Goal: Task Accomplishment & Management: Manage account settings

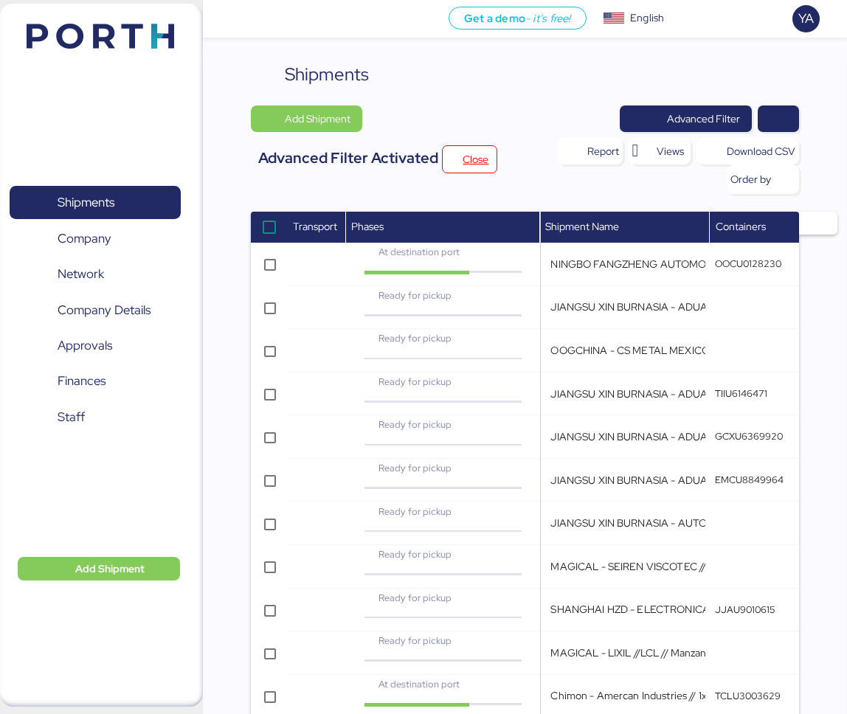
scroll to position [242, 0]
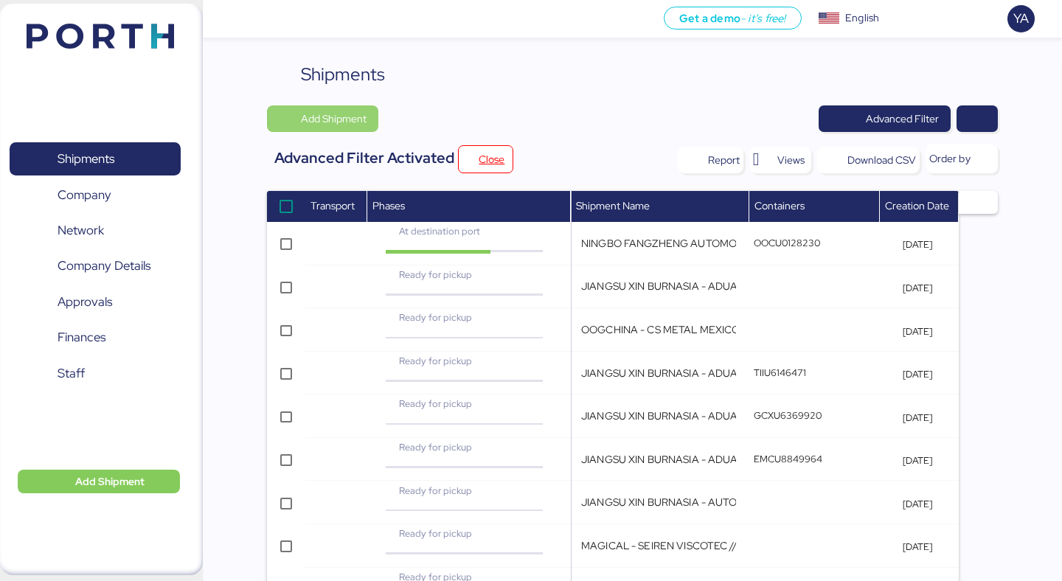
click at [298, 128] on span "Add Shipment" at bounding box center [323, 118] width 88 height 21
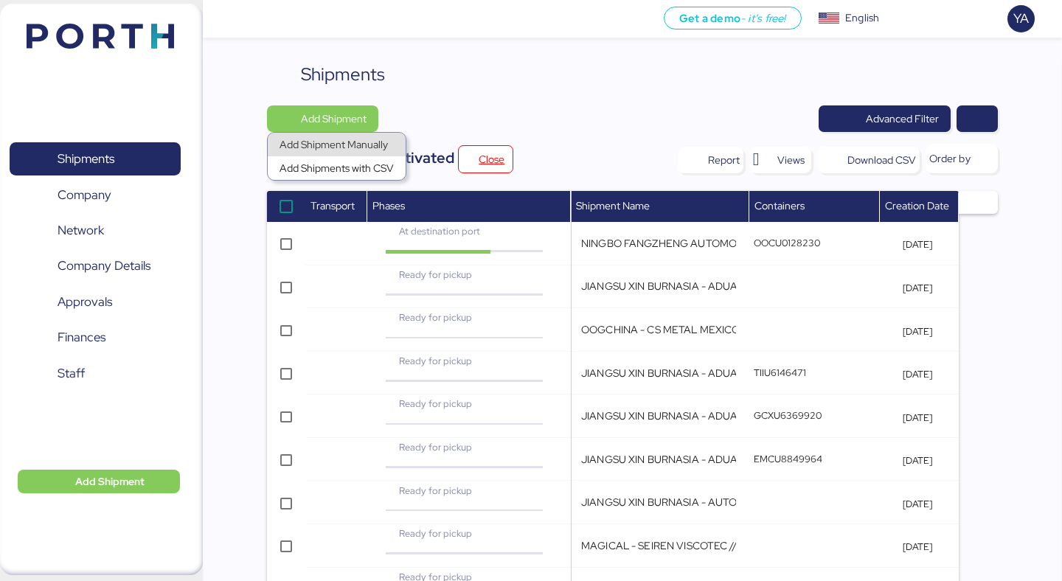
click at [331, 152] on div "Add Shipment Manually" at bounding box center [337, 144] width 114 height 21
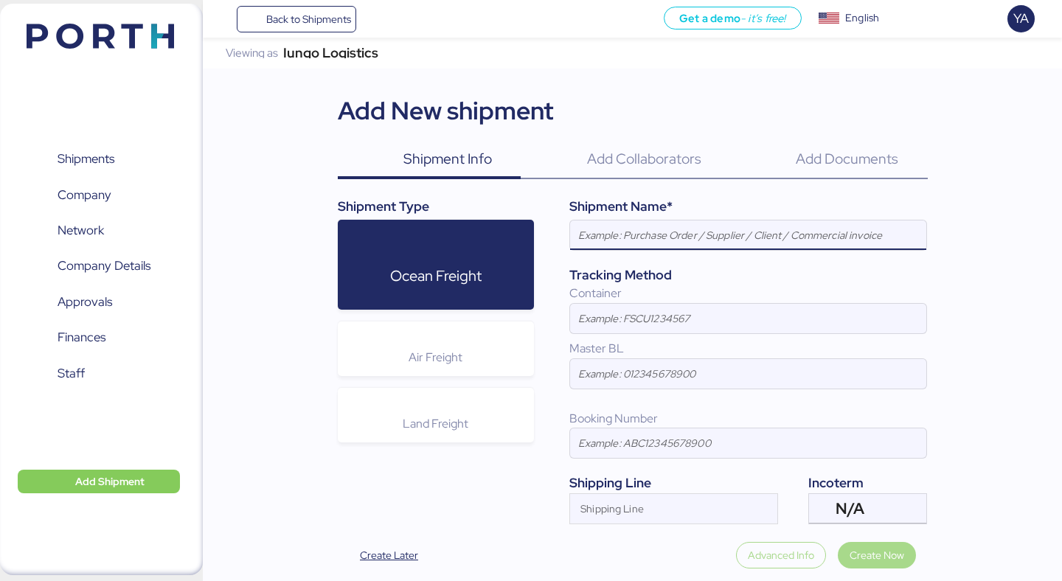
click at [607, 246] on input at bounding box center [748, 235] width 356 height 29
paste input "HARMONY - SAN LUIS METAL FORMING // 2x 40 OT // POL: SHEKOU - POD: MANZANILLO /…"
click at [605, 238] on input "HARMONY - SAN LUIS METAL FORMING // 2x 40 OT // POL: SHEKOU - POD: MANZANILLO /…" at bounding box center [748, 235] width 356 height 29
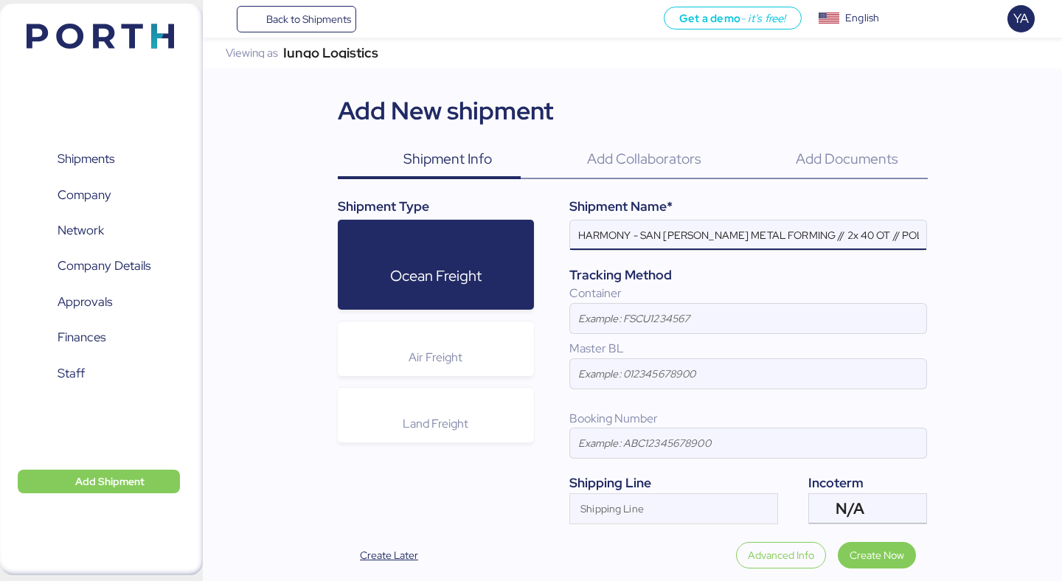
drag, startPoint x: 642, startPoint y: 238, endPoint x: 768, endPoint y: 241, distance: 125.4
click at [768, 242] on input "HARMONY - SAN LUIS METAL FORMING // 2x 40 OT // POL: SHEKOU - POD: MANZANILLO /…" at bounding box center [748, 235] width 356 height 29
click at [705, 240] on input "HARMONY - WELLDEX // 2x 40 OT // POL: SHEKOU - POD: MANZANILLO // HBL: HSS1443 …" at bounding box center [748, 235] width 356 height 29
drag, startPoint x: 703, startPoint y: 239, endPoint x: 740, endPoint y: 243, distance: 37.1
click at [740, 243] on input "HARMONY - WELLDEX // x 40 OT // POL: SHEKOU - POD: MANZANILLO // HBL: HSS1443 M…" at bounding box center [748, 235] width 356 height 29
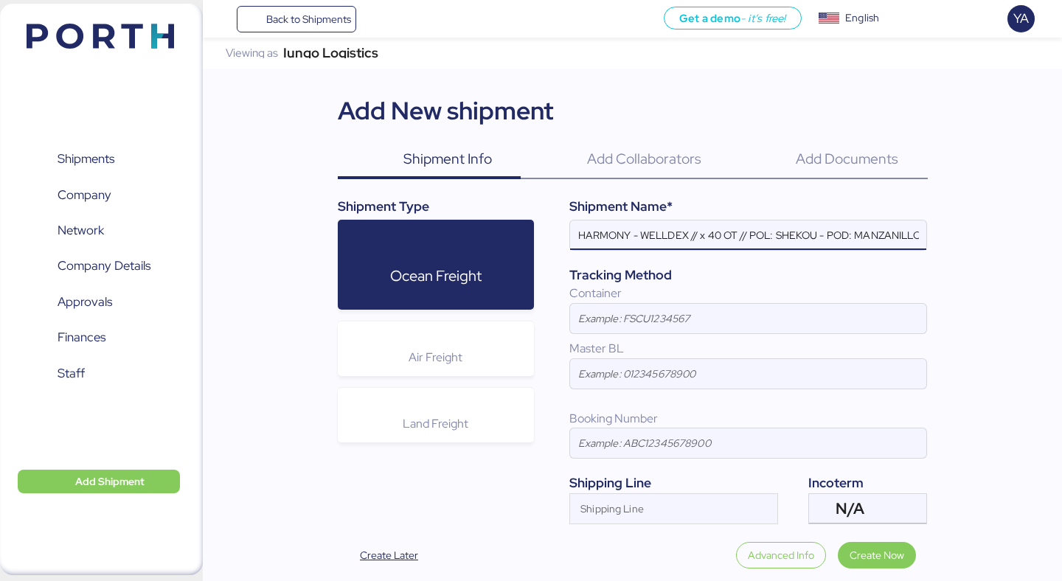
paste input "3*20OT IG + 1*40OT IG"
click at [712, 237] on input "HARMONY - WELLDEX // 3*20OT IG + 1*40OT IG // POL: SHEKOU - POD: MANZANILLO // …" at bounding box center [748, 235] width 356 height 29
click at [783, 240] on input "HARMONY - WELLDEX // 3x20OT + 1x40OT // POL: SHEKOU - POD: MANZANILLO // HBL: H…" at bounding box center [748, 235] width 356 height 29
click at [792, 240] on input "HARMONY - WELLDEX // 3x20OT + 1x40OT // POL: SHEKOU - POD: MANZANILLO // HBL: H…" at bounding box center [748, 235] width 356 height 29
click at [791, 235] on input "HARMONY - WELLDEX // 3x20OT + 1x40OT // POL: SHEKOU - POD: MANZANILLO // HBL: H…" at bounding box center [748, 235] width 356 height 29
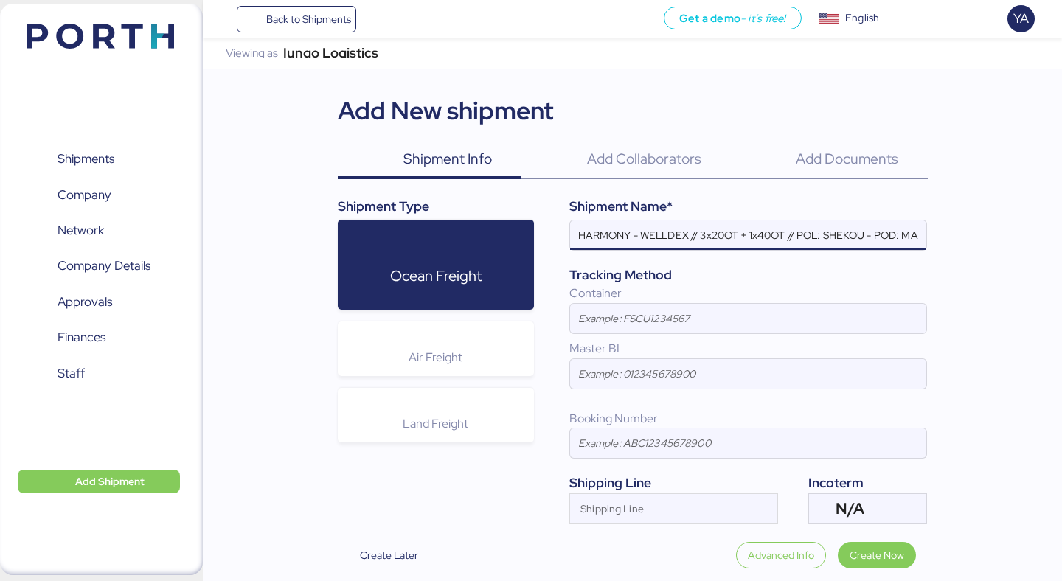
scroll to position [0, 224]
click at [621, 236] on input "HARMONY - WELLDEX // 3x20OT + 1x40OT // POL: SHEKOU - POD: MANZANILLO // HBL: H…" at bounding box center [748, 235] width 356 height 29
click at [720, 231] on input "HARMONY - WELLDEX // 3x20OT + 1x40OT // POL: SHEKOU - POD: MANZANILLO // HBL: H…" at bounding box center [748, 235] width 356 height 29
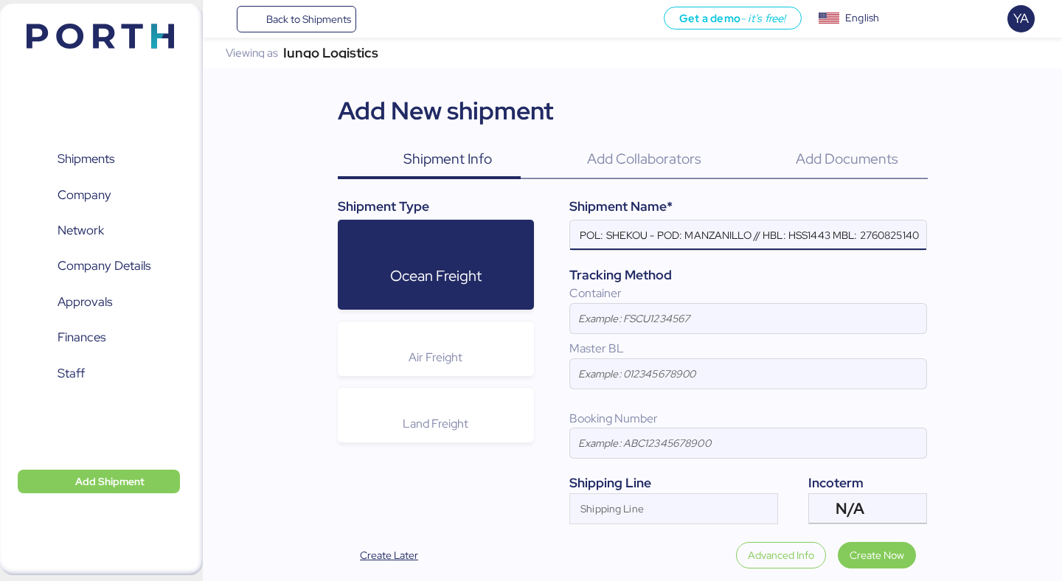
scroll to position [0, 0]
click at [631, 232] on input "HARMONY - WELLDEX // 3x20OT + 1x40OT // POL: SHEKOU - POD: MANZANILLO // HBL: H…" at bounding box center [748, 235] width 356 height 29
click at [642, 233] on input "HARMONY - WELLDEX // 3x20OT + 1x40OT // POL: SHEKOU - POD: MANZANILLO // HBL: H…" at bounding box center [748, 235] width 356 height 29
click at [712, 240] on input "HARMONY - WELLDEX // 3x20OT + 1x40OT // POL: SHEKOU - POD: MANZANILLO // HBL: H…" at bounding box center [748, 235] width 356 height 29
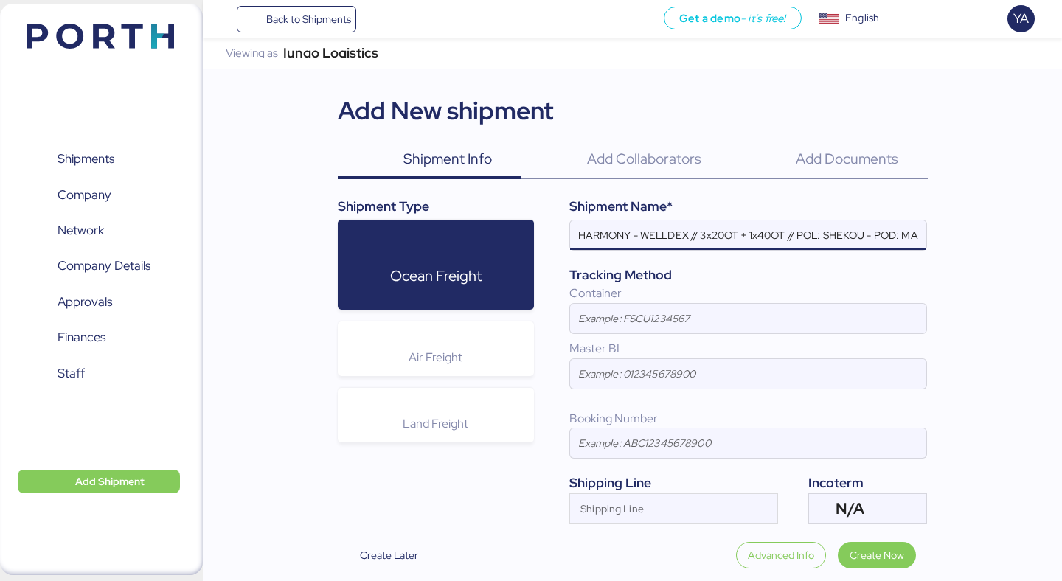
click at [739, 234] on input "HARMONY - WELLDEX // 3x20OT + 1x40OT // POL: SHEKOU - POD: MANZANILLO // HBL: H…" at bounding box center [748, 235] width 356 height 29
click at [704, 237] on input "HARMONY - WELLDEX // 3x20OT + 1x40OT // POL: SHEKOU - POD: MANZANILLO // HBL: H…" at bounding box center [748, 235] width 356 height 29
click at [760, 235] on input "HARMONY - WELLDEX // 3 x 20OT + 1x40OT // POL: SHEKOU - POD: MANZANILLO // HBL:…" at bounding box center [748, 235] width 356 height 29
click at [793, 235] on input "HARMONY - WELLDEX // 3 x 20OT + 1 x 40OT // POL: SHEKOU - POD: MANZANILLO // HB…" at bounding box center [748, 235] width 356 height 29
click at [806, 235] on input "HARMONY - WELLDEX // 3 x 20OT + 1 x 40OT // POL: SHEKOU - POD: MANZANILLO // HB…" at bounding box center [748, 235] width 356 height 29
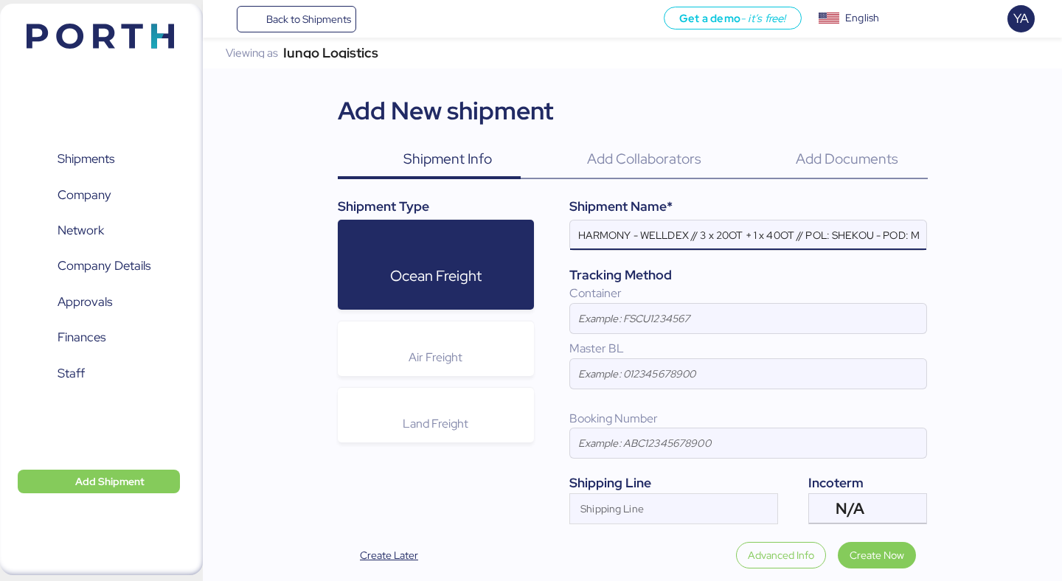
click at [802, 236] on input "HARMONY - WELLDEX // 3 x 20OT + 1 x 40OT // POL: SHEKOU - POD: MANZANILLO // HB…" at bounding box center [748, 235] width 356 height 29
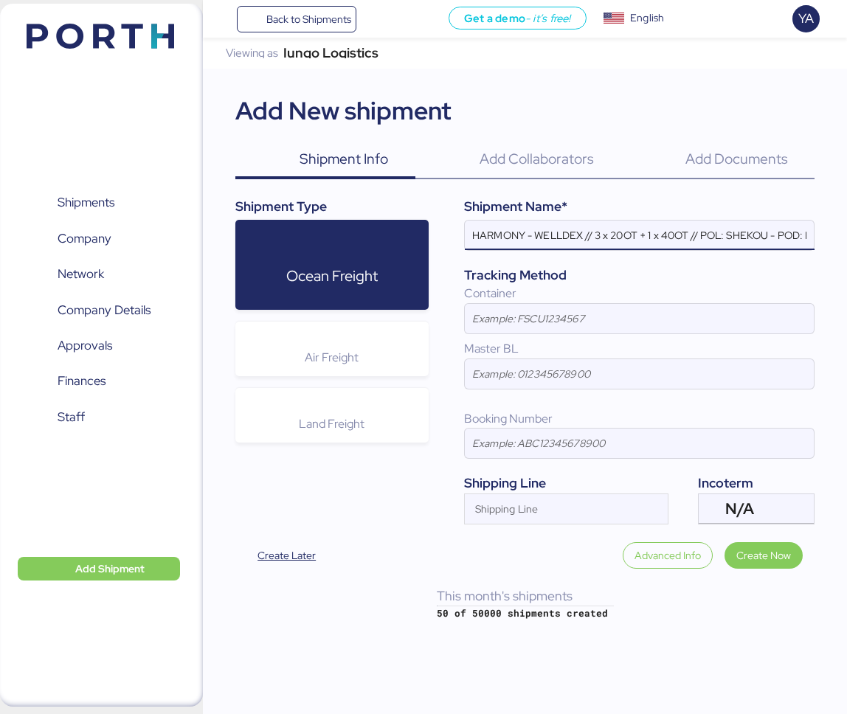
click at [582, 239] on input "HARMONY - WELLDEX // 3 x 20OT + 1 x 40OT // POL: SHEKOU - POD: MANZANILLO // HB…" at bounding box center [640, 235] width 350 height 29
click at [714, 229] on input "HARMONY - WELLDEX // 3 x 20OT + 1 x 40OT // POL: SHEKOU - POD: MANZANILLO // HB…" at bounding box center [640, 235] width 350 height 29
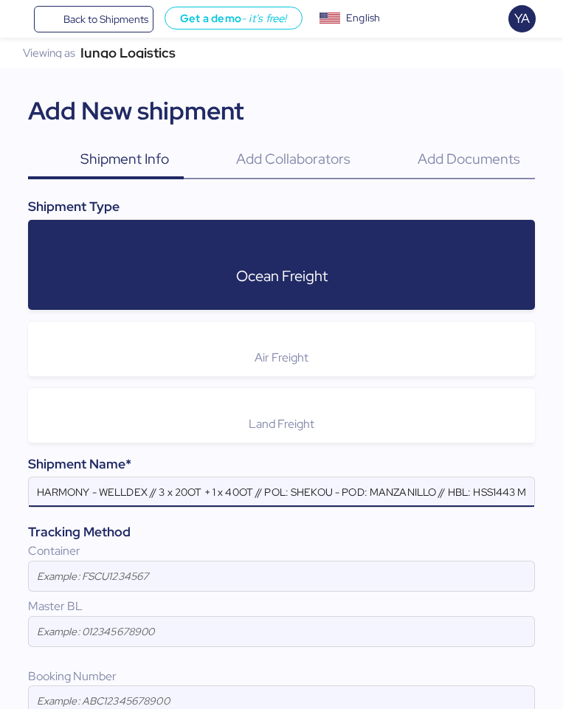
click at [289, 489] on input "HARMONY - WELLDEX // 3 x 20OT + 1 x 40OT // POL: SHEKOU - POD: MANZANILLO // HB…" at bounding box center [281, 491] width 505 height 29
click at [308, 493] on input "HARMONY - WELLDEX // 3 x 20OT + 1 x 40OT // POL: SHEKOU - POD: MANZANILLO // HB…" at bounding box center [281, 491] width 505 height 29
paste input "YANTIAN"
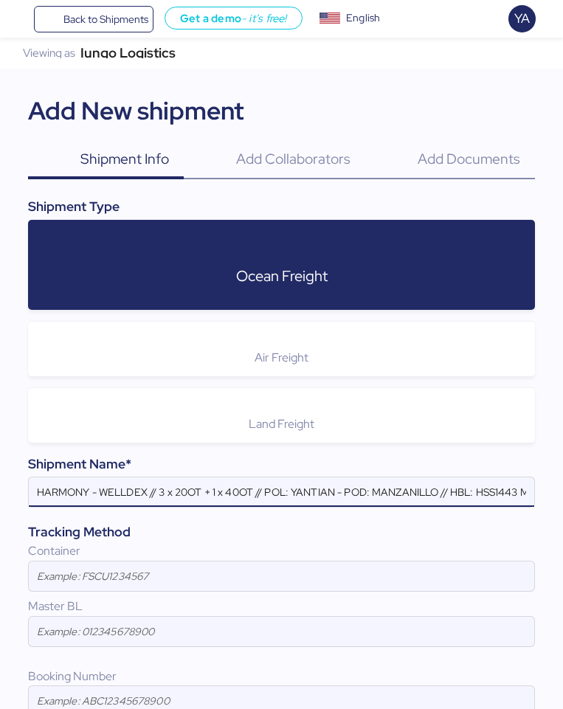
click at [455, 496] on input "HARMONY - WELLDEX // 3 x 20OT + 1 x 40OT // POL: YANTIAN - POD: MANZANILLO // H…" at bounding box center [281, 491] width 505 height 29
click at [527, 493] on input "HARMONY - WELLDEX // 3 x 20OT + 1 x 40OT // POL: YANTIAN - POD: MANZANILLO // H…" at bounding box center [281, 491] width 505 height 29
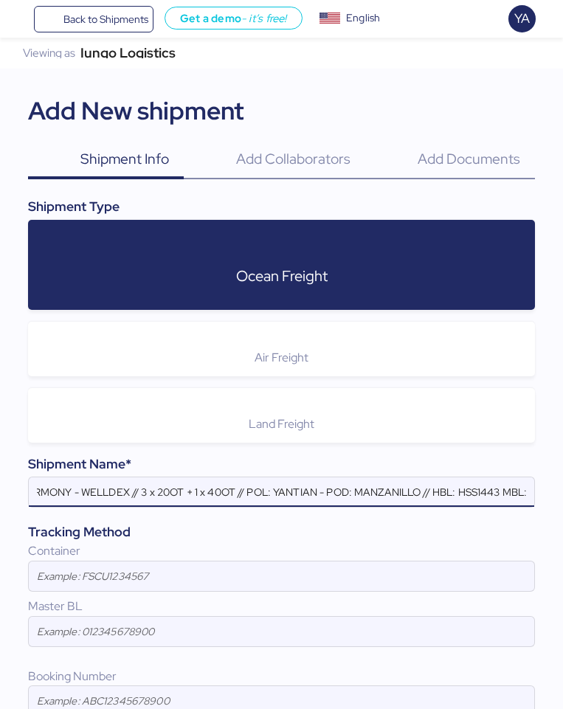
click at [463, 493] on input "HARMONY - WELLDEX // 3 x 20OT + 1 x 40OT // POL: YANTIAN - POD: MANZANILLO // H…" at bounding box center [281, 491] width 505 height 29
paste input "ZIMUSHH31868678"
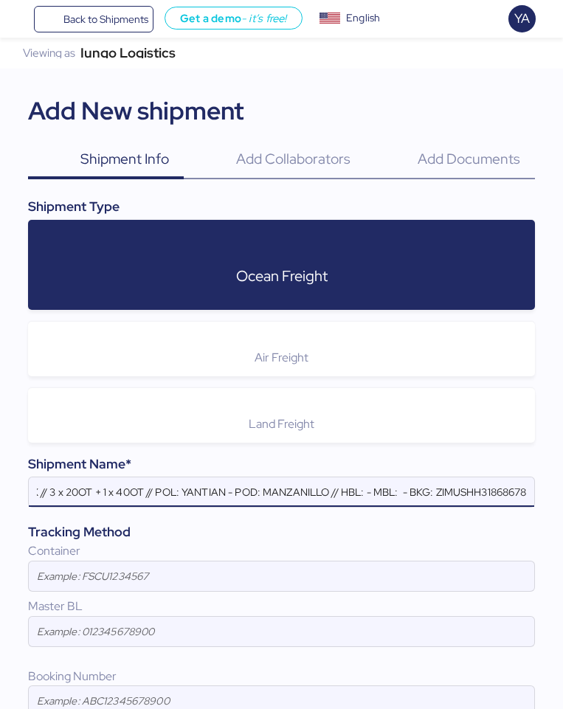
click at [397, 493] on input "HARMONY - WELLDEX // 3 x 20OT + 1 x 40OT // POL: YANTIAN - POD: MANZANILLO // H…" at bounding box center [281, 491] width 505 height 29
paste input "ZIMUSHH31868678"
click at [343, 493] on input "HARMONY - WELLDEX // 3 x 20OT + 1 x 40OT // POL: YANTIAN - POD: MANZANILLO // H…" at bounding box center [281, 491] width 505 height 29
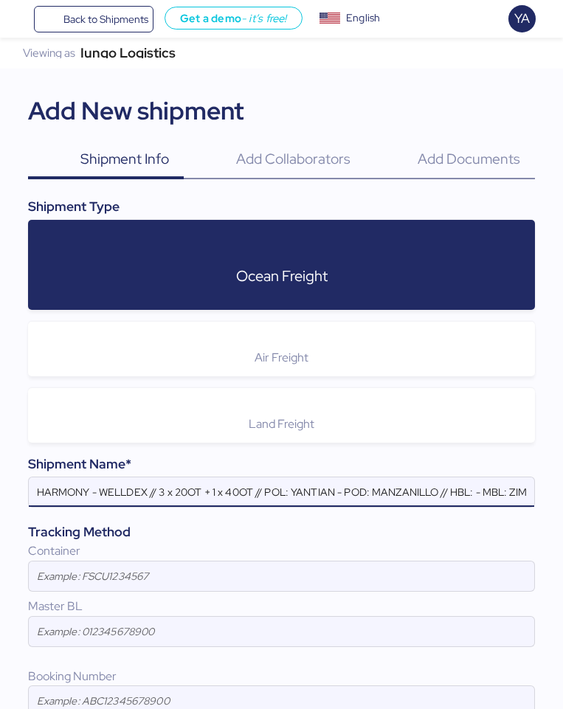
scroll to position [0, 209]
click at [270, 493] on input "HARMONY - WELLDEX // 3 x 20OT + 1 x 40OT // POL: YANTIAN - POD: MANZANILLO // H…" at bounding box center [281, 491] width 505 height 29
paste input "HSS1555"
type input "HARMONY - WELLDEX // 3 x 20OT + 1 x 40OT // POL: YANTIAN - POD: MANZANILLO // H…"
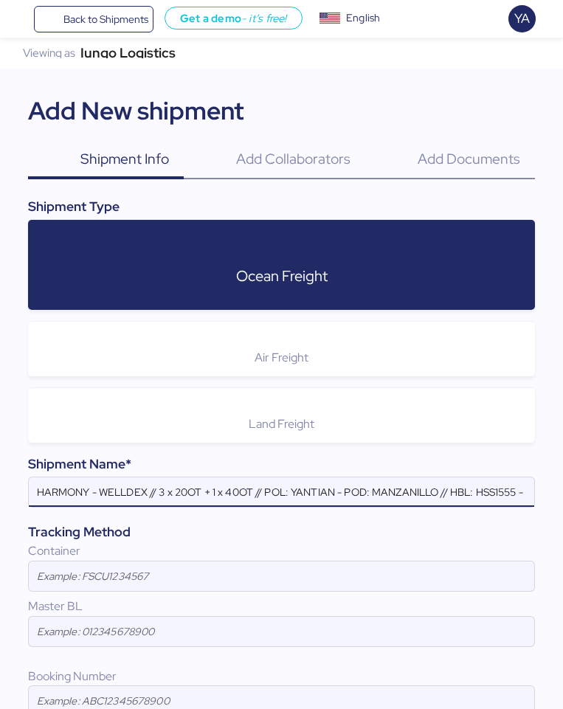
click at [272, 496] on input "HARMONY - WELLDEX // 3 x 20OT + 1 x 40OT // POL: YANTIAN - POD: MANZANILLO // H…" at bounding box center [281, 491] width 505 height 29
click at [343, 493] on input "HARMONY - WELLDEX // 3 x 20OT + 1 x 40OT // POL: YANTIAN - POD: MANZANILLO // H…" at bounding box center [281, 491] width 505 height 29
click at [190, 549] on div "Container" at bounding box center [281, 551] width 507 height 18
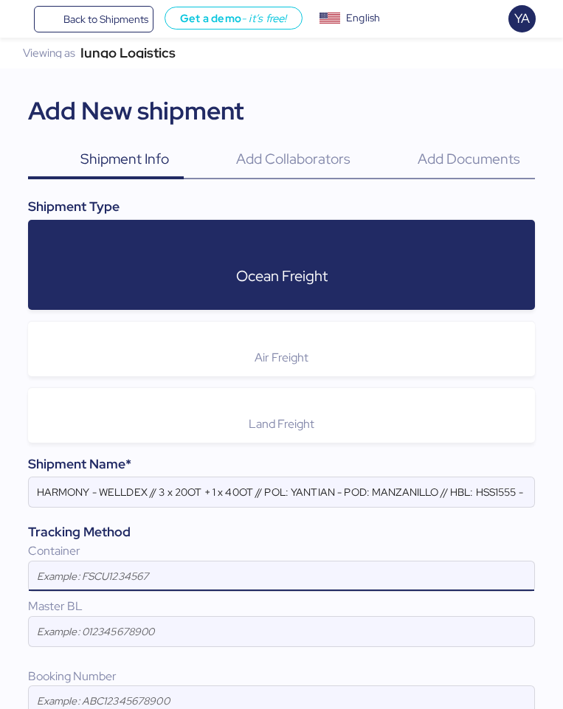
click at [189, 577] on input at bounding box center [281, 575] width 505 height 29
paste input "JXLU4024206"
type input "JXLU4024206"
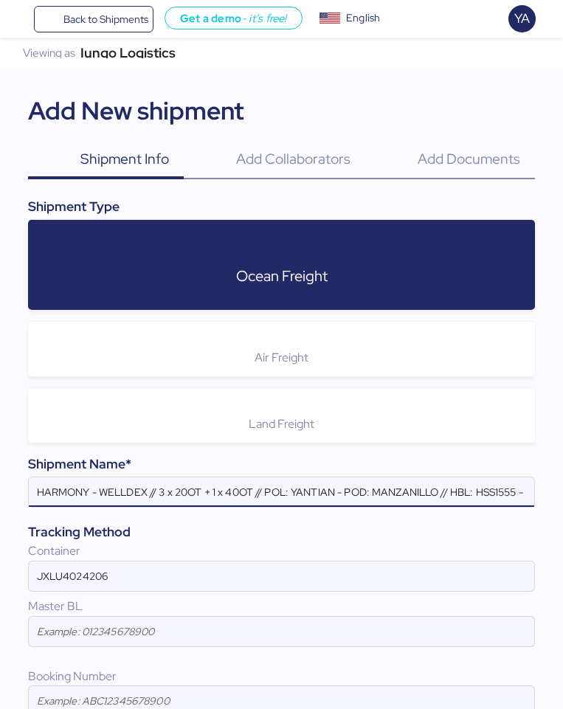
click at [465, 494] on input "HARMONY - WELLDEX // 3 x 20OT + 1 x 40OT // POL: YANTIAN - POD: MANZANILLO // H…" at bounding box center [281, 491] width 505 height 29
click at [473, 491] on input "HARMONY - WELLDEX // 3 x 20OT + 1 x 40OT // POL: YANTIAN - POD: MANZANILLO // H…" at bounding box center [281, 491] width 505 height 29
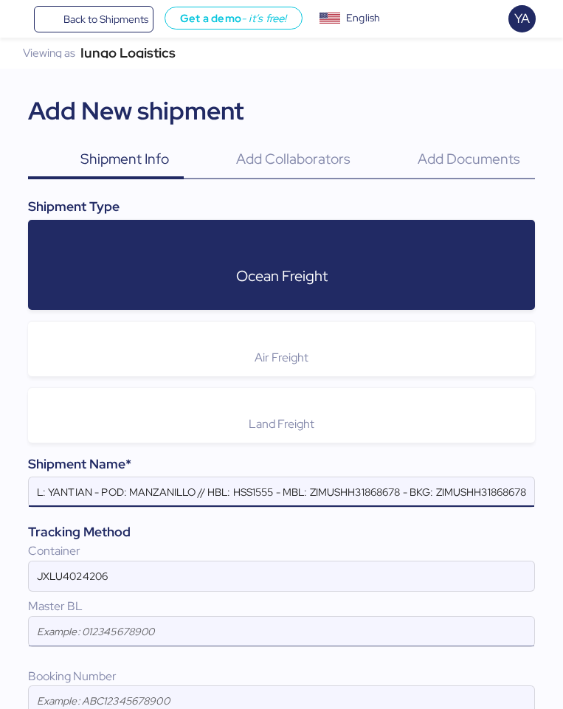
click at [200, 580] on input at bounding box center [281, 631] width 505 height 29
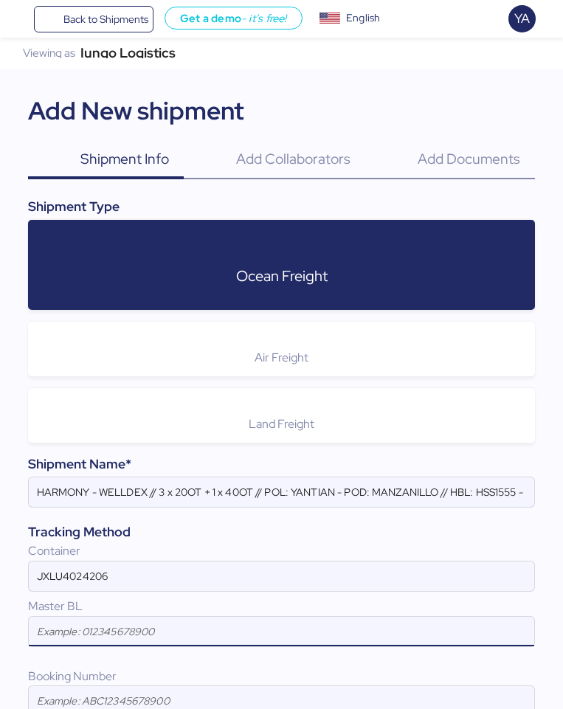
click at [182, 580] on input at bounding box center [281, 631] width 505 height 29
paste input "ZIMUSHH31868678"
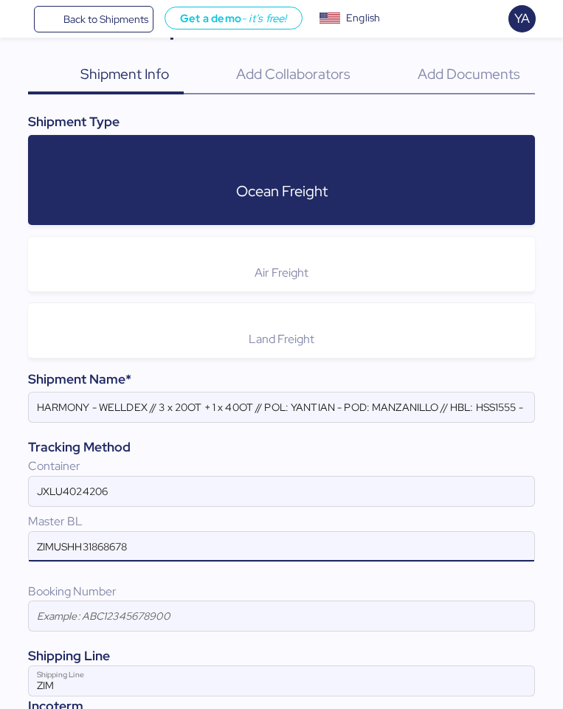
scroll to position [86, 0]
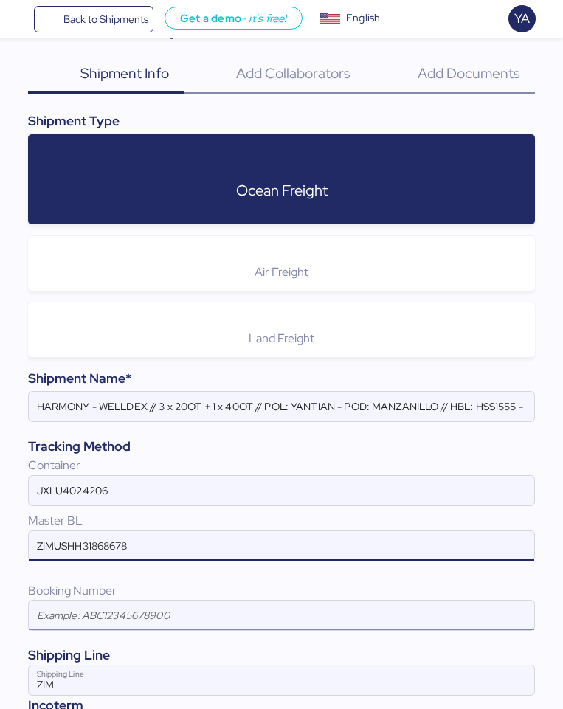
type input "ZIMUSHH31868678"
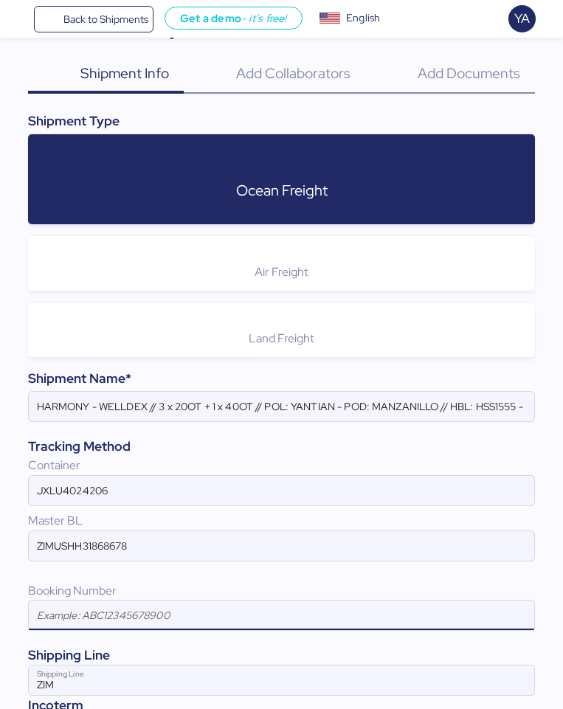
click at [197, 580] on input at bounding box center [281, 614] width 505 height 29
paste input "ZIMUSHH31868678"
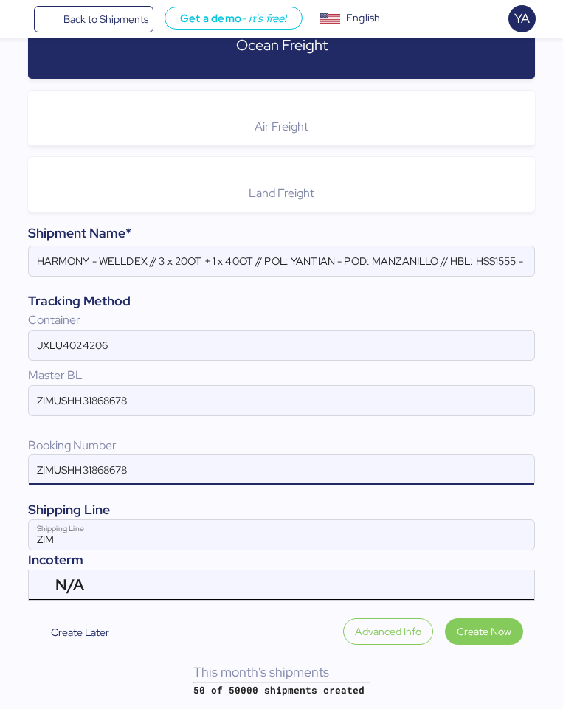
type input "ZIMUSHH31868678"
click at [202, 580] on div "N/A" at bounding box center [279, 584] width 448 height 29
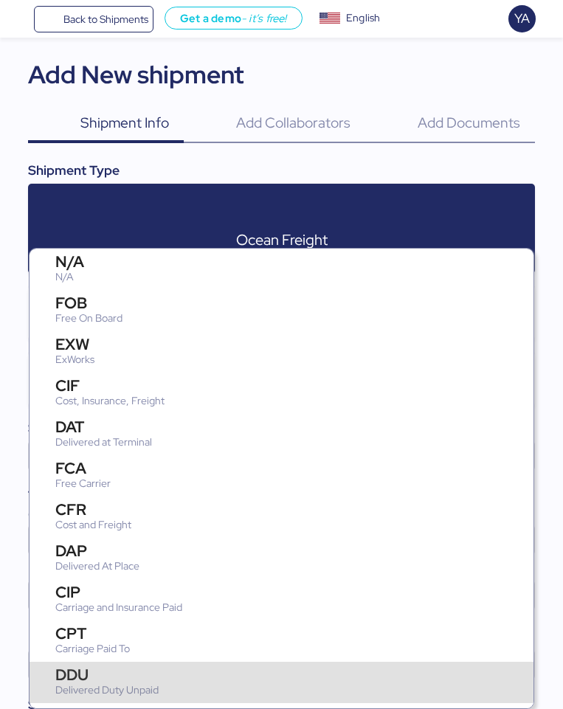
scroll to position [14, 0]
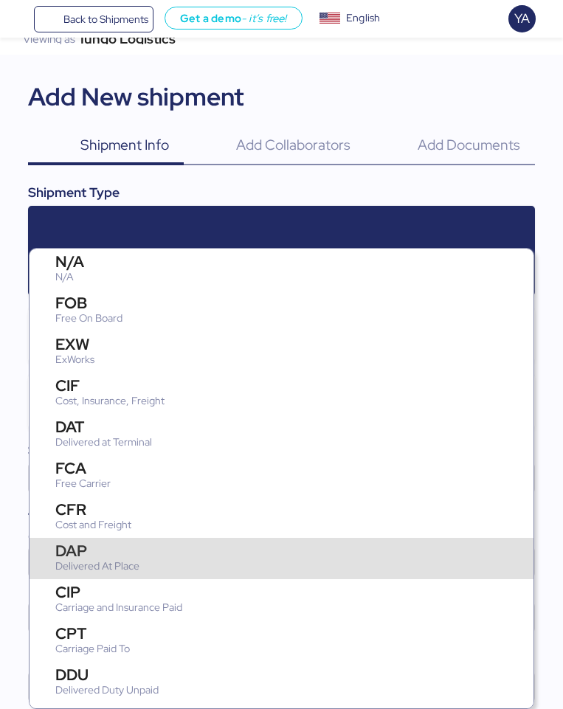
click at [90, 571] on div "Delivered At Place" at bounding box center [97, 565] width 84 height 15
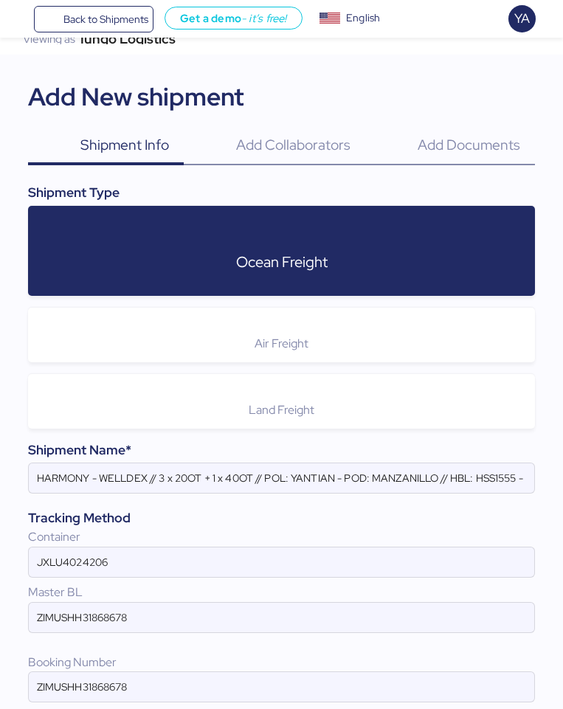
scroll to position [231, 0]
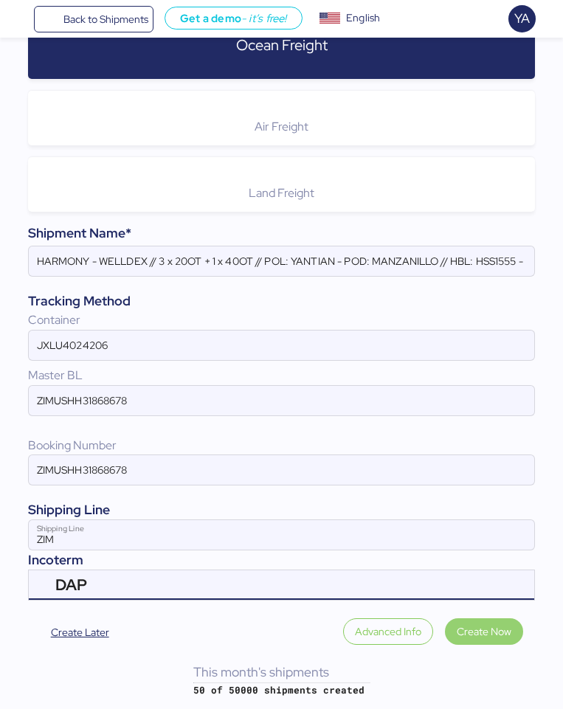
click at [487, 580] on span "Create Now" at bounding box center [483, 631] width 55 height 18
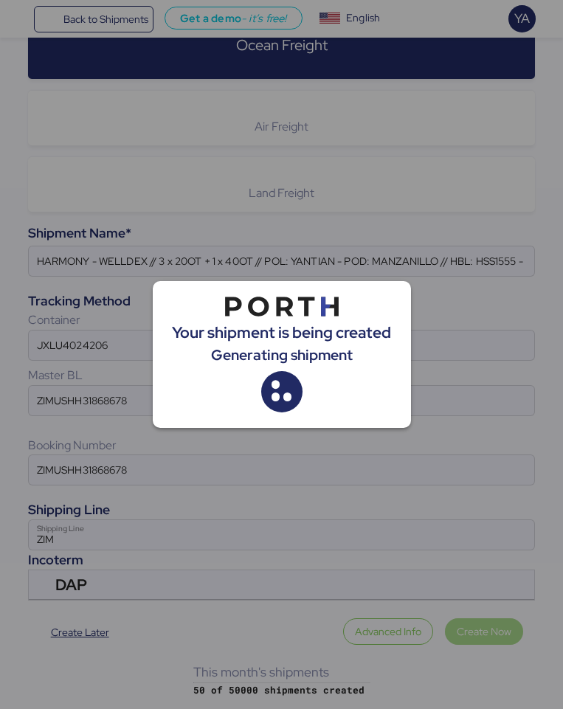
scroll to position [0, 0]
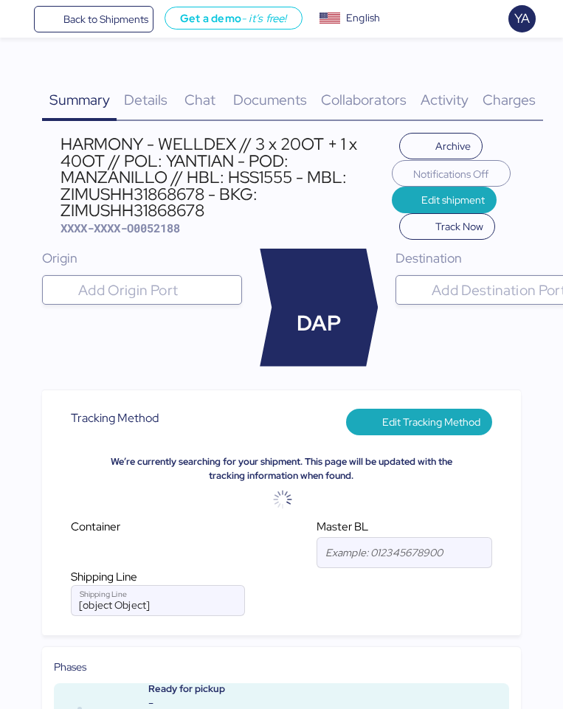
click at [141, 201] on div "HARMONY - WELLDEX // 3 x 20OT + 1 x 40OT // POL: YANTIAN - POD: MANZANILLO // H…" at bounding box center [225, 177] width 331 height 83
click at [141, 206] on div "HARMONY - WELLDEX // 3 x 20OT + 1 x 40OT // POL: YANTIAN - POD: MANZANILLO // H…" at bounding box center [225, 177] width 331 height 83
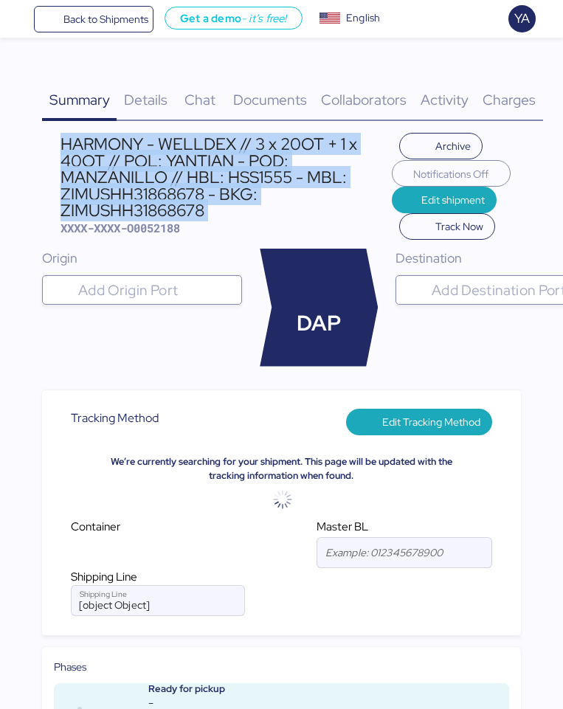
click at [141, 206] on div "HARMONY - WELLDEX // 3 x 20OT + 1 x 40OT // POL: YANTIAN - POD: MANZANILLO // H…" at bounding box center [225, 177] width 331 height 83
copy div "HARMONY - WELLDEX // 3 x 20OT + 1 x 40OT // POL: YANTIAN - POD: MANZANILLO // H…"
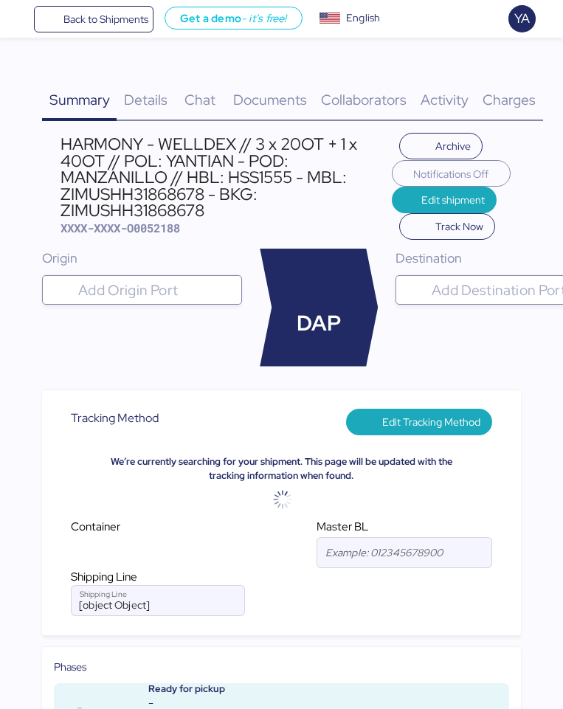
click at [256, 86] on div "Documents 0" at bounding box center [270, 91] width 88 height 60
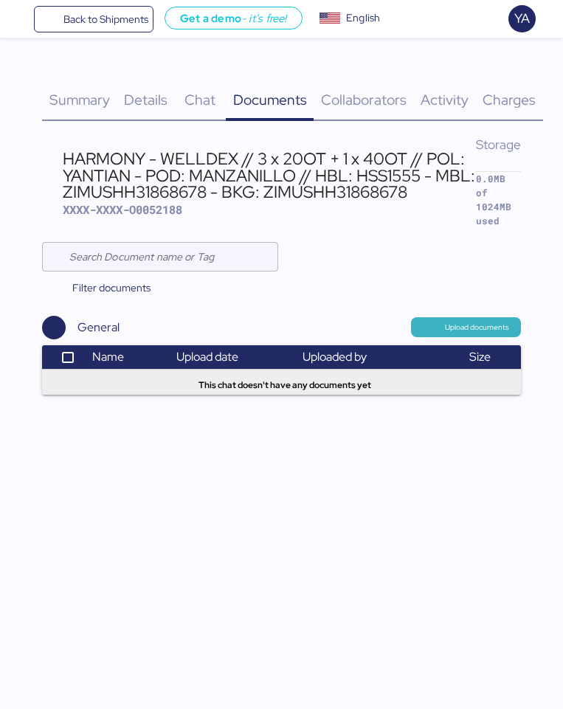
click at [462, 321] on span "Upload documents" at bounding box center [477, 327] width 64 height 13
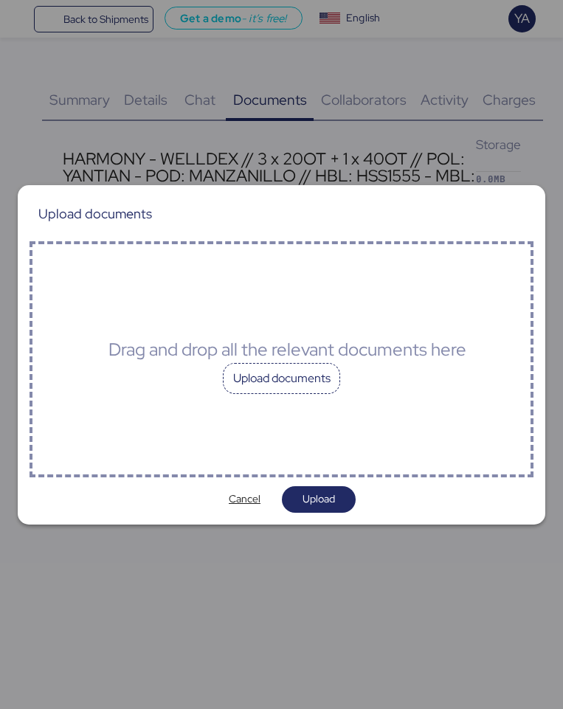
click at [315, 366] on div "Upload documents" at bounding box center [282, 378] width 118 height 31
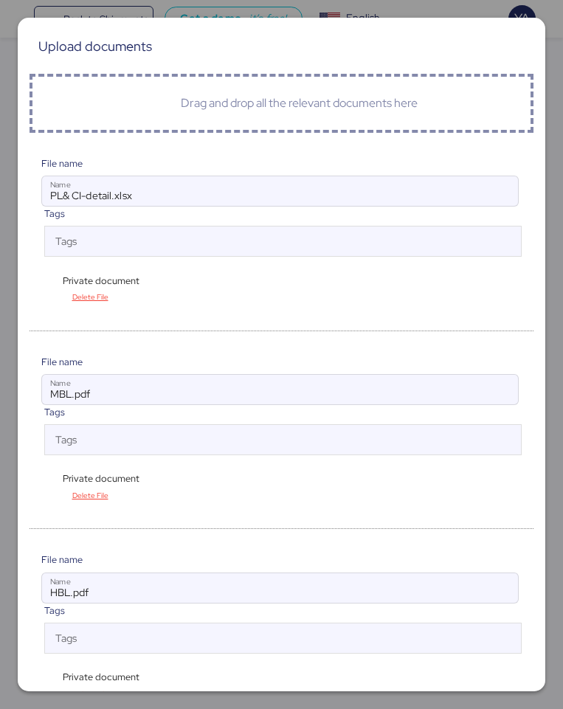
scroll to position [74, 0]
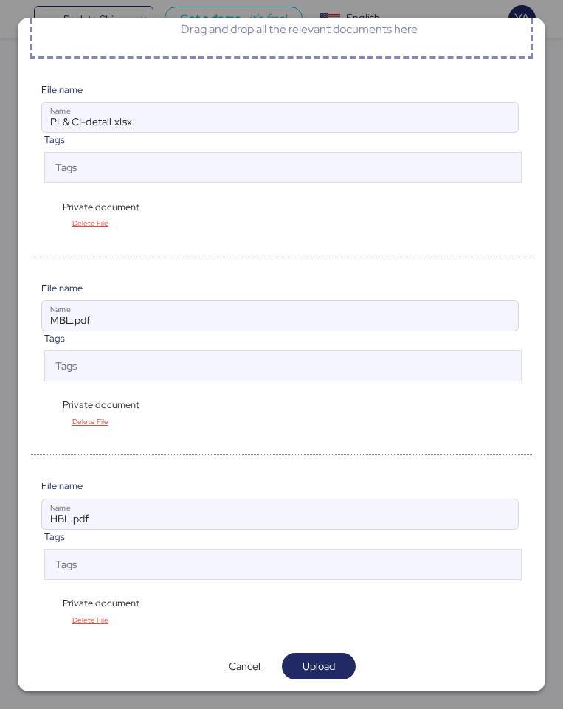
click at [46, 397] on div "Private document" at bounding box center [98, 404] width 114 height 14
click at [52, 412] on div "Delete File" at bounding box center [281, 421] width 480 height 19
click at [63, 400] on span "Private document" at bounding box center [101, 404] width 77 height 14
click at [58, 402] on div "Private document" at bounding box center [98, 404] width 114 height 14
click at [45, 408] on div "Private document" at bounding box center [98, 404] width 114 height 14
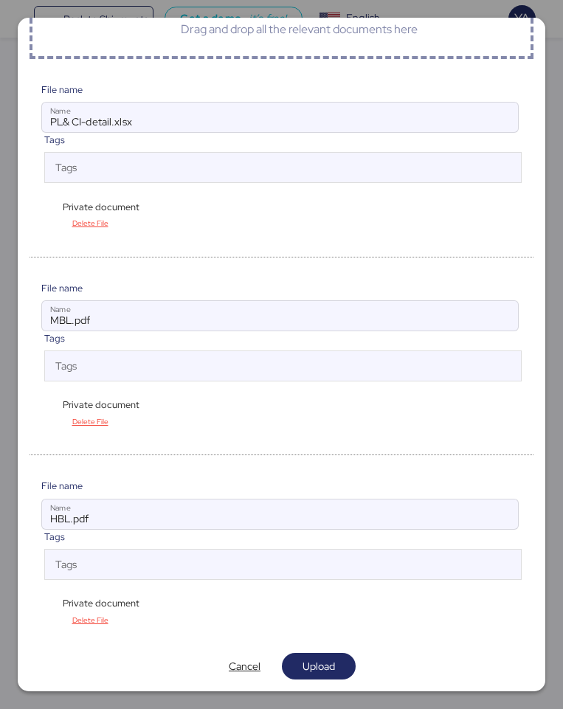
click at [53, 408] on div "Private document" at bounding box center [98, 404] width 114 height 14
click at [125, 401] on span "Private document" at bounding box center [101, 404] width 77 height 14
click at [330, 580] on span "Upload" at bounding box center [318, 666] width 32 height 18
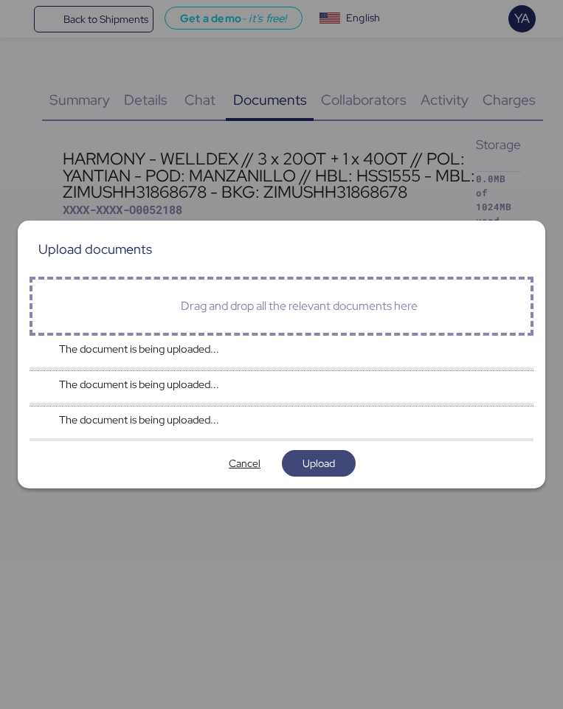
scroll to position [0, 0]
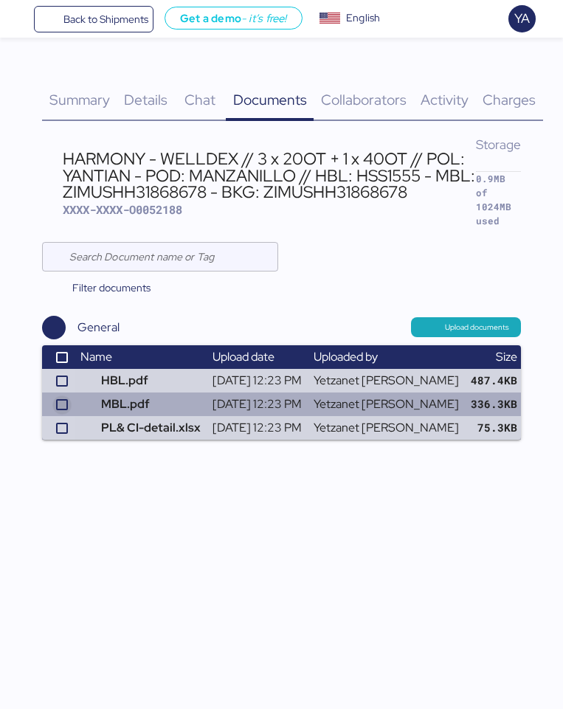
click at [60, 400] on icon at bounding box center [62, 404] width 9 height 9
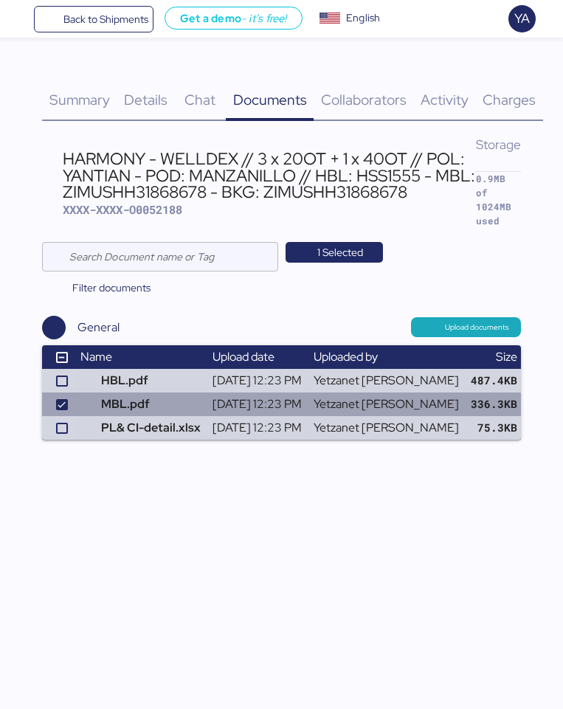
click at [526, 395] on span "button" at bounding box center [538, 404] width 25 height 18
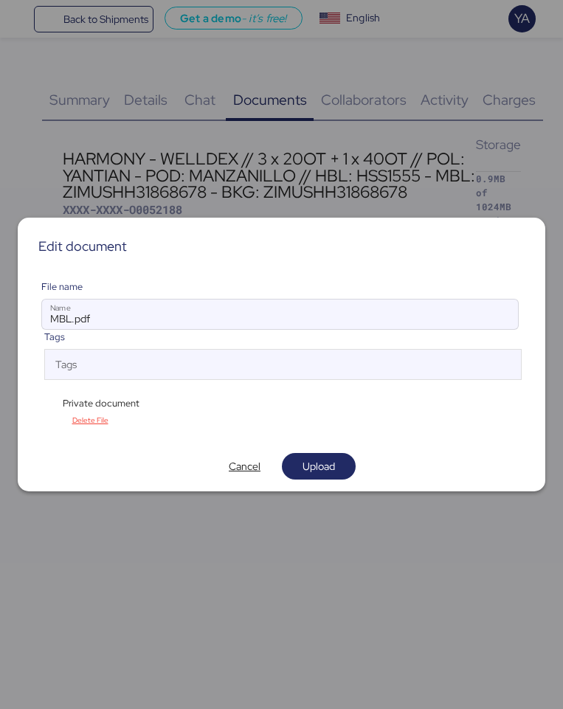
click at [52, 400] on div "Private document" at bounding box center [98, 403] width 114 height 14
click at [90, 399] on span "Private document" at bounding box center [101, 403] width 77 height 14
click at [166, 400] on div "Private document" at bounding box center [281, 401] width 480 height 19
click at [149, 400] on div "Private document" at bounding box center [98, 403] width 114 height 14
click at [41, 429] on div "File name MBL.pdf Name Tags Tags Private document Delete File" at bounding box center [281, 355] width 504 height 174
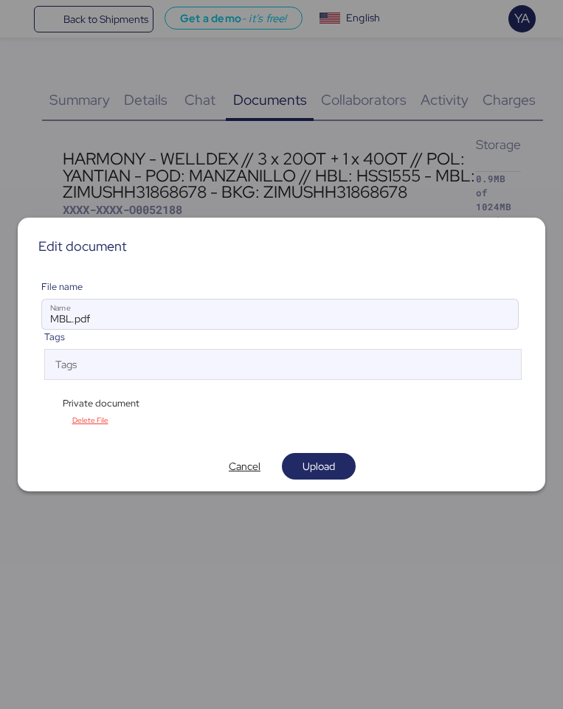
click at [44, 405] on div "Private document" at bounding box center [98, 403] width 114 height 14
click at [46, 392] on div "Private document" at bounding box center [281, 401] width 480 height 19
click at [45, 398] on div "Private document" at bounding box center [98, 403] width 114 height 14
click at [28, 398] on div "Edit document File name MBL.pdf Name Tags Tags Private document Delete File Can…" at bounding box center [281, 355] width 527 height 274
click at [38, 403] on div "File name MBL.pdf Name Tags Tags Private document Delete File" at bounding box center [281, 355] width 504 height 174
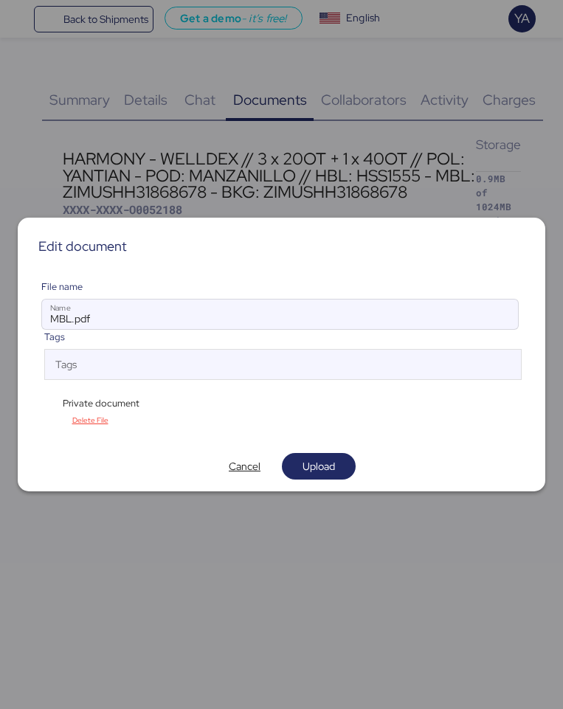
click at [46, 403] on div "Private document" at bounding box center [98, 403] width 114 height 14
click at [60, 403] on div "Private document" at bounding box center [98, 403] width 114 height 14
click at [48, 403] on div "Private document" at bounding box center [98, 403] width 114 height 14
click at [195, 406] on div "Private document" at bounding box center [281, 401] width 480 height 19
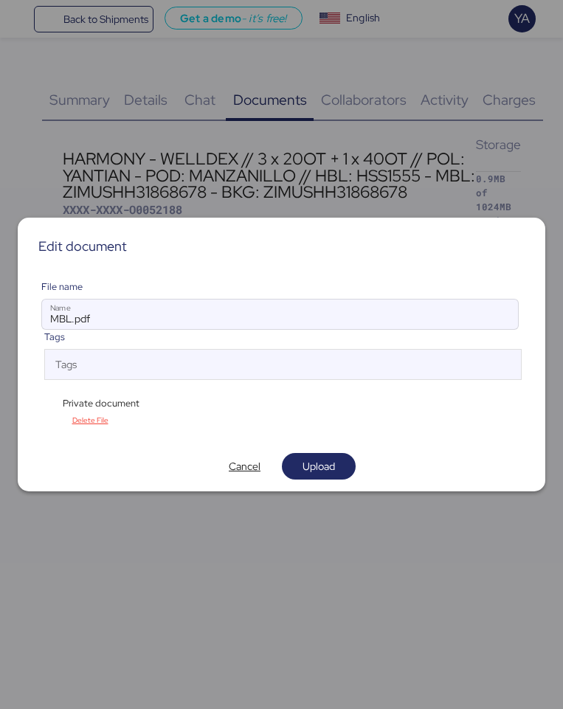
click at [156, 405] on div "Private document" at bounding box center [281, 401] width 480 height 19
click at [145, 404] on div "Private document" at bounding box center [98, 403] width 114 height 14
click at [136, 403] on span "Private document" at bounding box center [101, 403] width 77 height 14
click at [63, 403] on span "Private document" at bounding box center [101, 403] width 77 height 14
click at [50, 403] on div "Private document" at bounding box center [98, 403] width 114 height 14
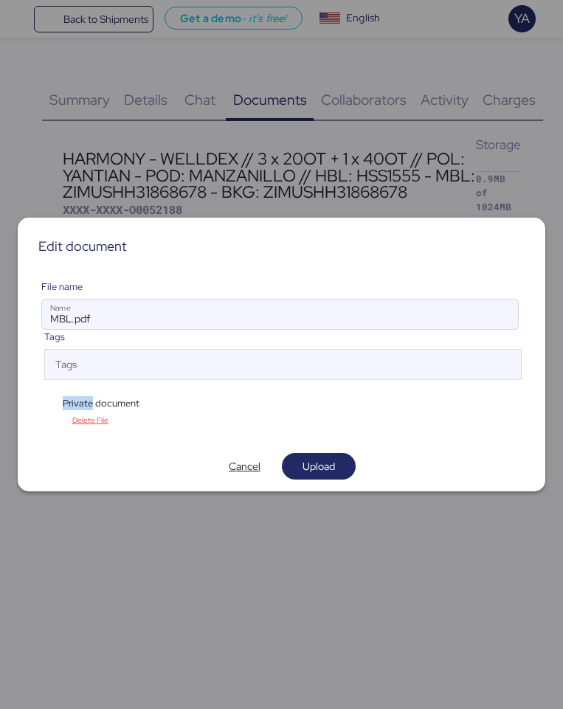
click at [50, 403] on div "Private document" at bounding box center [98, 403] width 114 height 14
click at [42, 414] on div "Delete File" at bounding box center [281, 420] width 480 height 19
click at [252, 462] on span "Cancel" at bounding box center [245, 466] width 32 height 18
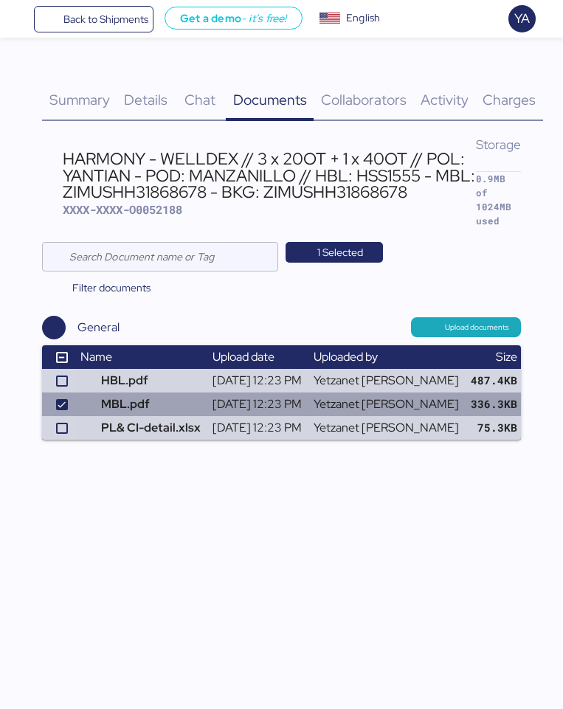
click at [526, 395] on span "button" at bounding box center [538, 404] width 25 height 18
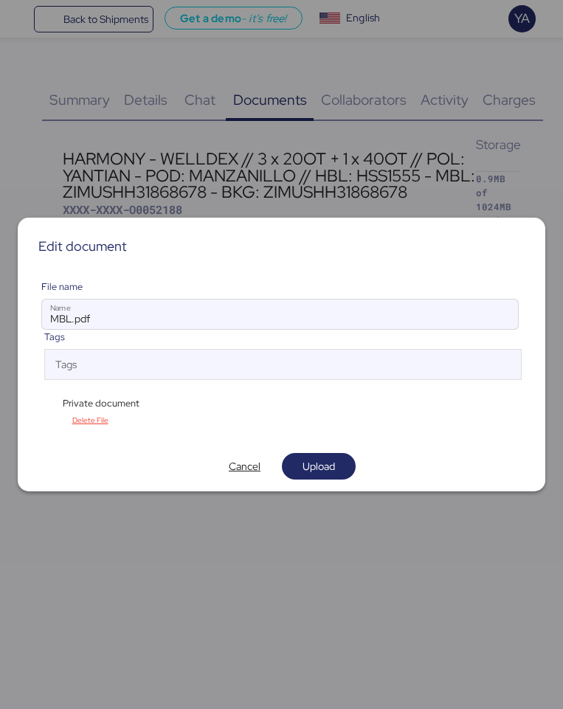
click at [41, 399] on div "Private document" at bounding box center [98, 403] width 114 height 14
click at [47, 403] on div "Private document" at bounding box center [98, 403] width 114 height 14
click at [60, 403] on div "Private document" at bounding box center [98, 403] width 114 height 14
click at [57, 403] on div "Private document" at bounding box center [98, 403] width 114 height 14
click at [44, 403] on div "Private document" at bounding box center [98, 403] width 114 height 14
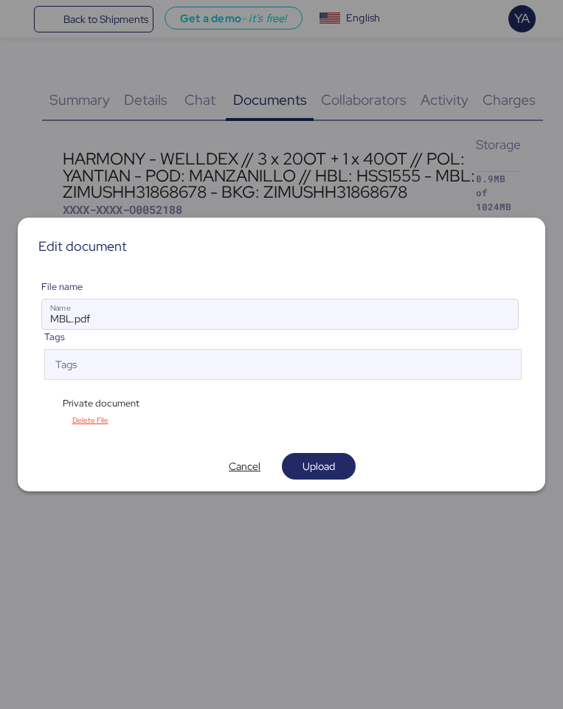
click at [75, 403] on span "Private document" at bounding box center [101, 403] width 77 height 14
click at [106, 403] on span "Private document" at bounding box center [101, 403] width 77 height 14
click at [146, 404] on div "Private document" at bounding box center [98, 403] width 114 height 14
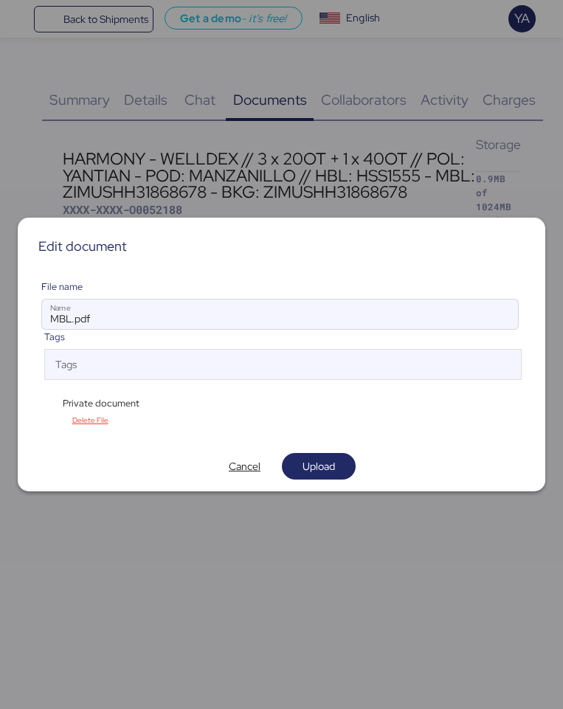
click at [45, 424] on div "Delete File" at bounding box center [281, 420] width 480 height 19
click at [56, 424] on span "Delete File" at bounding box center [90, 420] width 74 height 19
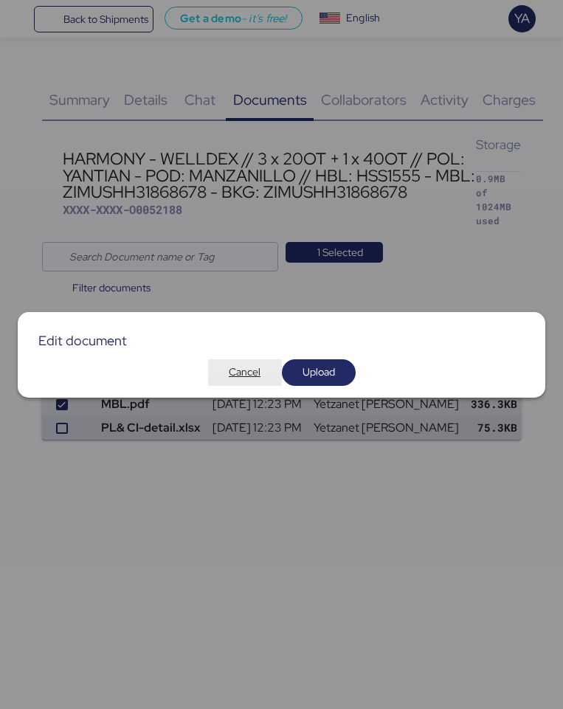
click at [249, 376] on span "Cancel" at bounding box center [245, 372] width 32 height 18
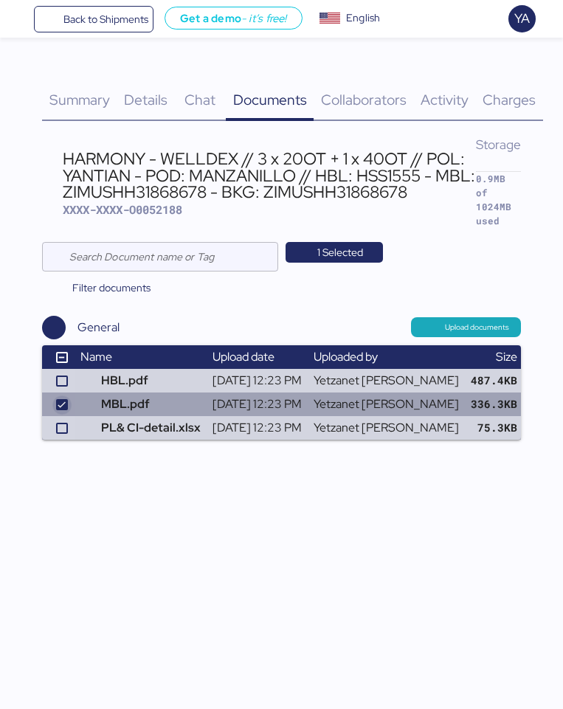
click at [62, 399] on div at bounding box center [62, 405] width 12 height 12
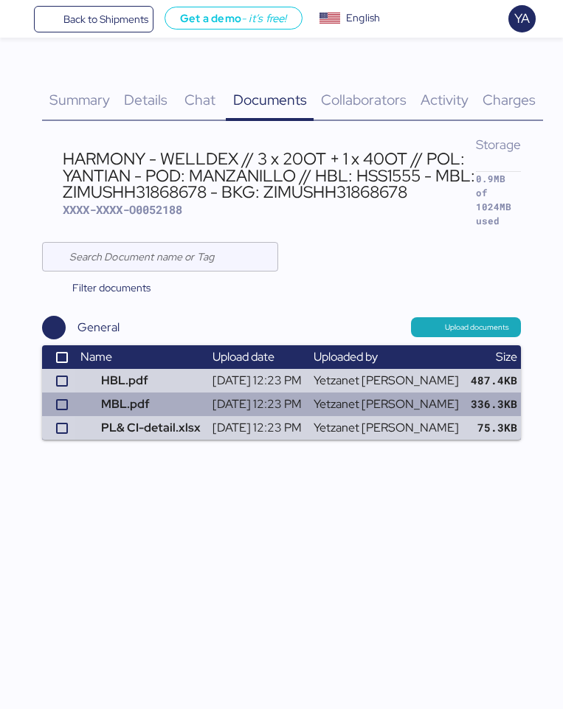
click at [526, 395] on span "button" at bounding box center [538, 404] width 25 height 18
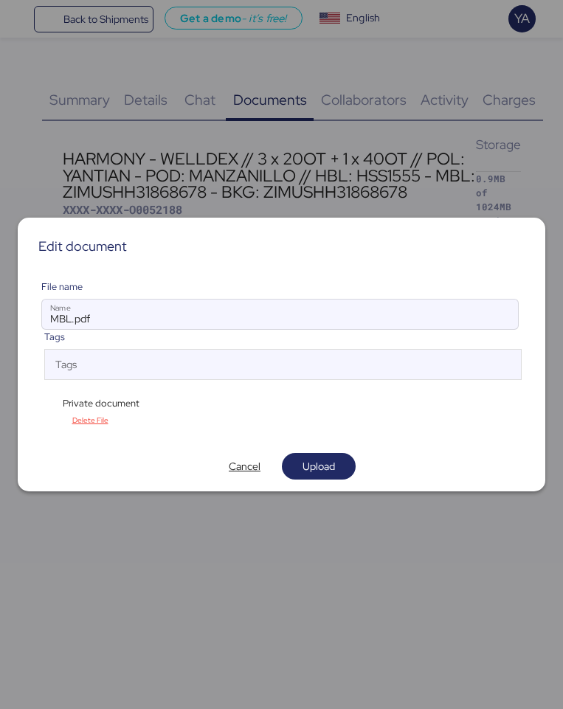
click at [49, 403] on div "Private document" at bounding box center [98, 403] width 114 height 14
click at [57, 406] on div "Private document" at bounding box center [98, 403] width 114 height 14
click at [55, 401] on div "Private document" at bounding box center [98, 403] width 114 height 14
click at [51, 401] on div "Private document" at bounding box center [98, 403] width 114 height 14
click at [43, 401] on div "Private document" at bounding box center [98, 403] width 114 height 14
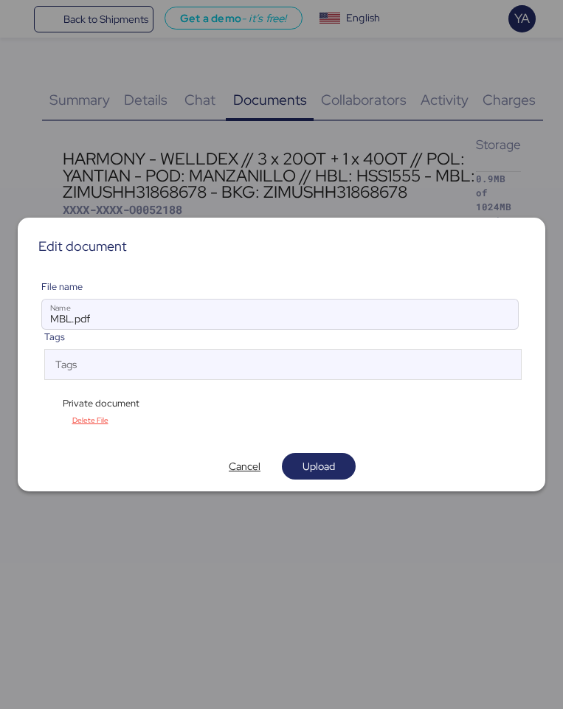
click at [51, 403] on div "Private document" at bounding box center [98, 403] width 114 height 14
click at [226, 468] on span "Cancel" at bounding box center [245, 466] width 50 height 21
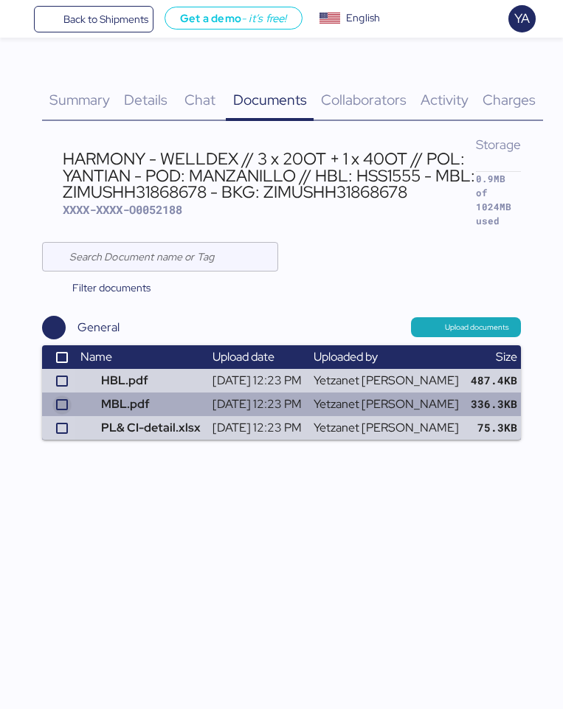
click at [59, 400] on icon at bounding box center [62, 404] width 9 height 9
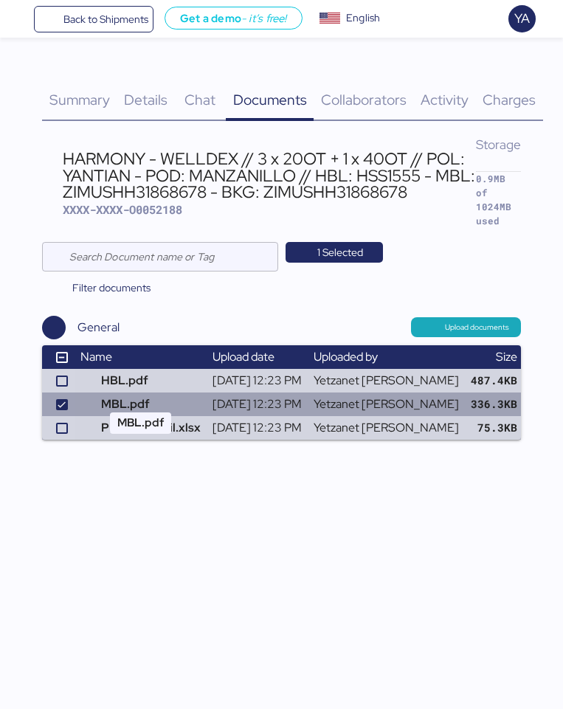
click at [83, 392] on td "MBL.pdf" at bounding box center [140, 404] width 132 height 24
click at [526, 395] on span "button" at bounding box center [538, 404] width 25 height 18
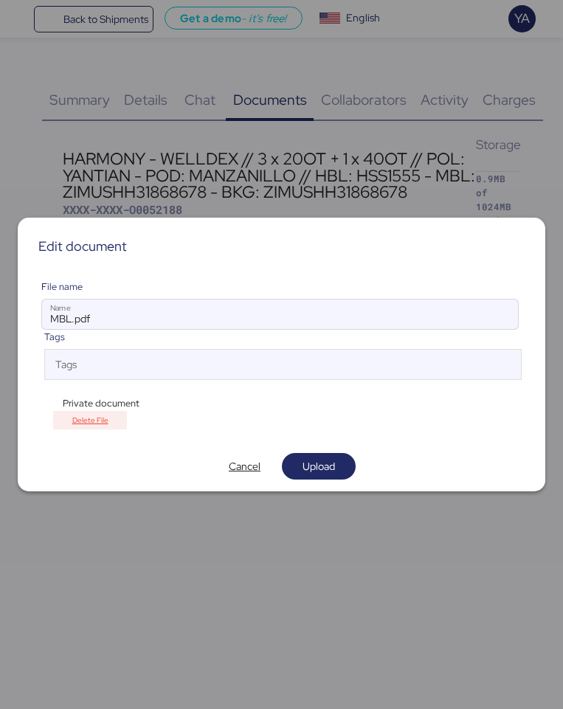
click at [55, 417] on span "Delete File" at bounding box center [90, 420] width 74 height 19
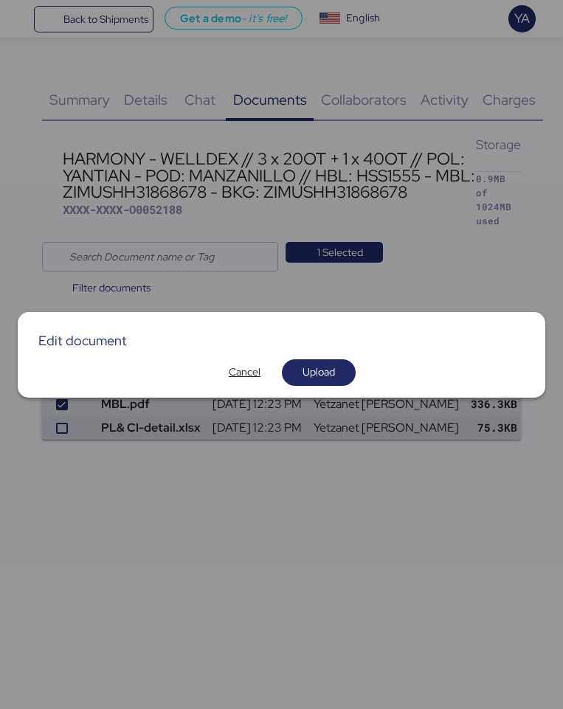
click at [248, 387] on div "Edit document Cancel Upload" at bounding box center [281, 355] width 527 height 86
click at [254, 374] on span "Cancel" at bounding box center [245, 372] width 32 height 18
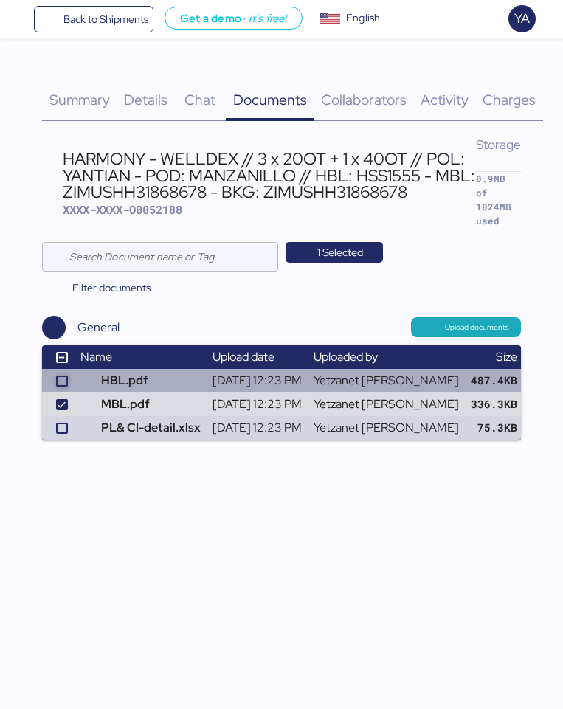
click at [58, 377] on icon at bounding box center [62, 381] width 9 height 9
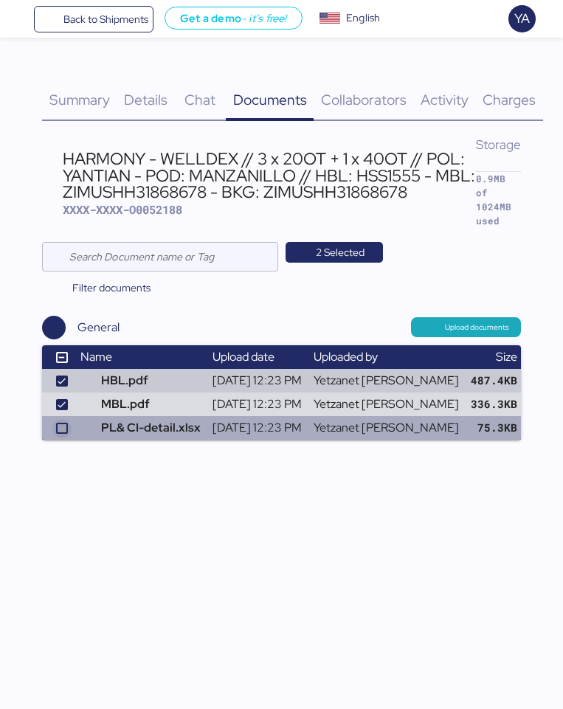
click at [57, 422] on div at bounding box center [61, 428] width 13 height 13
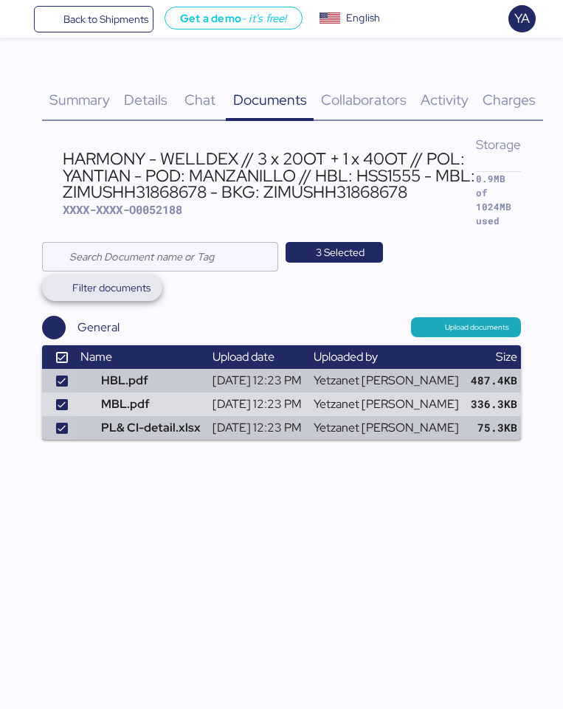
click at [49, 280] on span "Filter documents" at bounding box center [102, 287] width 120 height 27
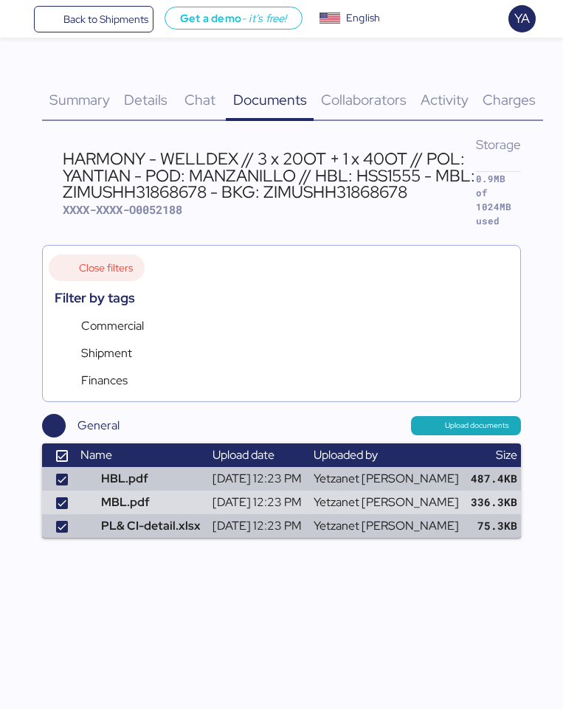
click at [124, 262] on span "Close filters" at bounding box center [106, 268] width 54 height 18
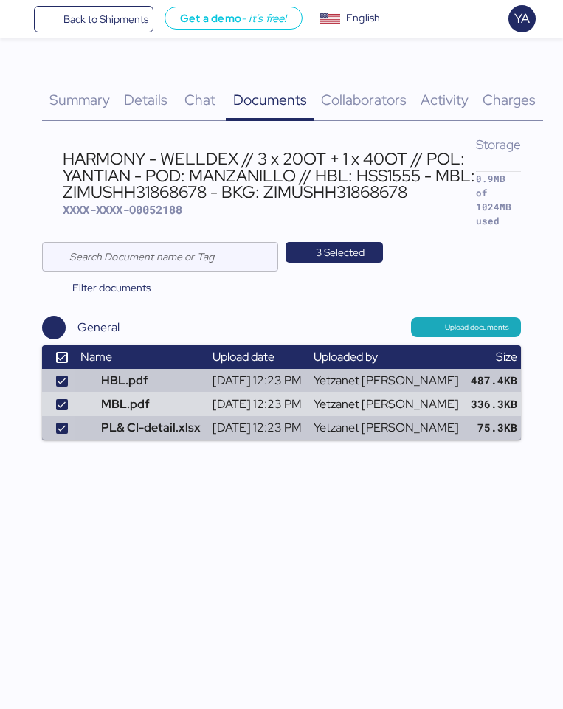
click at [110, 322] on div "General" at bounding box center [98, 328] width 42 height 18
click at [289, 321] on div "Upload documents" at bounding box center [333, 326] width 375 height 19
click at [358, 321] on div "Upload documents" at bounding box center [333, 326] width 375 height 19
click at [380, 321] on div "Upload documents" at bounding box center [333, 326] width 375 height 19
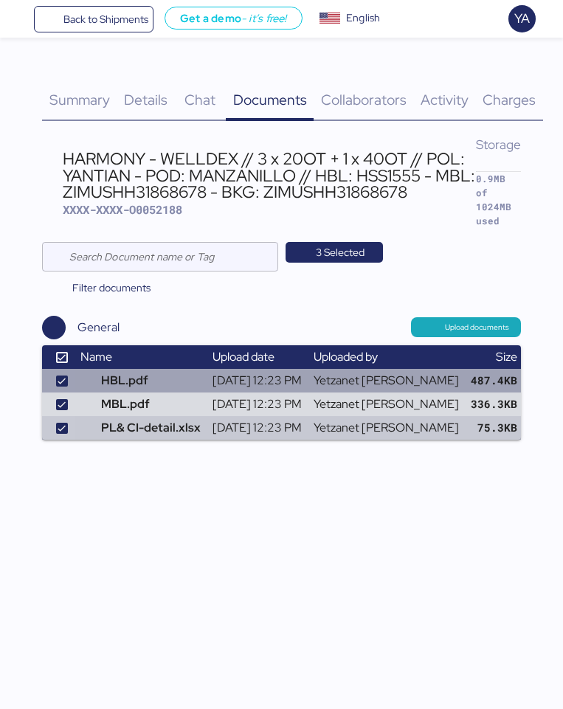
click at [523, 369] on span "button" at bounding box center [538, 381] width 31 height 24
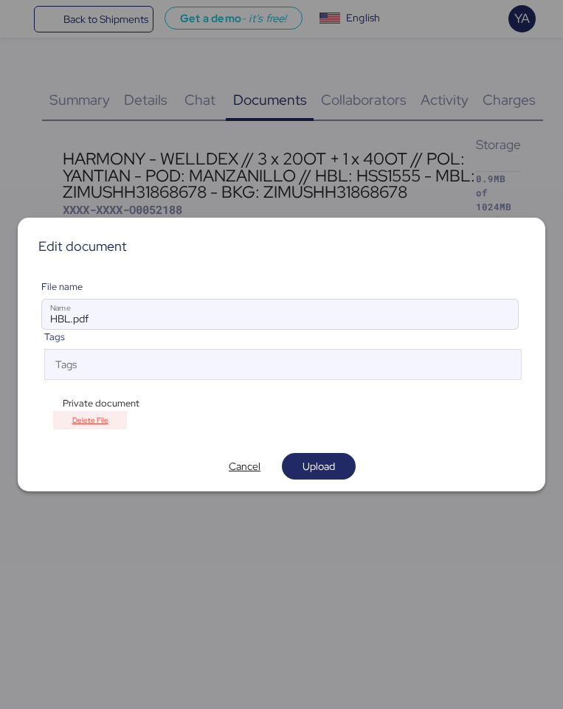
click at [105, 425] on span "Delete File" at bounding box center [90, 420] width 36 height 13
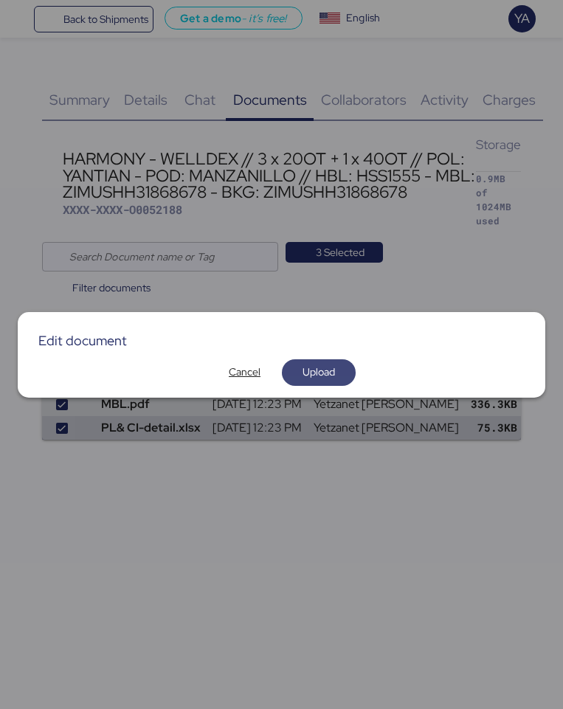
click at [298, 372] on span "Upload" at bounding box center [319, 372] width 50 height 21
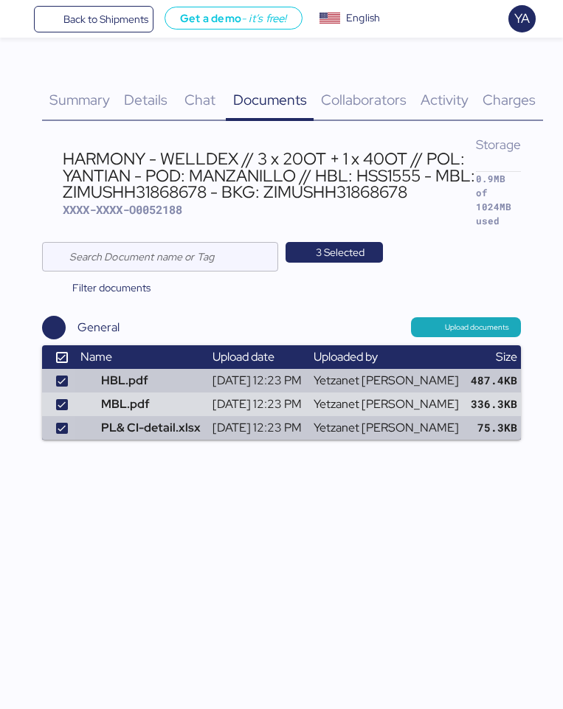
click at [233, 524] on div "Back to Shipments Get a demo - it’s free! Get a demo English Inglés English YA …" at bounding box center [281, 354] width 563 height 709
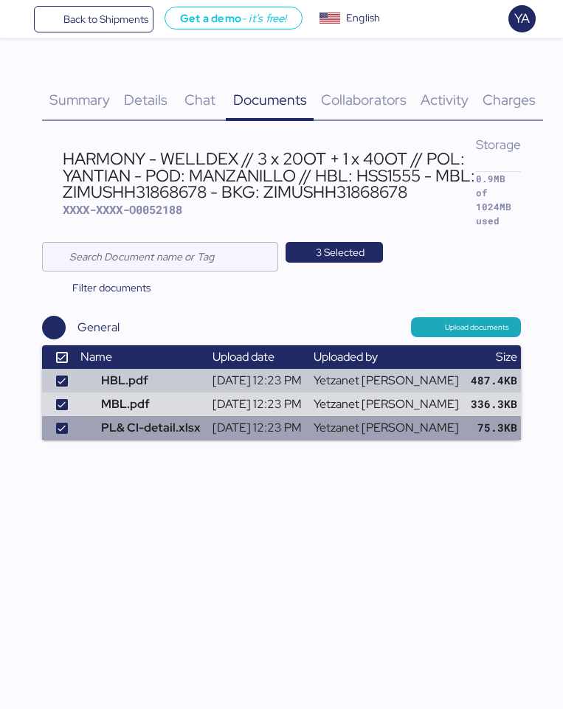
click at [526, 419] on span "button" at bounding box center [538, 428] width 25 height 18
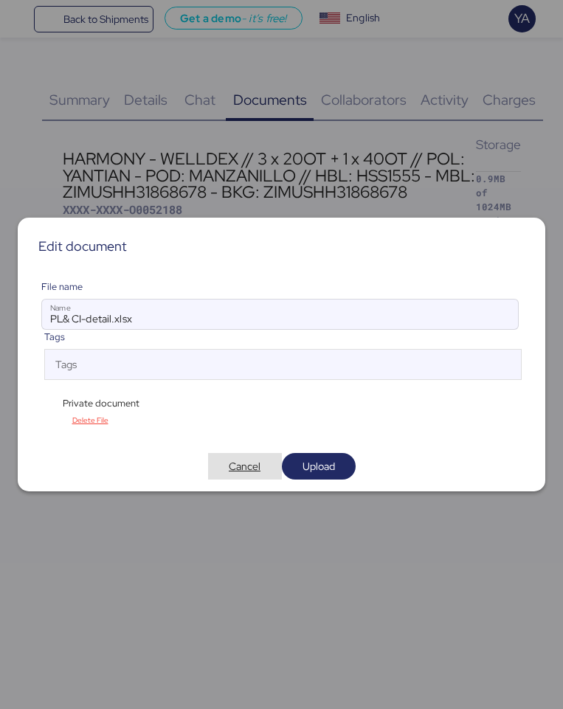
click at [236, 475] on span "Cancel" at bounding box center [245, 466] width 50 height 21
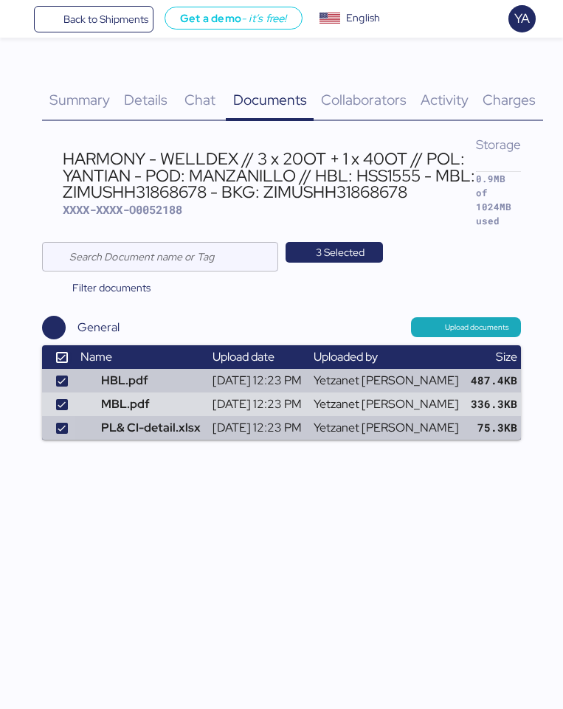
click at [62, 353] on icon at bounding box center [62, 357] width 9 height 9
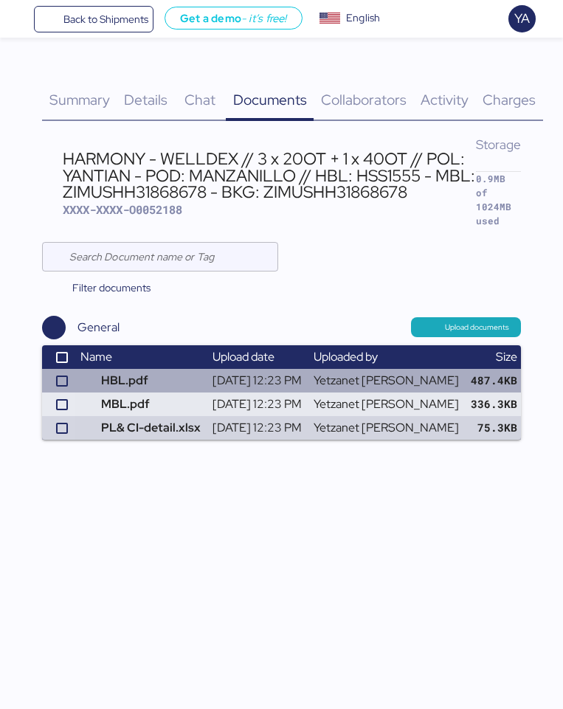
click at [526, 372] on span "button" at bounding box center [538, 381] width 25 height 18
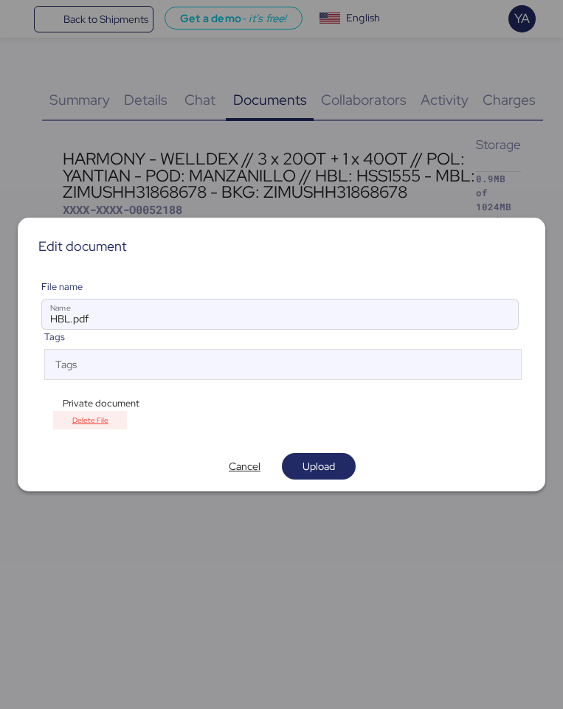
click at [80, 423] on span "Delete File" at bounding box center [90, 420] width 36 height 13
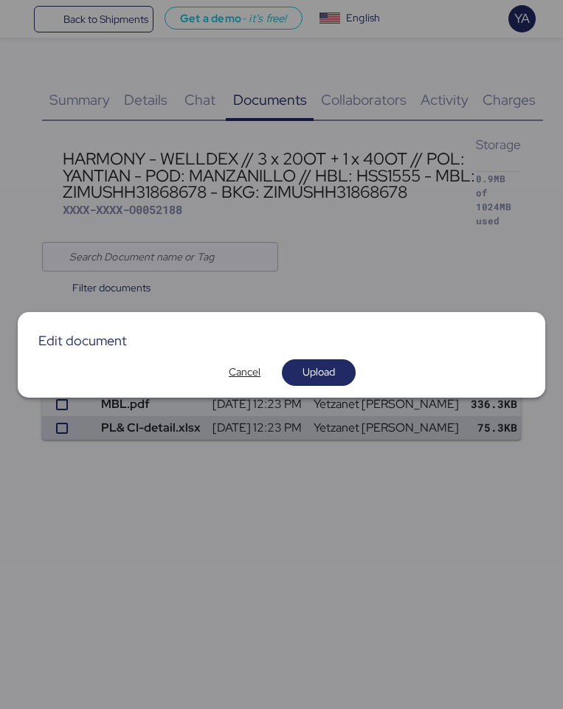
click at [89, 367] on div "Cancel Upload" at bounding box center [281, 372] width 504 height 27
click at [24, 374] on div "Edit document Cancel Upload" at bounding box center [281, 355] width 527 height 86
click at [302, 372] on span "Upload" at bounding box center [318, 372] width 32 height 18
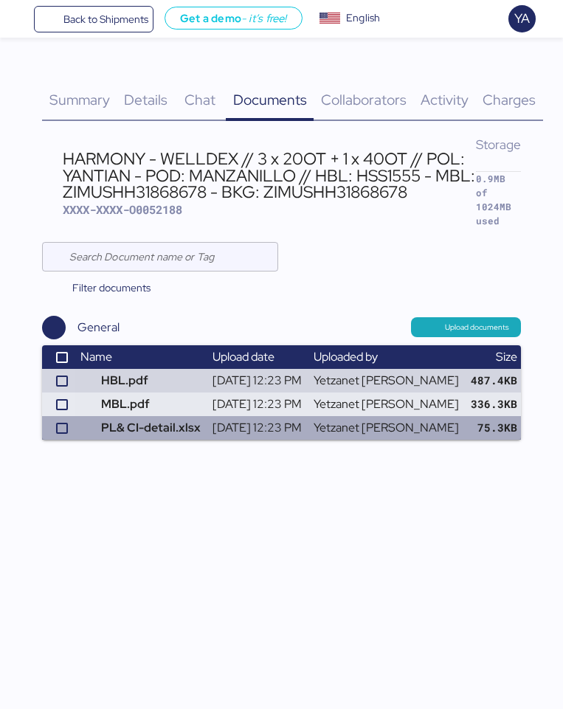
click at [526, 419] on span "button" at bounding box center [538, 428] width 25 height 18
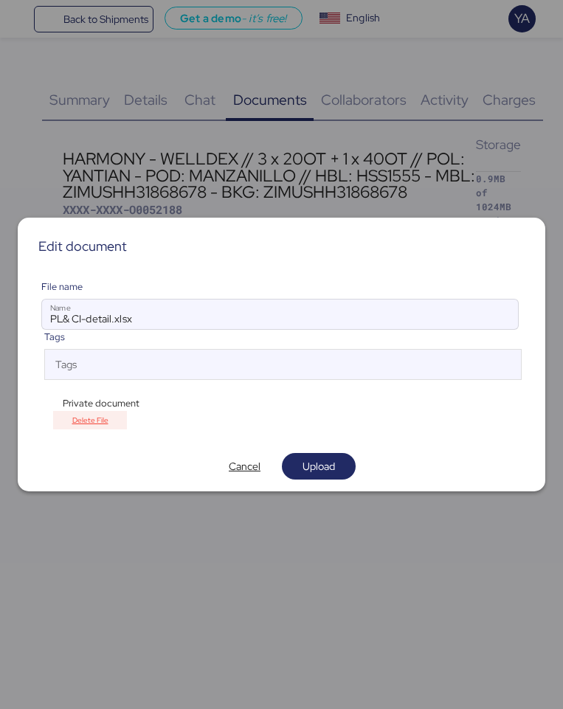
click at [86, 420] on span "Delete File" at bounding box center [90, 420] width 36 height 13
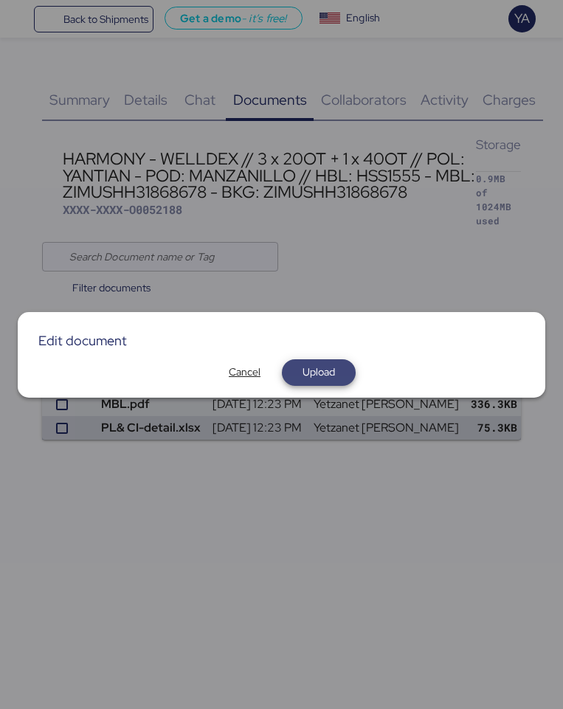
click at [334, 369] on span "Upload" at bounding box center [318, 372] width 32 height 18
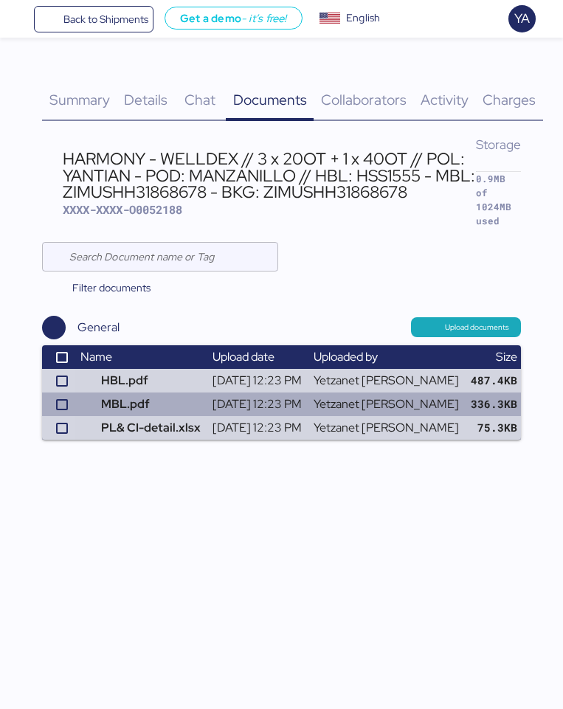
click at [526, 395] on span "button" at bounding box center [538, 404] width 25 height 18
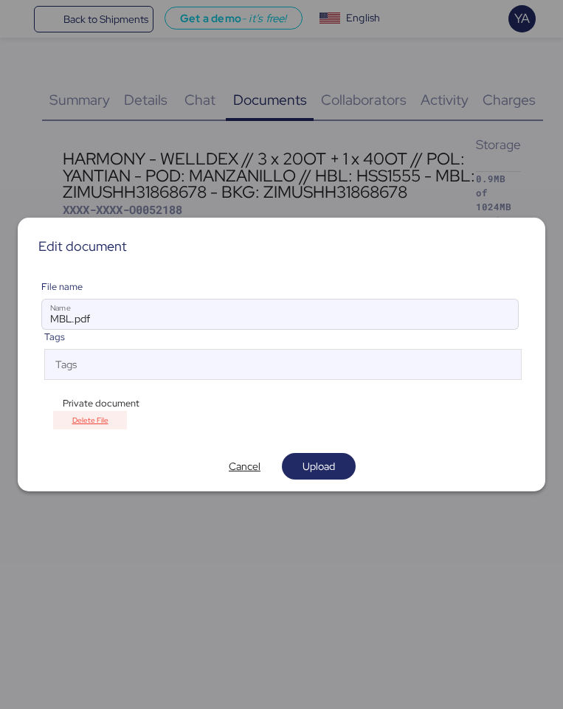
click at [103, 418] on span "Delete File" at bounding box center [90, 420] width 36 height 13
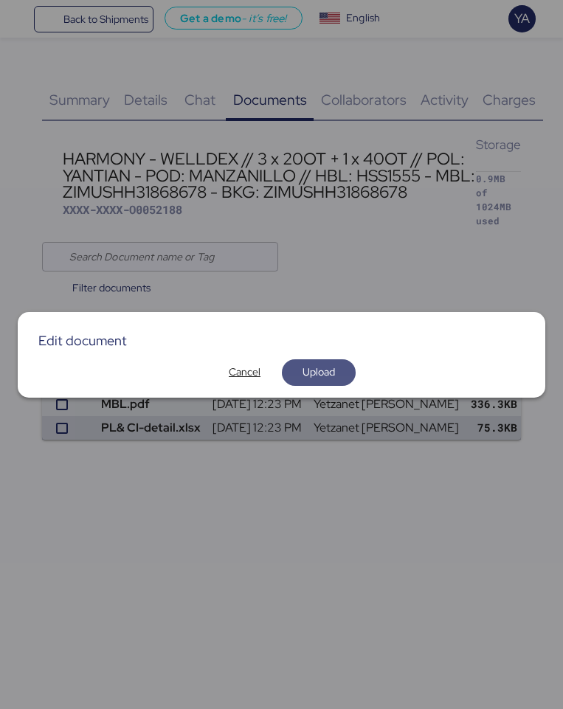
click at [331, 377] on span "Upload" at bounding box center [318, 372] width 32 height 18
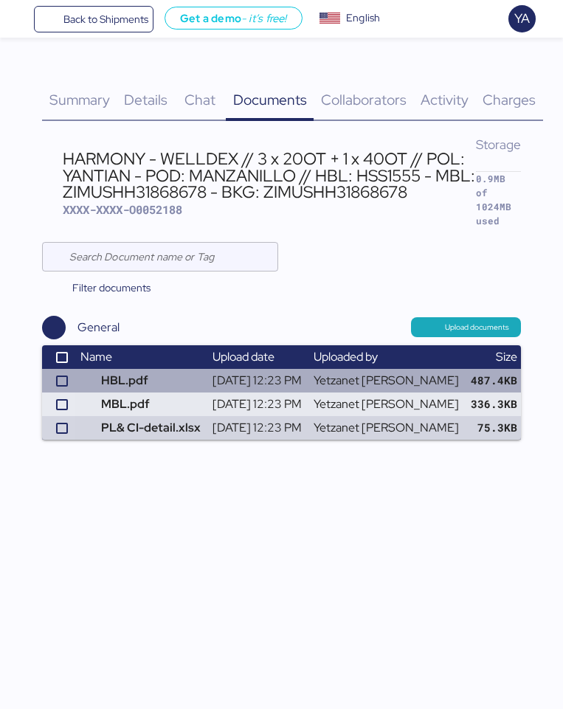
click at [526, 372] on span "button" at bounding box center [538, 381] width 25 height 18
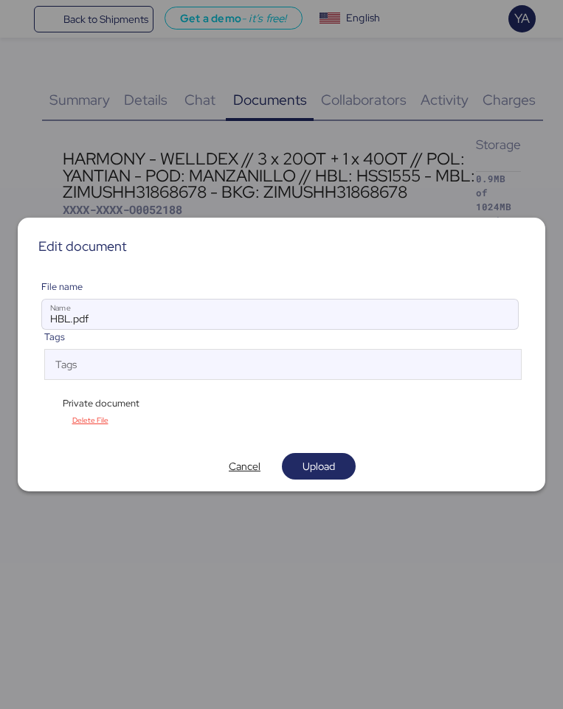
click at [88, 430] on div "File name HBL.pdf Name Tags Tags Private document Delete File" at bounding box center [281, 355] width 504 height 174
click at [87, 426] on span "Delete File" at bounding box center [90, 420] width 74 height 19
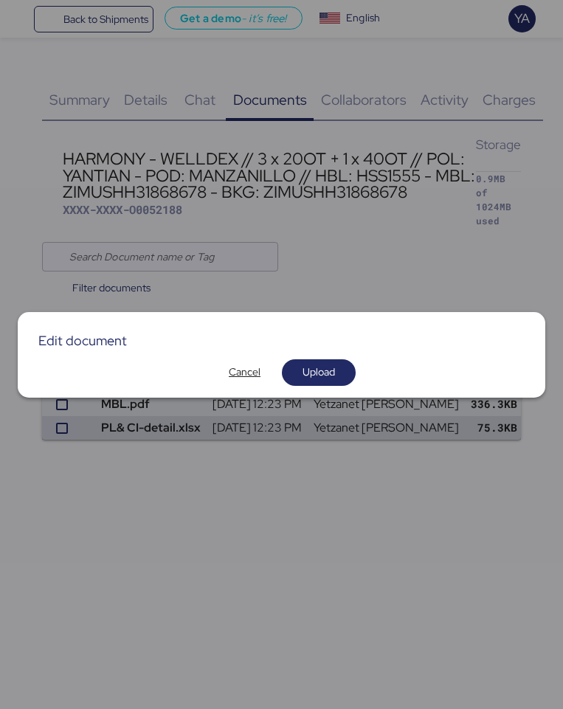
click at [294, 392] on div "Edit document Cancel Upload" at bounding box center [281, 355] width 527 height 86
click at [330, 370] on span "Upload" at bounding box center [318, 372] width 32 height 18
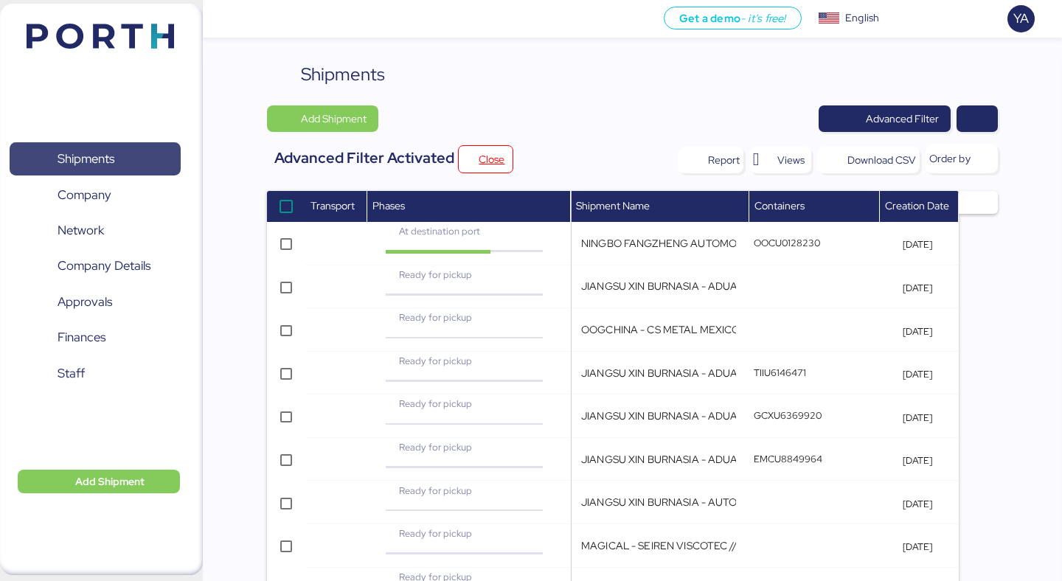
click at [35, 170] on span "Shipments" at bounding box center [94, 158] width 159 height 21
click at [987, 121] on span "button" at bounding box center [977, 118] width 41 height 27
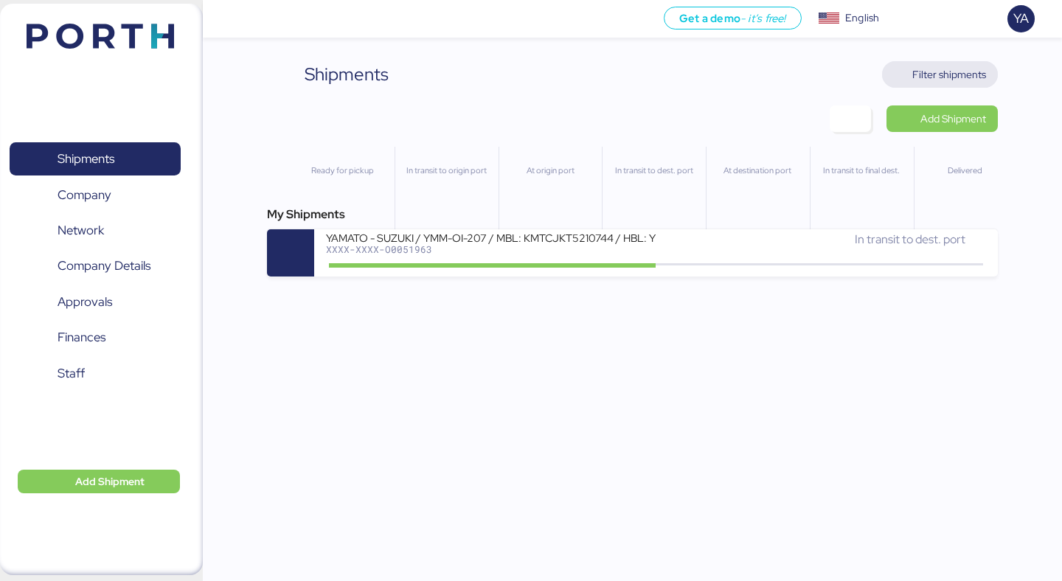
click at [937, 80] on span "Filter shipments" at bounding box center [949, 75] width 74 height 18
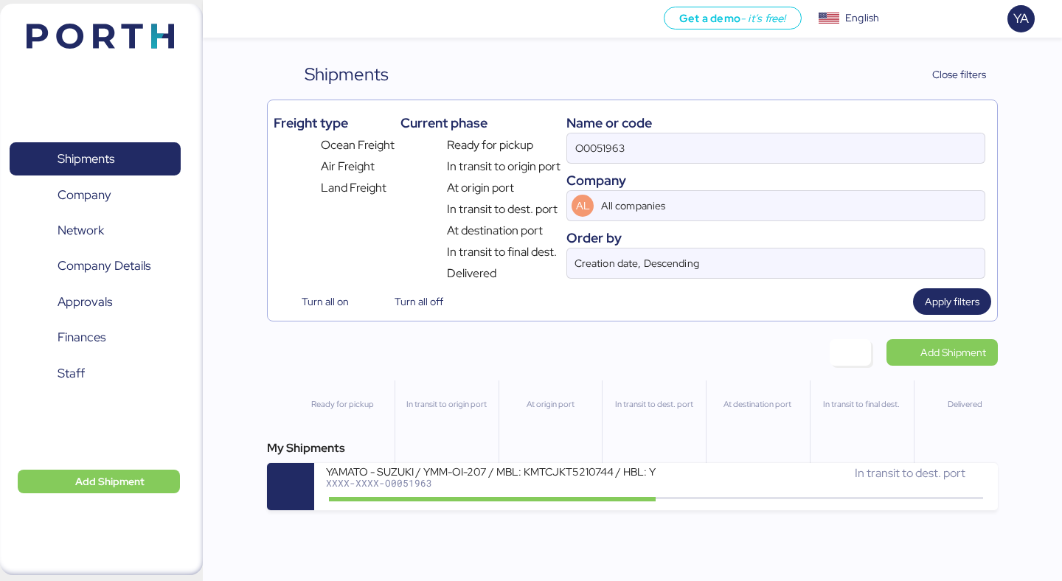
click at [702, 164] on div "Name or code O0051963 Company AL All companies Order by Creation date, Descendi…" at bounding box center [775, 194] width 419 height 176
click at [702, 145] on input "O0051963" at bounding box center [775, 147] width 417 height 29
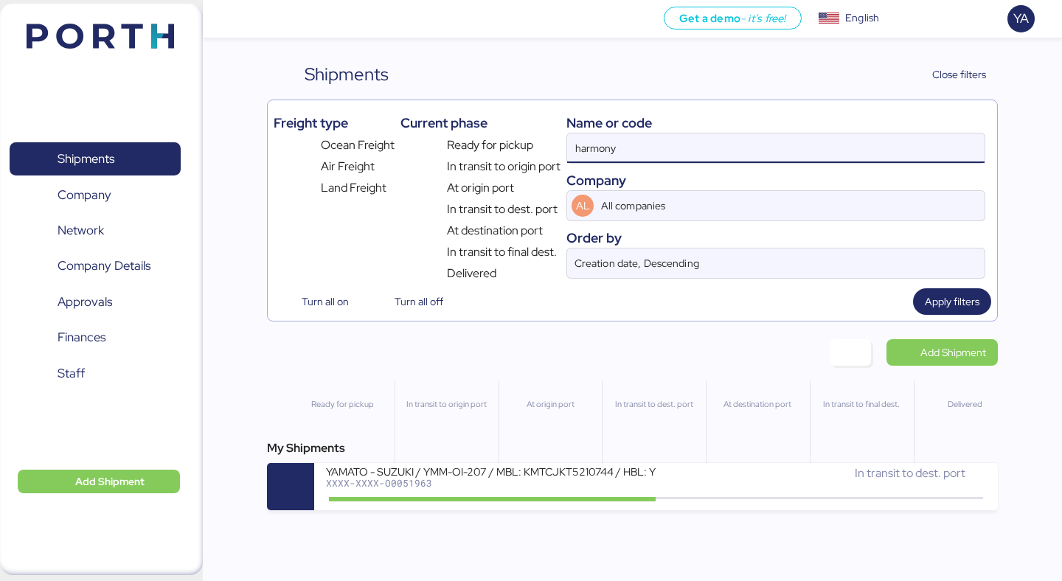
type input "harmony"
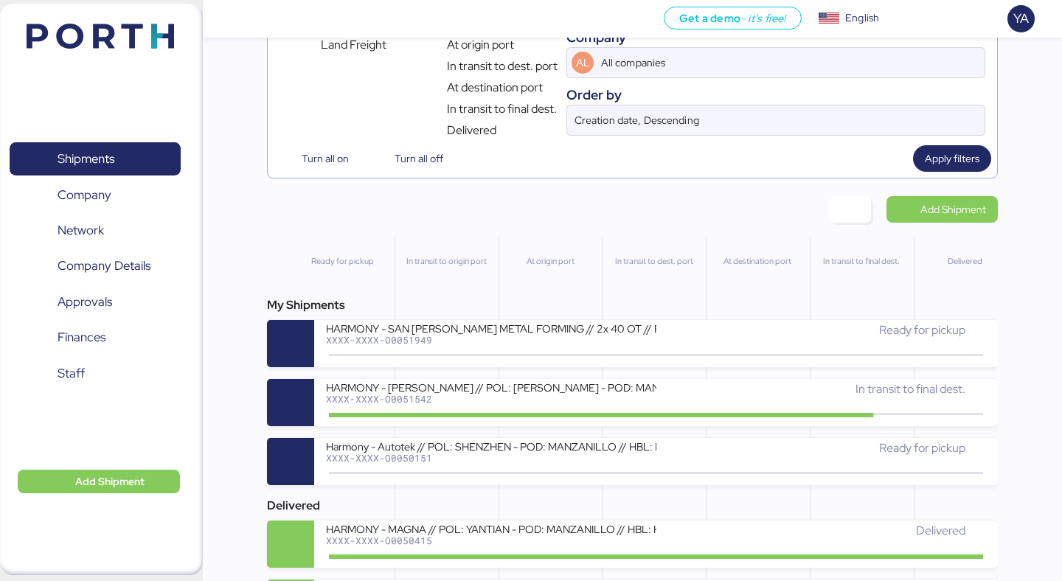
scroll to position [146, 0]
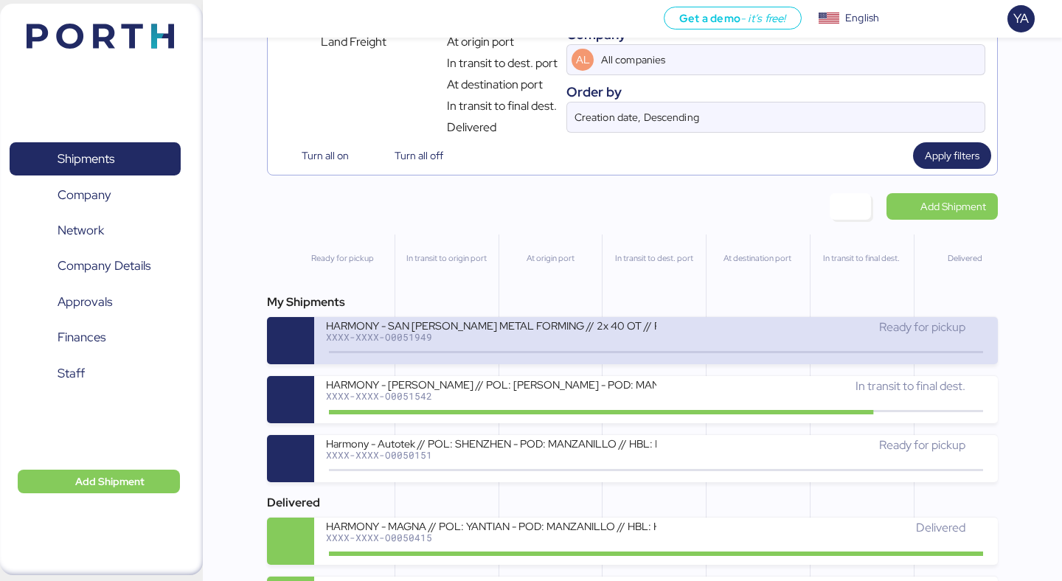
click at [607, 324] on div "HARMONY - SAN LUIS METAL FORMING // 2x 40 OT // POL: SHEKOU - POD: MANZANILLO /…" at bounding box center [491, 325] width 330 height 13
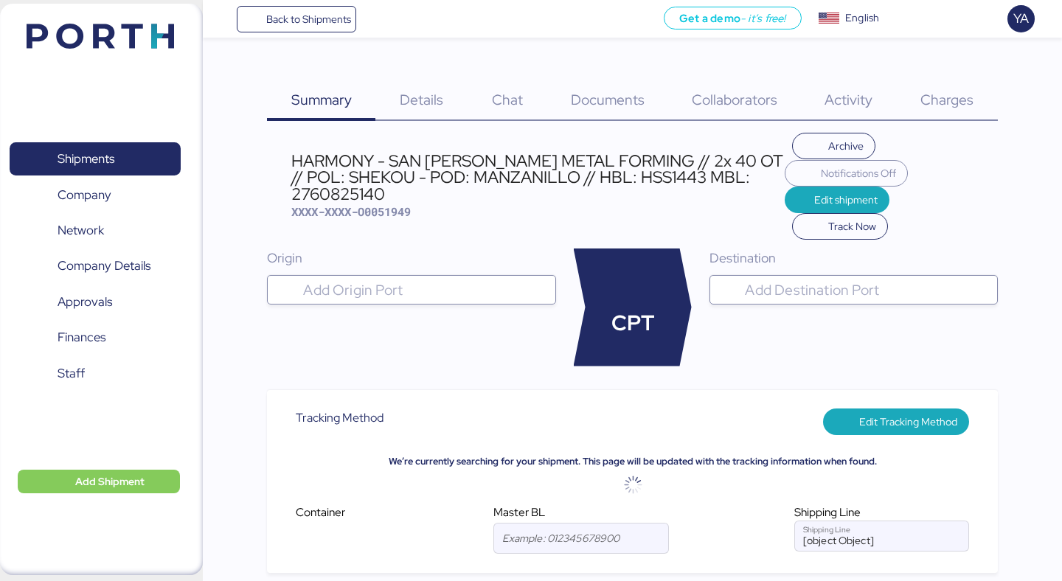
click at [488, 155] on div "HARMONY - SAN LUIS METAL FORMING // 2x 40 OT // POL: SHEKOU - POD: MANZANILLO /…" at bounding box center [537, 177] width 493 height 49
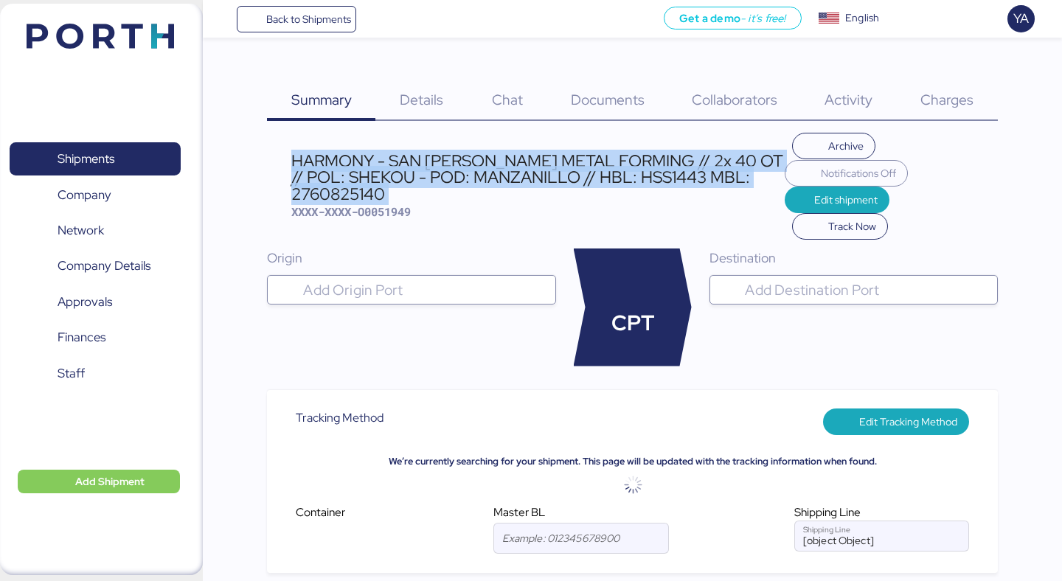
click at [488, 155] on div "HARMONY - SAN LUIS METAL FORMING // 2x 40 OT // POL: SHEKOU - POD: MANZANILLO /…" at bounding box center [537, 177] width 493 height 49
copy div "HARMONY - SAN LUIS METAL FORMING // 2x 40 OT // POL: SHEKOU - POD: MANZANILLO /…"
click at [319, 14] on span "Back to Shipments" at bounding box center [308, 19] width 85 height 18
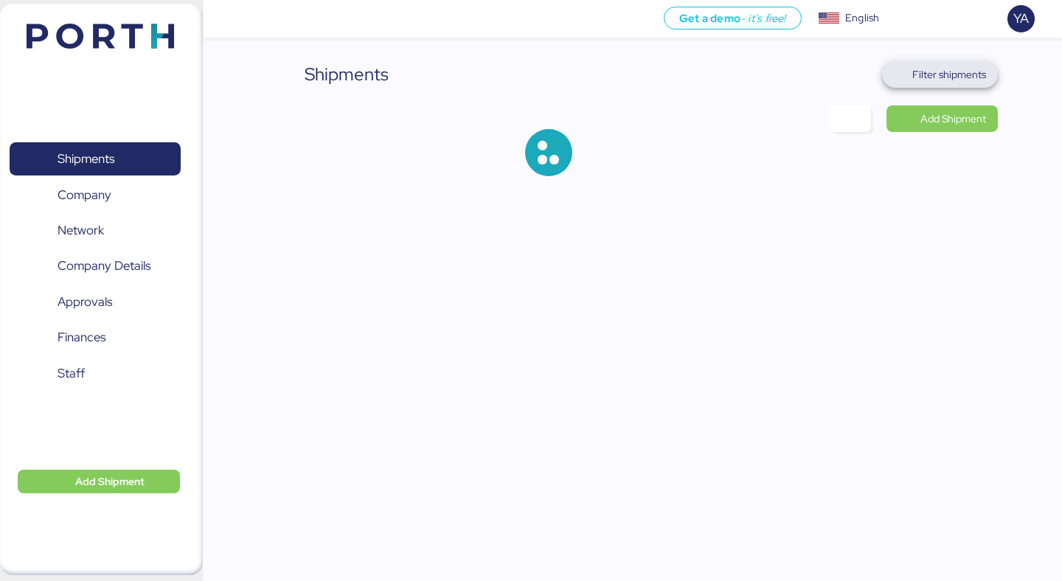
click at [954, 63] on span "Filter shipments" at bounding box center [940, 74] width 116 height 27
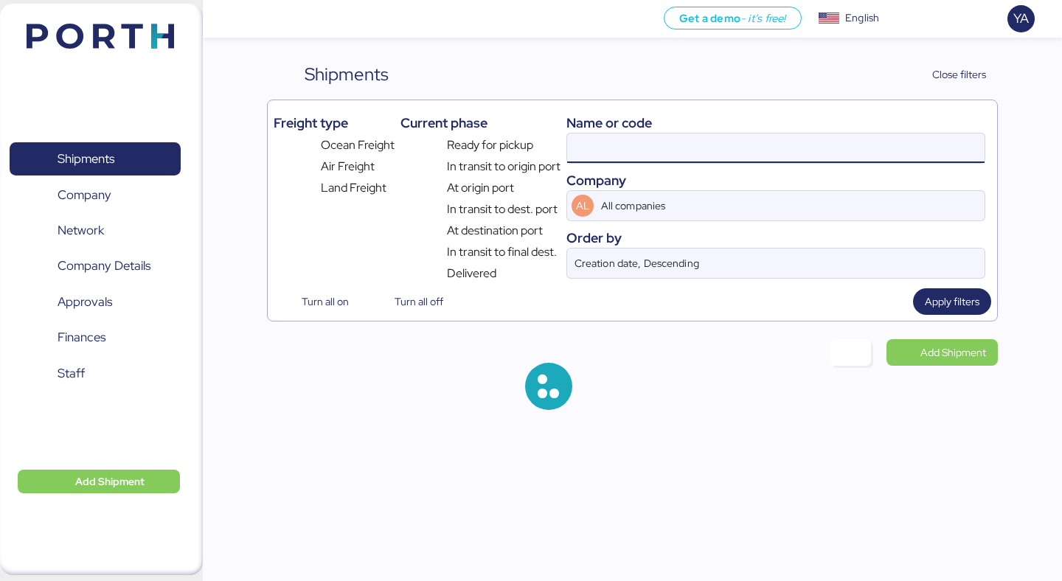
click at [790, 150] on input at bounding box center [775, 147] width 417 height 29
click at [749, 147] on input "harmonyk" at bounding box center [775, 147] width 417 height 29
type input "autotek"
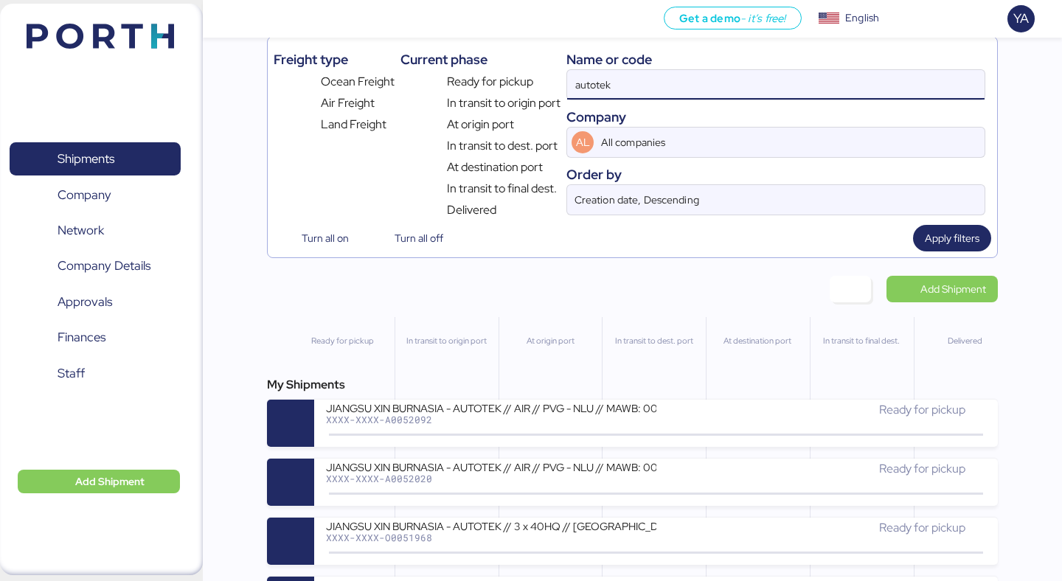
scroll to position [77, 0]
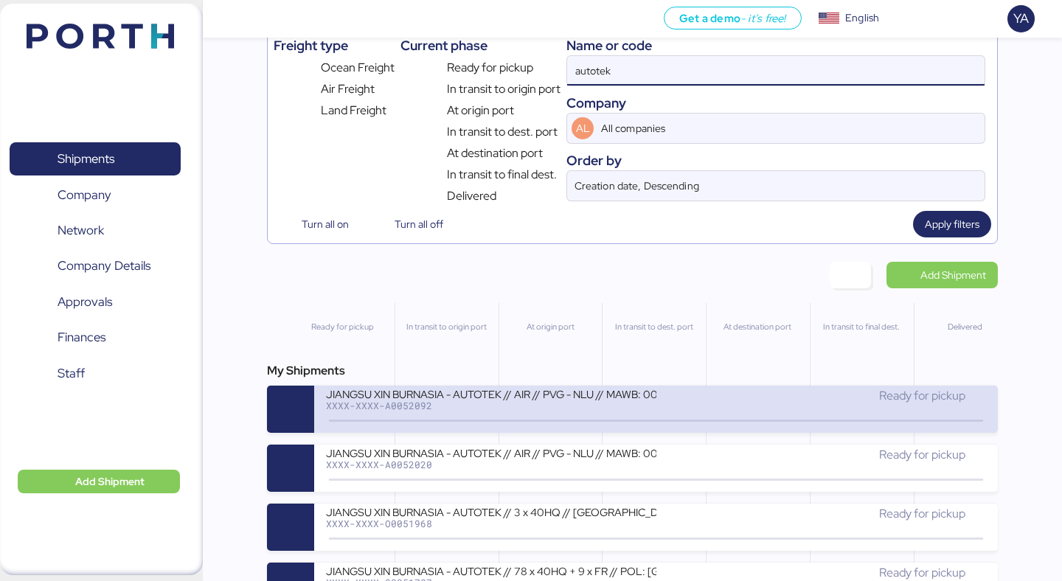
click at [625, 400] on div "JIANGSU XIN BURNASIA - AUTOTEK // AIR // PVG - NLU // MAWB: 003-30556610 - HAWB…" at bounding box center [491, 393] width 330 height 13
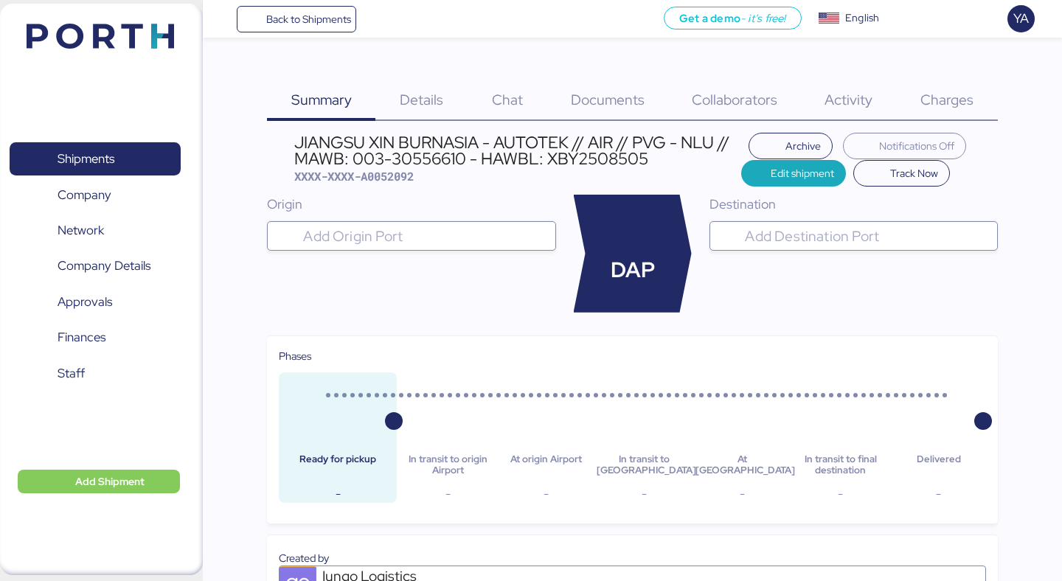
click at [945, 81] on div "Charges 0" at bounding box center [947, 91] width 101 height 60
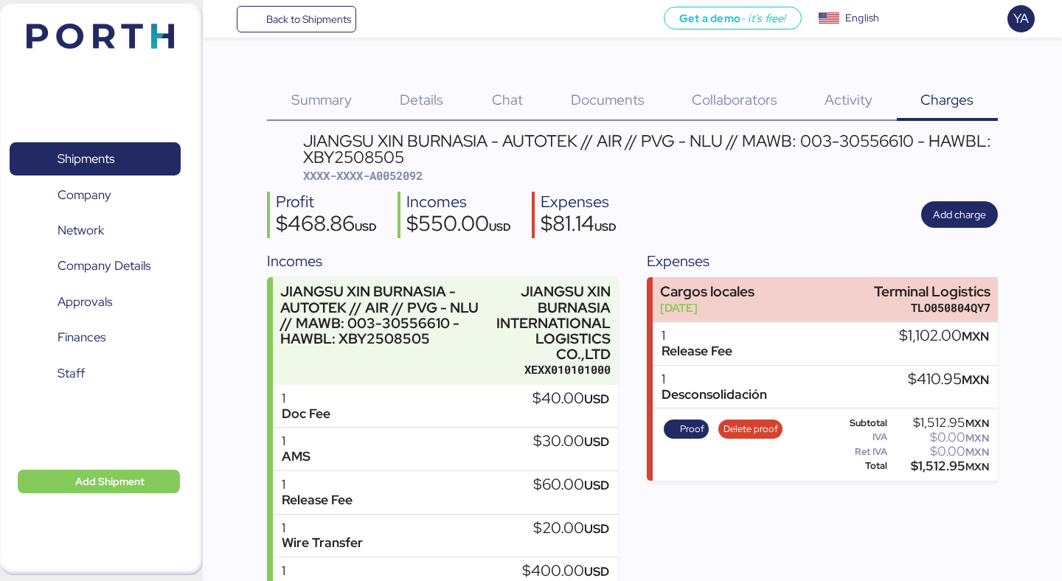
click at [405, 169] on span "XXXX-XXXX-A0052092" at bounding box center [362, 175] width 119 height 15
copy span "A0052092"
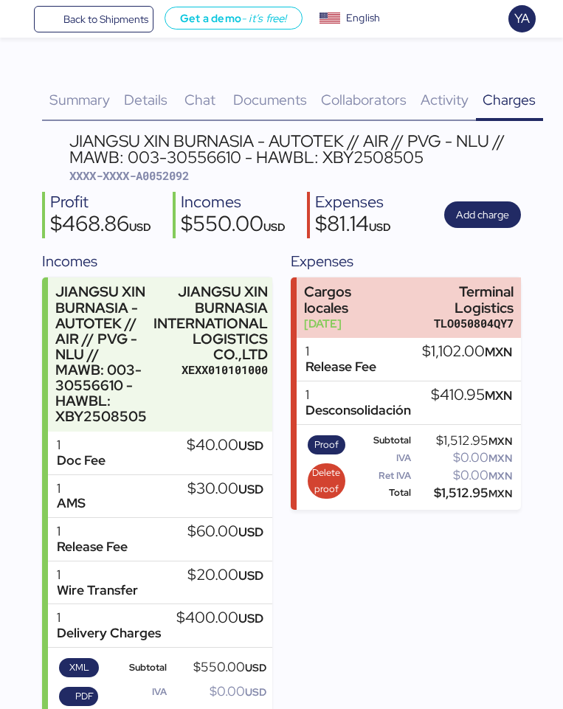
click at [85, 81] on div "Summary 0" at bounding box center [79, 91] width 74 height 60
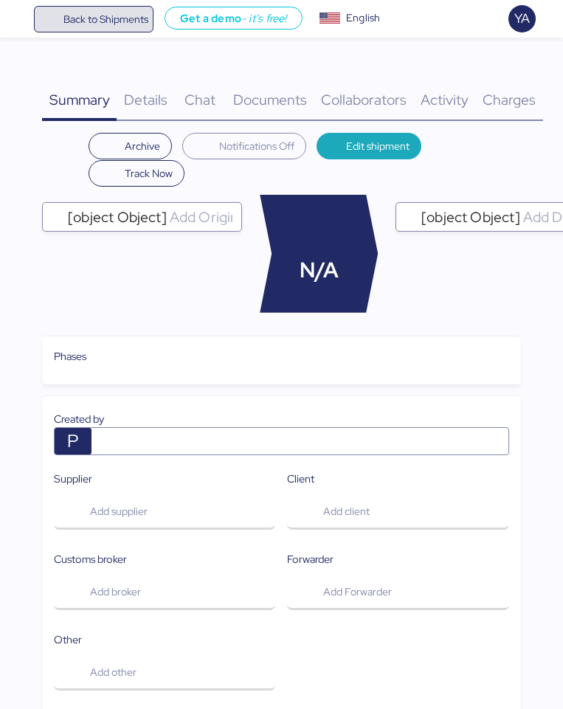
click at [68, 20] on span "Back to Shipments" at bounding box center [105, 19] width 85 height 18
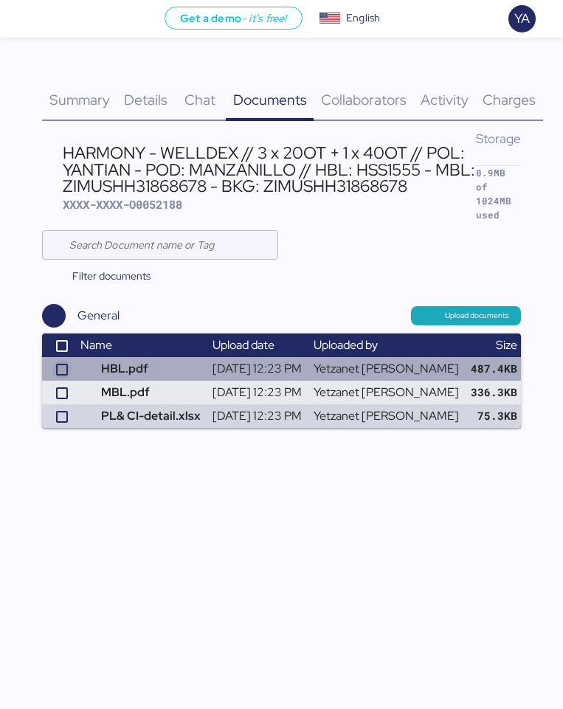
click at [60, 365] on icon at bounding box center [62, 369] width 9 height 9
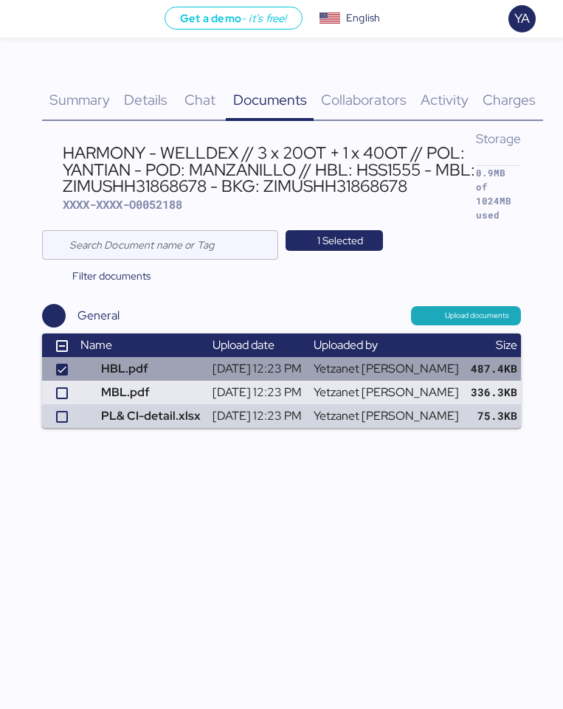
click at [72, 363] on td at bounding box center [58, 369] width 32 height 24
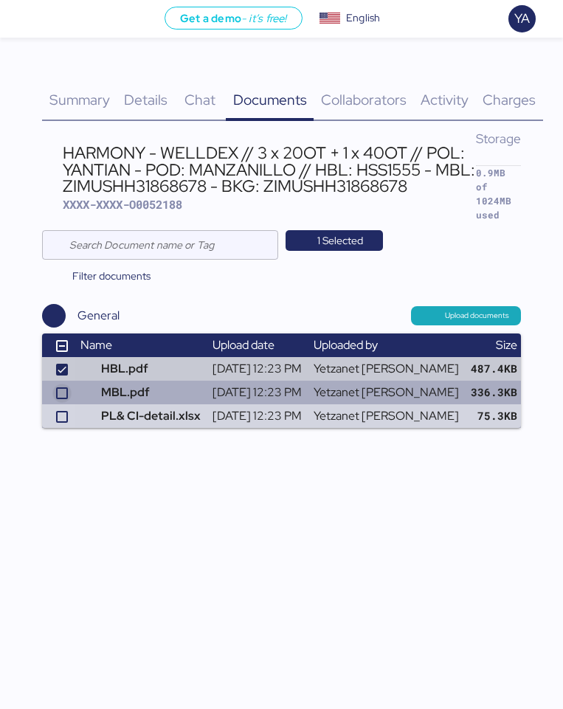
click at [65, 389] on icon at bounding box center [62, 393] width 9 height 9
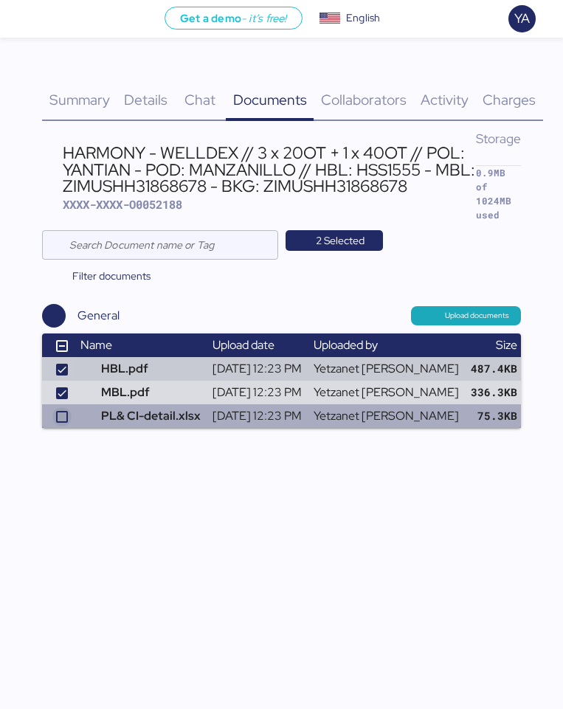
click at [65, 412] on icon at bounding box center [62, 416] width 9 height 9
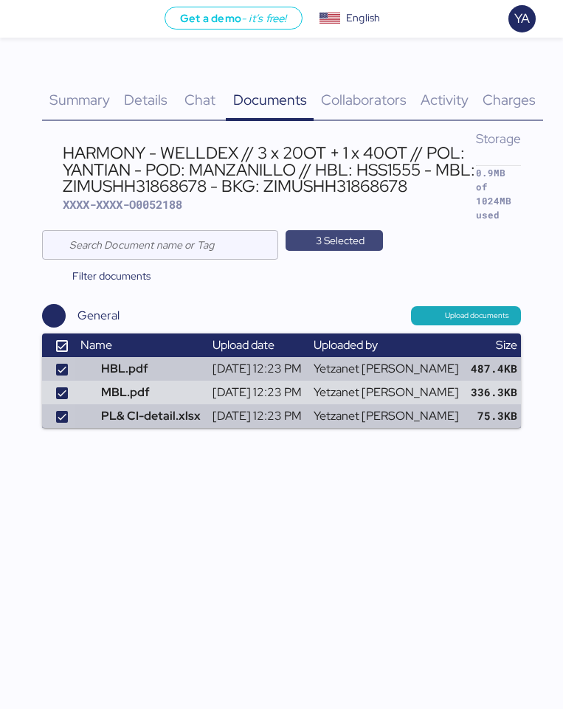
click at [353, 232] on span "3 Selected" at bounding box center [340, 241] width 49 height 18
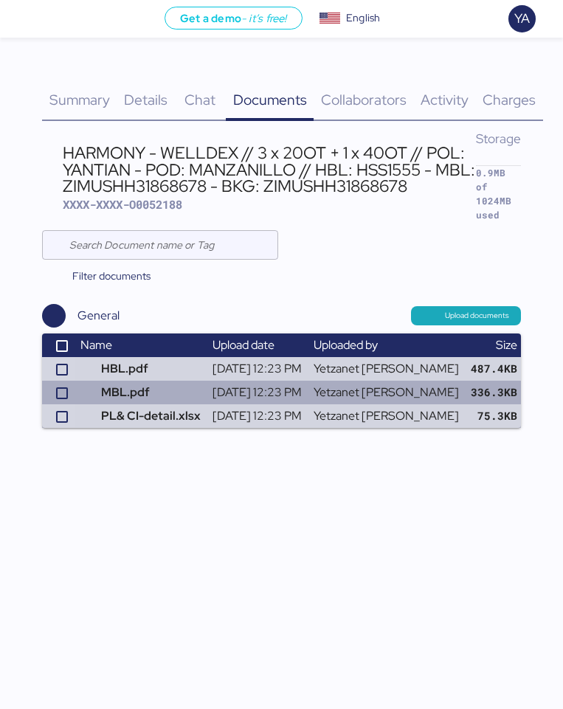
click at [526, 383] on span "button" at bounding box center [538, 392] width 25 height 18
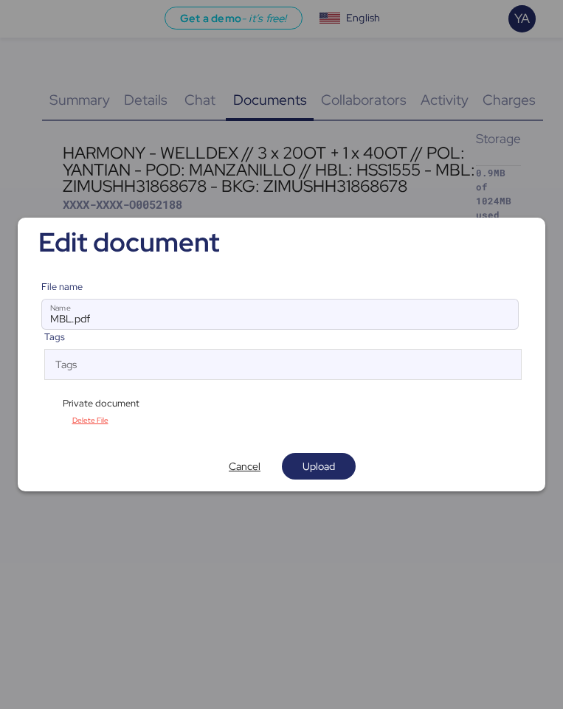
click at [106, 406] on span "Private document" at bounding box center [101, 403] width 77 height 14
click at [97, 426] on span "Delete File" at bounding box center [90, 420] width 36 height 13
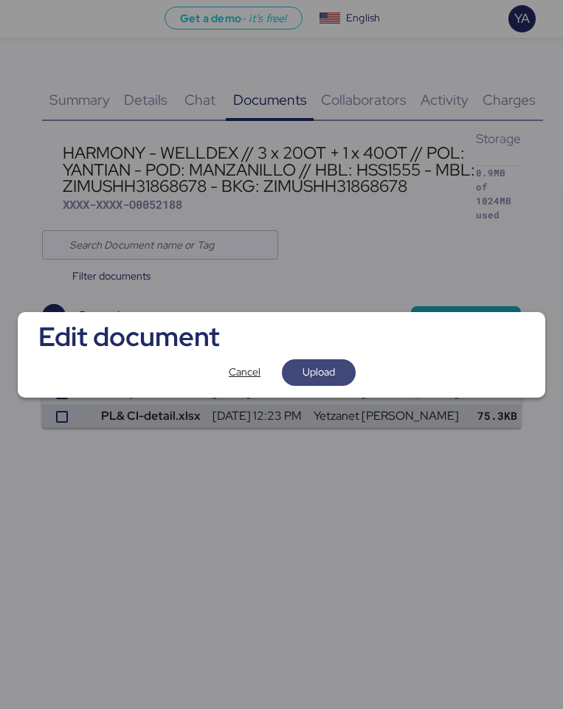
click at [341, 367] on span "Upload" at bounding box center [319, 372] width 50 height 21
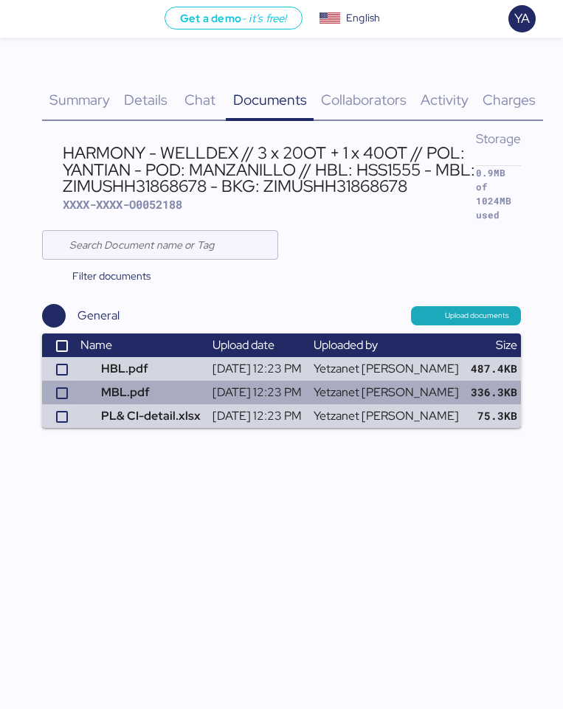
click at [526, 384] on span "button" at bounding box center [538, 392] width 25 height 18
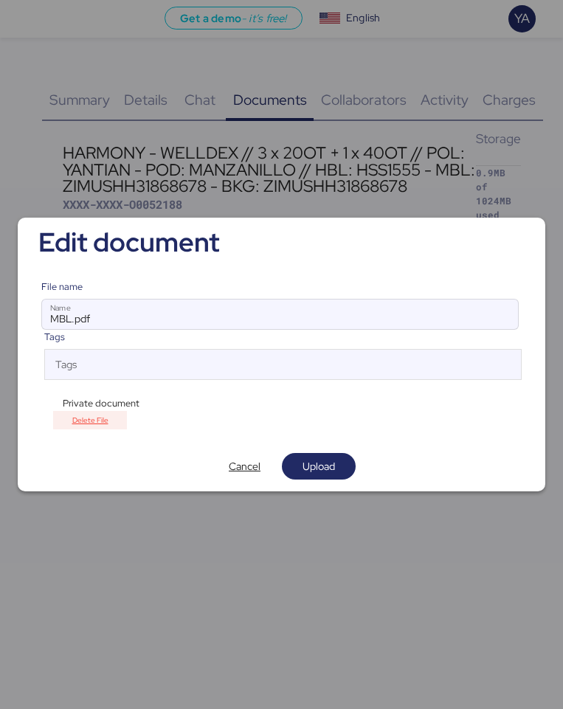
click at [104, 423] on span "Delete File" at bounding box center [90, 420] width 36 height 13
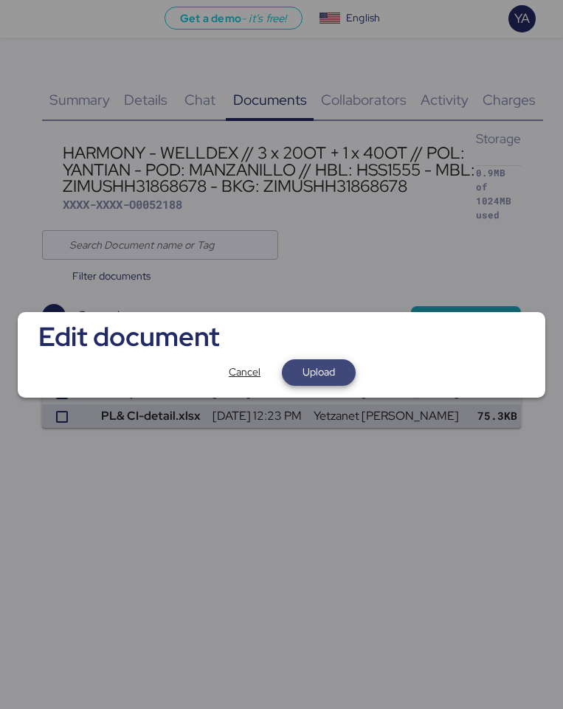
click at [328, 371] on span "Upload" at bounding box center [318, 372] width 32 height 18
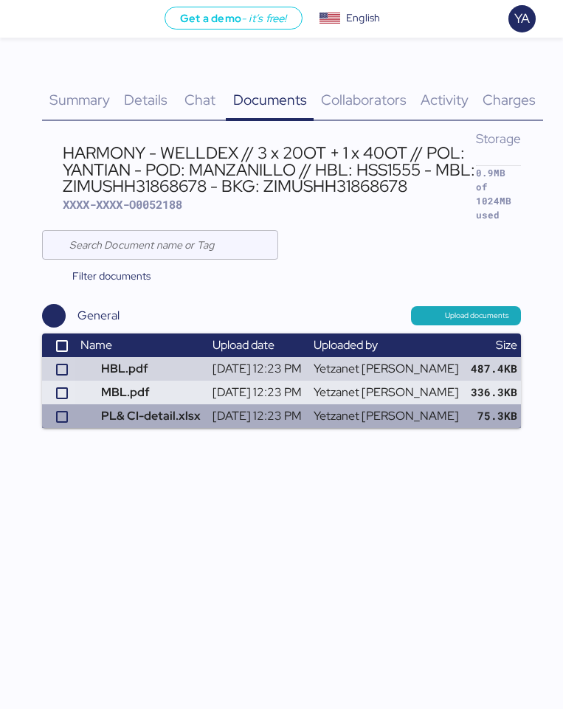
click at [526, 407] on span "button" at bounding box center [538, 416] width 25 height 18
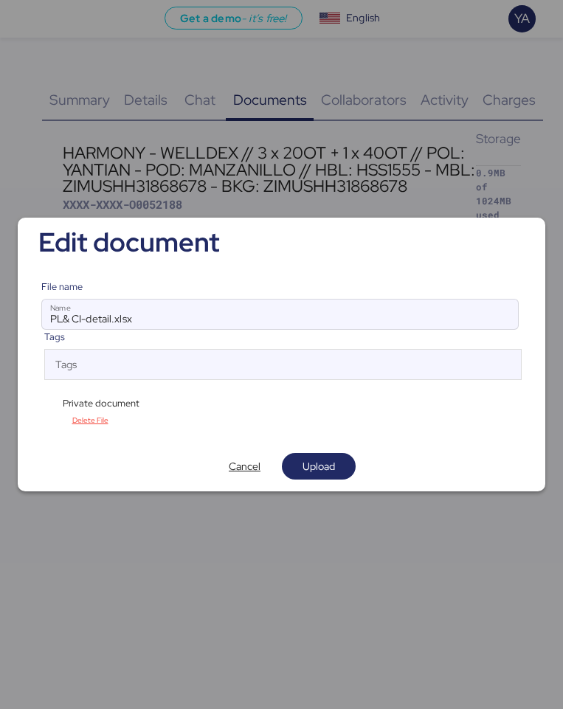
click at [91, 434] on div "File name PL& CI-detail.xlsx Name Tags Tags Private document Delete File" at bounding box center [281, 355] width 504 height 174
click at [91, 418] on span "Delete File" at bounding box center [90, 420] width 36 height 13
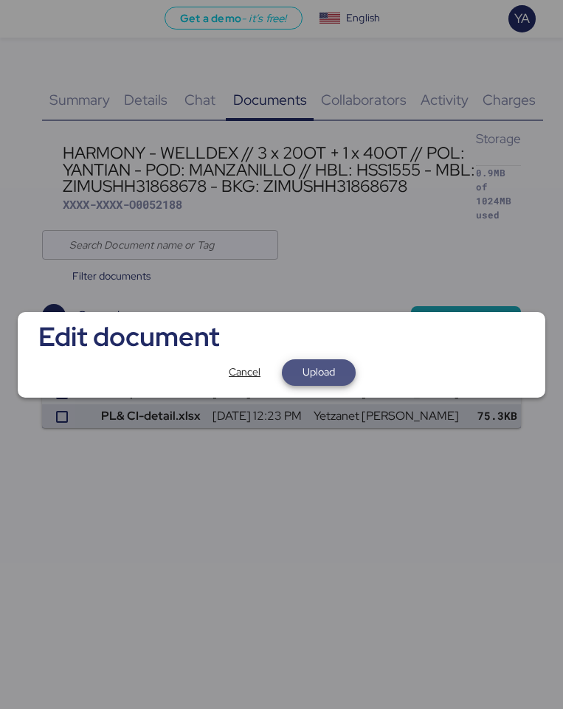
click at [333, 364] on span "Upload" at bounding box center [318, 372] width 32 height 18
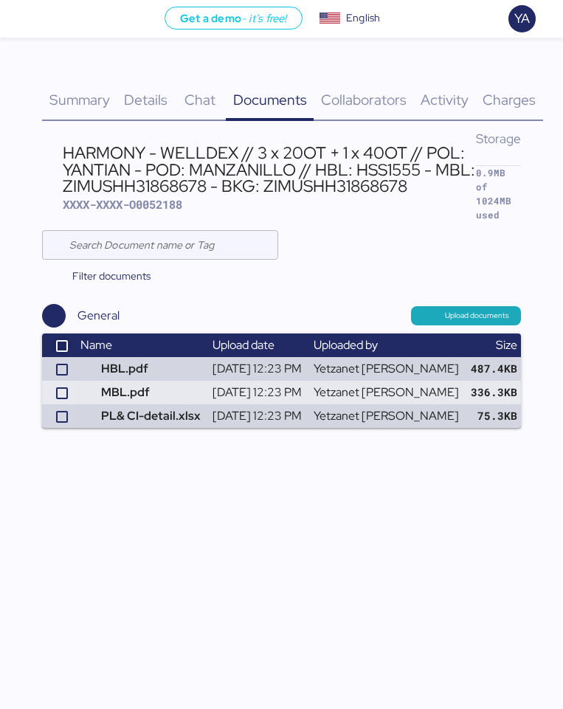
click at [62, 341] on icon at bounding box center [62, 345] width 9 height 9
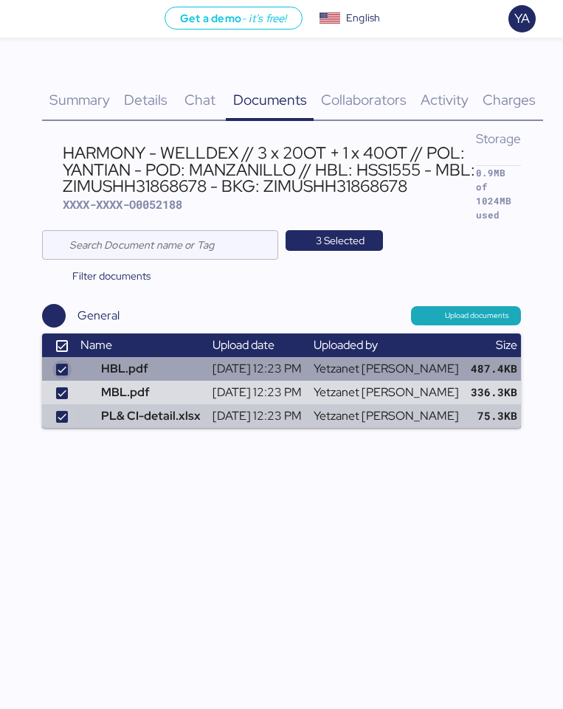
click at [61, 363] on div at bounding box center [61, 369] width 13 height 13
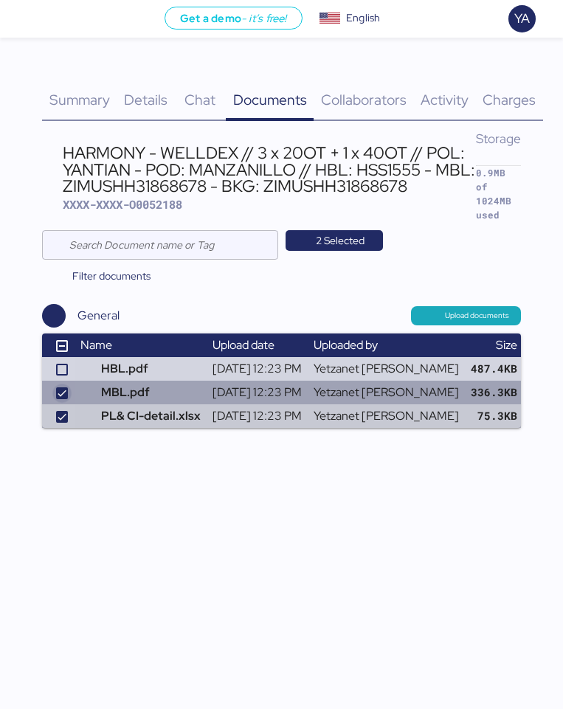
click at [62, 389] on icon at bounding box center [62, 393] width 9 height 9
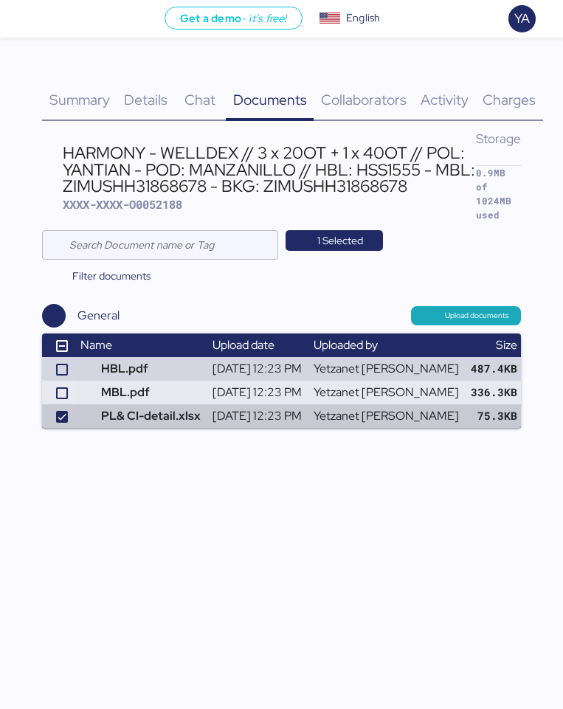
click at [62, 417] on div "Get a demo - it’s free! Get a demo English Inglés English YA Shipments 0 Compan…" at bounding box center [281, 354] width 563 height 709
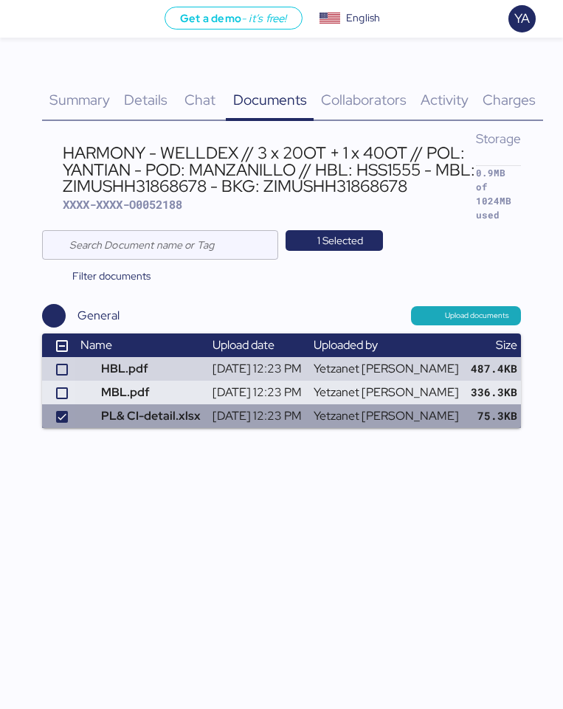
click at [70, 404] on td at bounding box center [58, 416] width 32 height 24
click at [67, 411] on div at bounding box center [62, 417] width 12 height 12
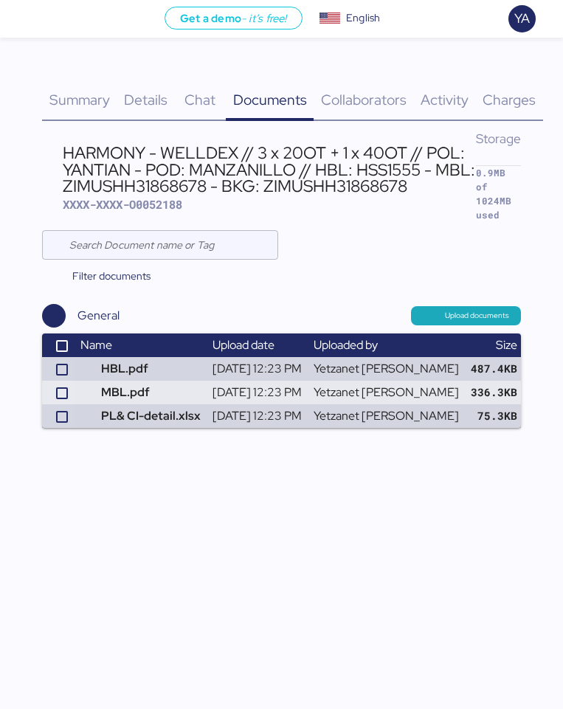
click at [66, 448] on div "Get a demo - it’s free! Get a demo English Inglés English YA Shipments 0 Compan…" at bounding box center [281, 354] width 563 height 709
click at [58, 341] on icon at bounding box center [62, 345] width 9 height 9
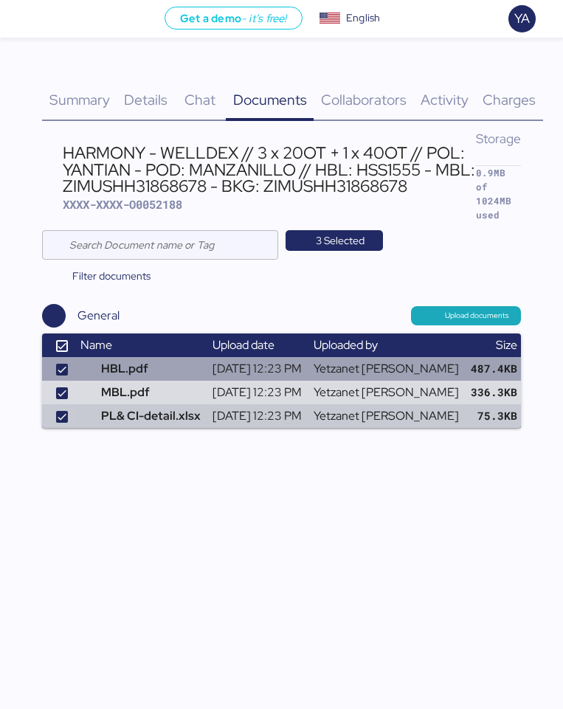
click at [526, 360] on span "button" at bounding box center [538, 369] width 25 height 18
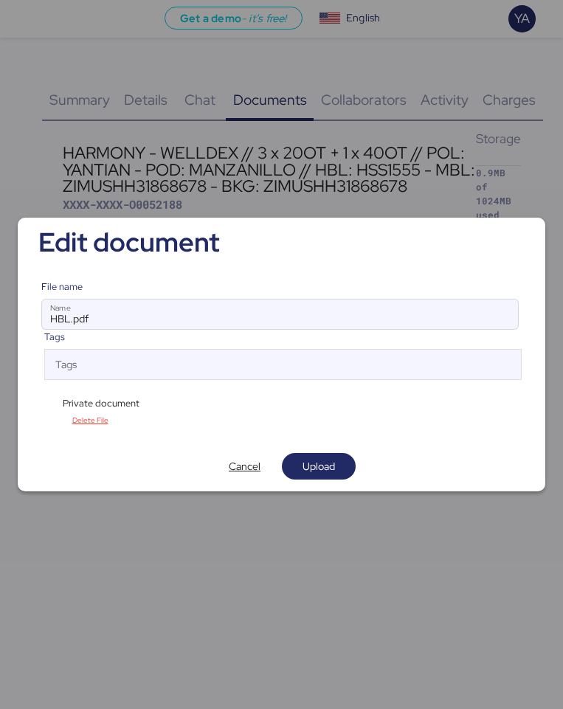
click at [100, 435] on div "File name HBL.pdf Name Tags Tags Private document Delete File" at bounding box center [281, 355] width 504 height 174
click at [96, 418] on span "Delete File" at bounding box center [90, 420] width 36 height 13
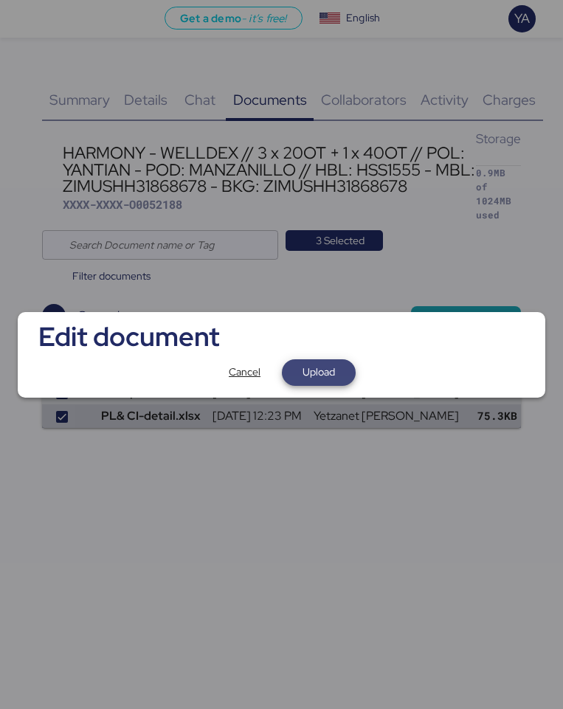
click at [347, 363] on span "Upload" at bounding box center [319, 372] width 74 height 27
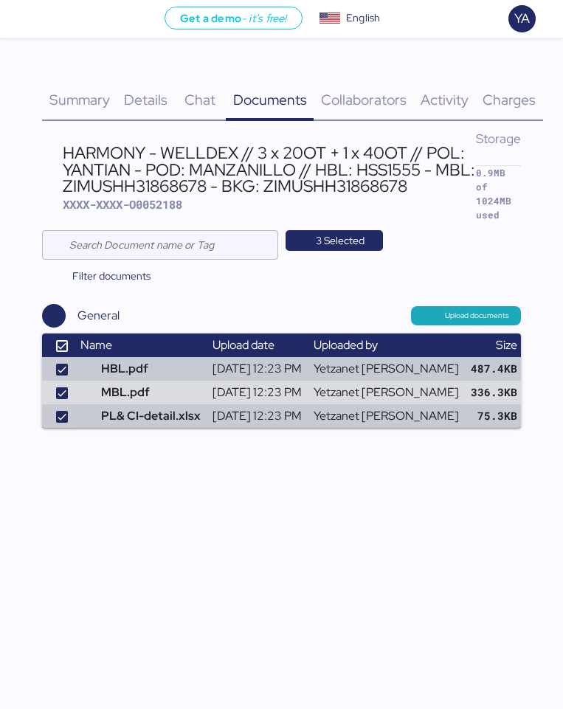
click at [58, 341] on icon at bounding box center [62, 345] width 9 height 9
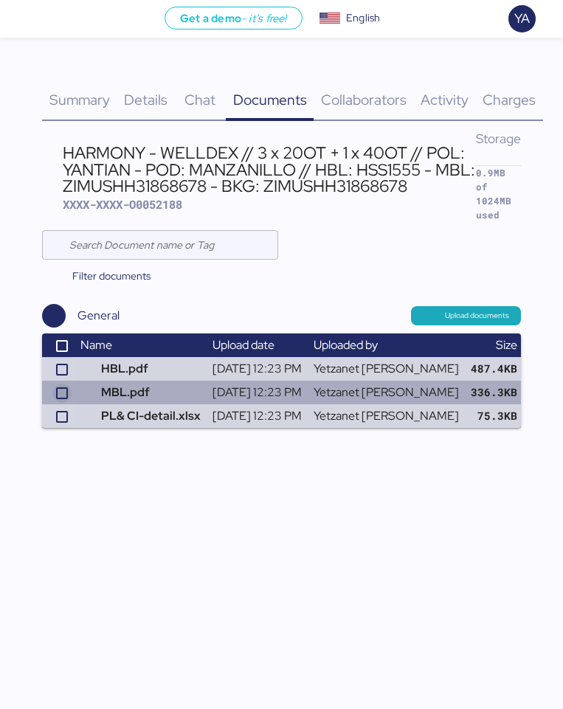
click at [60, 389] on icon at bounding box center [62, 393] width 9 height 9
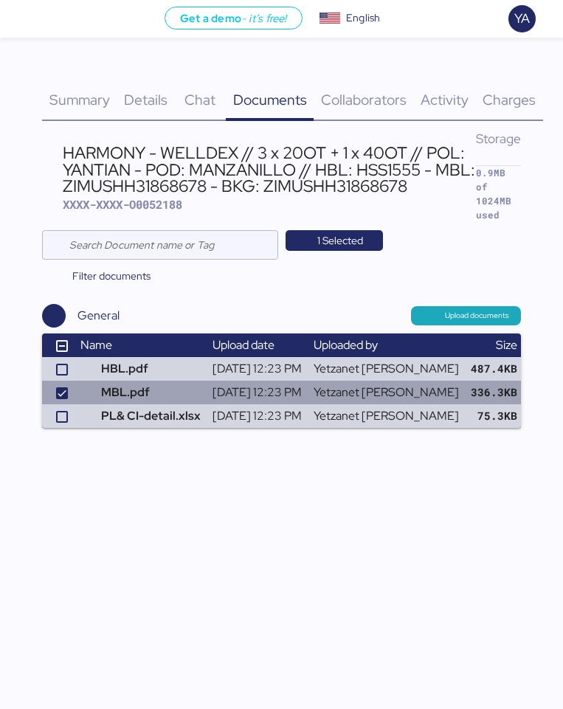
click at [491, 383] on td "336.3KB" at bounding box center [494, 393] width 58 height 24
click at [526, 383] on span "button" at bounding box center [538, 392] width 25 height 18
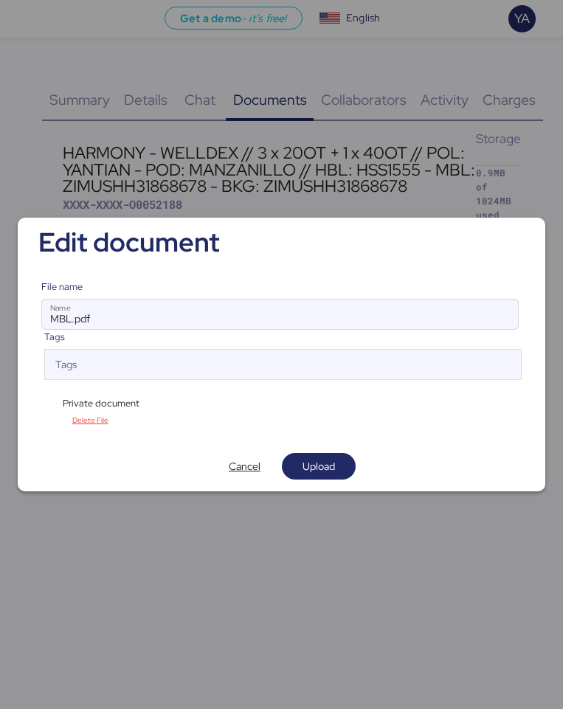
click at [33, 403] on div "File name MBL.pdf Name Tags Tags Private document Delete File" at bounding box center [281, 355] width 504 height 174
click at [70, 401] on span "Private document" at bounding box center [101, 403] width 77 height 14
click at [60, 401] on div "Private document" at bounding box center [98, 403] width 114 height 14
click at [32, 407] on div "File name MBL.pdf Name Tags Tags Private document Delete File" at bounding box center [281, 355] width 504 height 174
click at [52, 407] on div "Private document" at bounding box center [98, 403] width 114 height 14
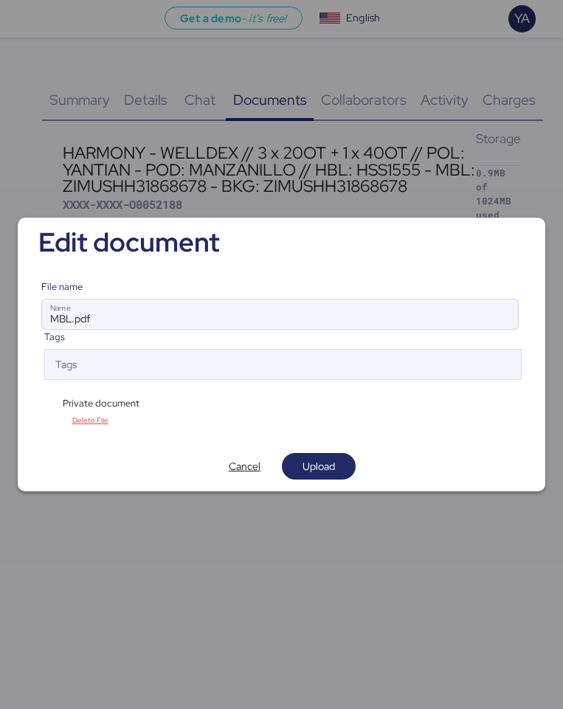
click at [52, 407] on div "Private document" at bounding box center [98, 403] width 114 height 14
click at [49, 412] on div "Delete File" at bounding box center [281, 420] width 480 height 19
click at [49, 421] on div "Delete File" at bounding box center [281, 420] width 480 height 19
click at [52, 392] on div "Private document" at bounding box center [281, 401] width 480 height 19
click at [263, 462] on span "Cancel" at bounding box center [245, 466] width 50 height 21
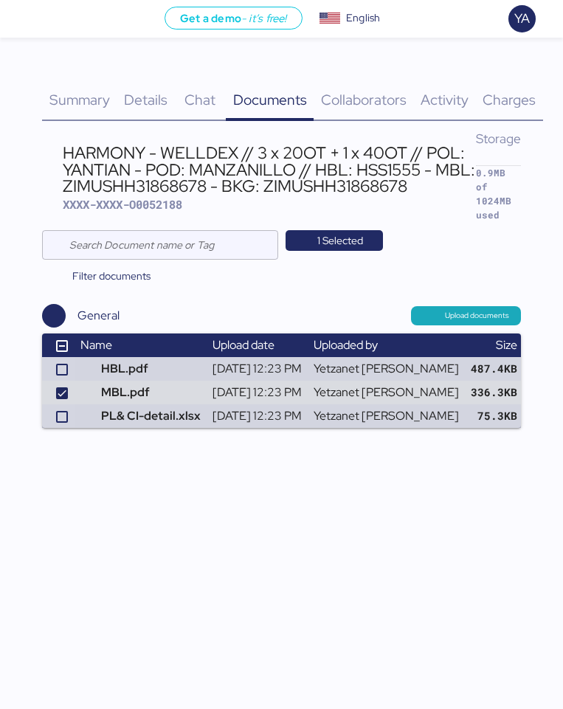
click at [263, 462] on div "Get a demo - it’s free! Get a demo English Inglés English YA Shipments 0 Compan…" at bounding box center [281, 354] width 563 height 709
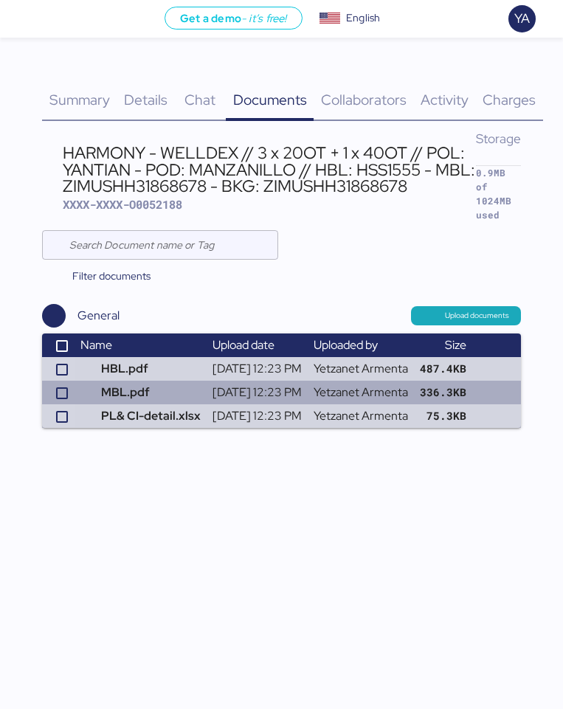
click at [442, 381] on td "336.3KB" at bounding box center [443, 393] width 58 height 24
click at [500, 383] on span "button" at bounding box center [487, 392] width 25 height 18
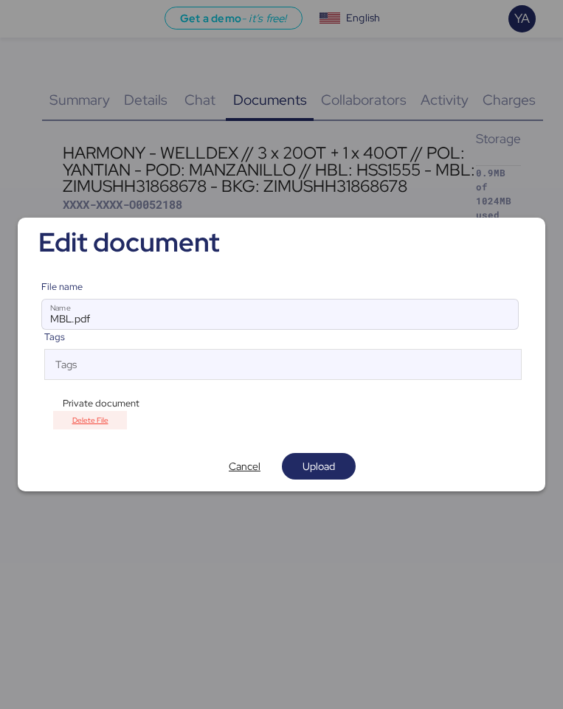
click at [87, 420] on span "Delete File" at bounding box center [90, 420] width 36 height 13
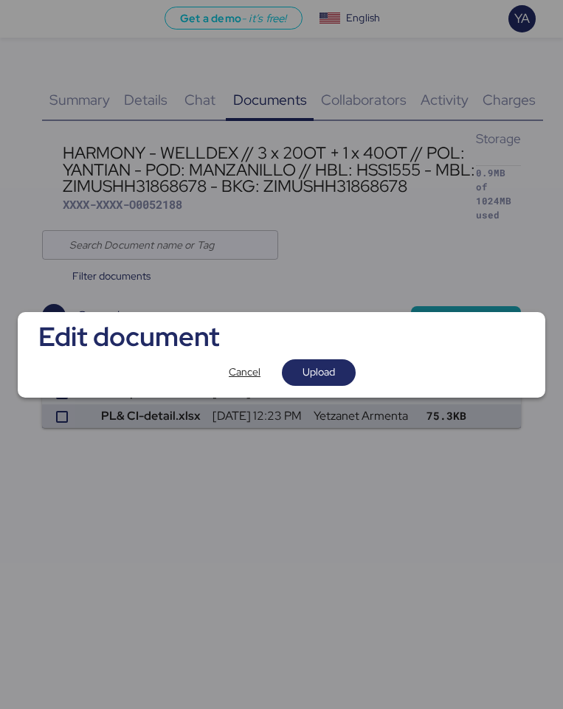
click at [93, 382] on div "Cancel Upload" at bounding box center [281, 372] width 504 height 27
click at [18, 382] on div "Edit document Cancel Upload" at bounding box center [281, 355] width 527 height 86
click at [187, 373] on div "Cancel Upload" at bounding box center [281, 372] width 504 height 27
click at [218, 372] on span "Cancel" at bounding box center [245, 372] width 74 height 27
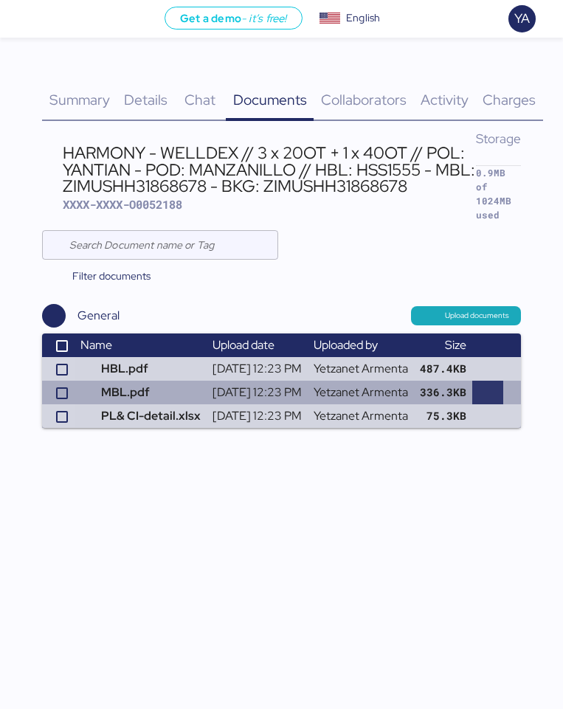
click at [500, 383] on span "button" at bounding box center [487, 392] width 25 height 18
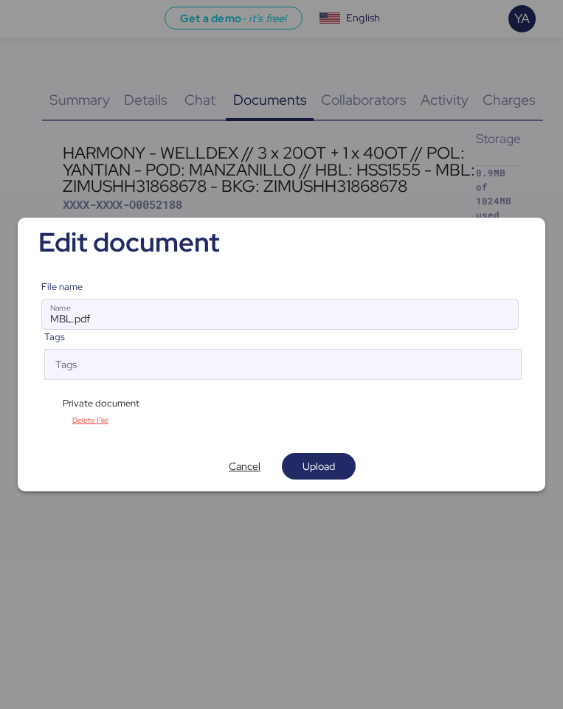
click at [52, 402] on div "Private document" at bounding box center [98, 403] width 114 height 14
click at [43, 402] on div "Private document" at bounding box center [98, 403] width 114 height 14
click at [63, 402] on span "Private document" at bounding box center [101, 403] width 77 height 14
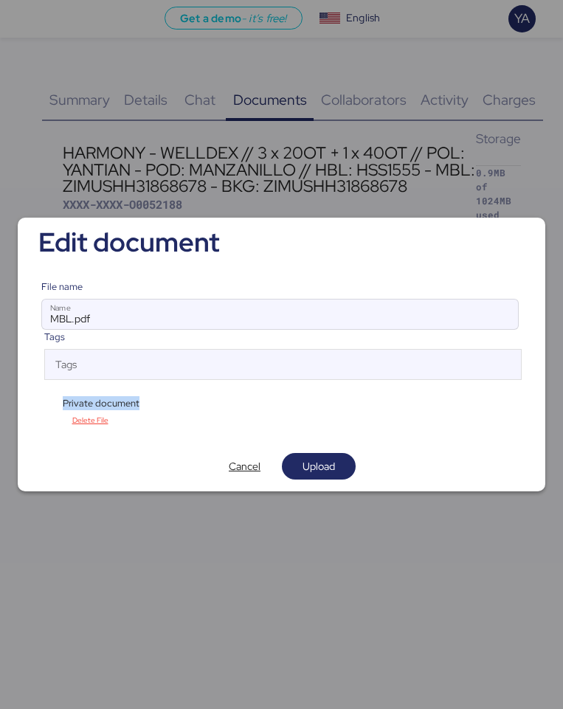
click at [55, 402] on div "Private document" at bounding box center [98, 403] width 114 height 14
click at [133, 401] on span "Private document" at bounding box center [101, 403] width 77 height 14
click at [152, 401] on div "Private document" at bounding box center [281, 401] width 480 height 19
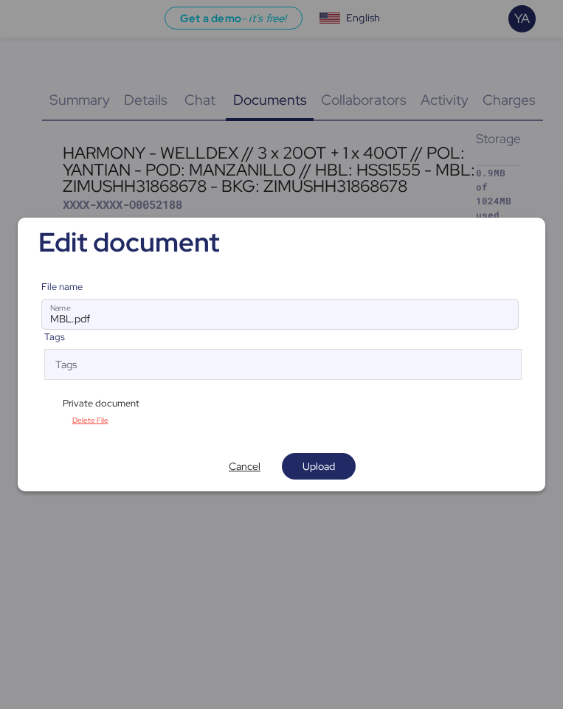
click at [49, 405] on div "Private document" at bounding box center [98, 403] width 114 height 14
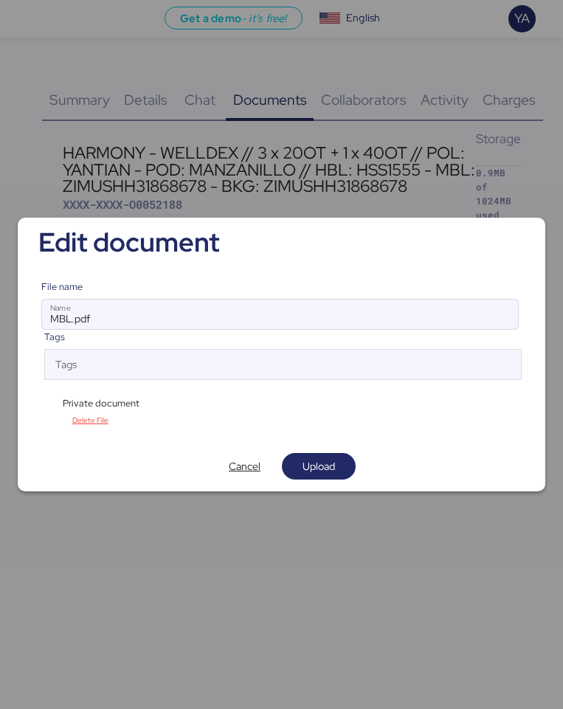
click at [49, 405] on div "Private document" at bounding box center [98, 403] width 114 height 14
click at [56, 420] on span "Delete File" at bounding box center [90, 420] width 74 height 19
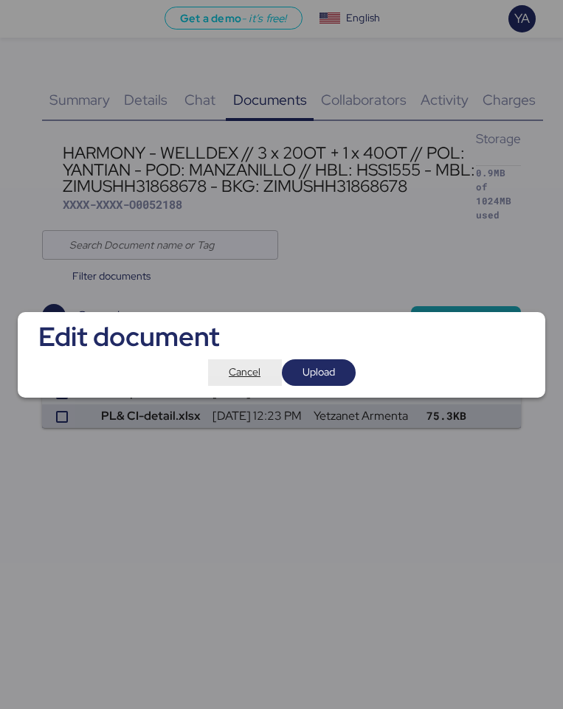
click at [246, 378] on span "Cancel" at bounding box center [245, 372] width 32 height 18
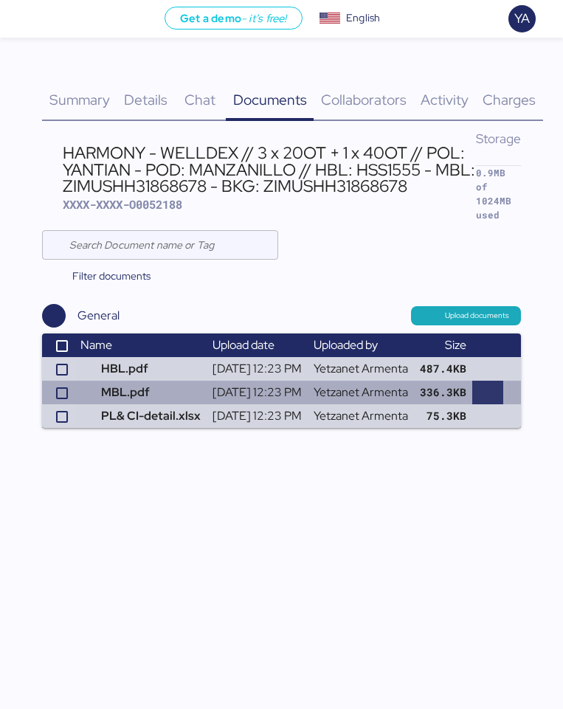
click at [500, 383] on span "button" at bounding box center [487, 392] width 25 height 18
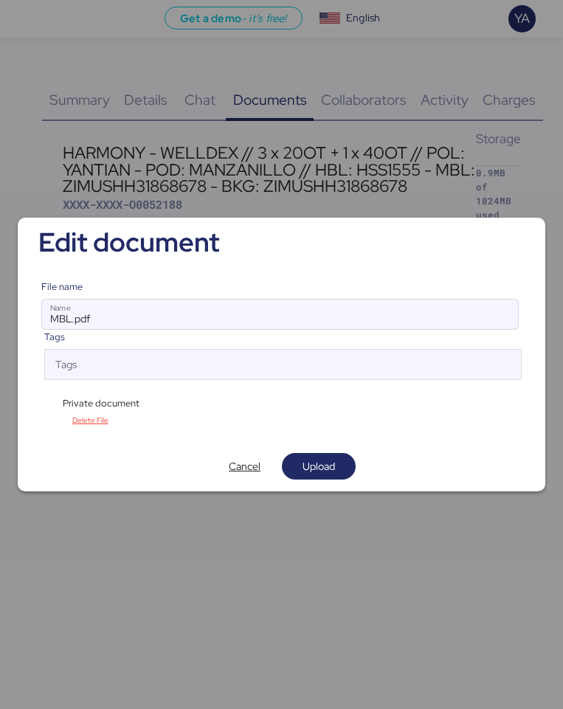
click at [35, 398] on div "File name MBL.pdf Name Tags Tags Private document Delete File" at bounding box center [281, 355] width 504 height 174
click at [41, 403] on div "Private document" at bounding box center [98, 403] width 114 height 14
click at [39, 403] on div "File name MBL.pdf Name Tags Tags Private document Delete File" at bounding box center [281, 355] width 504 height 174
click at [41, 403] on div "Private document" at bounding box center [98, 403] width 114 height 14
click at [45, 402] on div "Private document" at bounding box center [98, 403] width 114 height 14
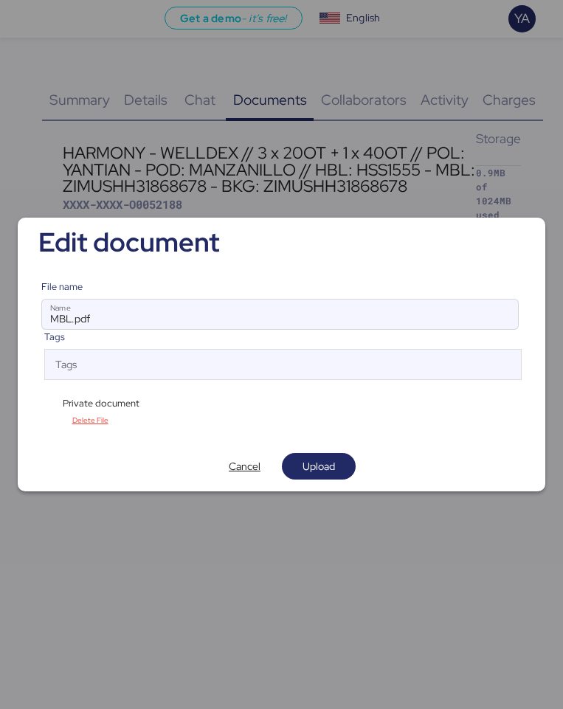
click at [45, 402] on div "Private document" at bounding box center [98, 403] width 114 height 14
click at [44, 402] on div "Private document" at bounding box center [98, 403] width 114 height 14
click at [332, 469] on span "Upload" at bounding box center [318, 466] width 32 height 18
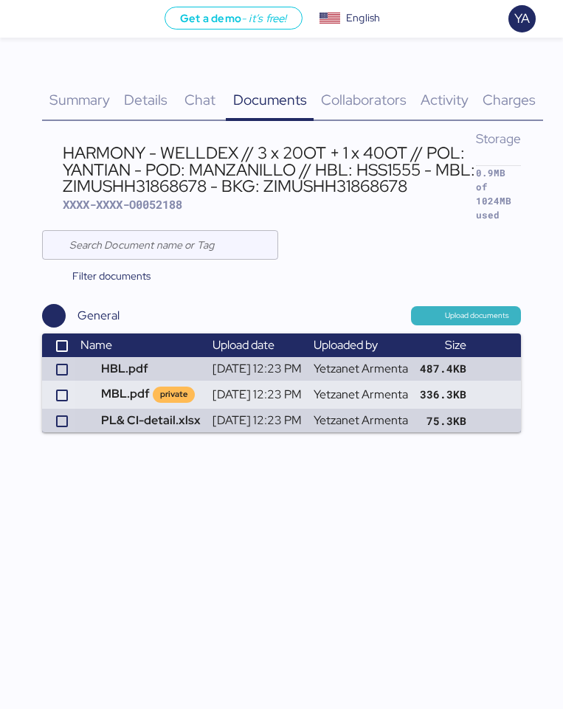
click at [454, 310] on div "General Upload documents Name Upload date Uploaded by Size HBL.pdf Sep 17 2025,…" at bounding box center [281, 368] width 479 height 128
click at [454, 310] on span "Upload documents" at bounding box center [466, 315] width 110 height 19
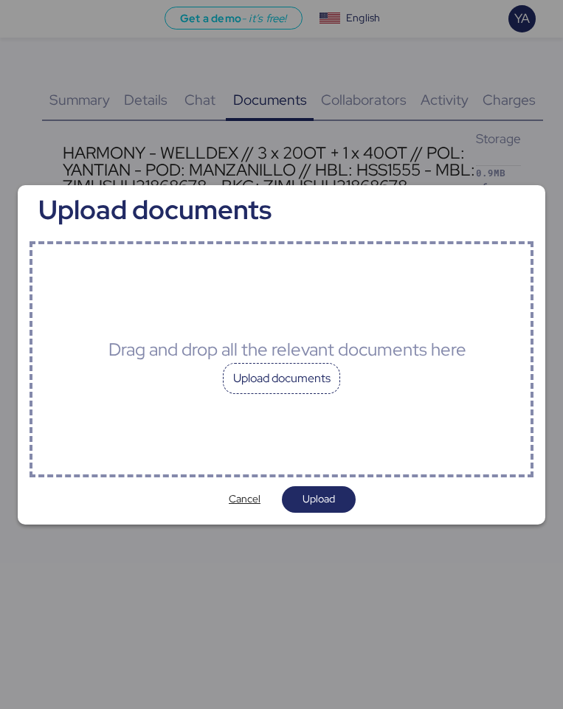
click at [293, 368] on div "Upload documents" at bounding box center [282, 378] width 118 height 31
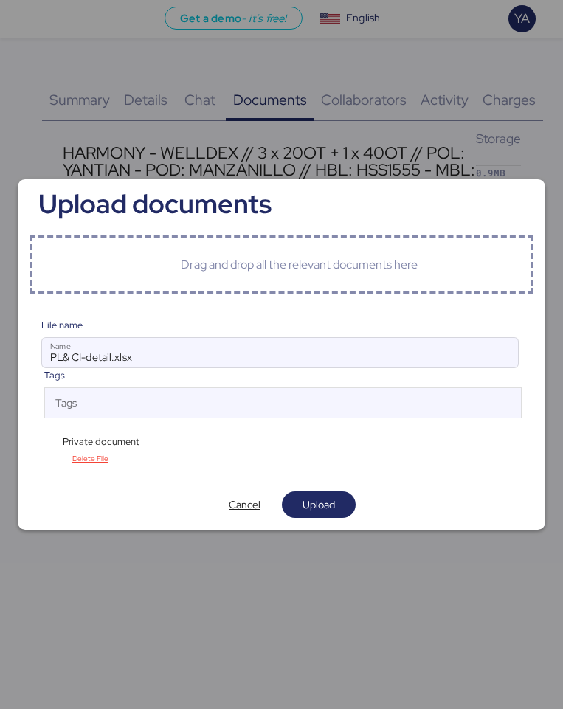
click at [40, 439] on div "File name PL& CI-detail.xlsx Name Tags Tags Private document Delete File" at bounding box center [281, 393] width 504 height 174
click at [39, 443] on div "File name PL& CI-detail.xlsx Name Tags Tags Private document Delete File" at bounding box center [281, 393] width 504 height 174
click at [30, 445] on div "File name PL& CI-detail.xlsx Name Tags Tags Private document Delete File" at bounding box center [281, 393] width 504 height 174
click at [59, 441] on div "Private document" at bounding box center [98, 441] width 114 height 14
click at [69, 441] on span "Private document" at bounding box center [101, 441] width 77 height 14
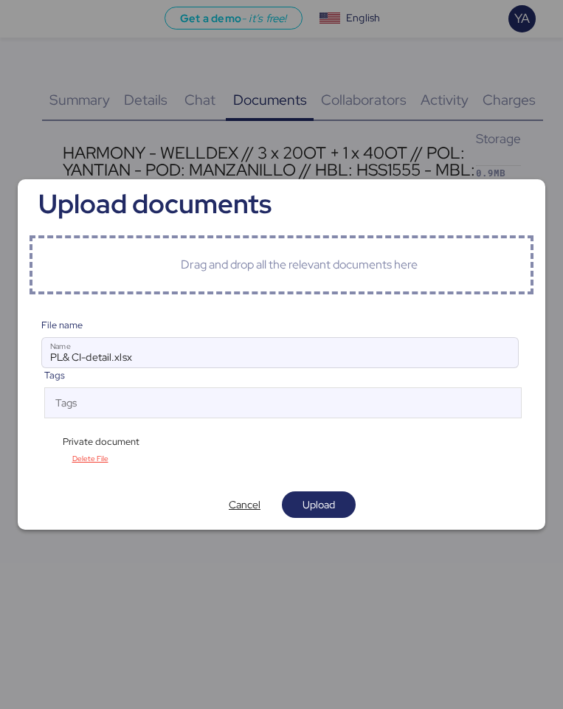
click at [53, 443] on div "Private document" at bounding box center [98, 441] width 114 height 14
click at [262, 507] on span "Cancel" at bounding box center [245, 504] width 50 height 21
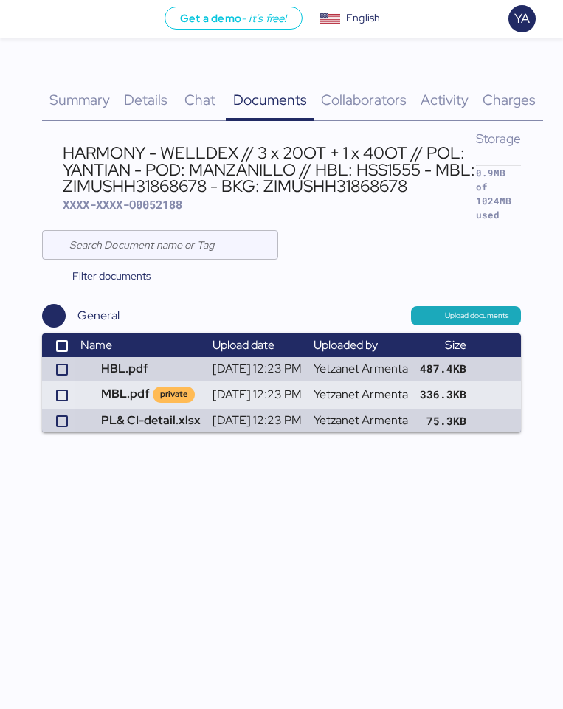
click at [328, 102] on span "Collaborators" at bounding box center [364, 99] width 86 height 19
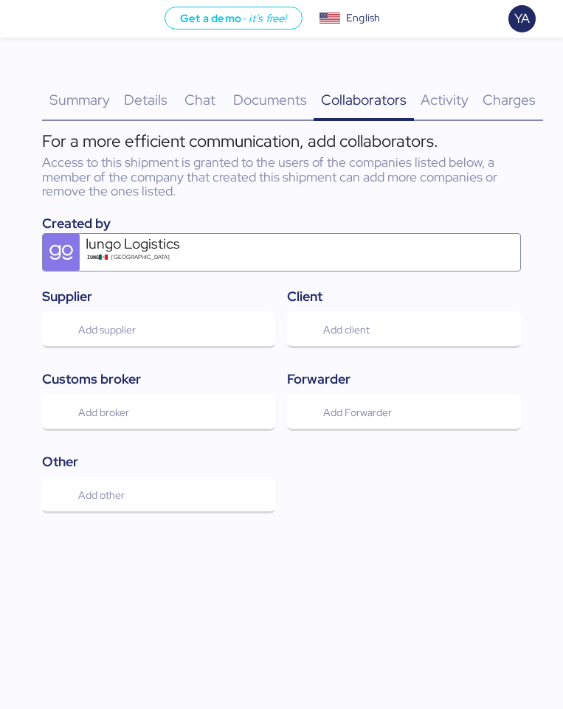
click at [157, 81] on div "Details 0" at bounding box center [146, 91] width 58 height 60
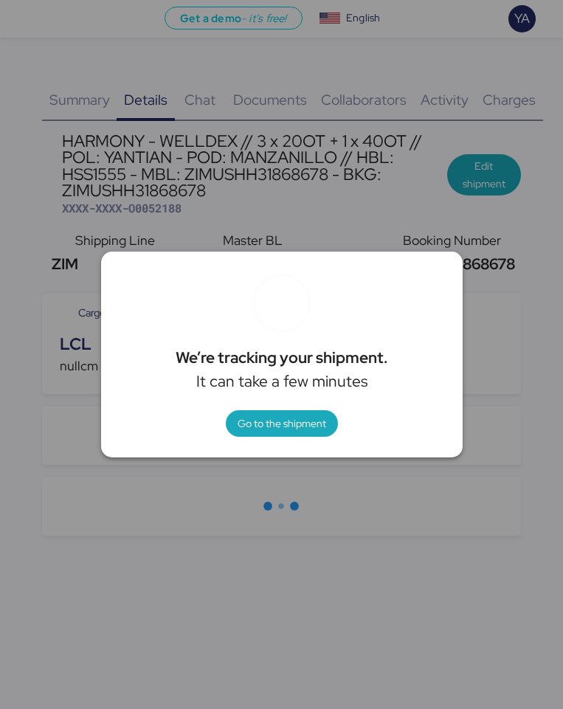
click at [218, 411] on div "Go to the shipment" at bounding box center [282, 423] width 320 height 27
click at [235, 423] on span "Go to the shipment" at bounding box center [282, 423] width 112 height 27
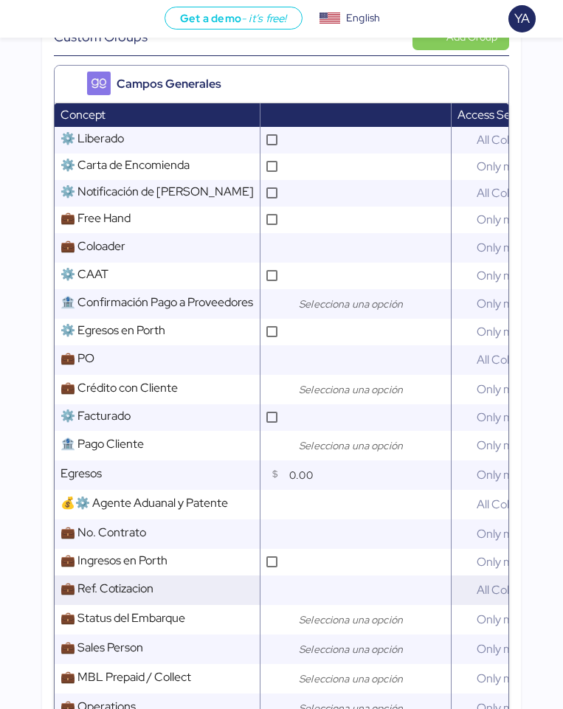
scroll to position [579, 0]
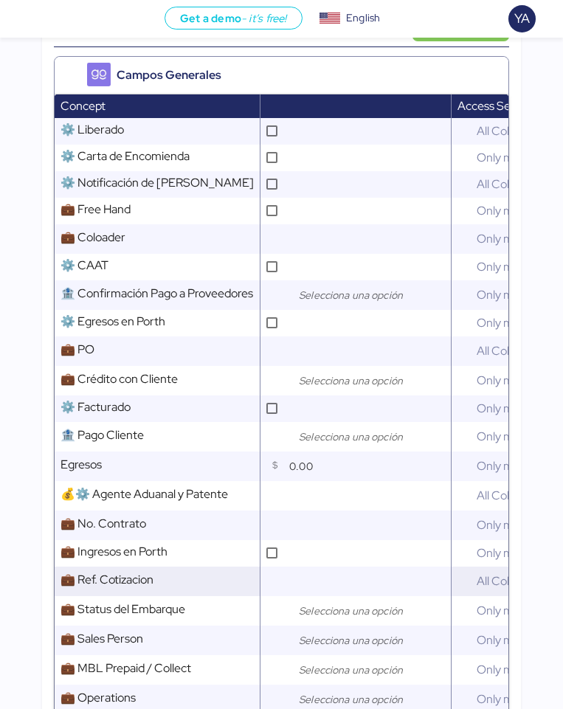
click at [322, 568] on input "text" at bounding box center [367, 580] width 165 height 29
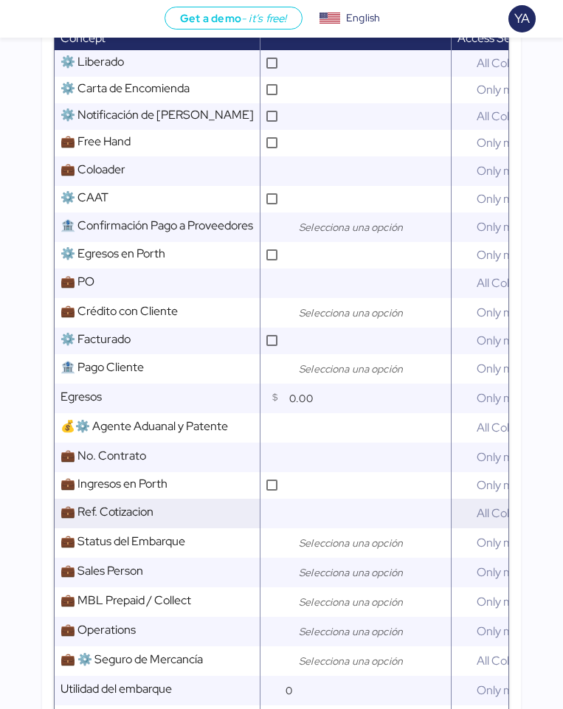
scroll to position [650, 0]
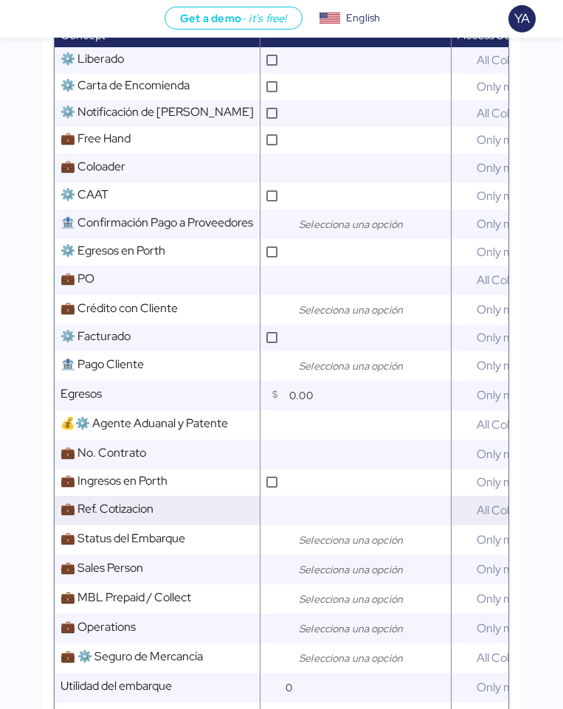
click at [333, 521] on input "text" at bounding box center [367, 510] width 165 height 29
click at [333, 547] on input "search" at bounding box center [373, 540] width 155 height 18
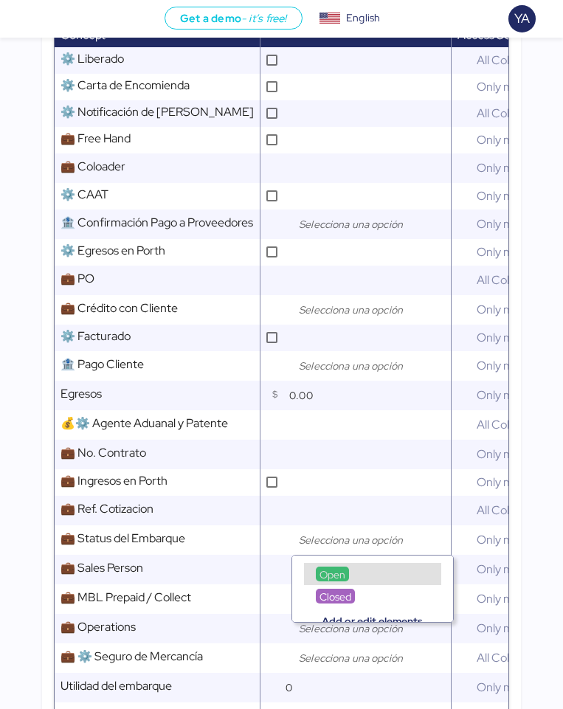
click at [329, 576] on span "Open" at bounding box center [332, 574] width 26 height 13
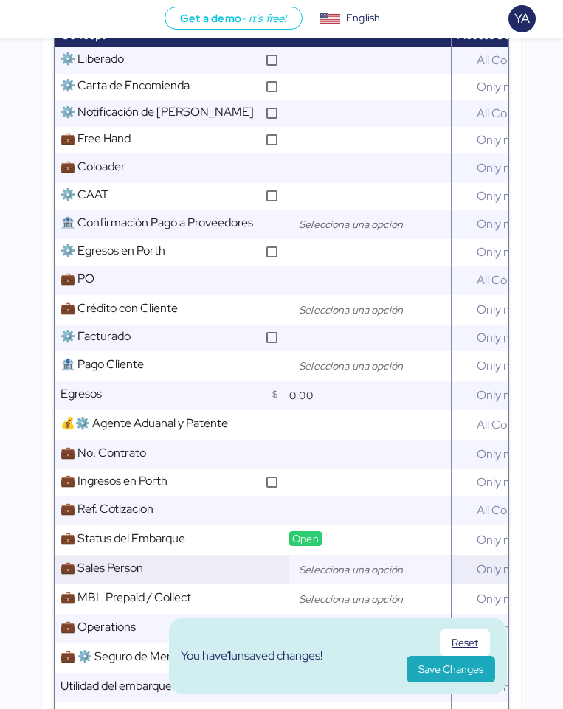
click at [329, 571] on input "search" at bounding box center [373, 569] width 155 height 18
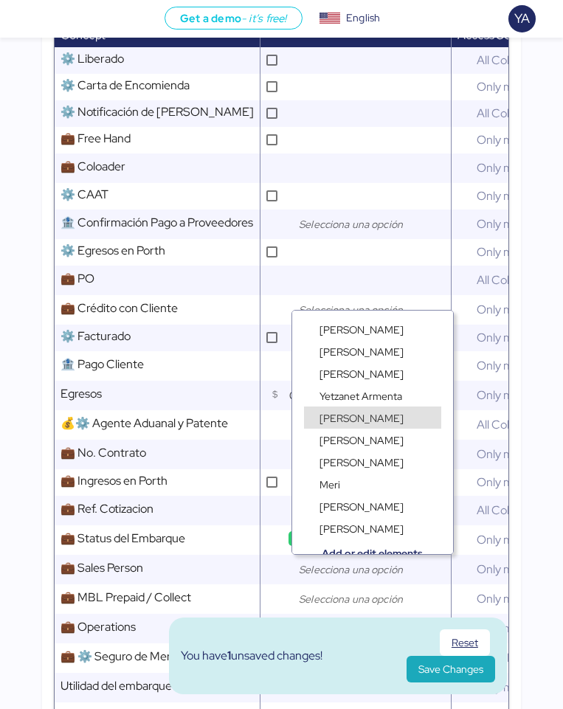
click at [378, 405] on div "Gustavo Matte" at bounding box center [372, 410] width 137 height 10
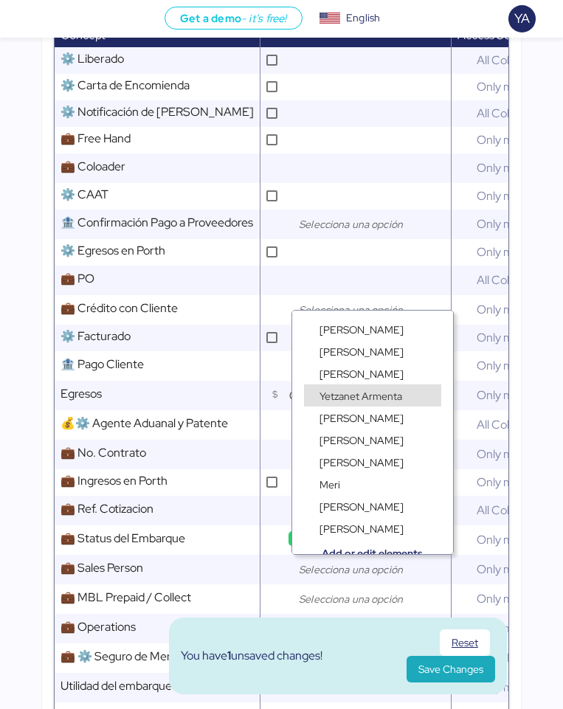
click at [377, 396] on span "Yetzanet Armenta" at bounding box center [360, 395] width 83 height 13
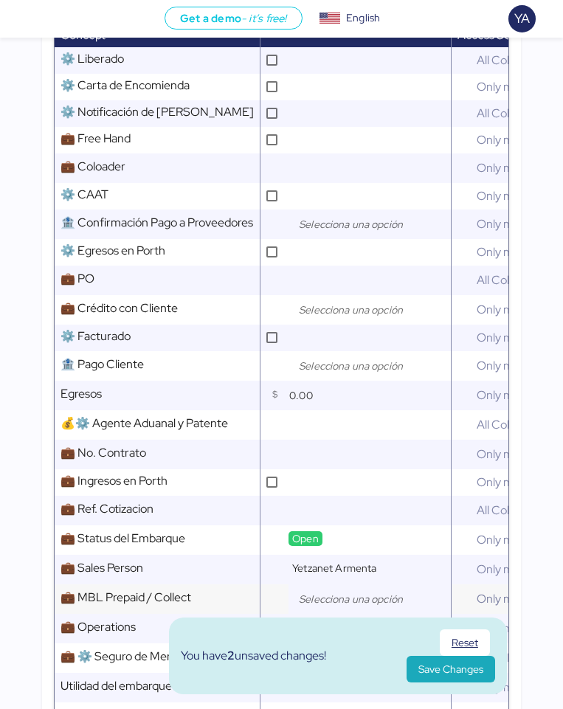
click at [305, 592] on input "search" at bounding box center [373, 599] width 155 height 18
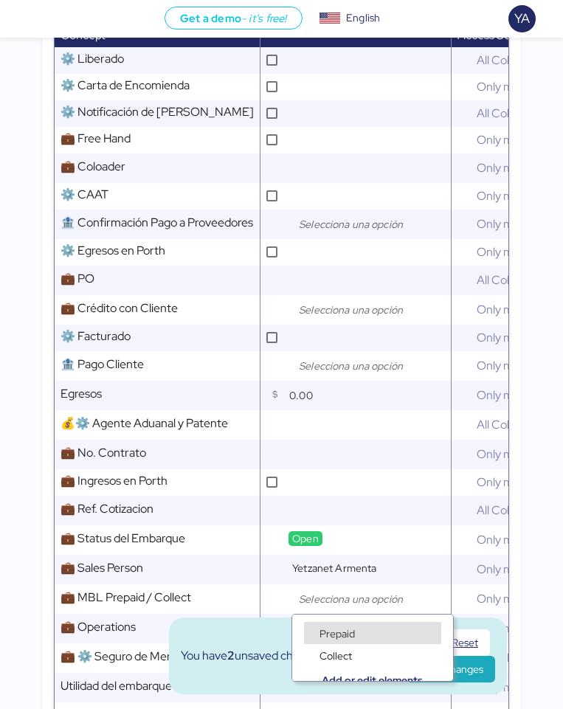
click at [340, 634] on span "Prepaid" at bounding box center [336, 633] width 35 height 13
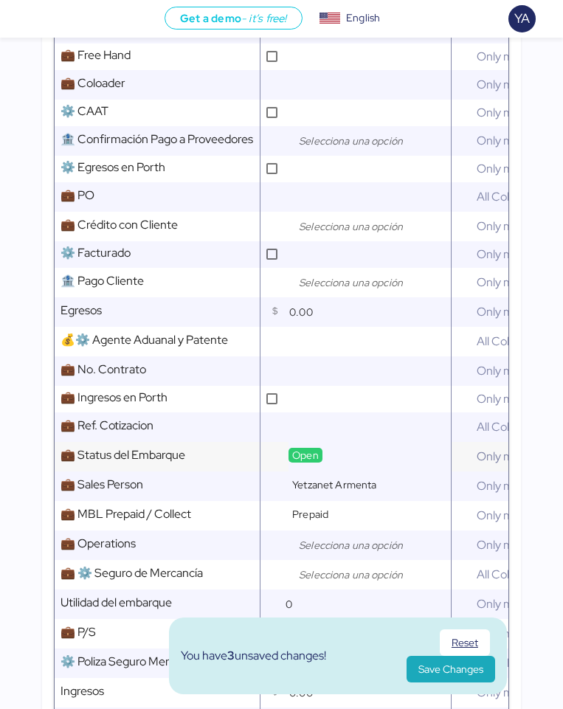
scroll to position [768, 0]
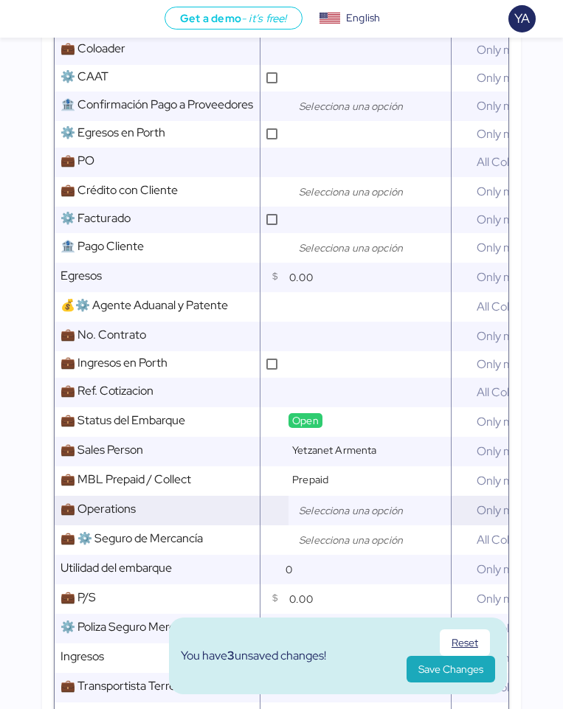
click at [351, 499] on div at bounding box center [369, 510] width 162 height 29
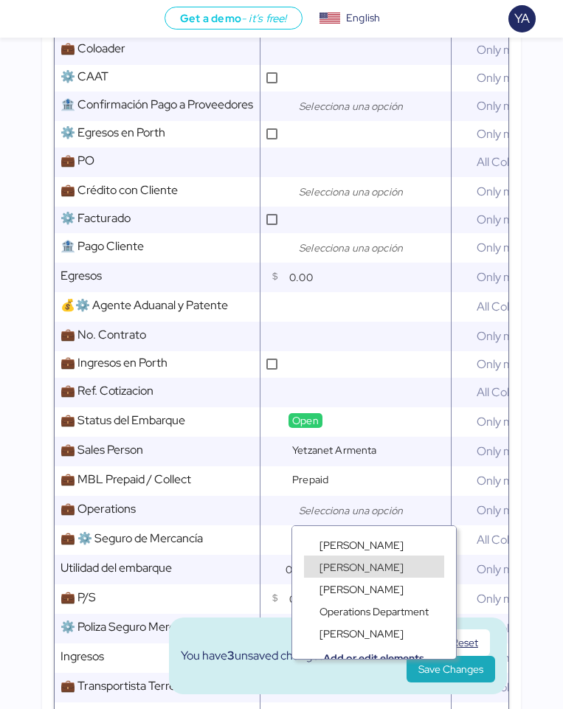
click at [344, 568] on span "[PERSON_NAME]" at bounding box center [361, 566] width 84 height 13
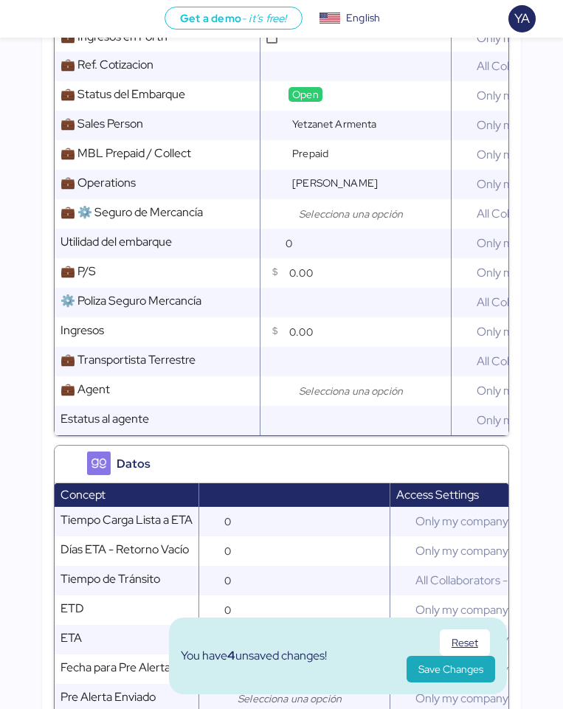
scroll to position [1096, 0]
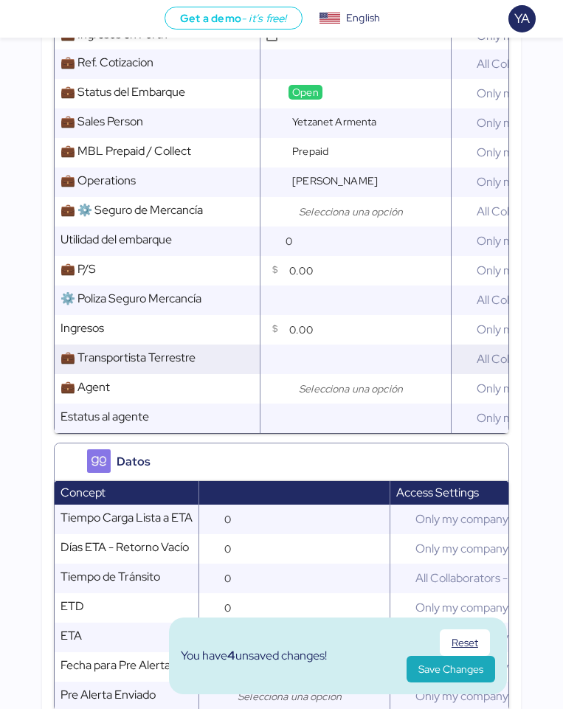
click at [364, 361] on input "text" at bounding box center [367, 358] width 165 height 29
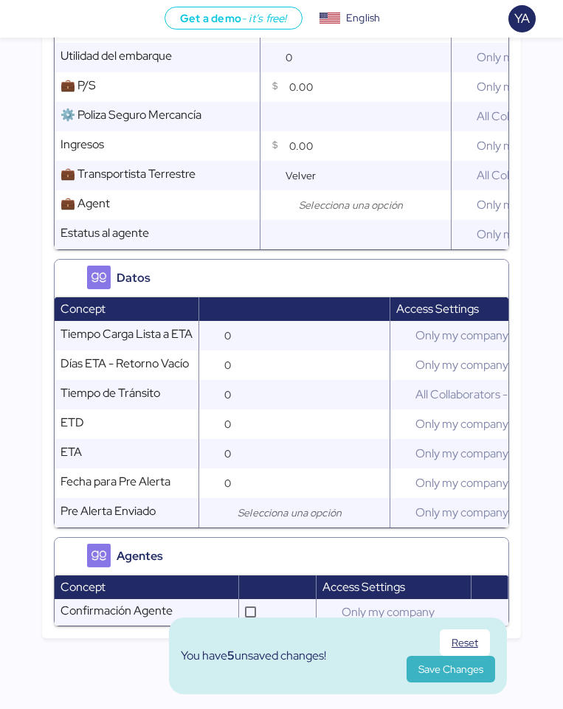
type input "Velver"
click at [443, 678] on span "Save Changes" at bounding box center [450, 669] width 65 height 21
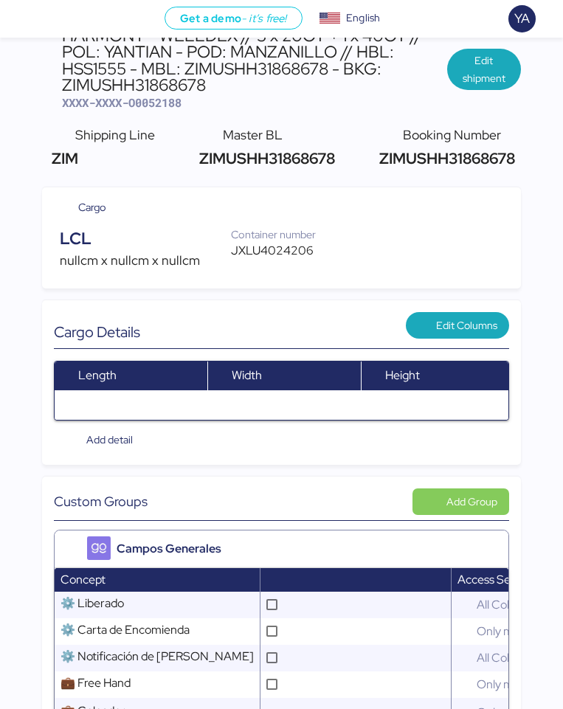
scroll to position [0, 0]
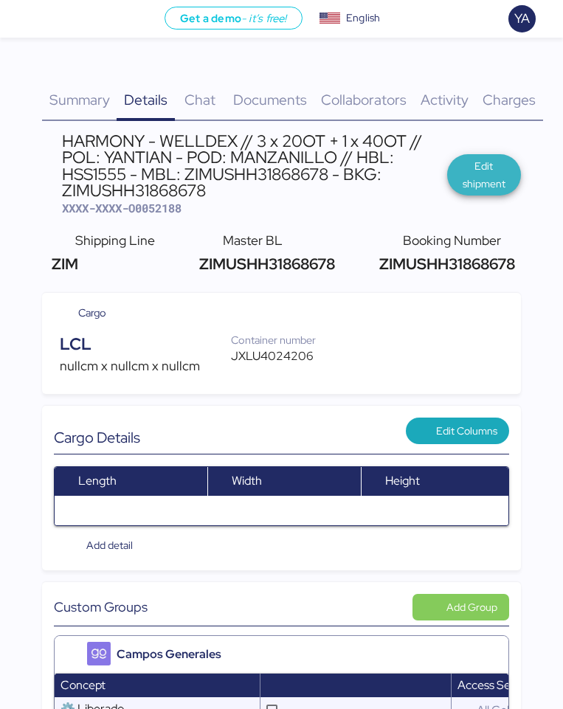
click at [486, 185] on span "Edit shipment" at bounding box center [484, 174] width 50 height 35
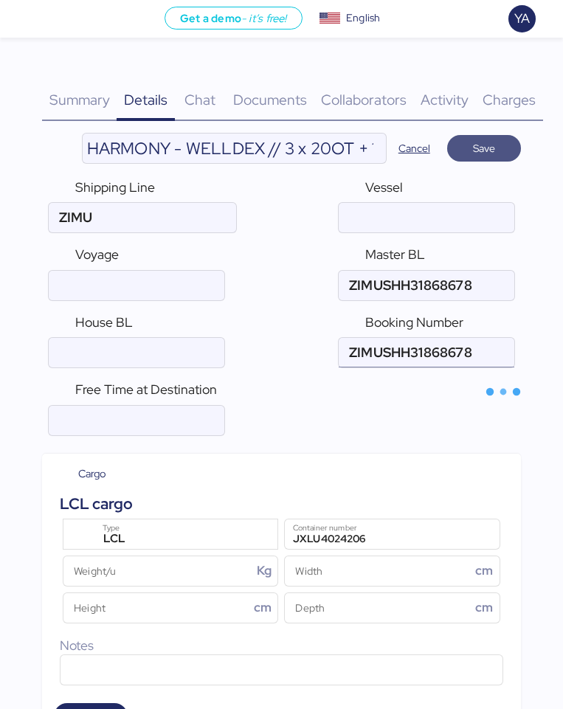
type input "ZIM"
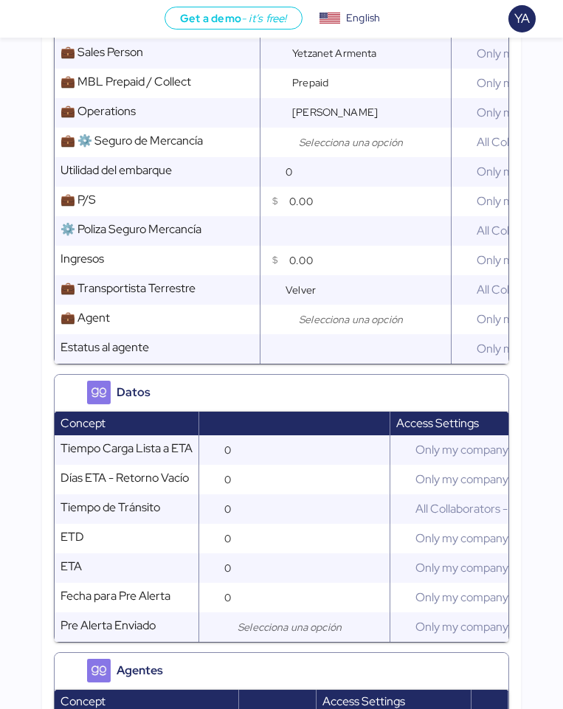
scroll to position [1715, 0]
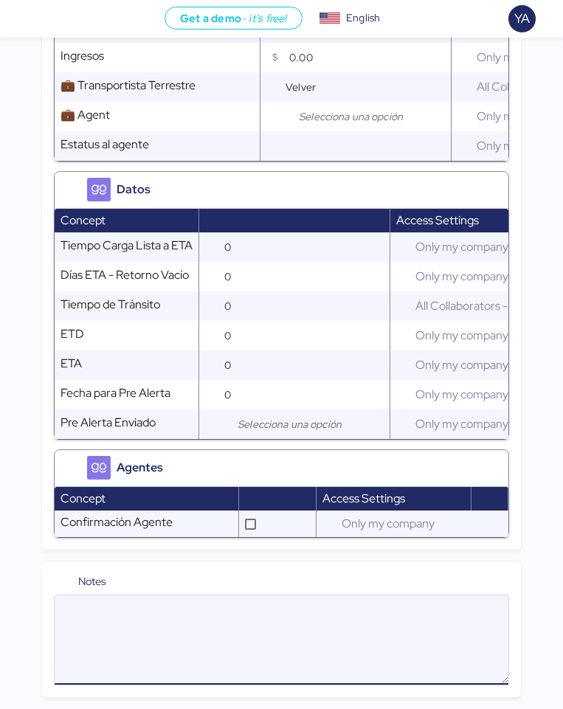
click at [201, 628] on textarea at bounding box center [282, 640] width 454 height 86
paste textarea "1. Delivery address : ( TOTAL: 18PKGS/86130KGS ) FORMEX MEXICO SA DE CV BLVD. M…"
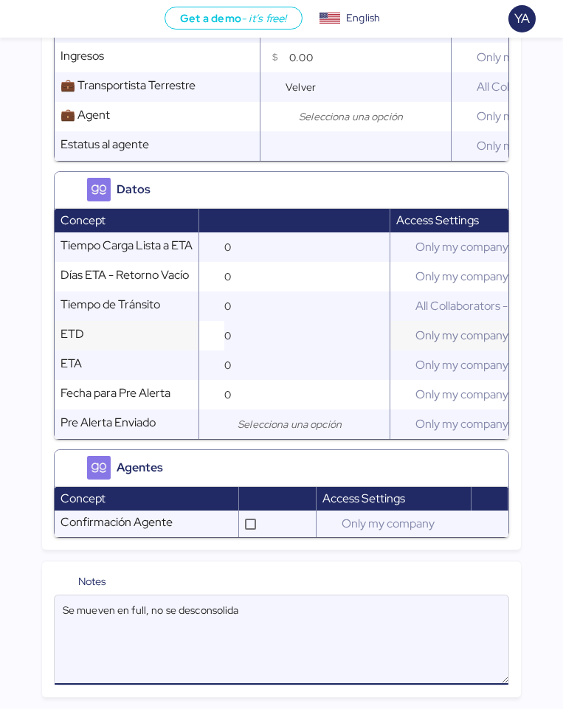
scroll to position [0, 0]
type textarea "Se mueven en full, no se desconsolida"
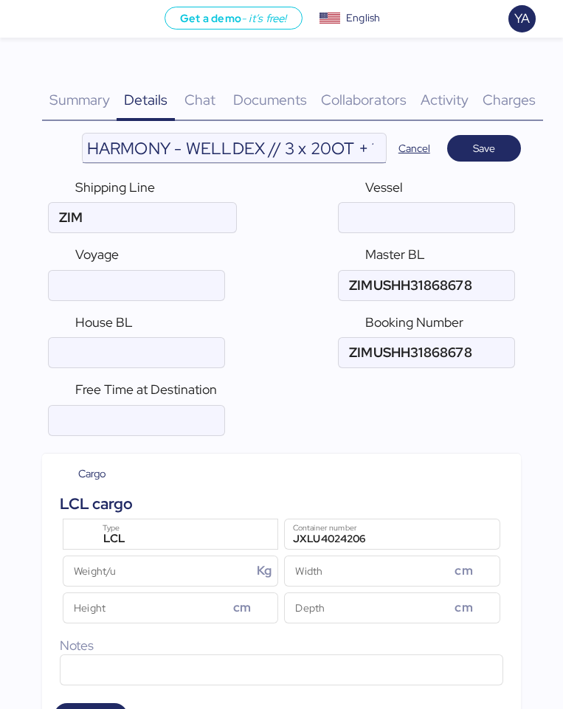
click at [232, 141] on input "HARMONY - WELLDEX // 3 x 20OT + 1 x 40OT // POL: YANTIAN - POD: MANZANILLO // H…" at bounding box center [234, 147] width 303 height 29
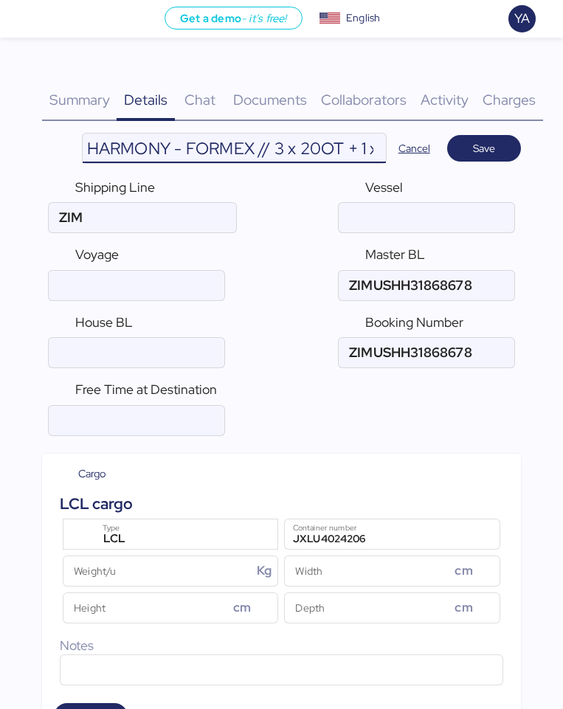
click at [330, 150] on input "HARMONY - FORMEX // 3 x 20OT + 1 x 40OT // POL: YANTIAN - POD: MANZANILLO // HB…" at bounding box center [234, 147] width 303 height 29
click at [311, 145] on input "HARMONY - FORMEX // 3 x 20OT + 1 x 40OT // POL: YANTIAN - POD: MANZANILLO // HB…" at bounding box center [234, 147] width 303 height 29
click at [182, 137] on input "HARMONY - FORMEX // 3 x 20OT + 1 x 40OT // POL: YANTIAN - POD: MANZANILLO // HB…" at bounding box center [234, 147] width 303 height 29
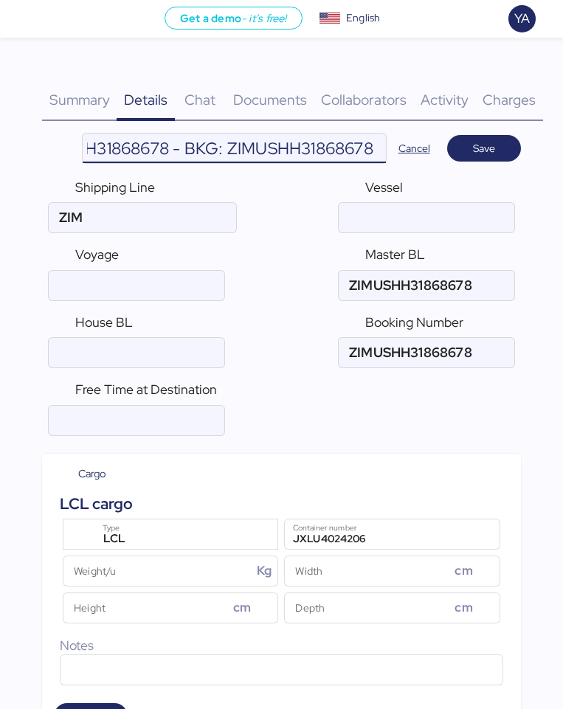
scroll to position [0, 0]
click at [280, 153] on input "HARMONY - FORMEX // 3 x 20OT + 1 x 40OT // POL: YANTIAN - POD: MANZANILLO // HB…" at bounding box center [234, 147] width 303 height 29
type input "HARMONY - FORMEX // 3 x 20OT + 1 x 40OT // POL: YANTIAN - POD: MANZANILLO // HB…"
drag, startPoint x: 109, startPoint y: 130, endPoint x: 114, endPoint y: 147, distance: 17.5
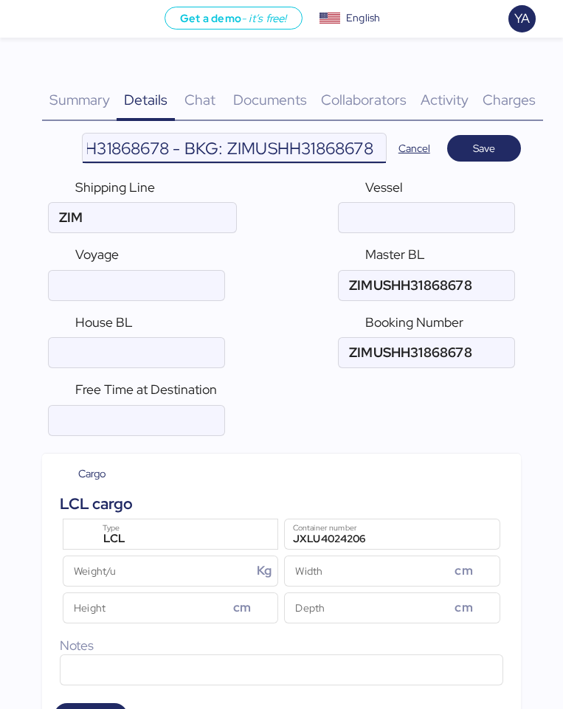
click at [114, 147] on input "HARMONY - FORMEX // 3 x 20OT + 1 x 40OT // POL: YANTIAN - POD: MANZANILLO // HB…" at bounding box center [234, 147] width 303 height 29
click at [324, 155] on input "HARMONY - FORMEX // 3 x 20OT + 1 x 40OT // POL: YANTIAN - POD: MANZANILLO // HB…" at bounding box center [234, 147] width 303 height 29
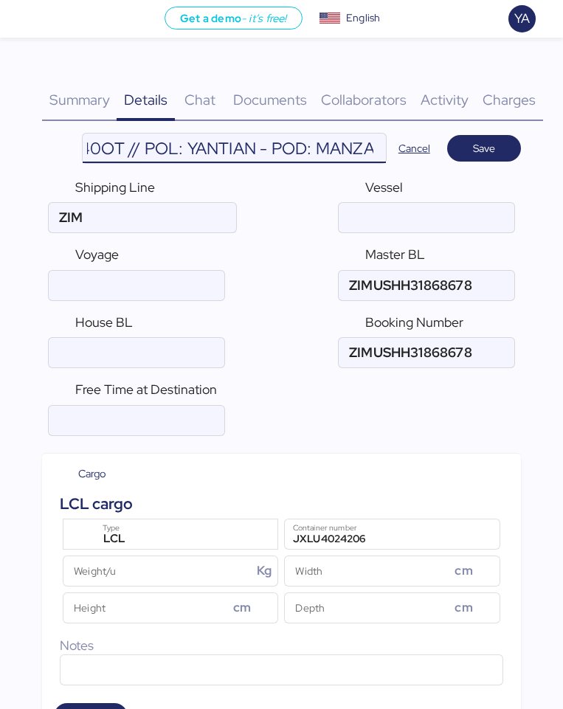
scroll to position [0, 448]
click at [341, 147] on input "HARMONY - FORMEX // 3 x 20OT + 1 x 40OT // POL: YANTIAN - POD: MANZANILLO // HB…" at bounding box center [234, 147] width 303 height 29
click at [91, 381] on span "Free Time at Destination" at bounding box center [146, 389] width 142 height 17
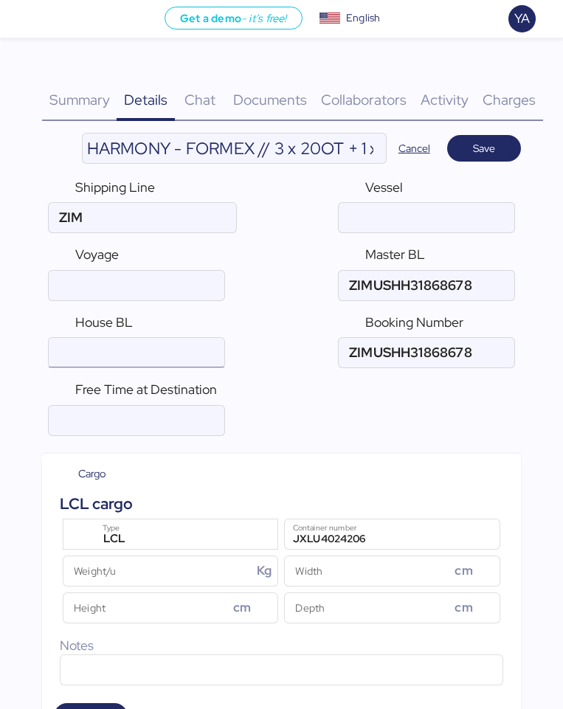
click at [94, 360] on input "ocean" at bounding box center [136, 352] width 175 height 29
paste input "HSS1555"
type input "HSS1555"
click at [102, 409] on input "number" at bounding box center [136, 420] width 175 height 29
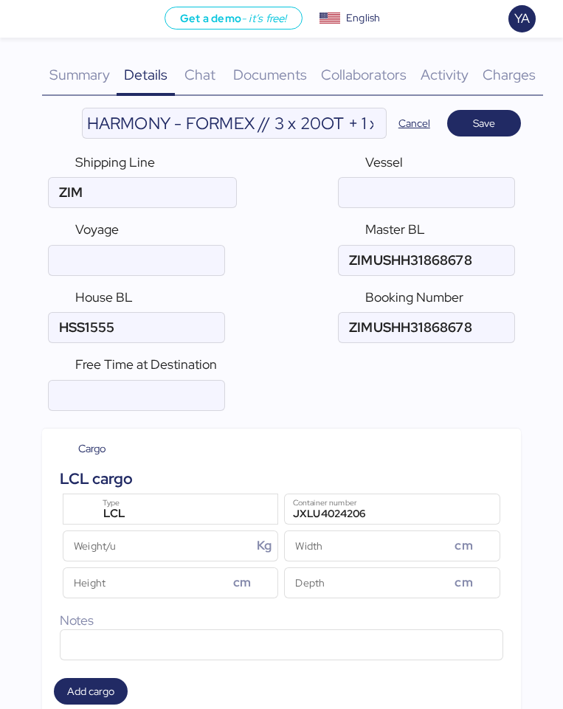
scroll to position [34, 0]
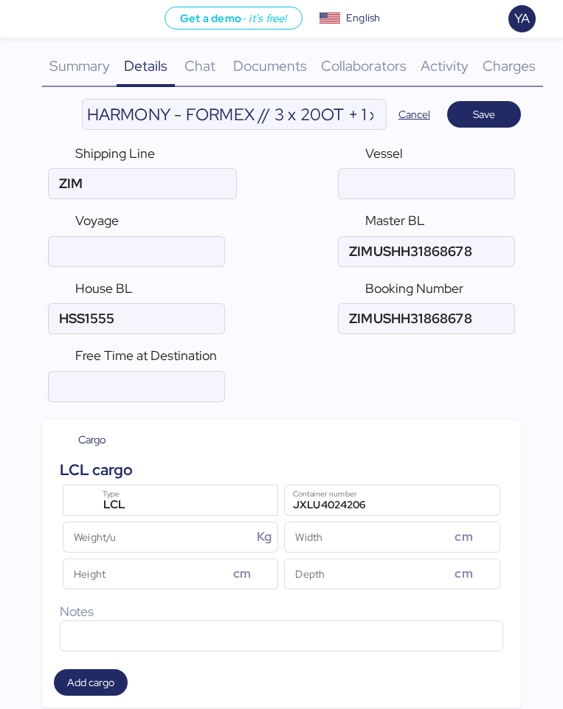
click at [416, 206] on div "Shipping Line ZIM Vessel Voyage Master BL House BL Booking Number" at bounding box center [281, 239] width 479 height 202
click at [416, 184] on input "ocean" at bounding box center [425, 183] width 175 height 29
paste input "ZIM MOUNT FUJI"
type input "ZIM MOUNT FUJI"
click at [91, 260] on input "ocean" at bounding box center [136, 251] width 175 height 29
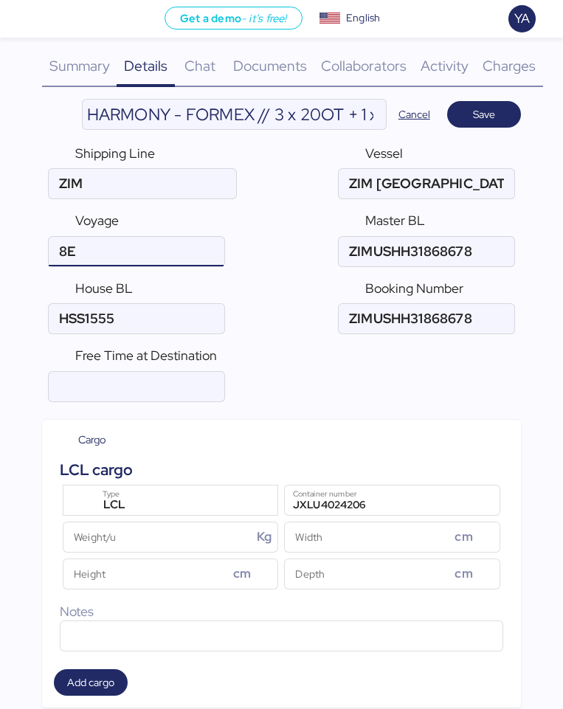
type input "8E"
click at [271, 336] on div "Shipping Line ZIM Vessel Voyage Master BL House BL Booking Number" at bounding box center [281, 239] width 479 height 202
click at [204, 376] on input "number" at bounding box center [136, 386] width 175 height 29
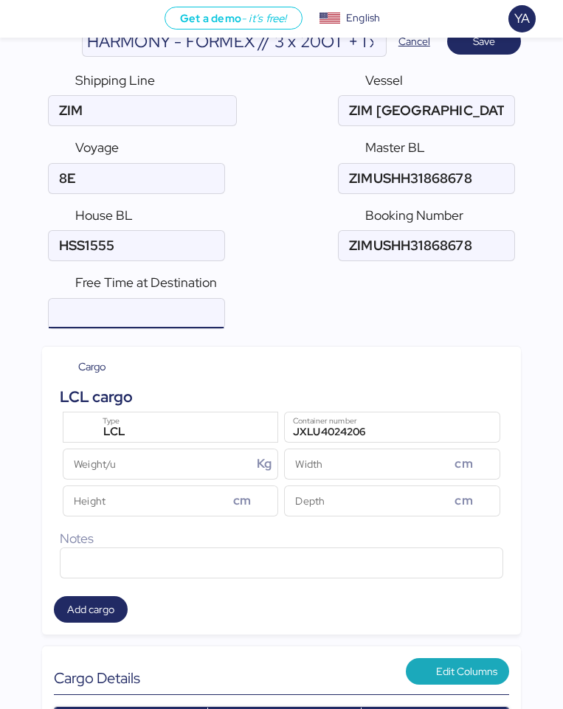
scroll to position [125, 0]
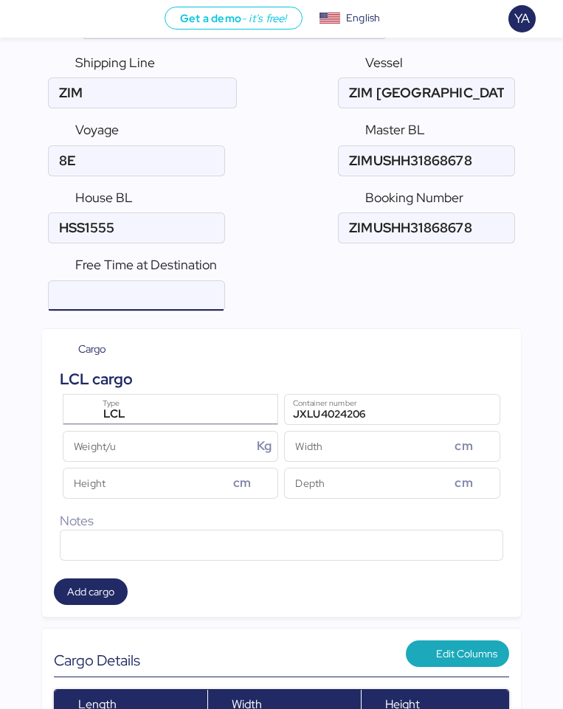
click at [190, 407] on div "LCL" at bounding box center [172, 414] width 156 height 19
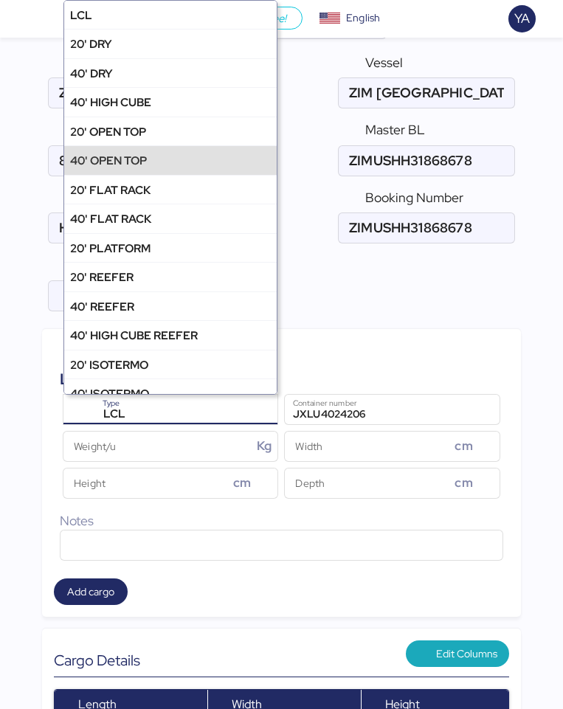
click at [124, 167] on div "40' OPEN TOP" at bounding box center [108, 160] width 77 height 17
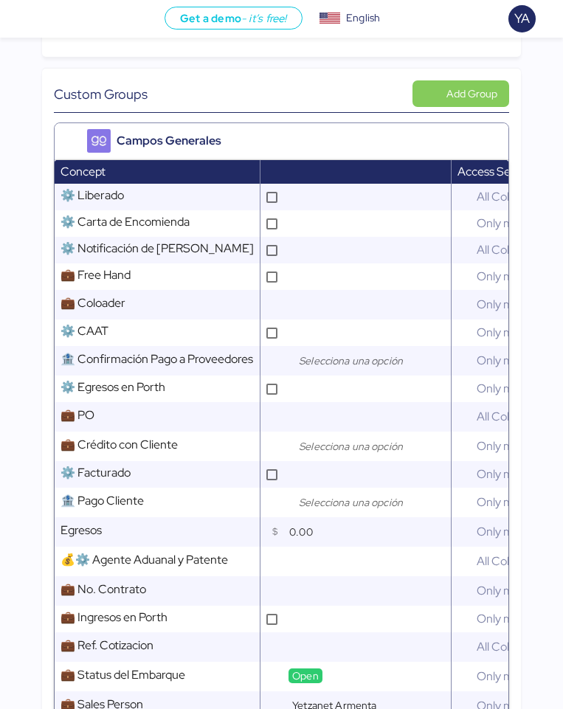
scroll to position [879, 0]
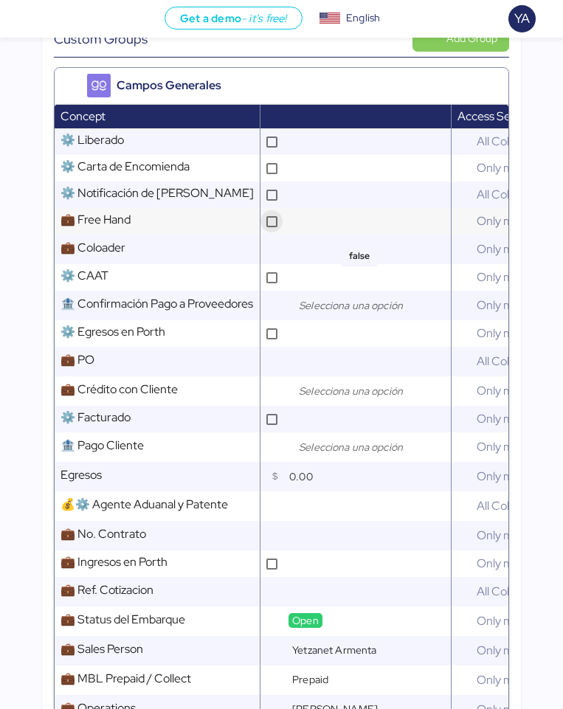
click at [270, 216] on div at bounding box center [271, 221] width 11 height 11
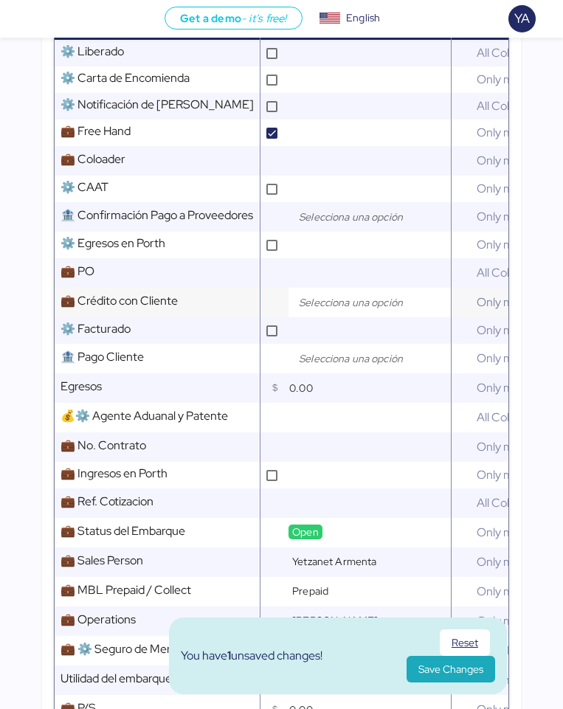
scroll to position [969, 0]
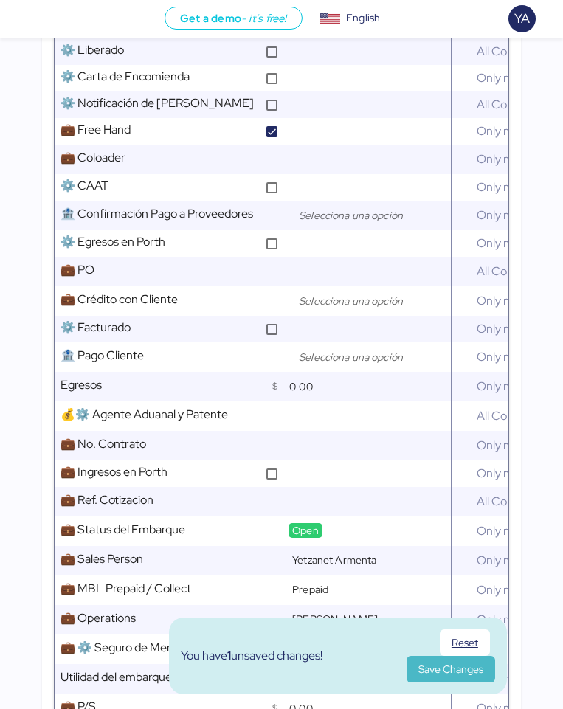
click at [445, 664] on span "Save Changes" at bounding box center [450, 669] width 65 height 18
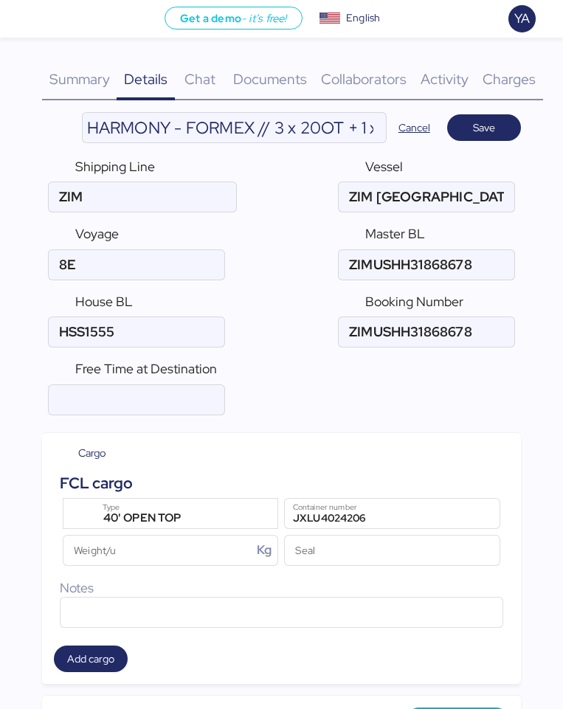
scroll to position [0, 0]
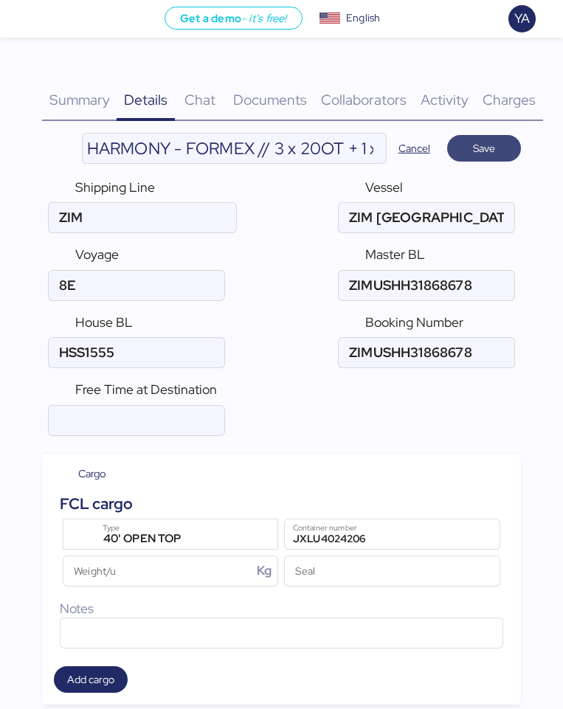
click at [490, 156] on span "Save" at bounding box center [484, 148] width 22 height 18
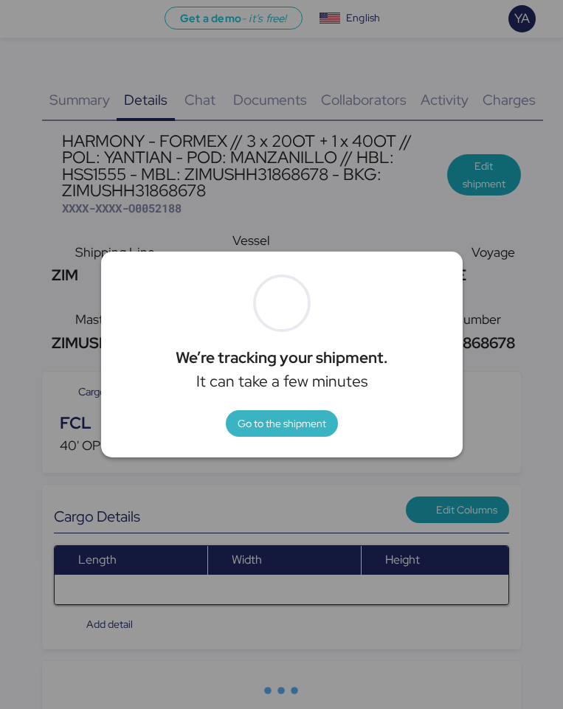
click at [269, 430] on span "Go to the shipment" at bounding box center [281, 423] width 88 height 18
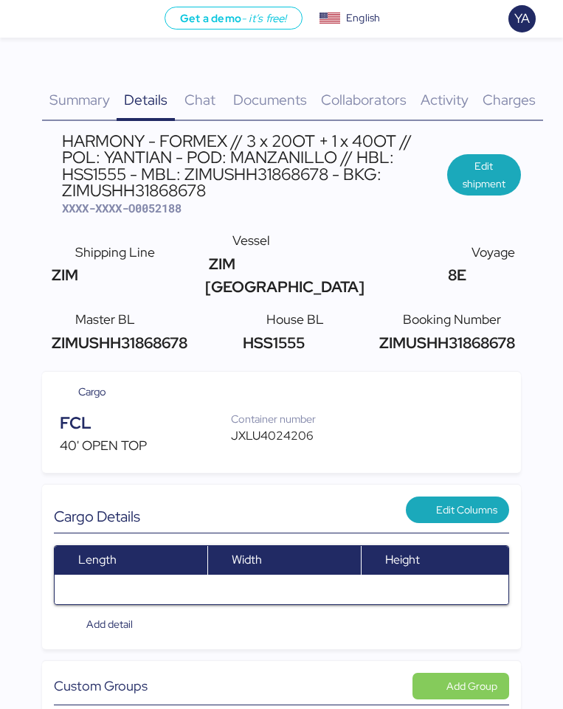
click at [162, 215] on span "XXXX-XXXX-O0052188" at bounding box center [121, 208] width 119 height 15
copy span "O0052188"
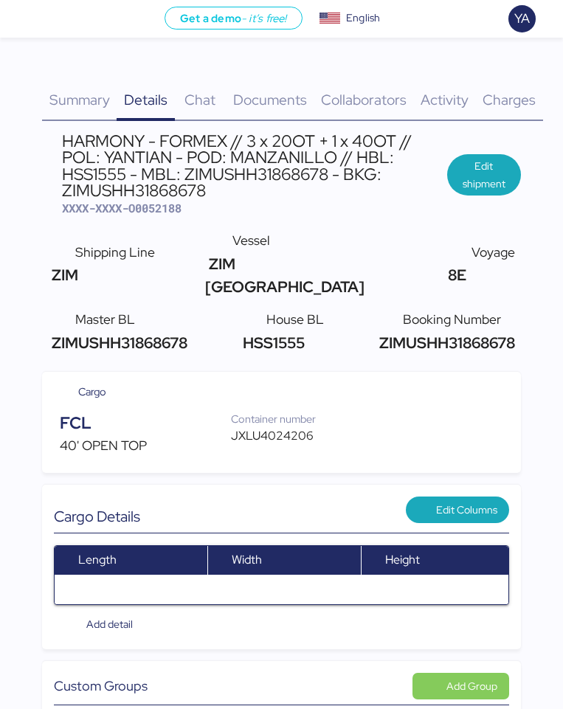
click at [500, 94] on span "Charges" at bounding box center [508, 99] width 53 height 19
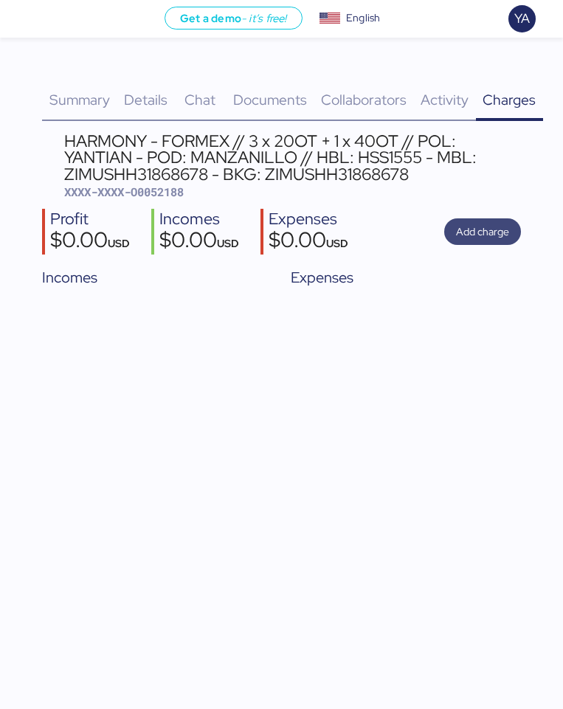
click at [468, 226] on span "Add charge" at bounding box center [482, 232] width 53 height 18
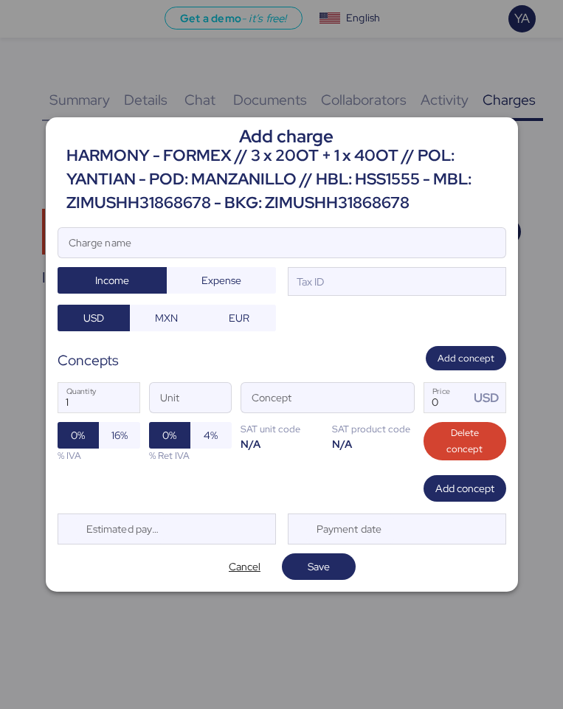
click at [241, 180] on div "HARMONY - FORMEX // 3 x 20OT + 1 x 40OT // POL: YANTIAN - POD: MANZANILLO // HB…" at bounding box center [286, 180] width 440 height 72
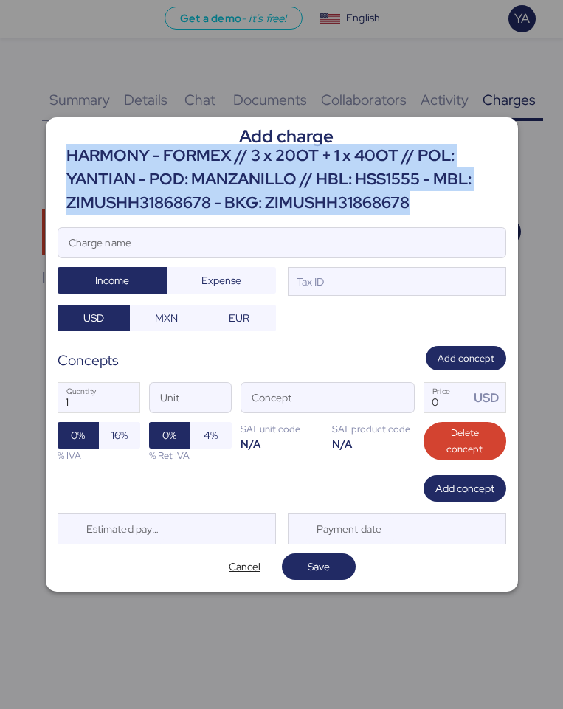
click at [241, 180] on div "HARMONY - FORMEX // 3 x 20OT + 1 x 40OT // POL: YANTIAN - POD: MANZANILLO // HB…" at bounding box center [286, 180] width 440 height 72
copy div "HARMONY - FORMEX // 3 x 20OT + 1 x 40OT // POL: YANTIAN - POD: MANZANILLO // HB…"
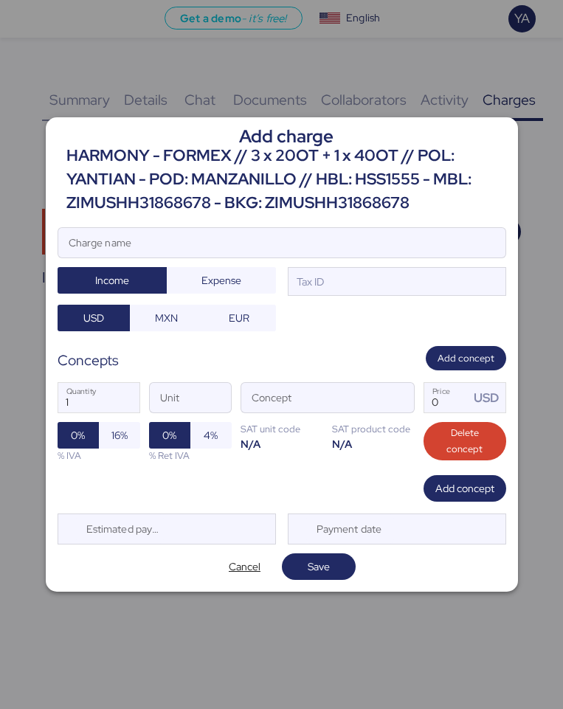
click at [201, 260] on div at bounding box center [281, 264] width 447 height 15
click at [201, 257] on input "Charge name" at bounding box center [281, 242] width 447 height 29
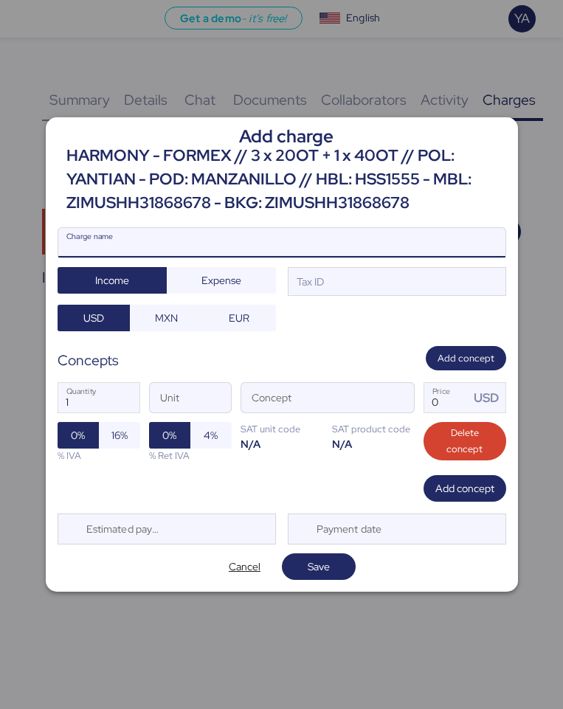
paste input "HARMONY - FORMEX // 3 x 20OT + 1 x 40OT // POL: YANTIAN - POD: MANZANILLO // HB…"
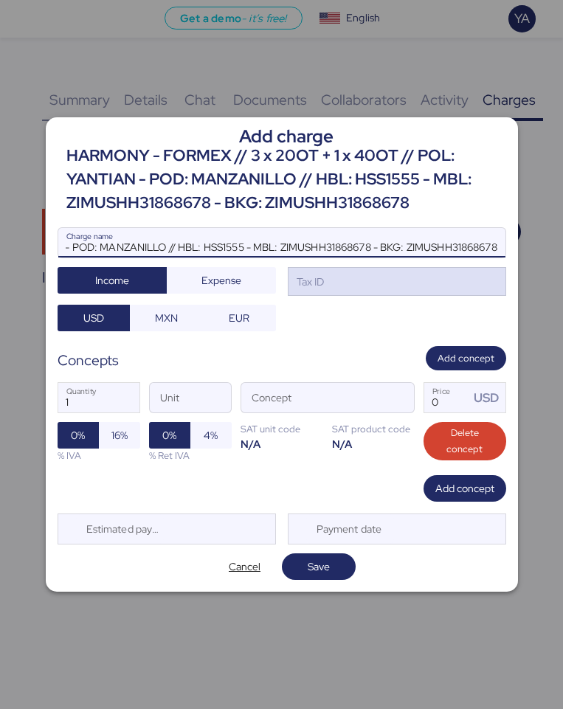
type input "HARMONY - FORMEX // 3 x 20OT + 1 x 40OT // POL: YANTIAN - POD: MANZANILLO // HB…"
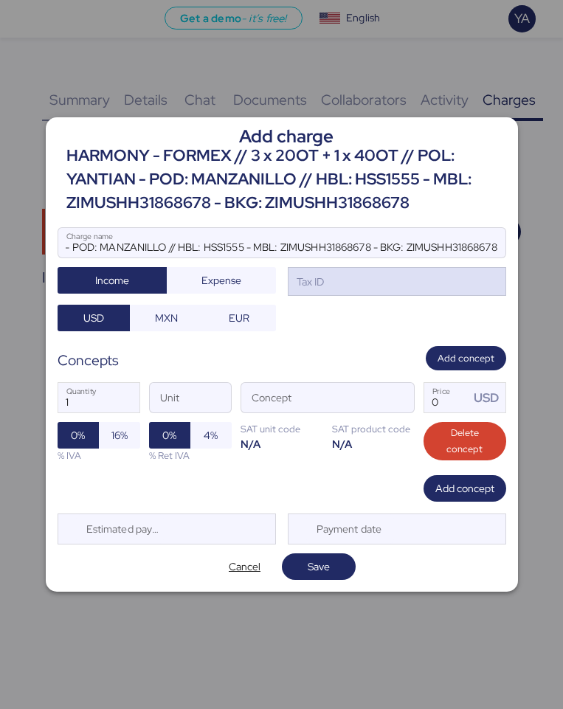
click at [331, 285] on div "Tax ID" at bounding box center [397, 281] width 218 height 29
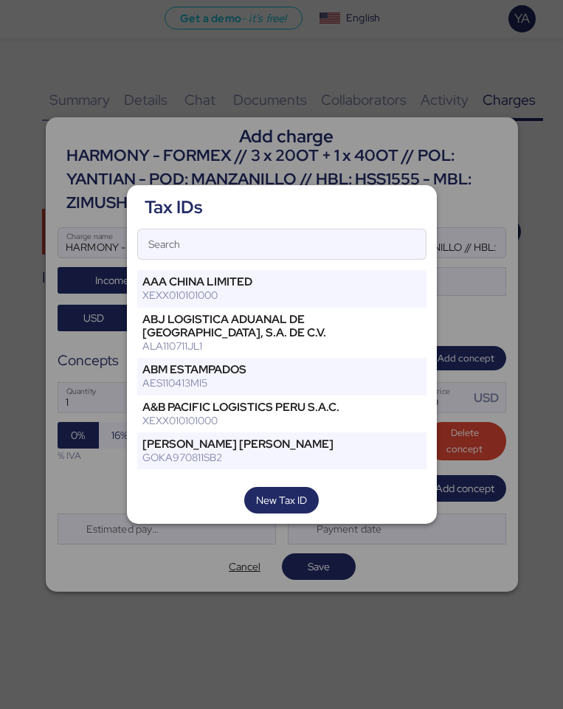
click at [330, 263] on div "Tax IDs Search AAA CHINA LIMITED XEXX010101000 ABJ LOGISTICA ADUANAL DE VERACRU…" at bounding box center [282, 354] width 310 height 339
click at [330, 250] on input "Search" at bounding box center [282, 243] width 288 height 29
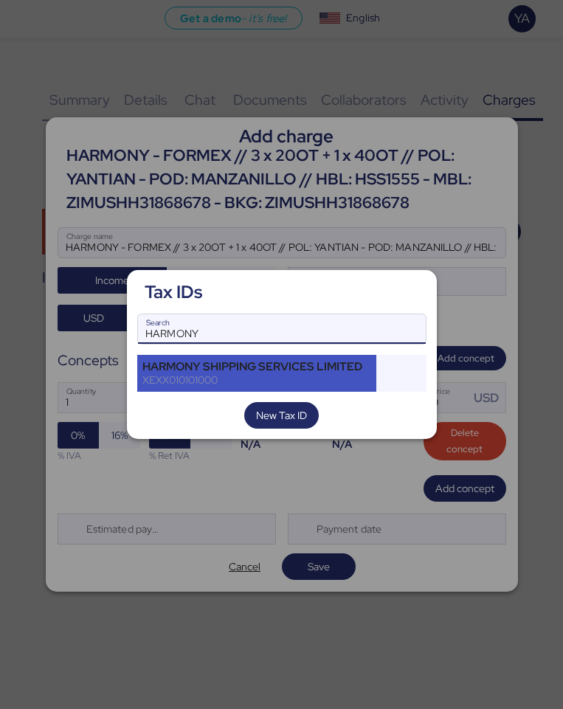
type input "HARMONY"
click at [340, 361] on div "HARMONY SHIPPING SERVICES LIMITED" at bounding box center [256, 366] width 229 height 13
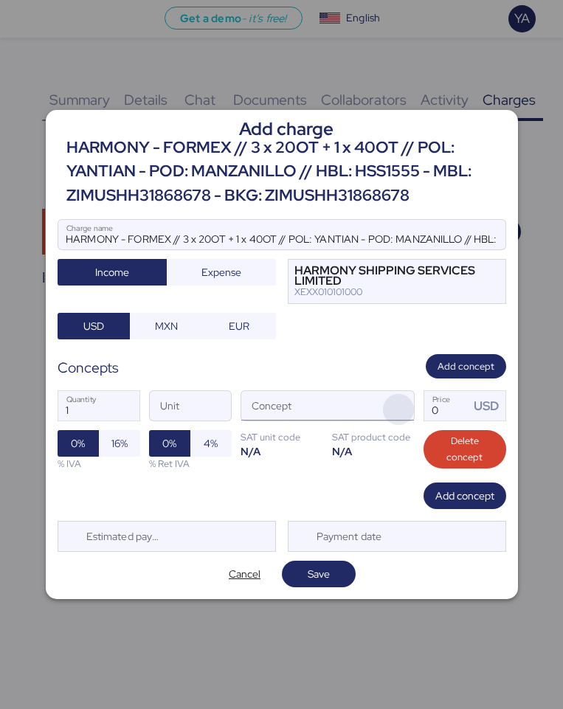
click at [402, 409] on span "button" at bounding box center [398, 409] width 31 height 31
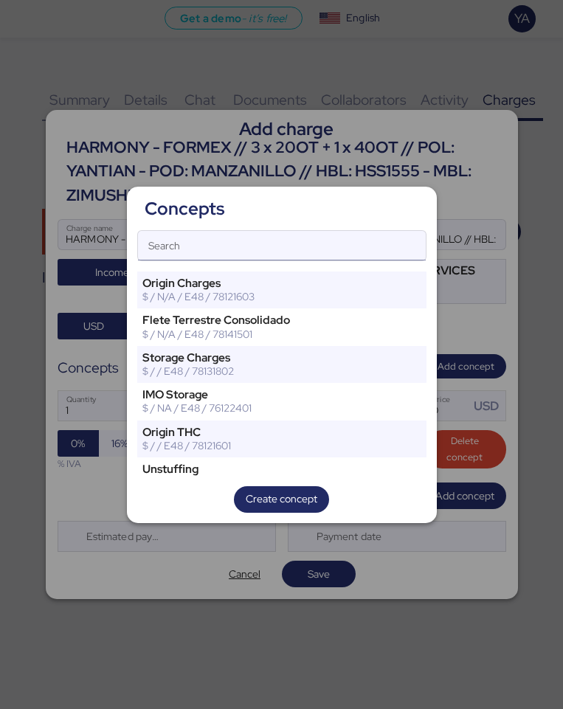
click at [170, 247] on input "Search" at bounding box center [282, 245] width 288 height 29
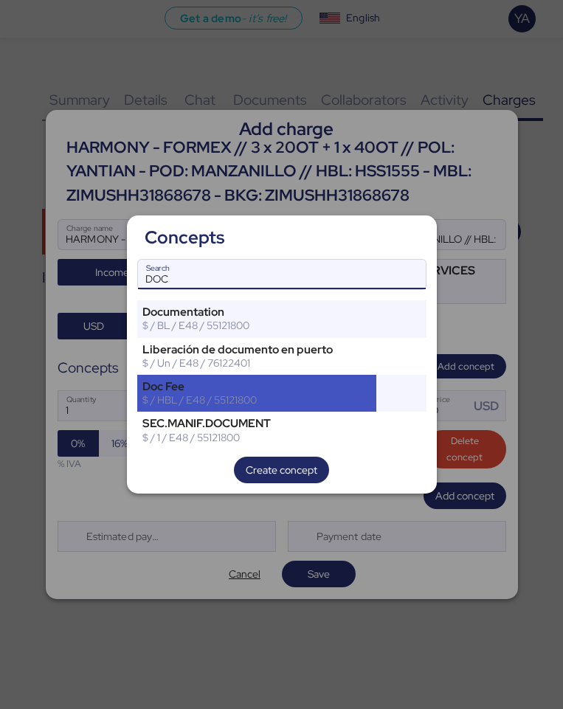
type input "DOC"
drag, startPoint x: 185, startPoint y: 375, endPoint x: 234, endPoint y: 358, distance: 51.8
click at [185, 375] on div "Doc Fee $ / HBL / E48 / 55121800" at bounding box center [257, 393] width 240 height 37
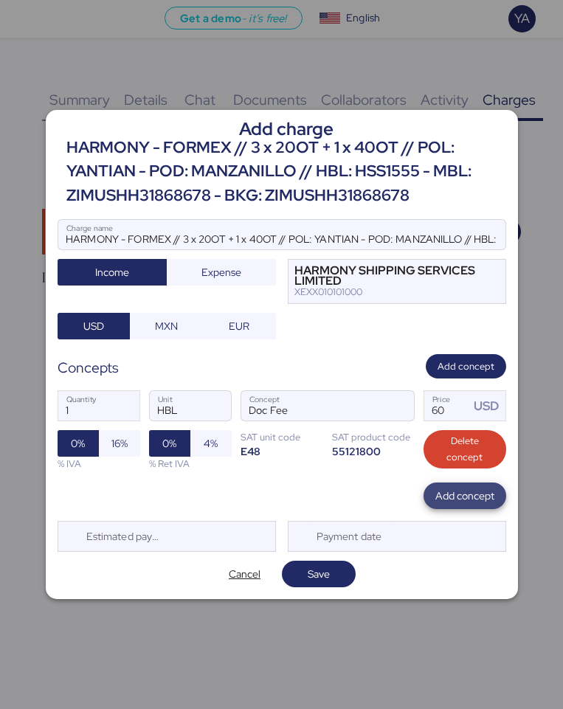
click at [447, 487] on span "Add concept" at bounding box center [464, 496] width 59 height 18
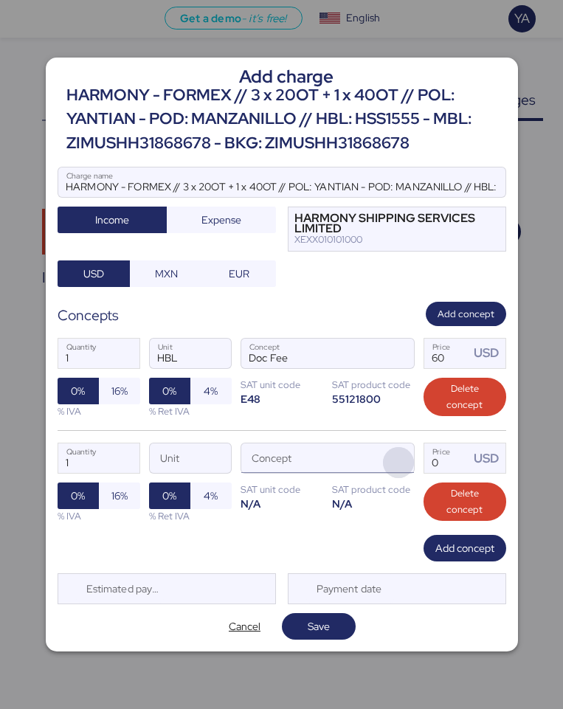
click at [408, 463] on span "button" at bounding box center [398, 462] width 31 height 31
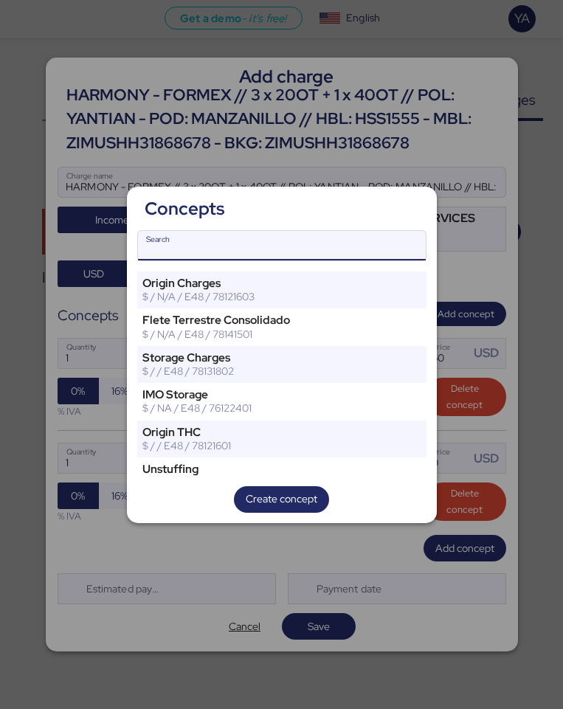
click at [330, 243] on input "Search" at bounding box center [282, 245] width 288 height 29
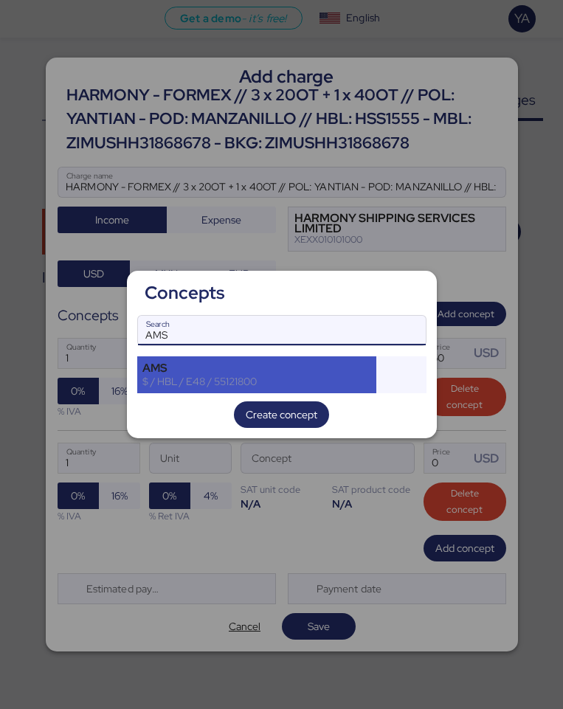
type input "AMS"
drag, startPoint x: 270, startPoint y: 359, endPoint x: 298, endPoint y: 367, distance: 29.2
click at [270, 359] on div "AMS $ / HBL / E48 / 55121800" at bounding box center [257, 374] width 240 height 37
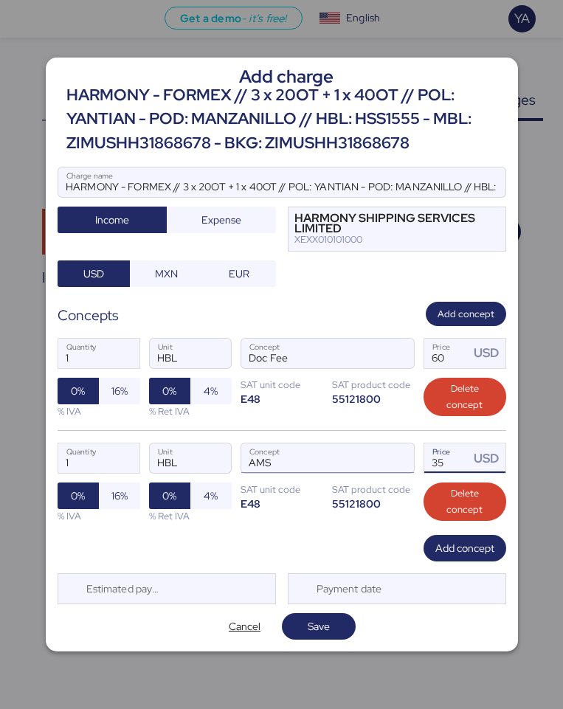
drag, startPoint x: 462, startPoint y: 468, endPoint x: 282, endPoint y: 469, distance: 179.9
click at [282, 469] on div "1 Quantity HBL Unit AMS Concept 35 Price USD 0% 16% % IVA 0% 4% % Ret IVA SAT u…" at bounding box center [282, 482] width 448 height 105
type input "40"
click at [440, 542] on span "Add concept" at bounding box center [464, 548] width 59 height 18
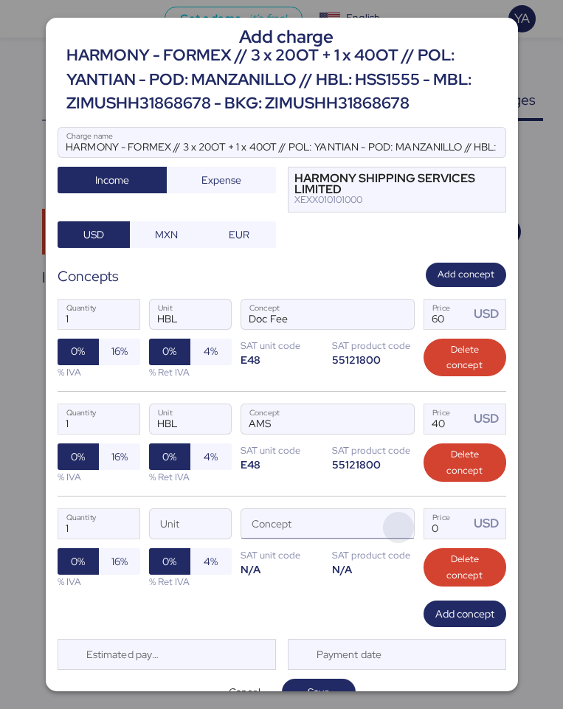
click at [406, 530] on span "button" at bounding box center [398, 527] width 31 height 31
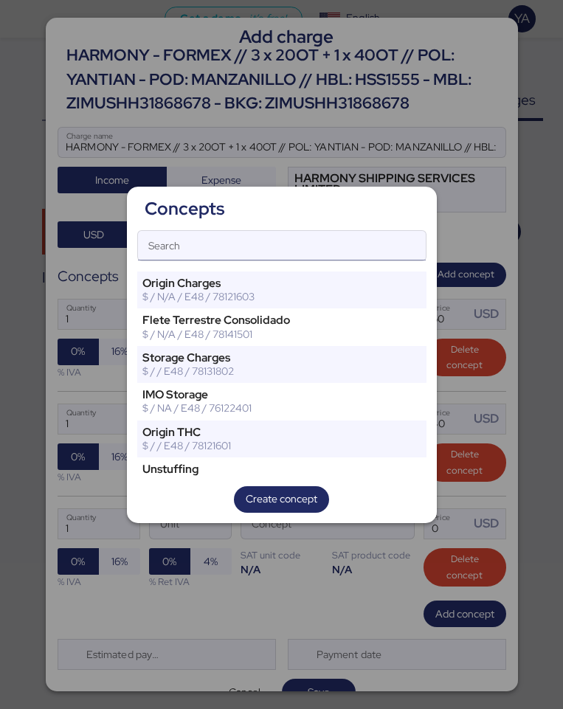
click at [339, 245] on input "Search" at bounding box center [282, 245] width 288 height 29
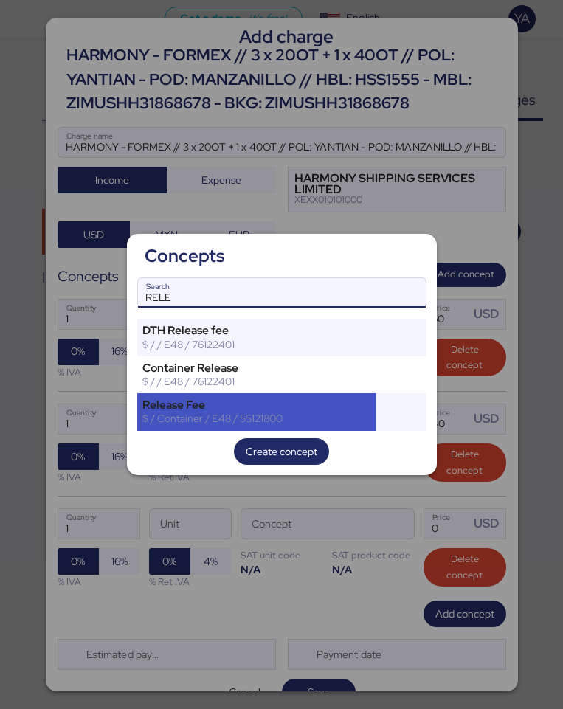
type input "RELE"
drag, startPoint x: 260, startPoint y: 397, endPoint x: 140, endPoint y: 434, distance: 125.0
click at [260, 397] on div "Release Fee $ / Container / E48 / 55121800" at bounding box center [257, 411] width 240 height 37
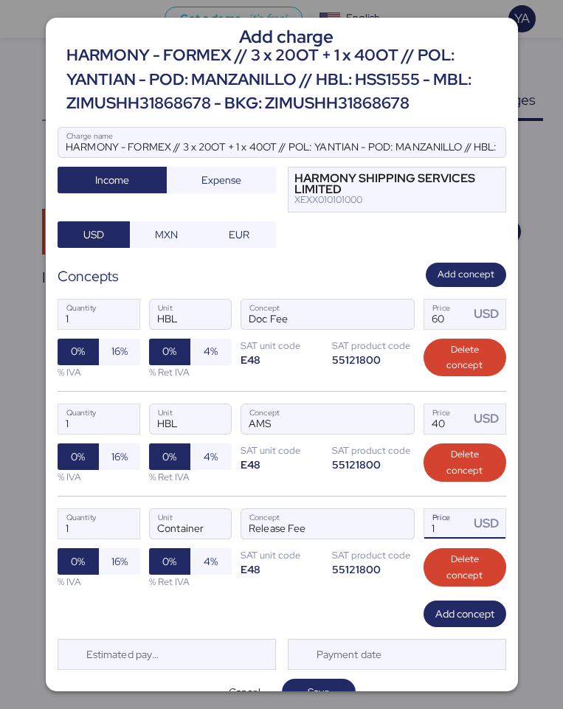
click at [461, 526] on input "1" at bounding box center [447, 523] width 46 height 29
paste input "685"
type input "685"
click at [441, 606] on span "Add concept" at bounding box center [464, 614] width 59 height 18
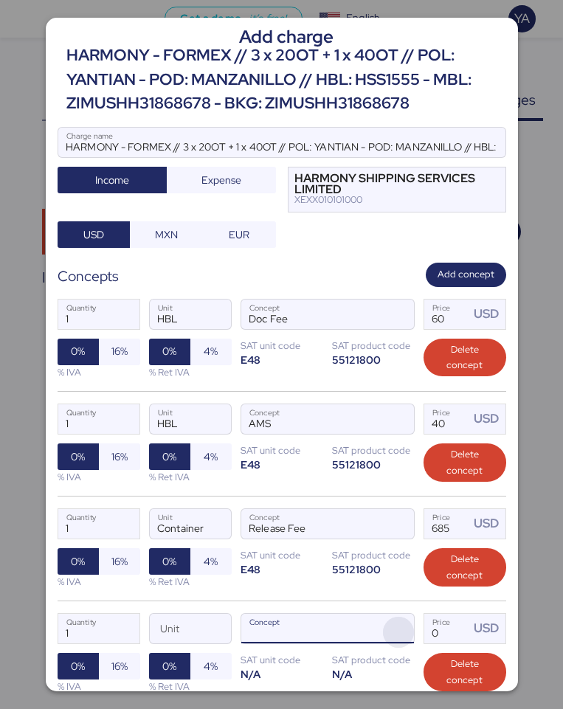
click at [401, 627] on span "button" at bounding box center [398, 632] width 31 height 31
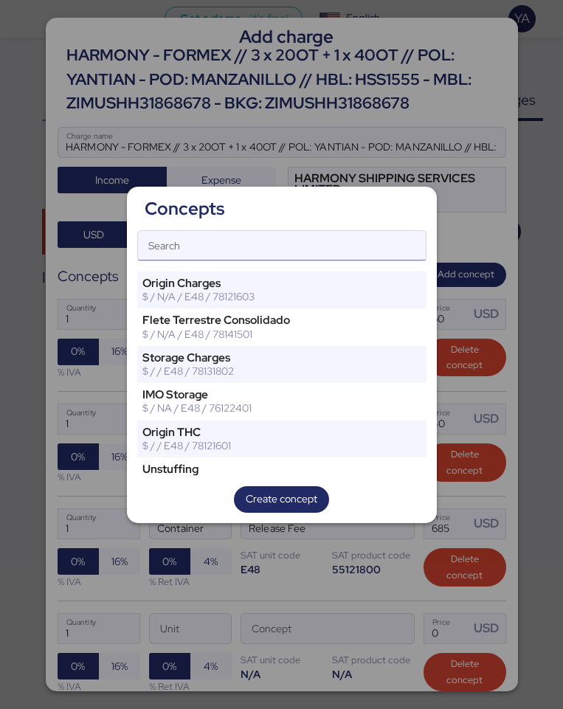
click at [271, 249] on input "Search" at bounding box center [282, 245] width 288 height 29
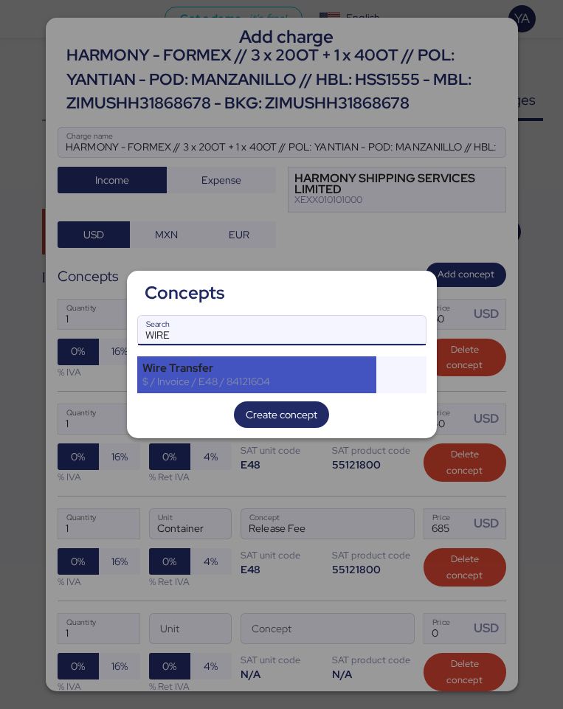
type input "WIRE"
drag, startPoint x: 271, startPoint y: 379, endPoint x: 460, endPoint y: 640, distance: 322.6
click at [271, 380] on div "$ / Invoice / E48 / 84121604" at bounding box center [256, 381] width 229 height 13
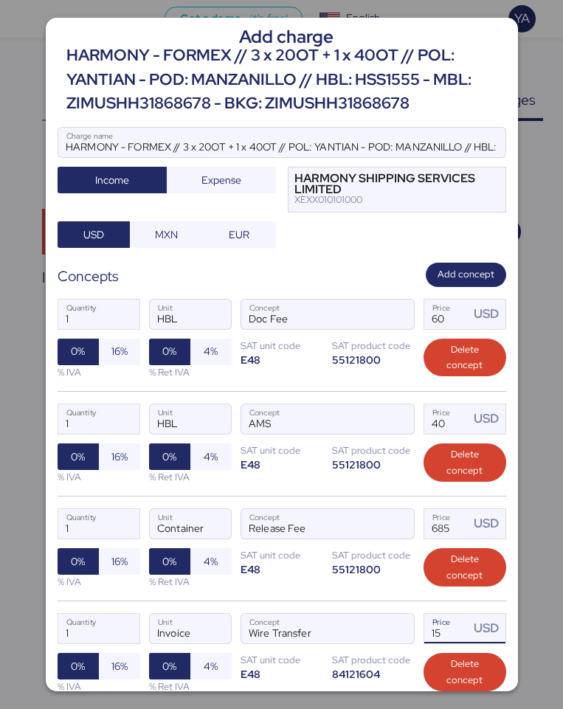
click at [460, 635] on input "15" at bounding box center [447, 628] width 46 height 29
type input "1"
type input "20"
click at [353, 585] on div "1 Quantity Container Unit Release Fee Concept 685 Price USD 0% 16% % IVA 0% 4% …" at bounding box center [282, 548] width 448 height 105
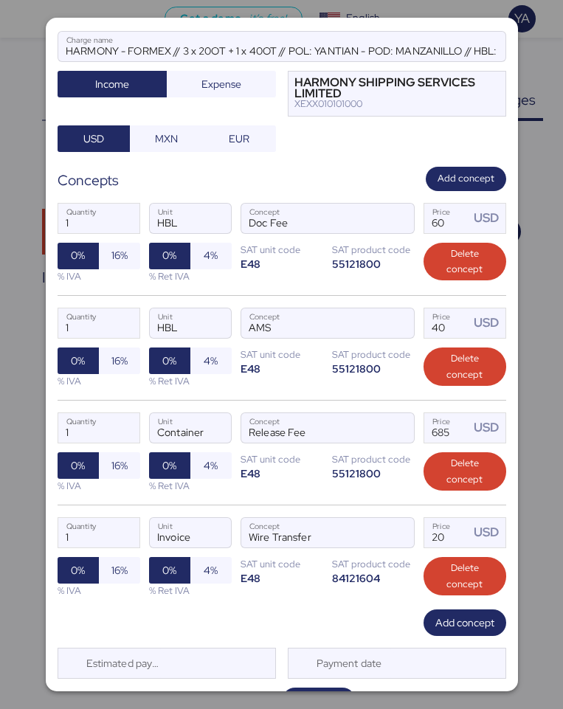
scroll to position [131, 0]
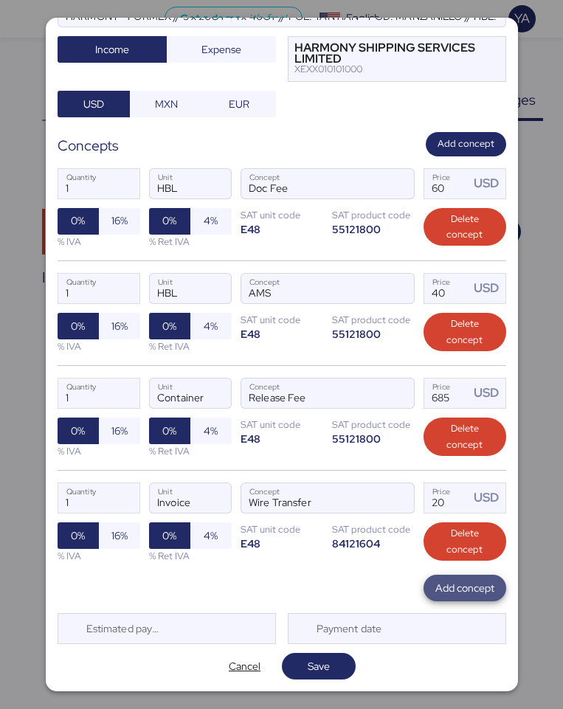
click at [446, 595] on span "Add concept" at bounding box center [464, 588] width 59 height 18
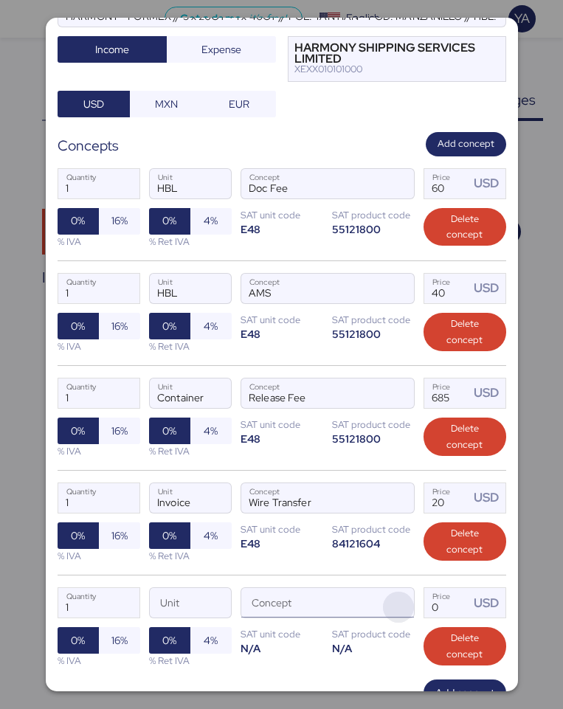
click at [396, 612] on span "button" at bounding box center [398, 606] width 31 height 31
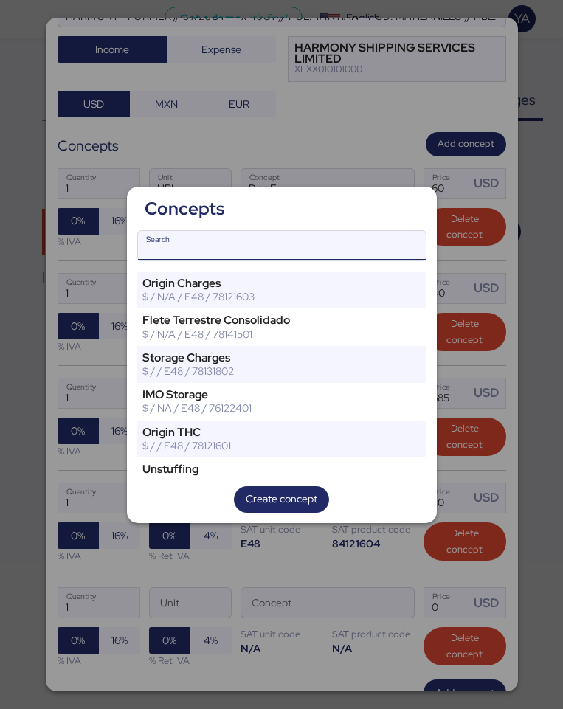
click at [367, 232] on input "Search" at bounding box center [282, 245] width 288 height 29
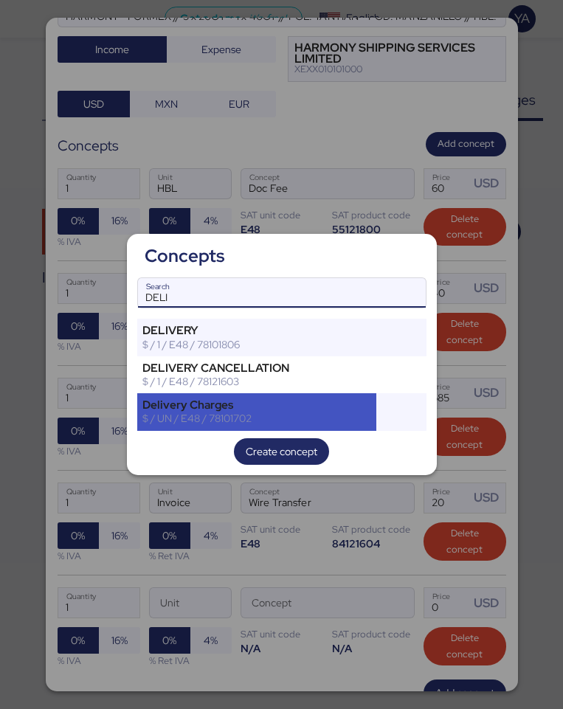
type input "DELI"
click at [248, 417] on div "$ / UN / E48 / 78101702" at bounding box center [256, 418] width 229 height 13
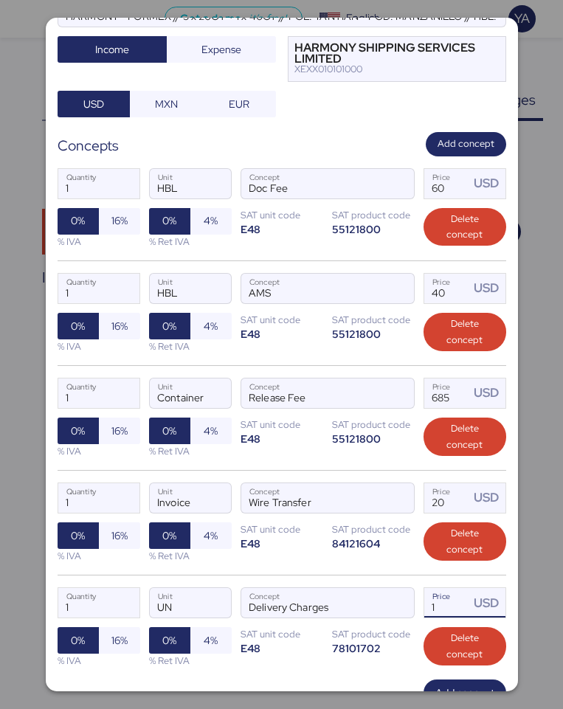
click at [437, 599] on input "1" at bounding box center [447, 602] width 46 height 29
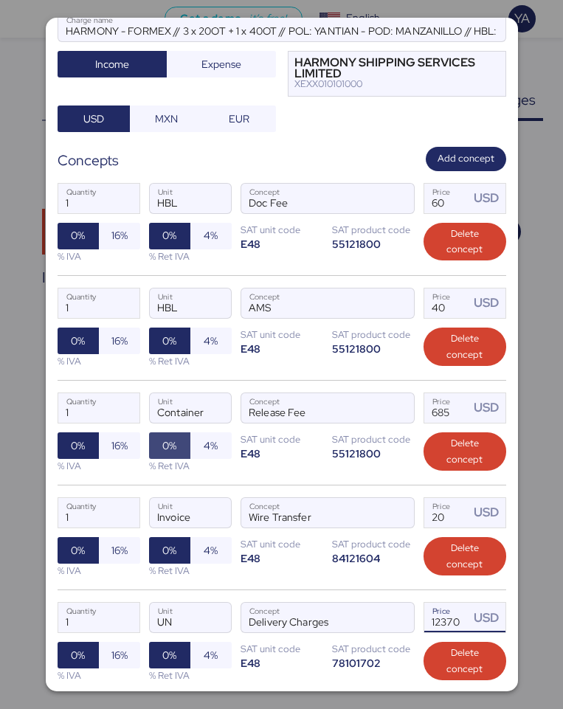
scroll to position [235, 0]
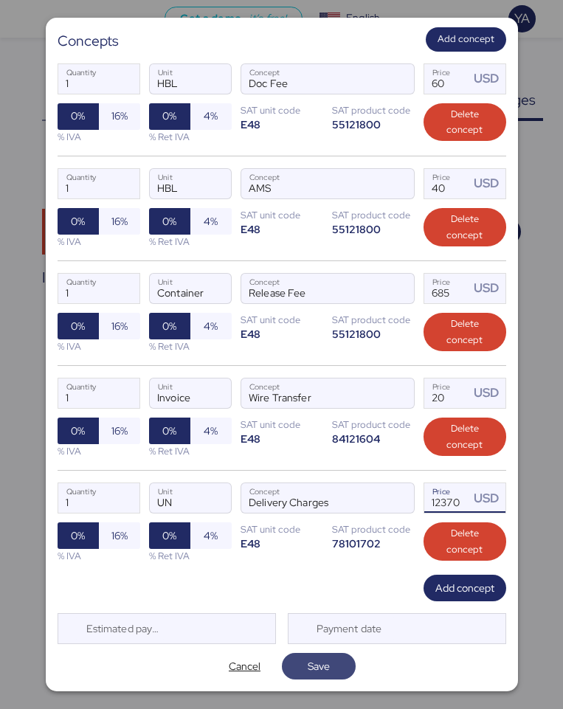
type input "12370"
click at [310, 668] on span "Save" at bounding box center [319, 666] width 22 height 18
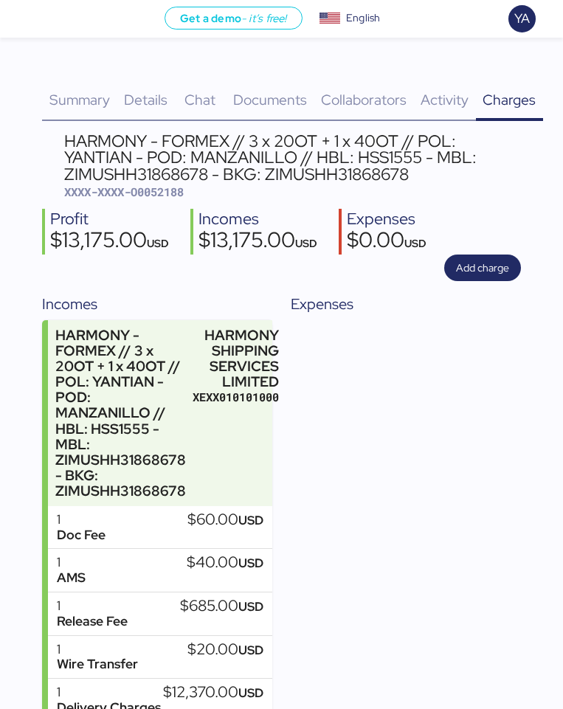
click at [147, 186] on span "XXXX-XXXX-O0052188" at bounding box center [123, 191] width 119 height 15
copy span "O0052188"
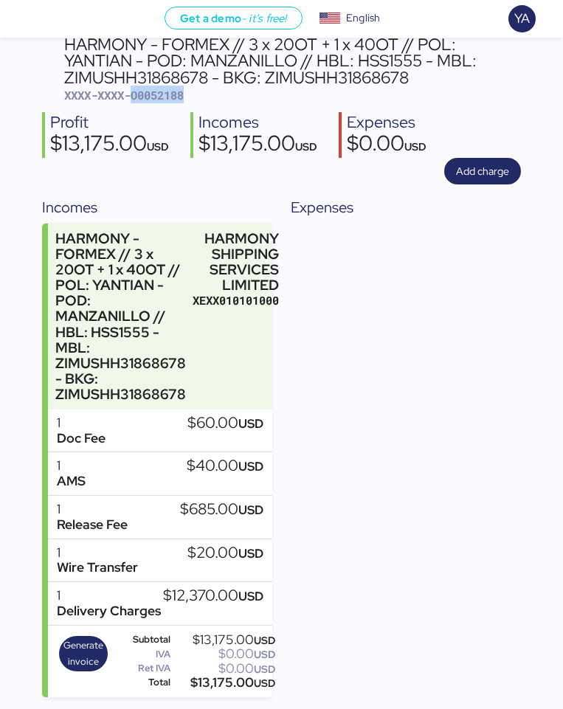
scroll to position [0, 0]
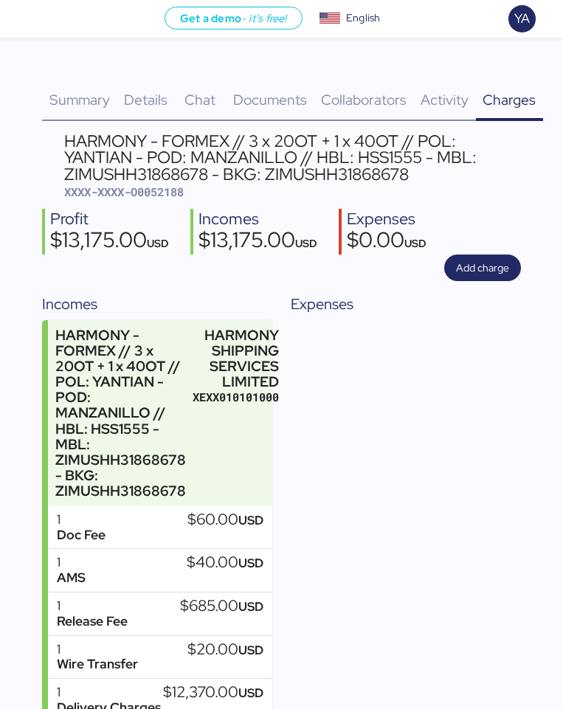
click at [179, 94] on div "Chat 0" at bounding box center [201, 91] width 52 height 60
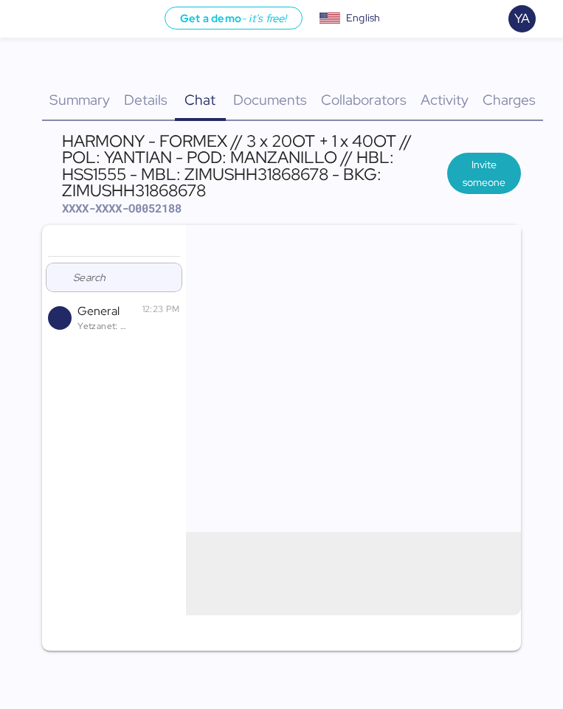
click at [128, 106] on span "Details" at bounding box center [146, 99] width 44 height 19
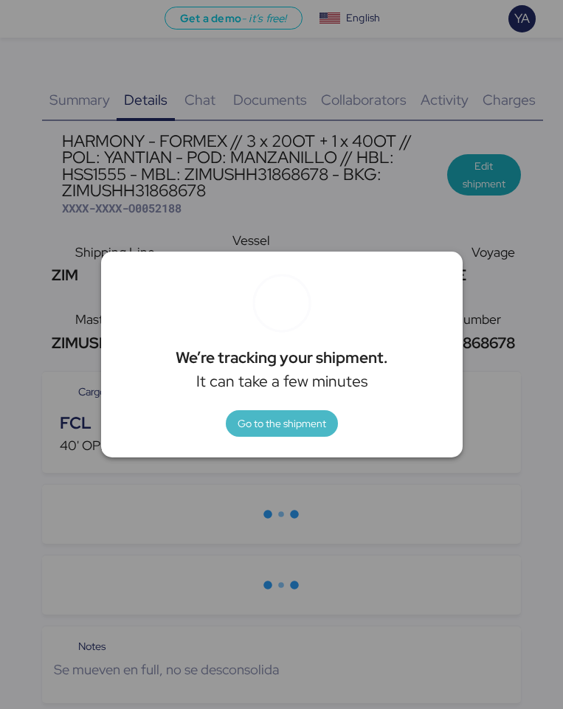
click at [252, 420] on span "Go to the shipment" at bounding box center [281, 423] width 88 height 18
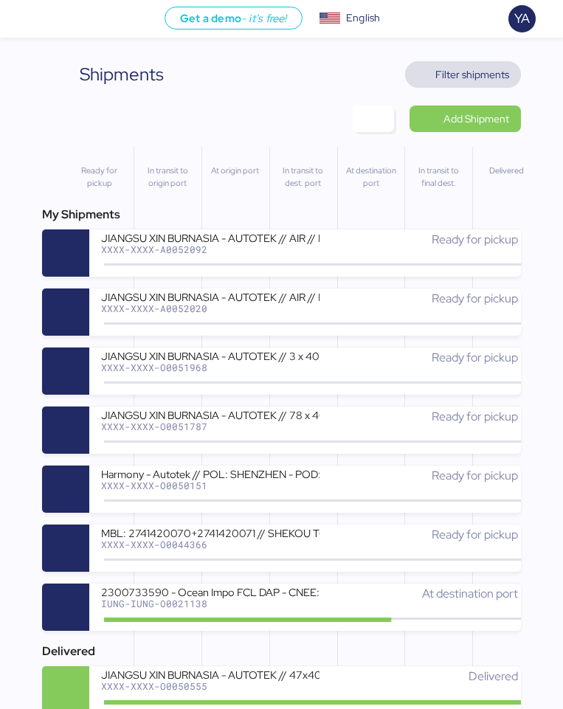
click at [479, 75] on span "Filter shipments" at bounding box center [472, 75] width 74 height 18
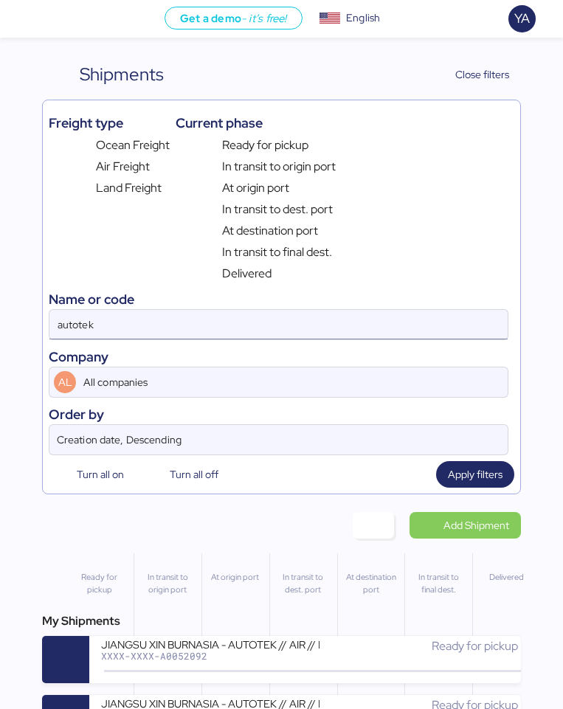
click at [100, 326] on input "autotek" at bounding box center [278, 324] width 458 height 29
paste input "O0051912"
type input "O0051912"
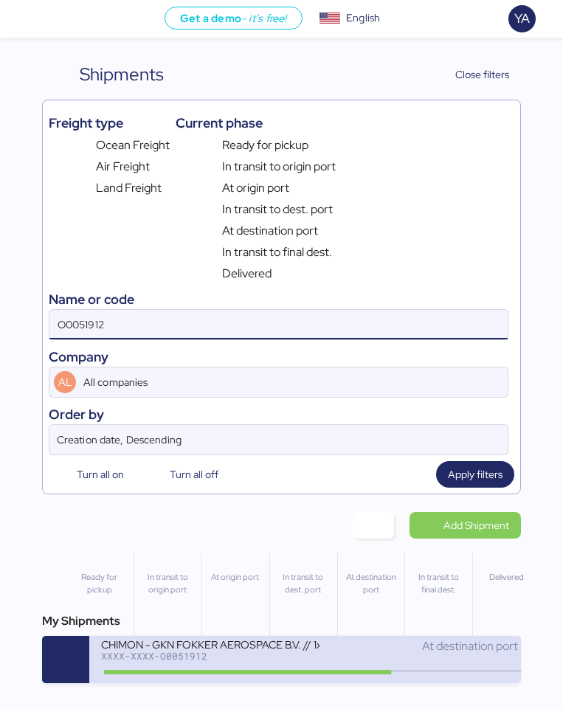
click at [107, 650] on div "XXXX-XXXX-O0051912" at bounding box center [210, 655] width 218 height 10
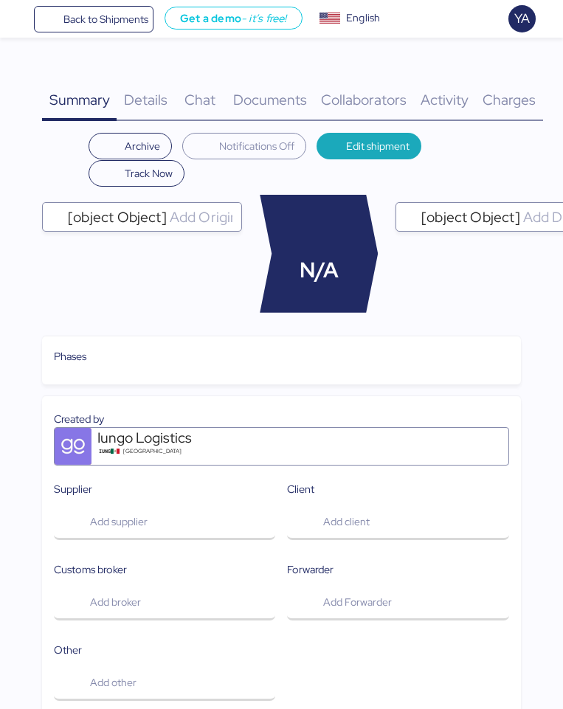
click at [503, 90] on span "Charges" at bounding box center [508, 99] width 53 height 19
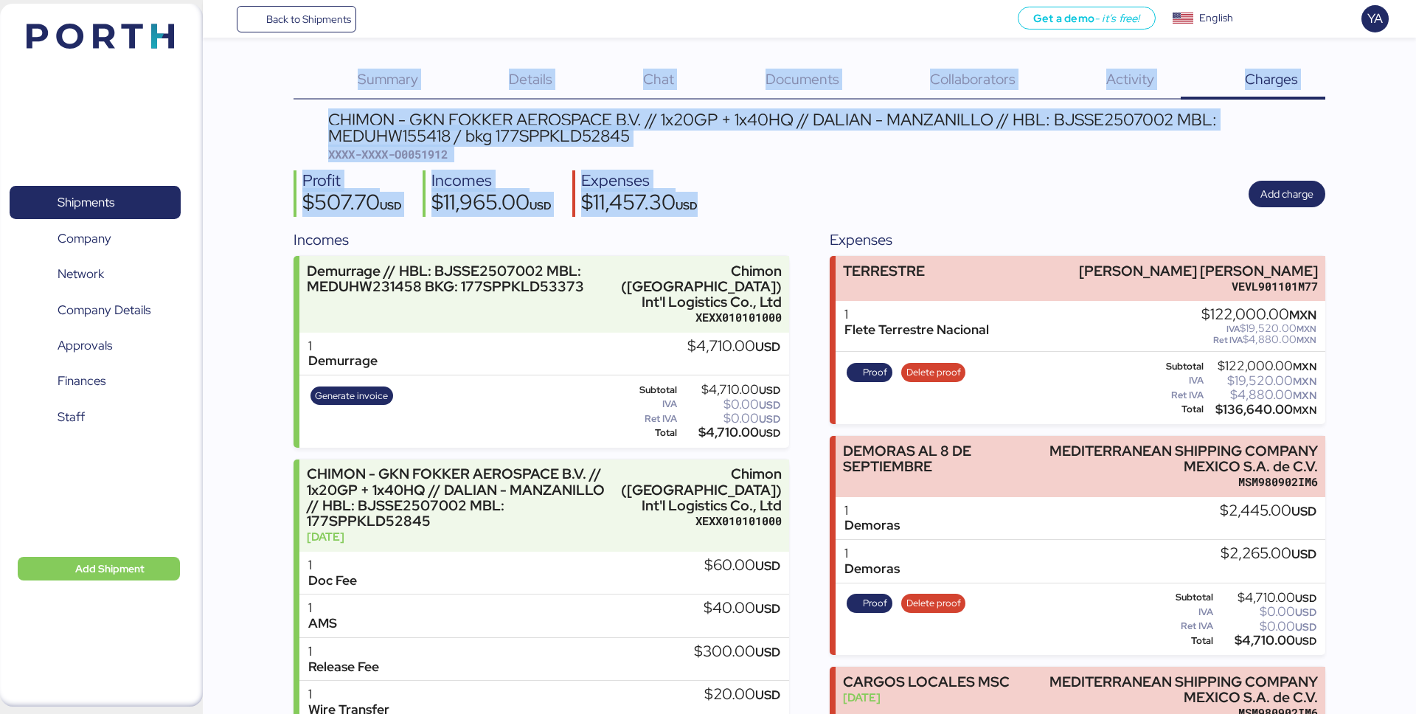
drag, startPoint x: 754, startPoint y: 211, endPoint x: 280, endPoint y: 49, distance: 501.2
click at [279, 48] on div "Summary 0 Details 0 Chat 0 Documents 0 Collaborators 0 Activity 0 Charges 0 CHI…" at bounding box center [708, 486] width 1416 height 973
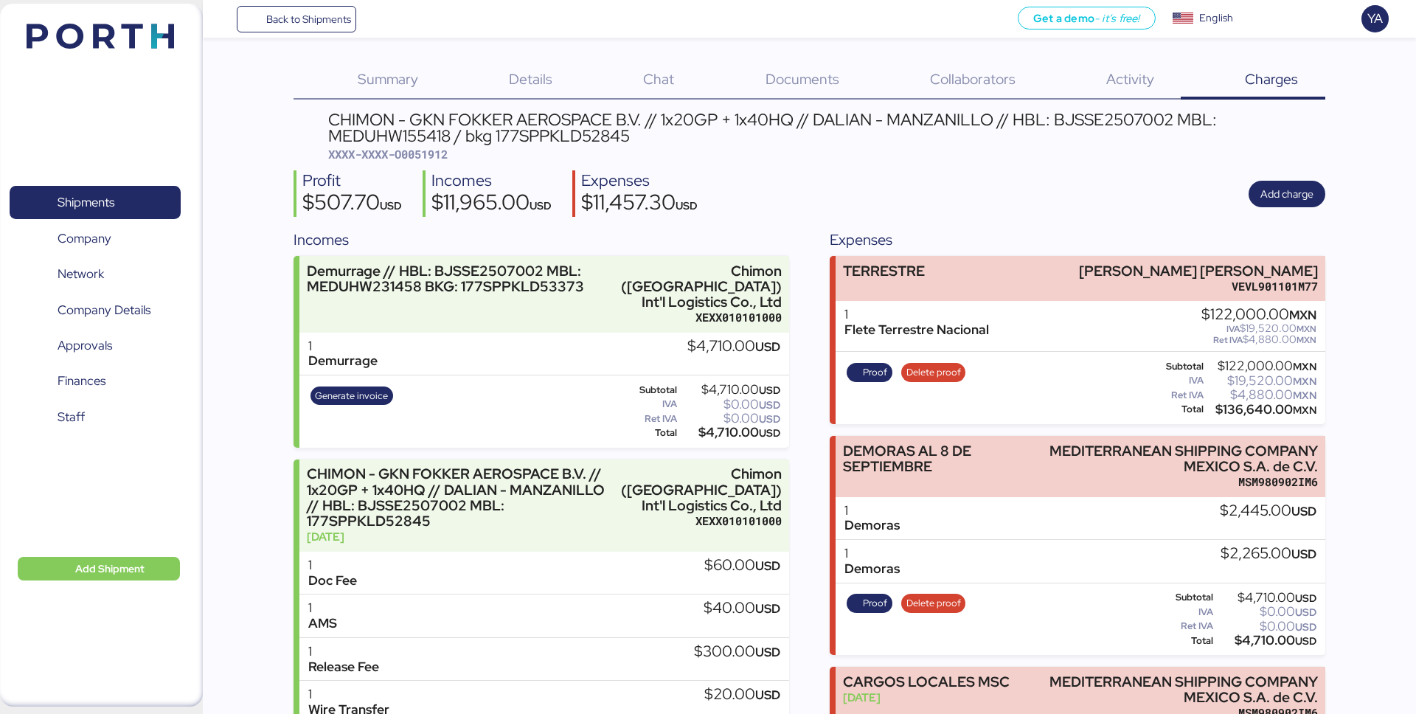
click at [280, 49] on div "Summary 0 Details 0 Chat 0 Documents 0 Collaborators 0 Activity 0 Charges 0 CHI…" at bounding box center [708, 486] width 1416 height 973
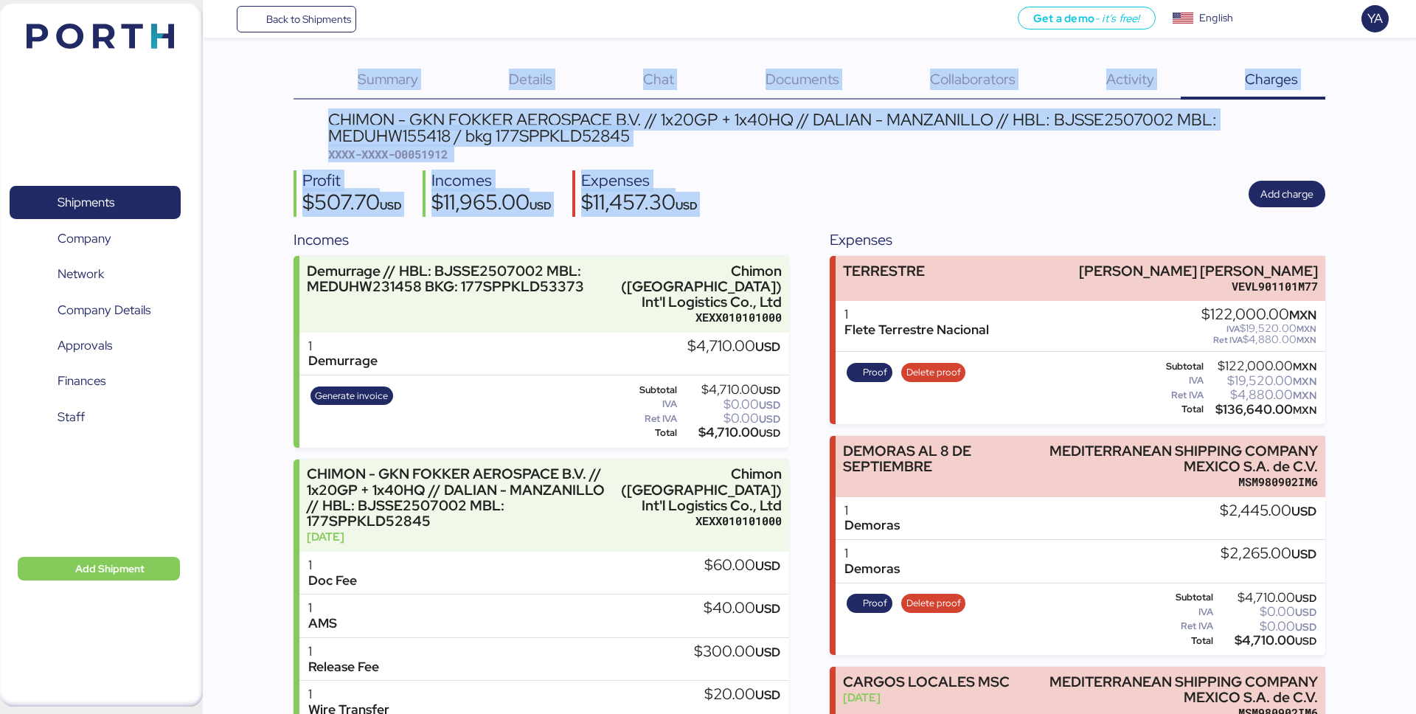
drag, startPoint x: 280, startPoint y: 49, endPoint x: 747, endPoint y: 206, distance: 493.5
click at [562, 207] on div "Summary 0 Details 0 Chat 0 Documents 0 Collaborators 0 Activity 0 Charges 0 CHI…" at bounding box center [708, 486] width 1416 height 973
click at [562, 206] on div "Profit $507.70 USD Incomes $11,965.00 USD Expenses $11,457.30 USD Add charge" at bounding box center [809, 193] width 1031 height 46
drag, startPoint x: 267, startPoint y: 50, endPoint x: 358, endPoint y: 248, distance: 217.8
click at [358, 249] on div "Summary 0 Details 0 Chat 0 Documents 0 Collaborators 0 Activity 0 Charges 0 CHI…" at bounding box center [708, 486] width 1416 height 973
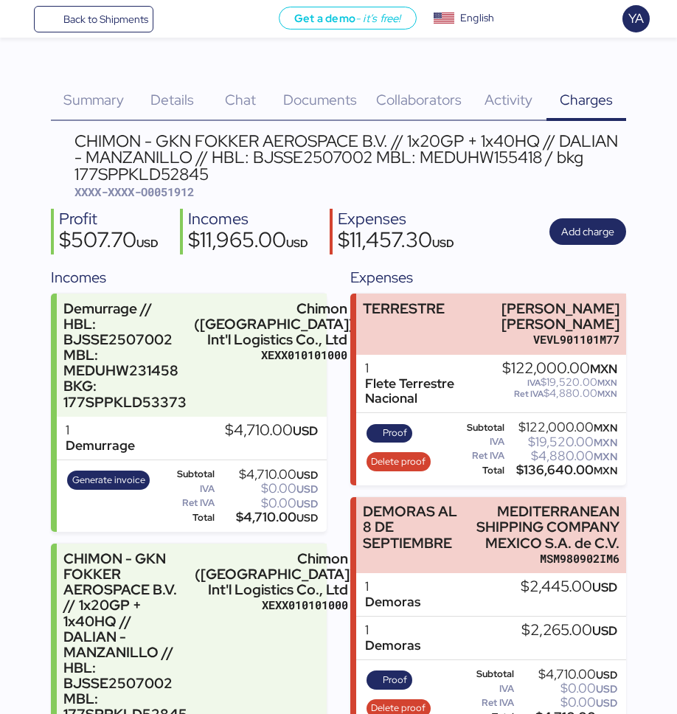
click at [55, 226] on div "Profit $507.70 USD" at bounding box center [105, 232] width 108 height 46
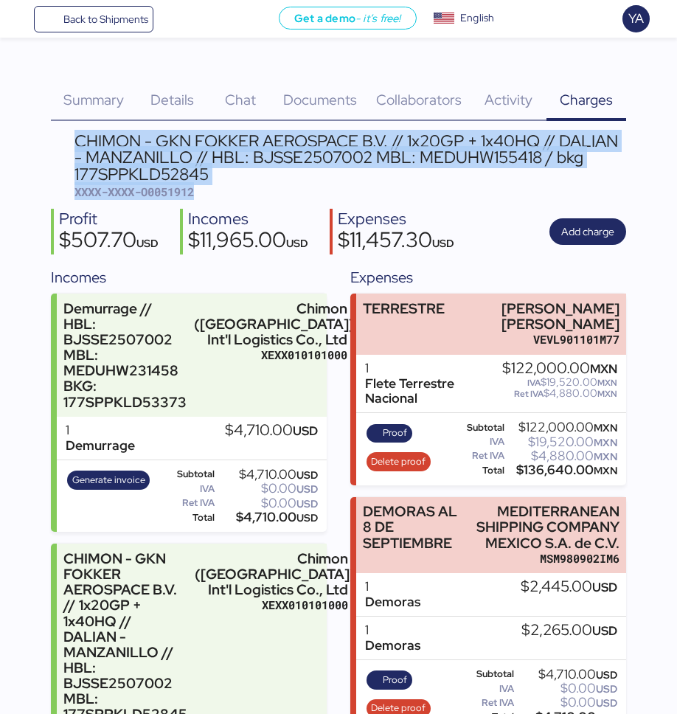
drag, startPoint x: 209, startPoint y: 194, endPoint x: 17, endPoint y: 126, distance: 203.4
click at [17, 126] on div "Summary 0 Details 0 Chat 0 Documents 0 Collaborators 0 Activity 0 Charges 0 CHI…" at bounding box center [338, 532] width 677 height 1065
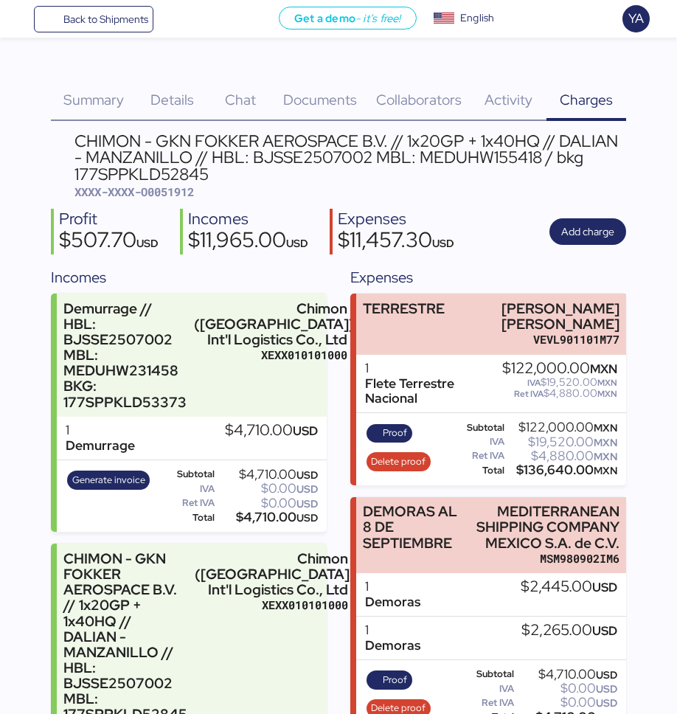
click at [72, 151] on header "CHIMON - GKN FOKKER AEROSPACE B.V. // 1x20GP + 1x40HQ // DALIAN - MANZANILLO //…" at bounding box center [338, 167] width 575 height 68
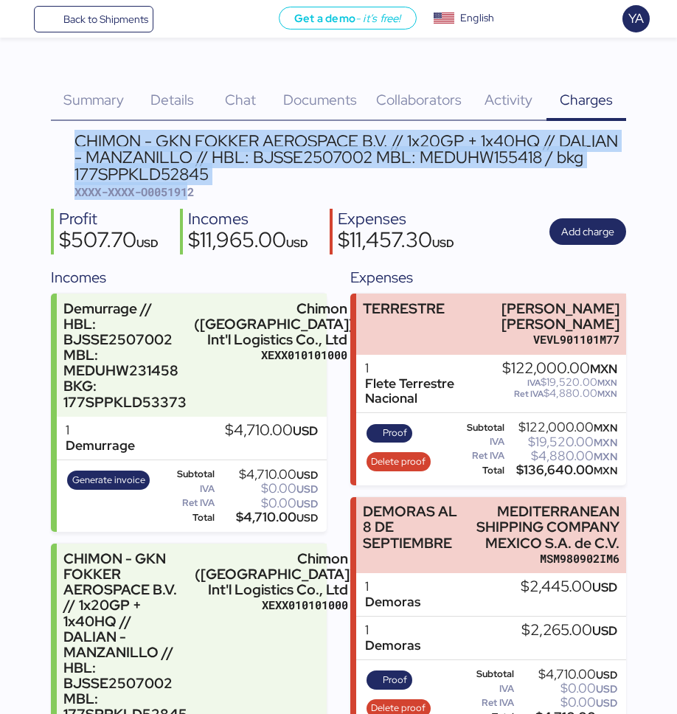
drag, startPoint x: 70, startPoint y: 141, endPoint x: 195, endPoint y: 193, distance: 135.9
click at [195, 193] on header "CHIMON - GKN FOKKER AEROSPACE B.V. // 1x20GP + 1x40HQ // DALIAN - MANZANILLO //…" at bounding box center [338, 167] width 575 height 68
click at [194, 193] on span "XXXX-XXXX-O0051912" at bounding box center [133, 191] width 119 height 15
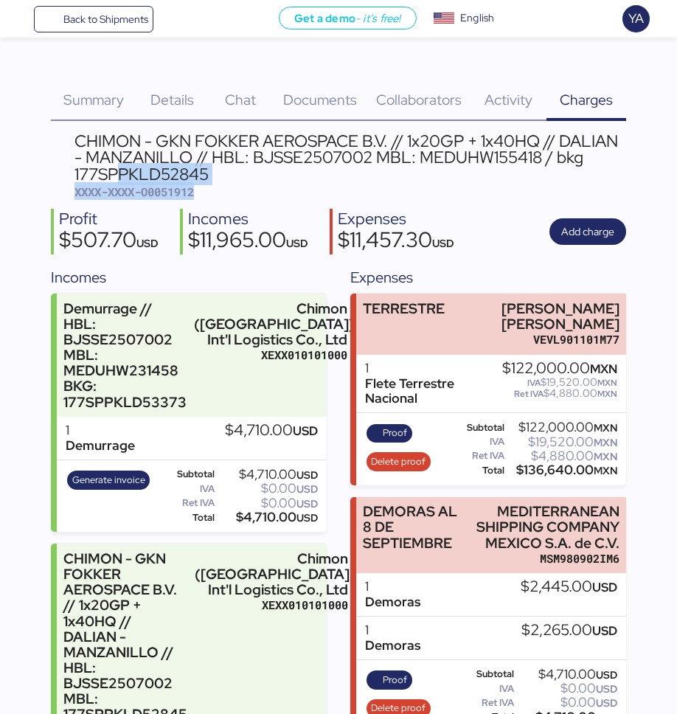
drag, startPoint x: 224, startPoint y: 192, endPoint x: 122, endPoint y: 168, distance: 104.5
click at [122, 170] on div "CHIMON - GKN FOKKER AEROSPACE B.V. // 1x20GP + 1x40HQ // DALIAN - MANZANILLO //…" at bounding box center [350, 167] width 552 height 68
click at [122, 168] on div "CHIMON - GKN FOKKER AEROSPACE B.V. // 1x20GP + 1x40HQ // DALIAN - MANZANILLO //…" at bounding box center [350, 157] width 552 height 49
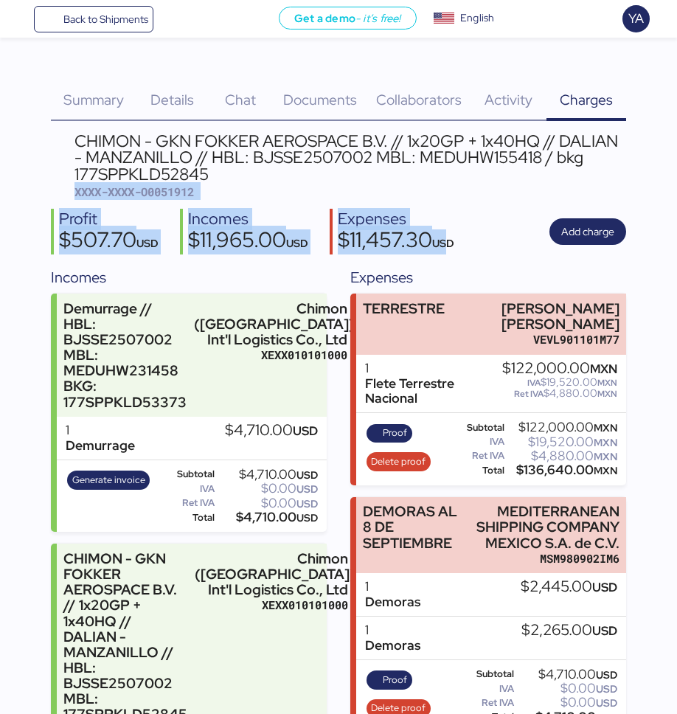
drag, startPoint x: 466, startPoint y: 249, endPoint x: 220, endPoint y: 160, distance: 261.7
click at [220, 161] on div "CHIMON - GKN FOKKER AEROSPACE B.V. // 1x20GP + 1x40HQ // DALIAN - MANZANILLO //…" at bounding box center [338, 599] width 575 height 932
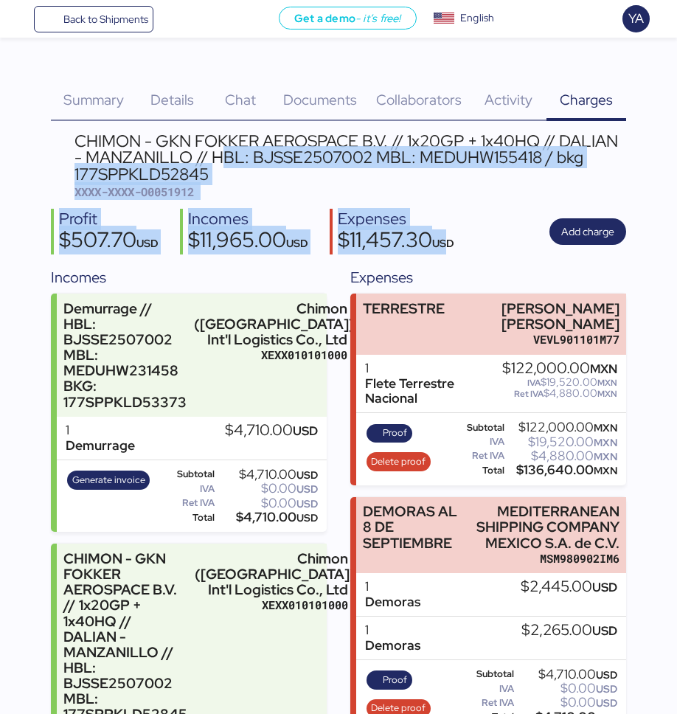
click at [220, 160] on div "CHIMON - GKN FOKKER AEROSPACE B.V. // 1x20GP + 1x40HQ // DALIAN - MANZANILLO //…" at bounding box center [350, 157] width 552 height 49
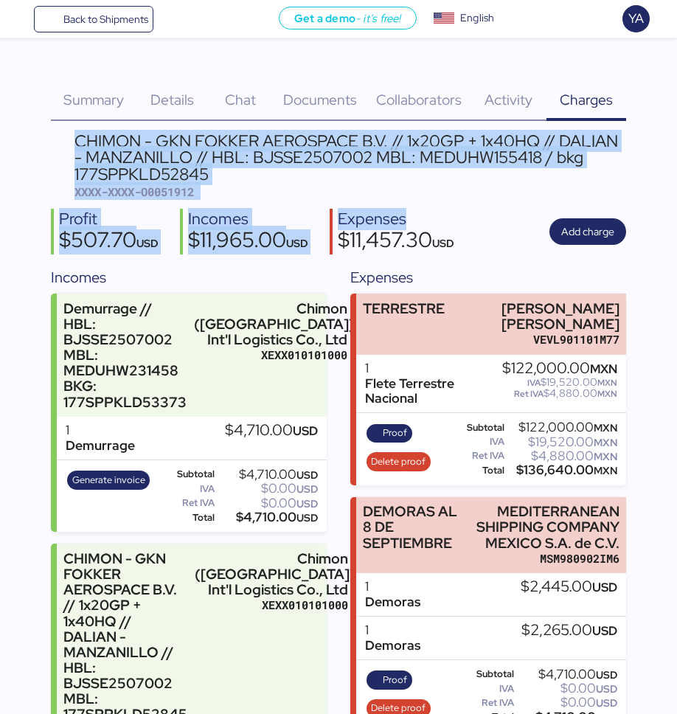
drag, startPoint x: 72, startPoint y: 136, endPoint x: 436, endPoint y: 223, distance: 374.0
click at [436, 223] on div "CHIMON - GKN FOKKER AEROSPACE B.V. // 1x20GP + 1x40HQ // DALIAN - MANZANILLO //…" at bounding box center [338, 599] width 575 height 932
click at [436, 223] on div "Expenses" at bounding box center [396, 219] width 117 height 21
drag, startPoint x: 501, startPoint y: 247, endPoint x: 161, endPoint y: 139, distance: 357.3
click at [161, 139] on div "CHIMON - GKN FOKKER AEROSPACE B.V. // 1x20GP + 1x40HQ // DALIAN - MANZANILLO //…" at bounding box center [338, 599] width 575 height 932
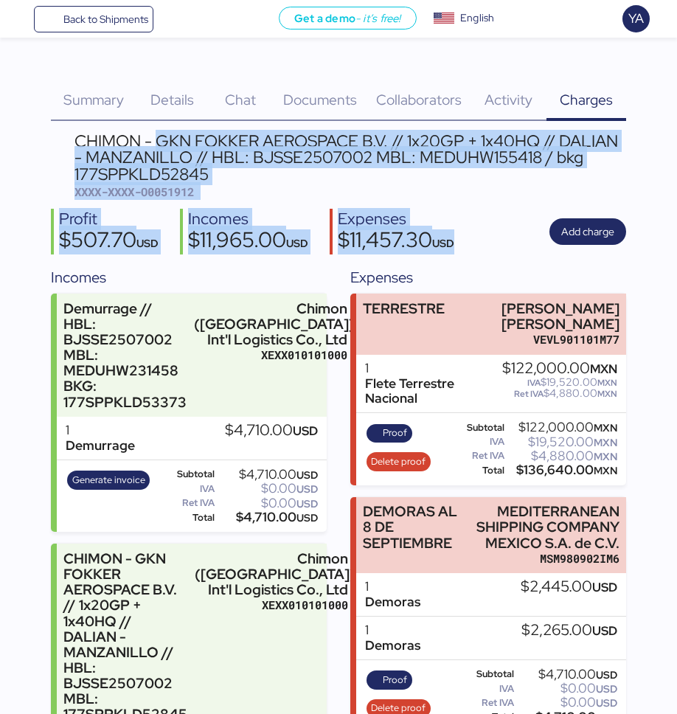
click at [38, 149] on div "Summary 0 Details 0 Chat 0 Documents 0 Collaborators 0 Activity 0 Charges 0 CHI…" at bounding box center [338, 532] width 677 height 1065
drag, startPoint x: 62, startPoint y: 138, endPoint x: 136, endPoint y: 279, distance: 159.3
click at [136, 279] on div "CHIMON - GKN FOKKER AEROSPACE B.V. // 1x20GP + 1x40HQ // DALIAN - MANZANILLO //…" at bounding box center [338, 599] width 575 height 932
click at [136, 278] on div "Incomes" at bounding box center [189, 277] width 277 height 22
drag, startPoint x: 136, startPoint y: 278, endPoint x: 55, endPoint y: 143, distance: 157.5
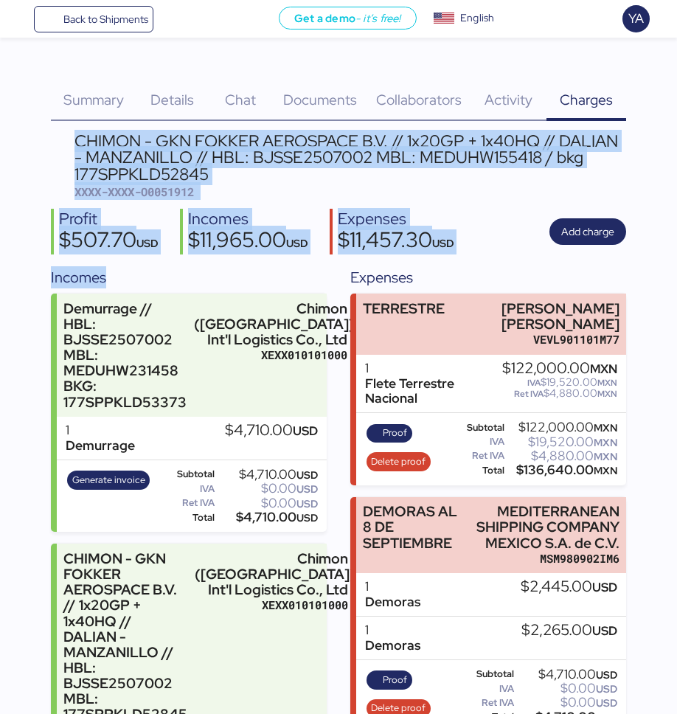
click at [55, 143] on div "CHIMON - GKN FOKKER AEROSPACE B.V. // 1x20GP + 1x40HQ // DALIAN - MANZANILLO //…" at bounding box center [338, 599] width 575 height 932
click at [55, 143] on header "CHIMON - GKN FOKKER AEROSPACE B.V. // 1x20GP + 1x40HQ // DALIAN - MANZANILLO //…" at bounding box center [338, 167] width 575 height 68
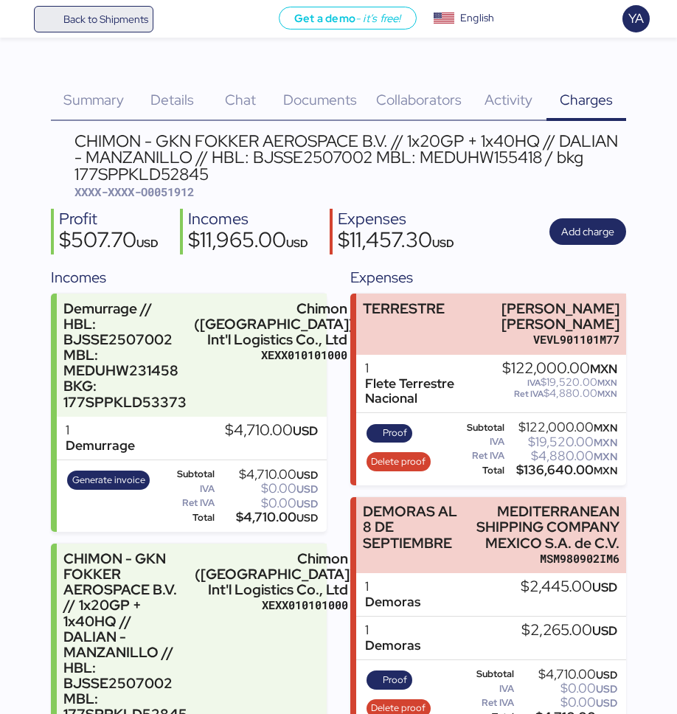
click at [133, 26] on span "Back to Shipments" at bounding box center [105, 19] width 85 height 18
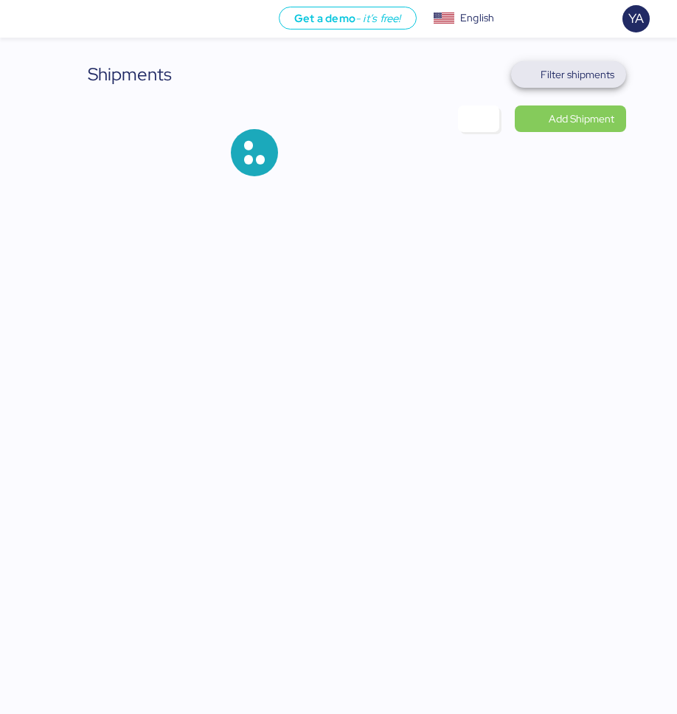
click at [562, 78] on span "Filter shipments" at bounding box center [578, 75] width 74 height 18
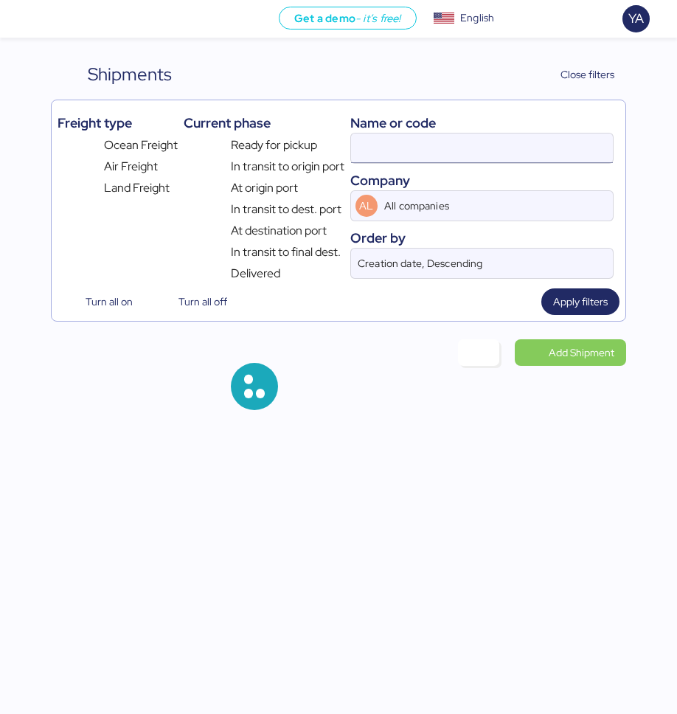
click at [395, 144] on input at bounding box center [482, 147] width 263 height 29
paste input "O0052051"
type input "O0052051"
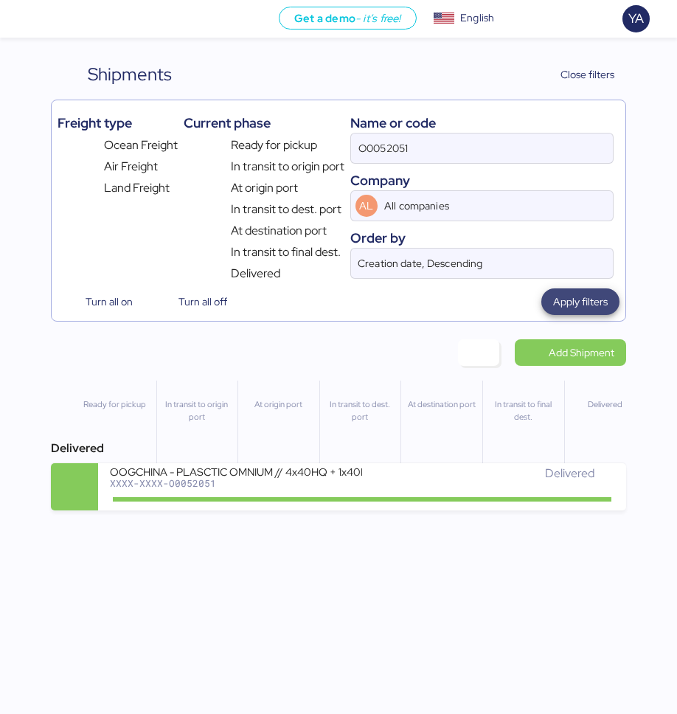
click at [562, 301] on span "Apply filters" at bounding box center [580, 302] width 55 height 18
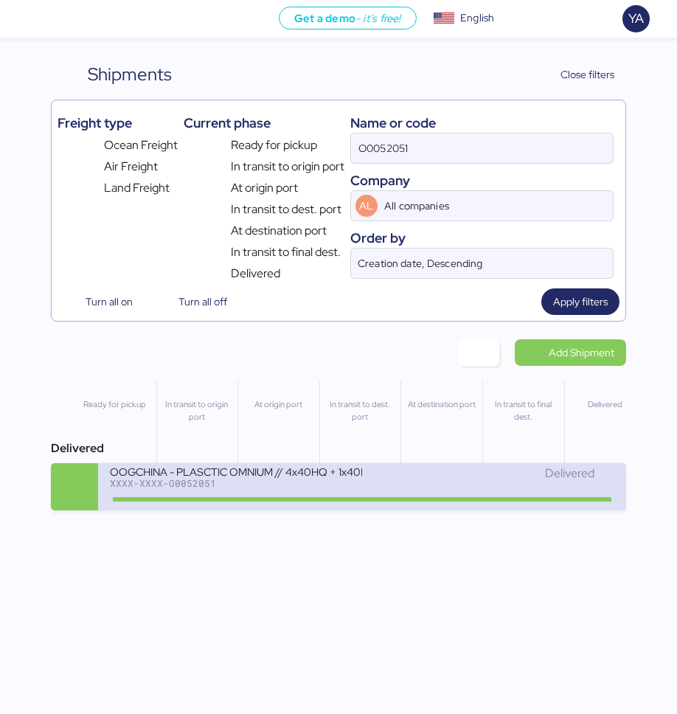
click at [380, 473] on div "Delivered" at bounding box center [488, 474] width 252 height 18
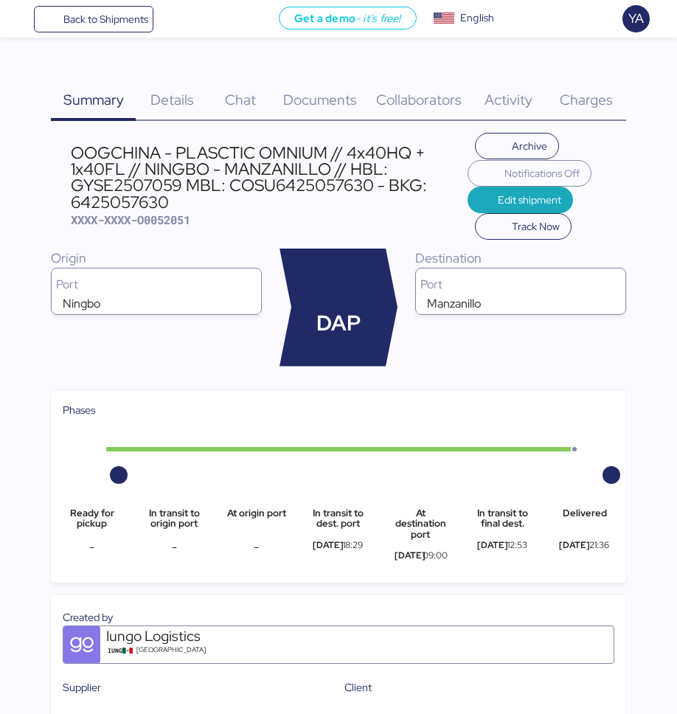
click at [562, 87] on div "Charges 0" at bounding box center [586, 91] width 80 height 60
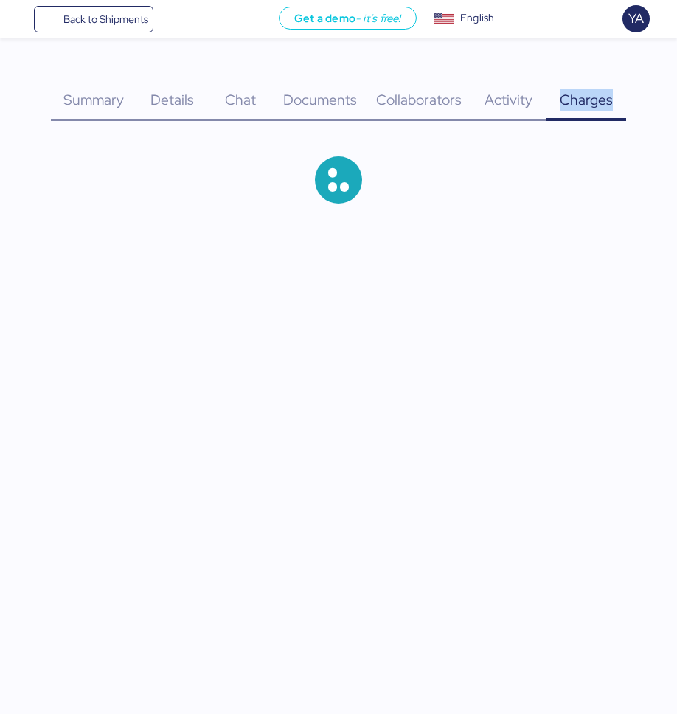
click at [562, 87] on div "Charges 0" at bounding box center [586, 91] width 80 height 60
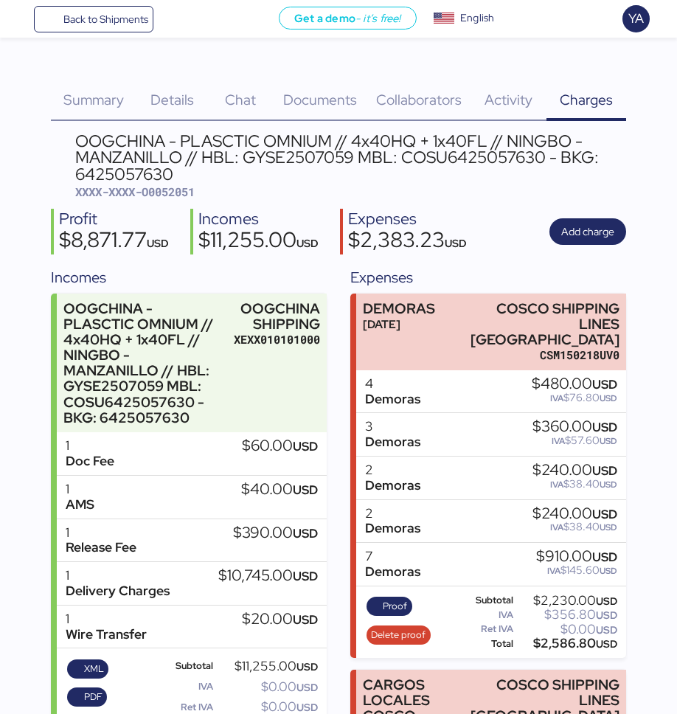
click at [319, 161] on div "OOGCHINA - PLASCTIC OMNIUM // 4x40HQ + 1x40FL // NINGBO - MANZANILLO // HBL: GY…" at bounding box center [350, 157] width 551 height 49
click at [562, 240] on span "Add charge" at bounding box center [587, 231] width 53 height 21
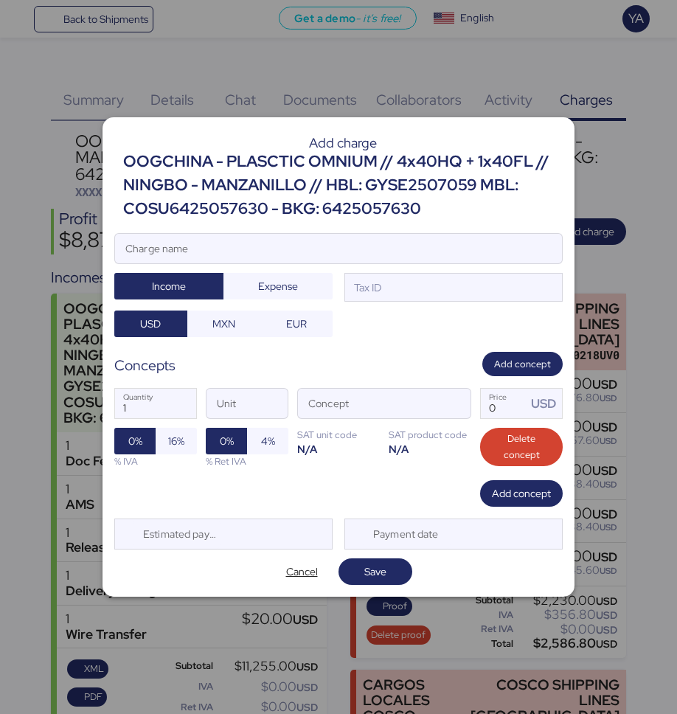
click at [319, 175] on div "OOGCHINA - PLASCTIC OMNIUM // 4x40HQ + 1x40FL // NINGBO - MANZANILLO // HBL: GY…" at bounding box center [343, 186] width 440 height 72
click at [323, 178] on div "OOGCHINA - PLASCTIC OMNIUM // 4x40HQ + 1x40FL // NINGBO - MANZANILLO // HBL: GY…" at bounding box center [343, 186] width 440 height 72
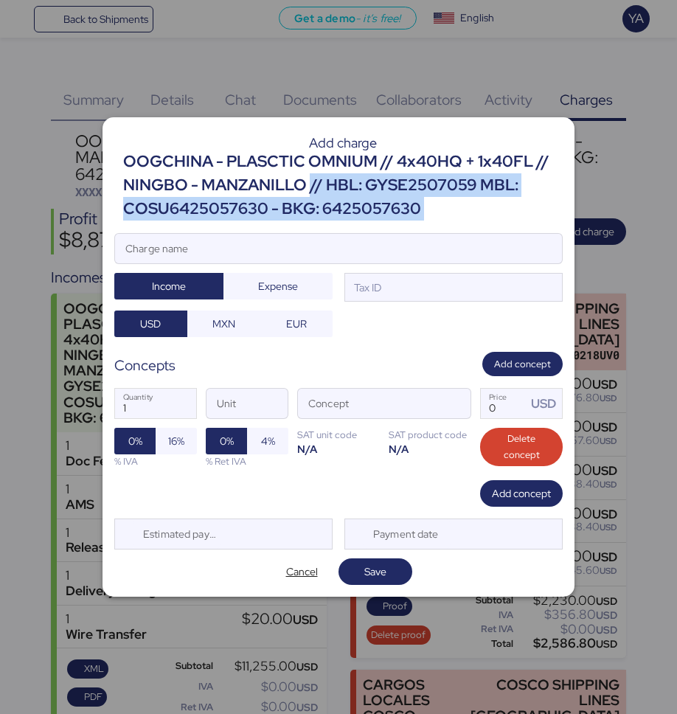
drag, startPoint x: 311, startPoint y: 180, endPoint x: 437, endPoint y: 226, distance: 134.1
click at [430, 224] on div "Add charge OOGCHINA - PLASCTIC OMNIUM // 4x40HQ + 1x40FL // NINGBO - MANZANILLO…" at bounding box center [339, 357] width 472 height 480
copy div "// HBL: GYSE2507059 MBL: COSU6425057630 - BKG: 6425057630"
click at [303, 247] on input "Charge name" at bounding box center [338, 248] width 447 height 29
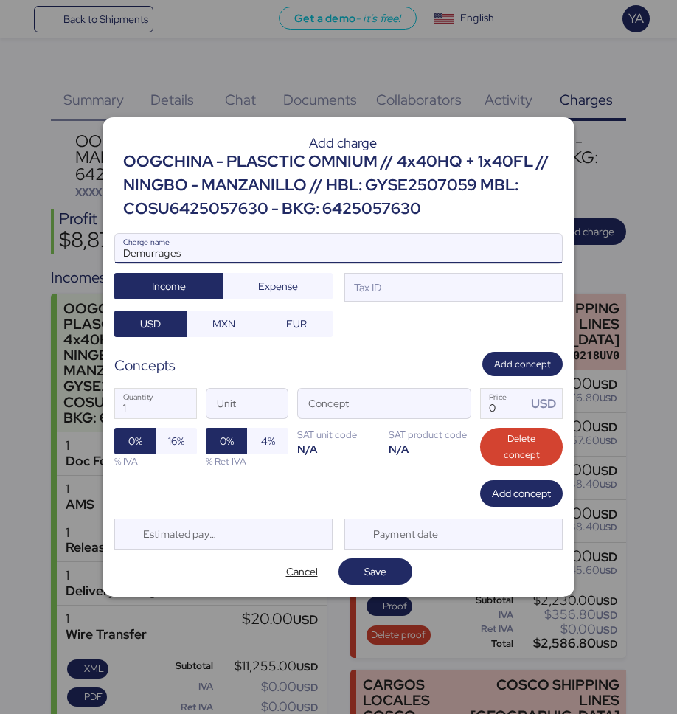
paste input "// HBL: GYSE2507059 MBL: COSU6425057630 - BKG: 6425057630"
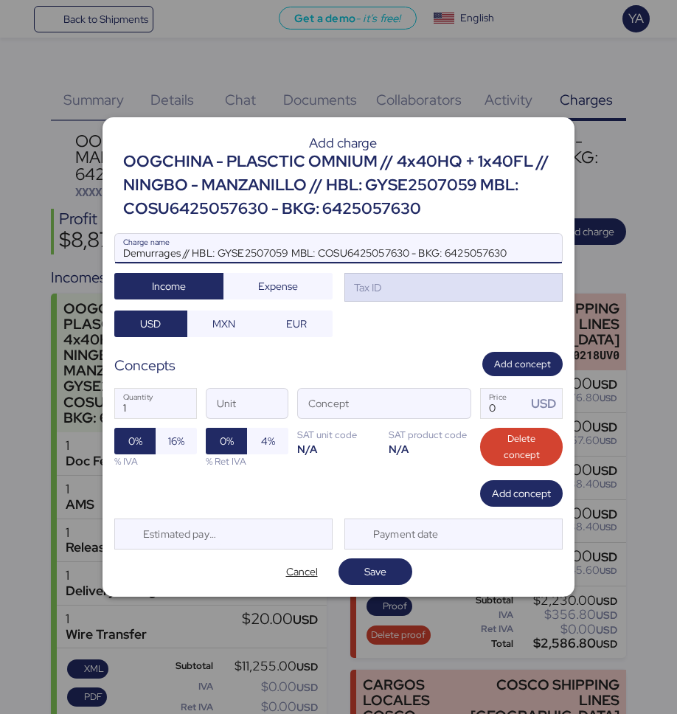
type input "Demurrages // HBL: GYSE2507059 MBL: COSU6425057630 - BKG: 6425057630"
click at [365, 298] on div "Tax ID" at bounding box center [453, 287] width 218 height 29
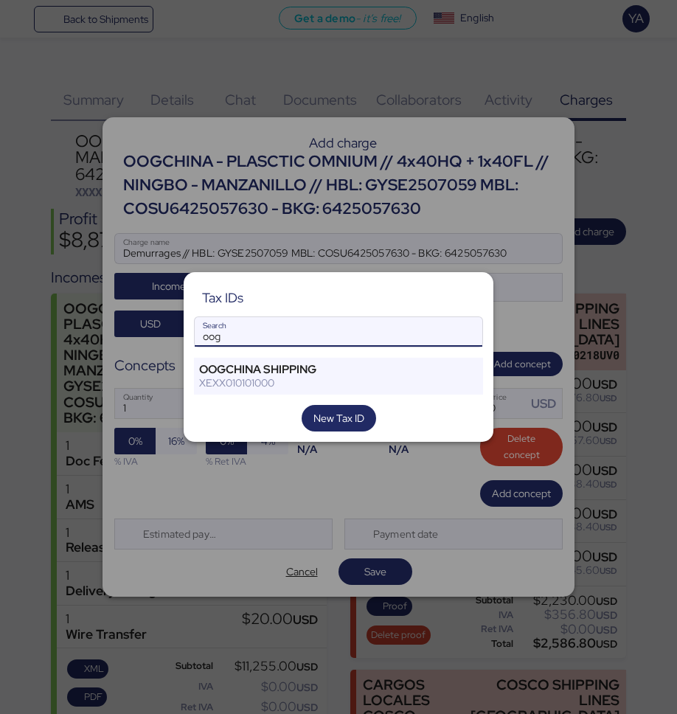
type input "oog"
click at [380, 350] on div "Tax IDs oog Search OOGCHINA SHIPPING XEXX010101000 New Tax ID" at bounding box center [339, 357] width 310 height 170
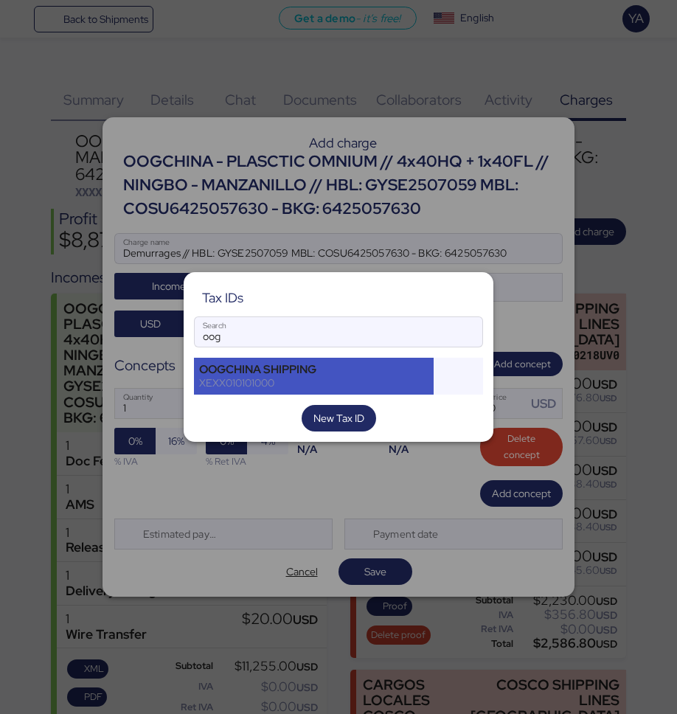
click at [380, 379] on div "XEXX010101000" at bounding box center [313, 382] width 229 height 13
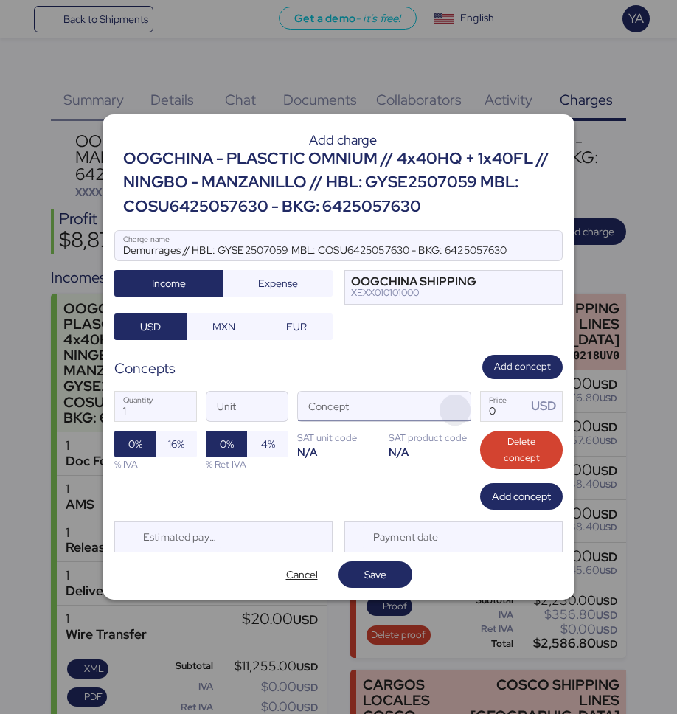
click at [462, 406] on span "button" at bounding box center [455, 410] width 31 height 31
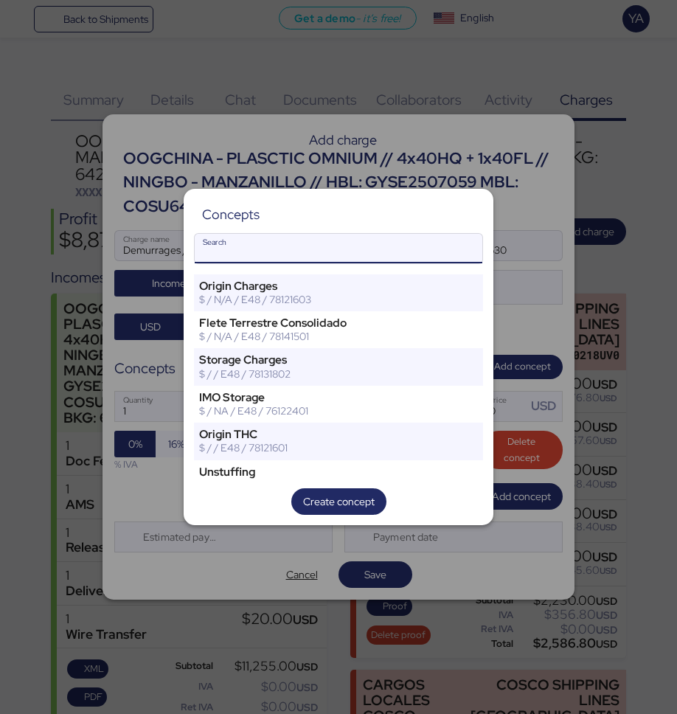
click at [391, 243] on input "Search" at bounding box center [339, 248] width 288 height 29
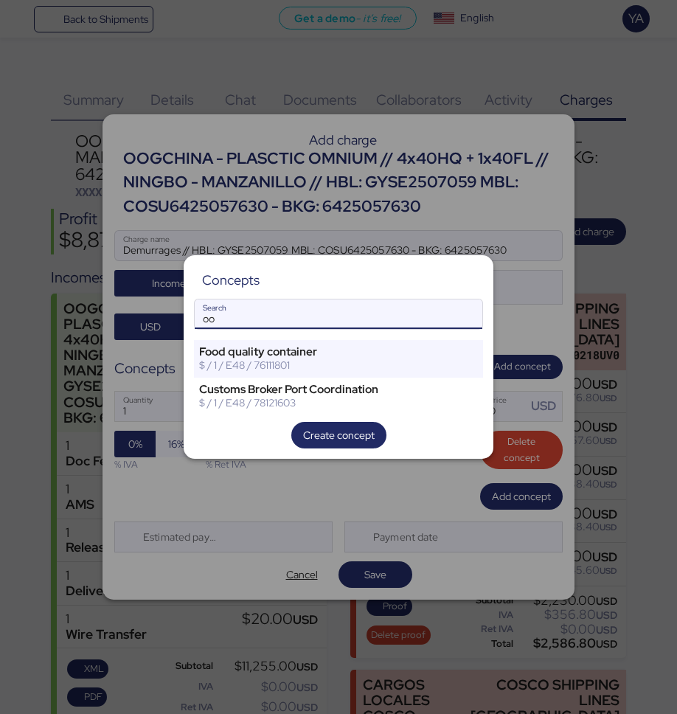
type input "o"
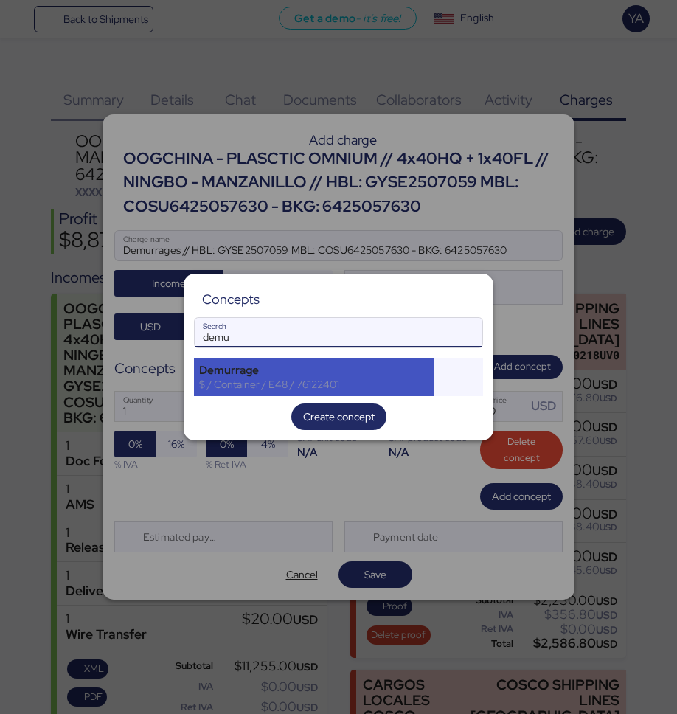
type input "demu"
click at [375, 364] on div "Demurrage" at bounding box center [313, 370] width 229 height 13
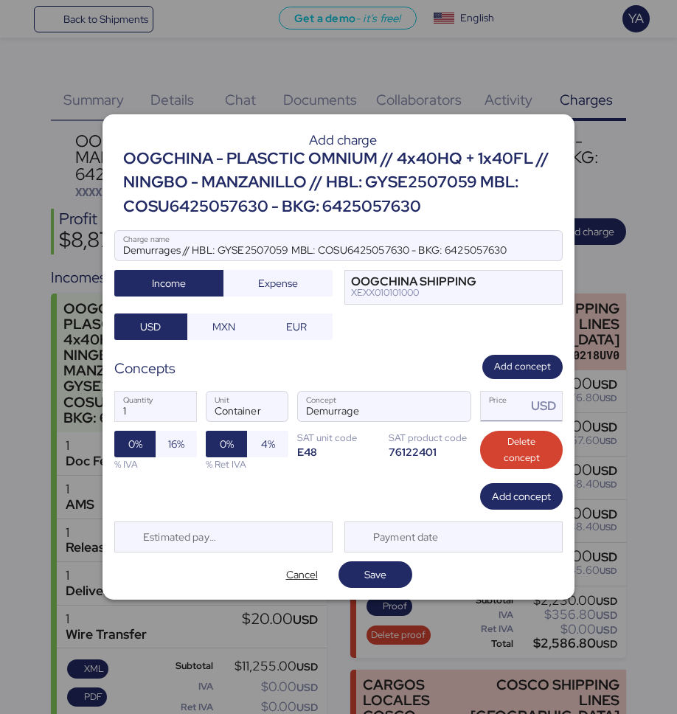
click at [514, 420] on input "Price USD" at bounding box center [504, 406] width 46 height 29
type input "2586.8"
click at [385, 571] on span "Save" at bounding box center [375, 575] width 22 height 18
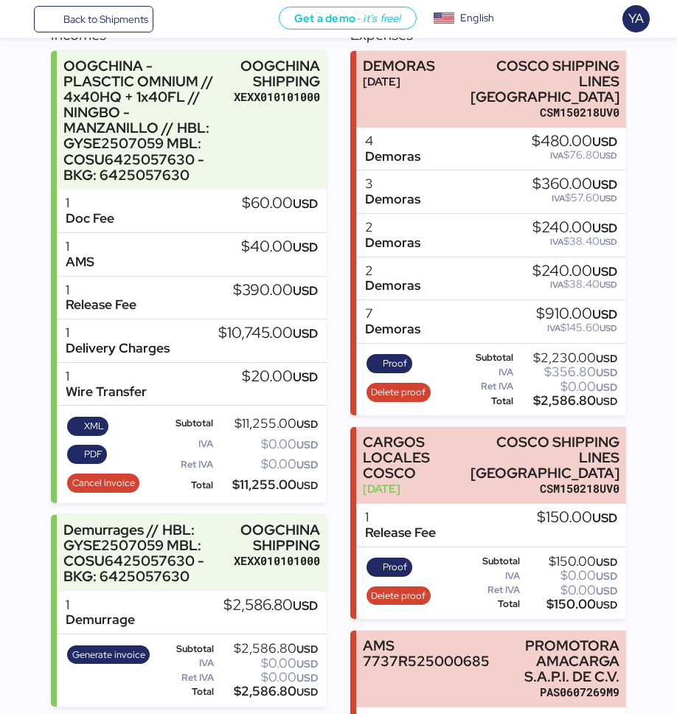
scroll to position [347, 0]
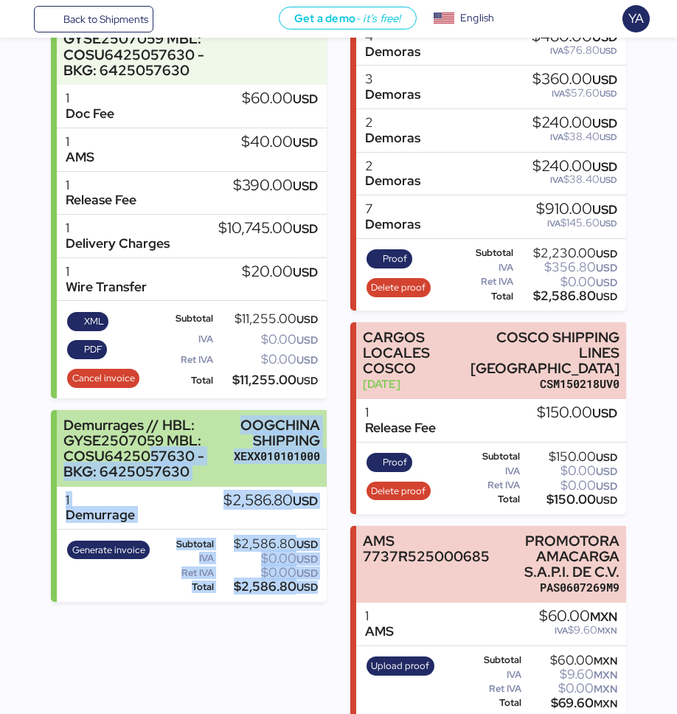
drag, startPoint x: 329, startPoint y: 605, endPoint x: 142, endPoint y: 450, distance: 243.0
click at [142, 450] on div "Incomes OOGCHINA - PLASCTIC OMNIUM // 4x40HQ + 1x40FL // NINGBO - MANZANILLO //…" at bounding box center [338, 318] width 575 height 799
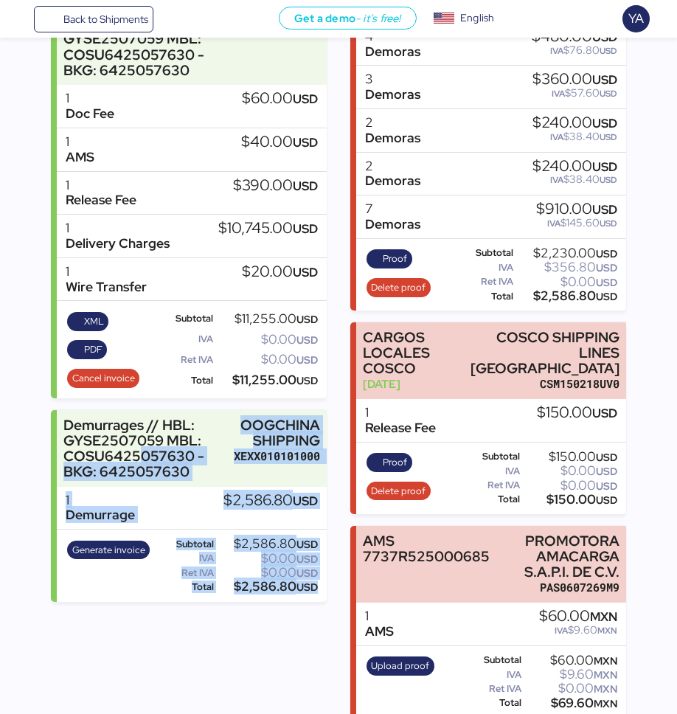
click at [7, 429] on div at bounding box center [5, 357] width 11 height 714
click at [24, 424] on div "Summary 0 Details 0 Chat 0 Documents 0 Collaborators 0 Activity 0 Charges 0 OOG…" at bounding box center [338, 185] width 677 height 1065
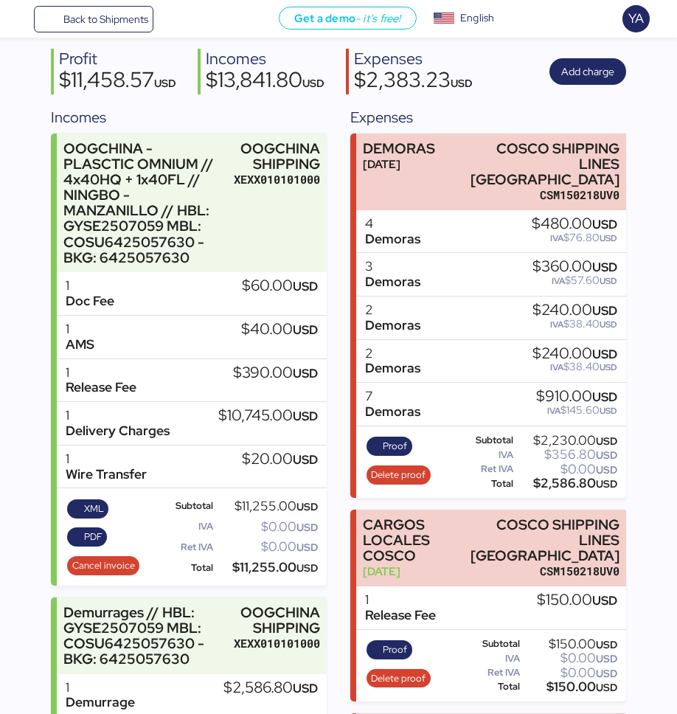
scroll to position [0, 0]
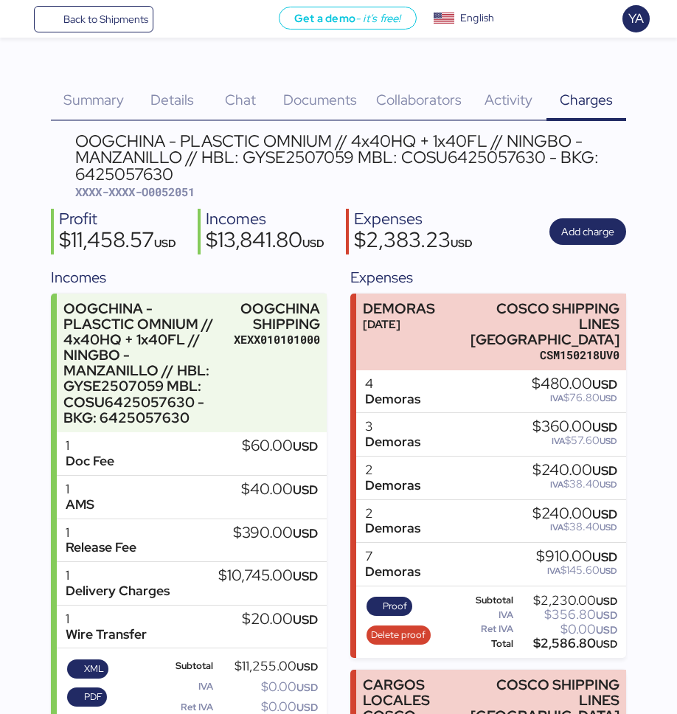
click at [192, 194] on span "XXXX-XXXX-O0052051" at bounding box center [134, 191] width 119 height 15
copy span "O0052051"
click at [132, 14] on span "Back to Shipments" at bounding box center [105, 19] width 85 height 18
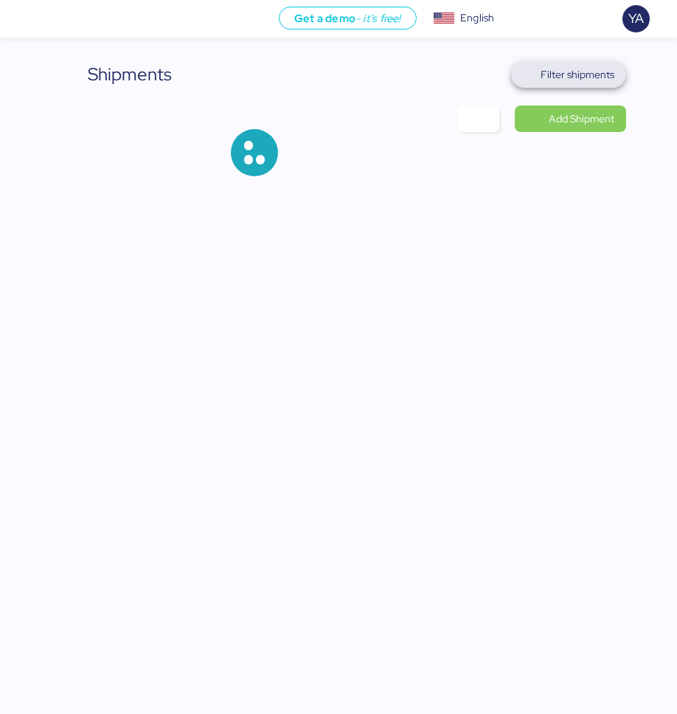
click at [557, 80] on span "Filter shipments" at bounding box center [578, 75] width 74 height 18
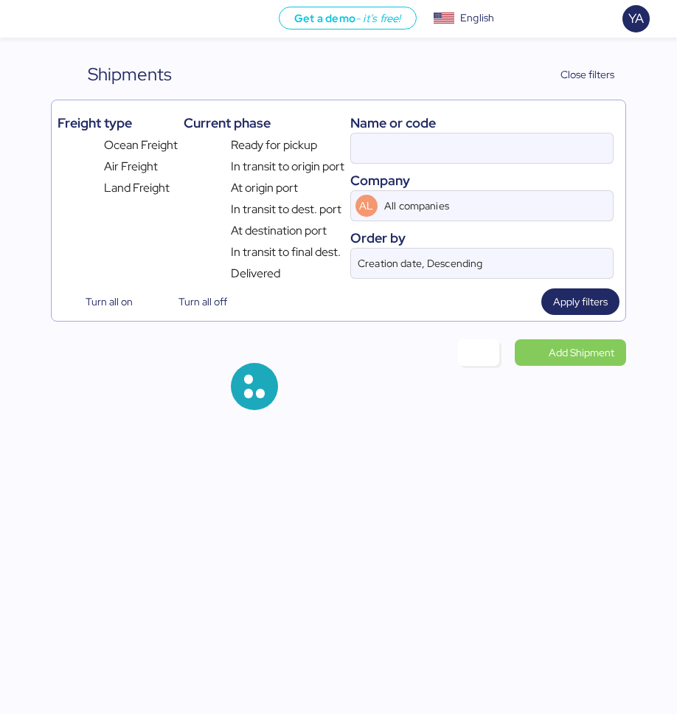
click at [428, 163] on div at bounding box center [482, 148] width 264 height 31
click at [428, 163] on input at bounding box center [482, 147] width 263 height 29
click at [430, 155] on input at bounding box center [482, 147] width 263 height 29
paste input "O0052118"
type input "O0052118"
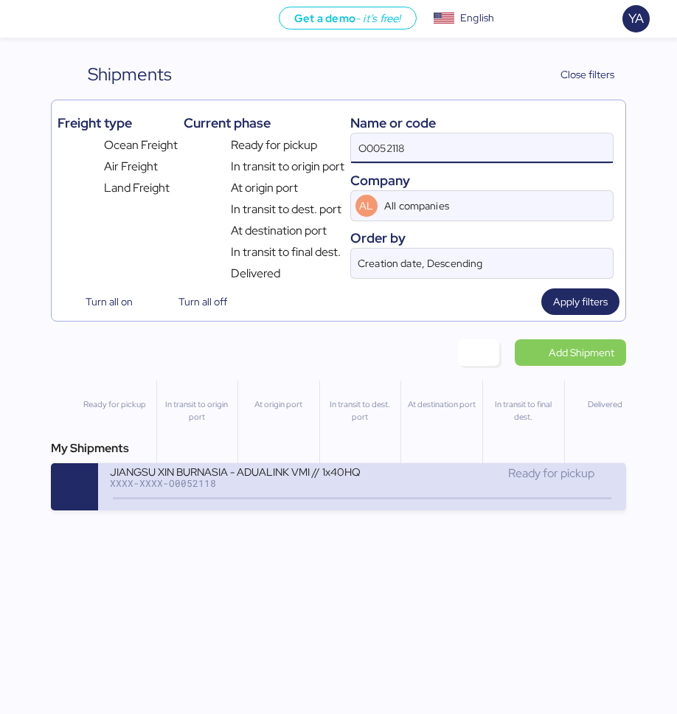
click at [196, 463] on div "JIANGSU XIN BURNASIA - ADUALINK VMI // 1x40HQ // SHANGHAI - MANZANILLO / HBL: B…" at bounding box center [362, 486] width 528 height 47
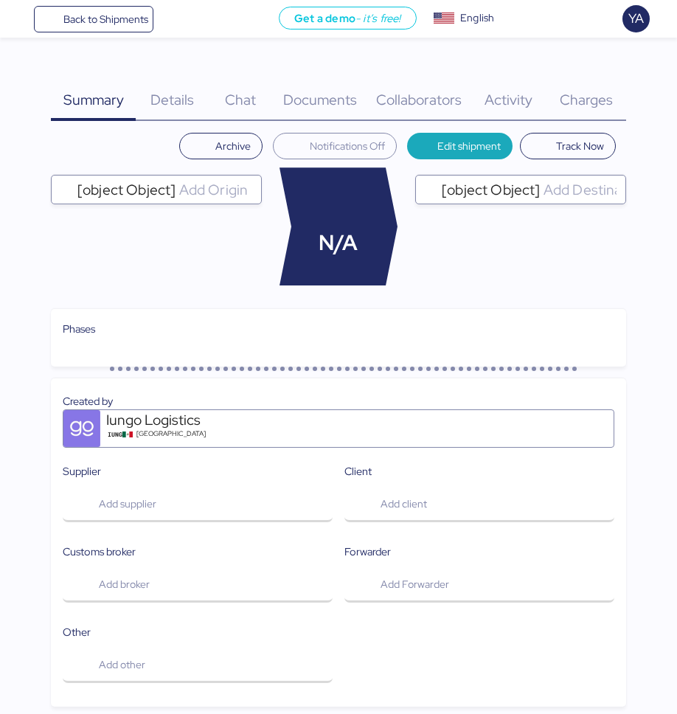
click at [562, 87] on div "Charges 0" at bounding box center [586, 91] width 80 height 60
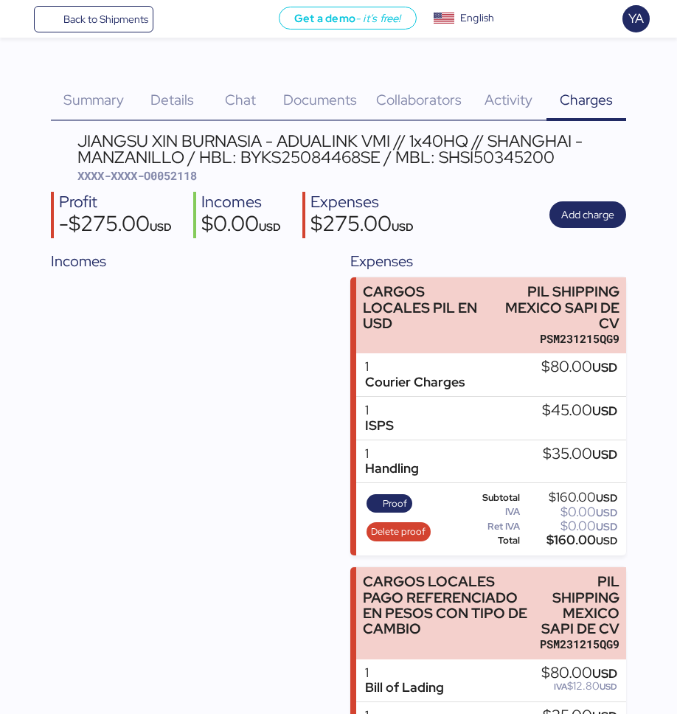
scroll to position [24, 0]
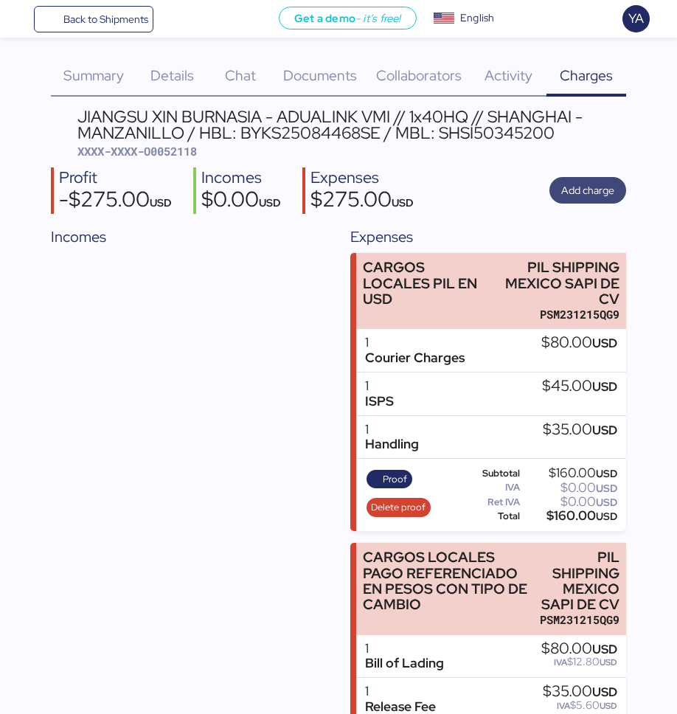
click at [562, 186] on span "Add charge" at bounding box center [587, 190] width 53 height 18
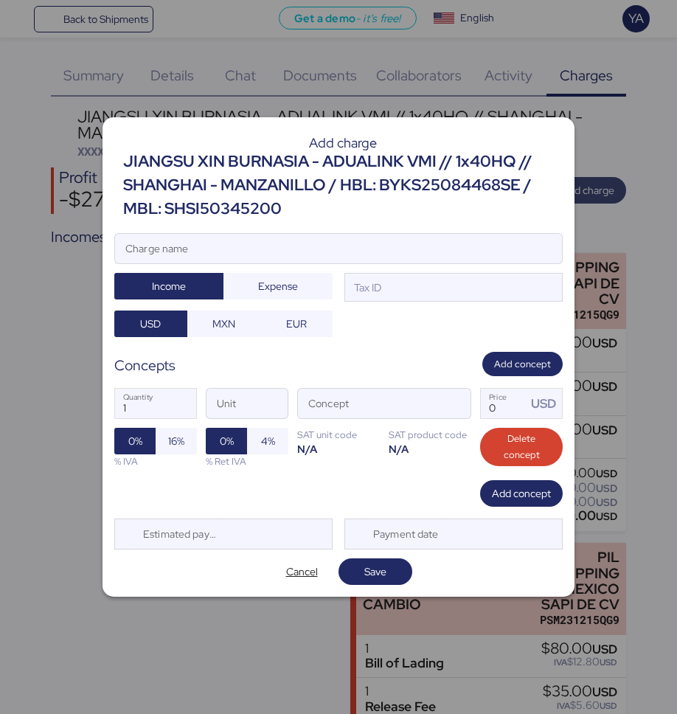
scroll to position [0, 0]
click at [335, 184] on div "JIANGSU XIN BURNASIA - ADUALINK VMI // 1x40HQ // SHANGHAI - MANZANILLO / HBL: B…" at bounding box center [343, 186] width 440 height 72
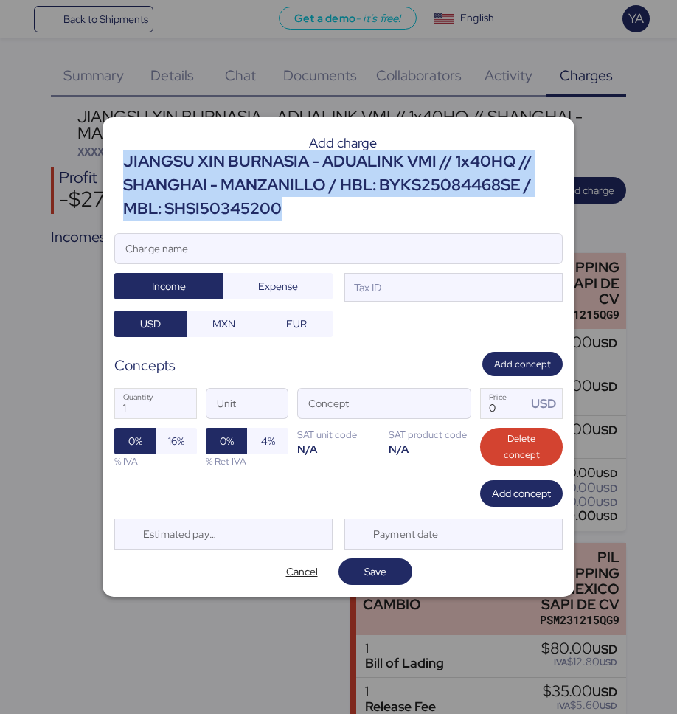
copy div "JIANGSU XIN BURNASIA - ADUALINK VMI // 1x40HQ // SHANGHAI - MANZANILLO / HBL: B…"
click at [271, 251] on input "Charge name" at bounding box center [338, 248] width 447 height 29
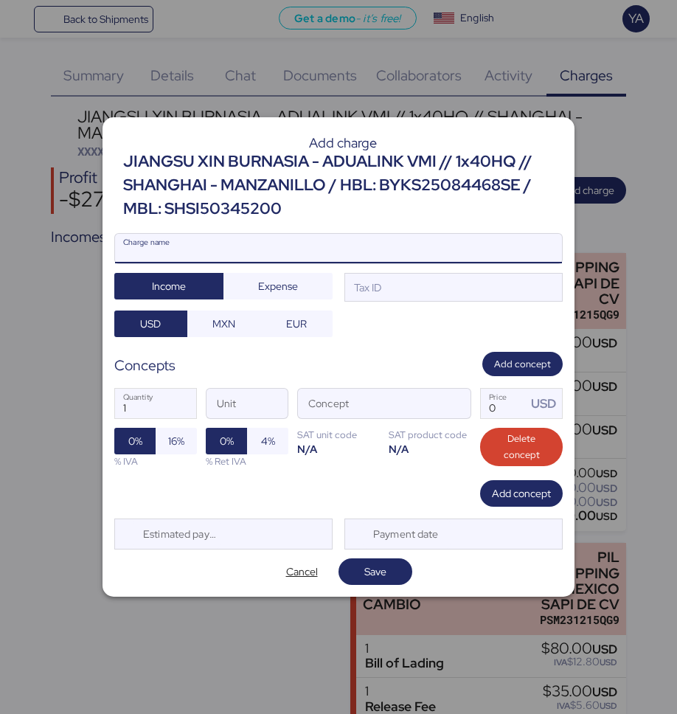
paste input "JIANGSU XIN BURNASIA - ADUALINK VMI // 1x40HQ // SHANGHAI - MANZANILLO / HBL: B…"
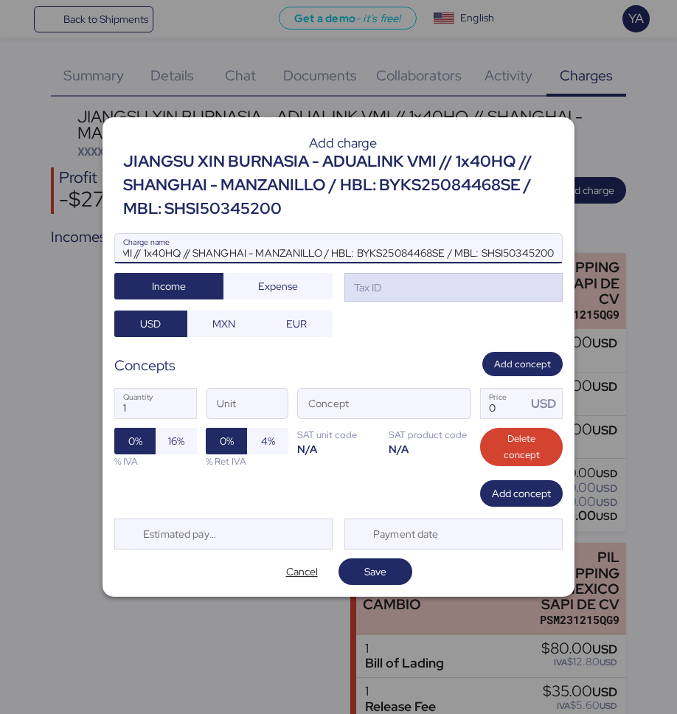
type input "JIANGSU XIN BURNASIA - ADUALINK VMI // 1x40HQ // SHANGHAI - MANZANILLO / HBL: B…"
click at [403, 297] on div "Tax ID" at bounding box center [453, 287] width 218 height 29
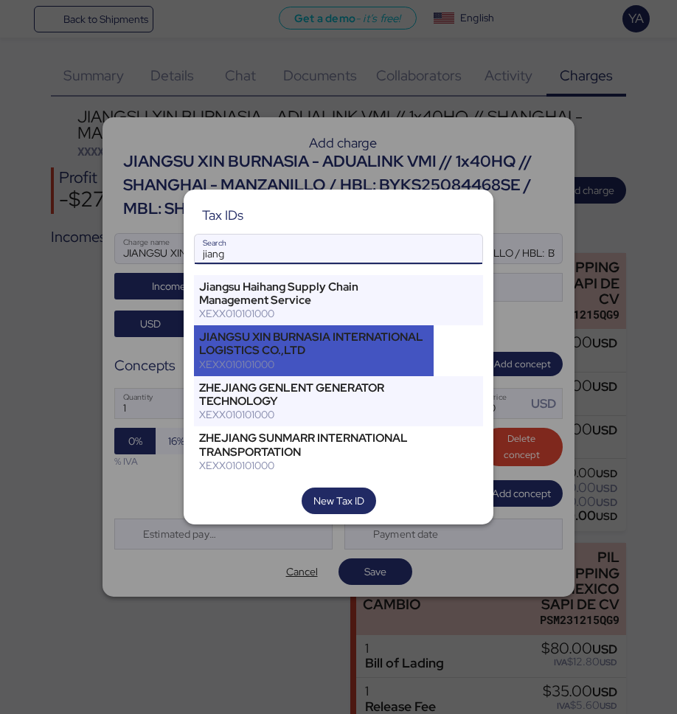
type input "jiang"
click at [382, 343] on div "JIANGSU XIN BURNASIA INTERNATIONAL LOGISTICS CO.,LTD" at bounding box center [313, 343] width 229 height 27
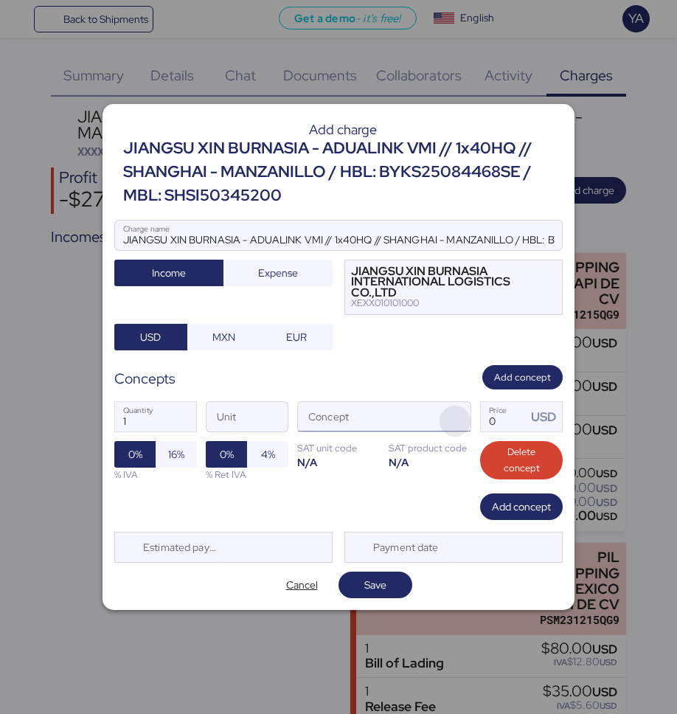
click at [440, 410] on span "button" at bounding box center [455, 421] width 31 height 31
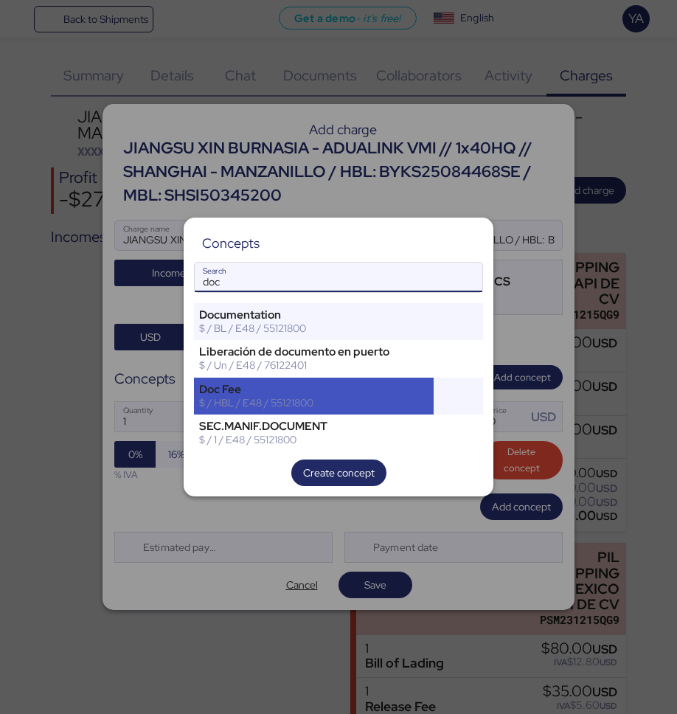
type input "doc"
click at [286, 405] on div "$ / HBL / E48 / 55121800" at bounding box center [313, 402] width 229 height 13
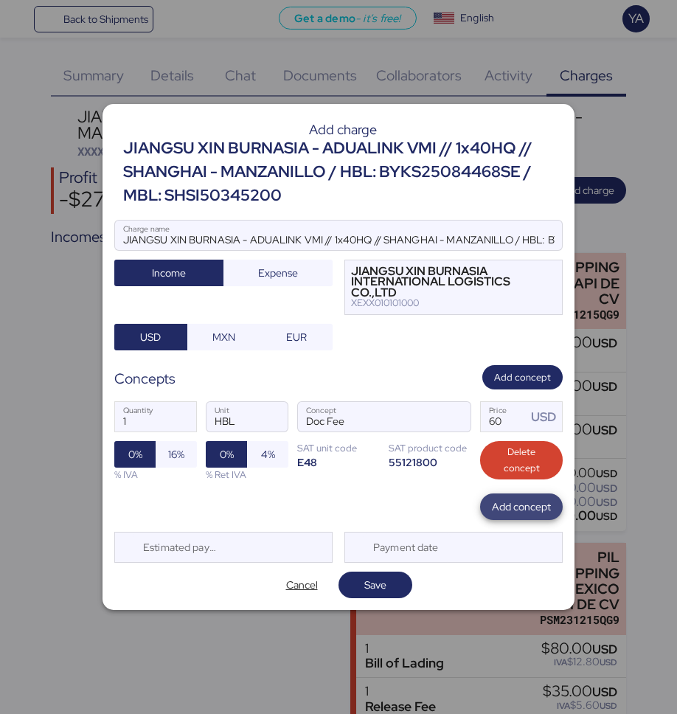
click at [494, 504] on span "Add concept" at bounding box center [521, 507] width 59 height 18
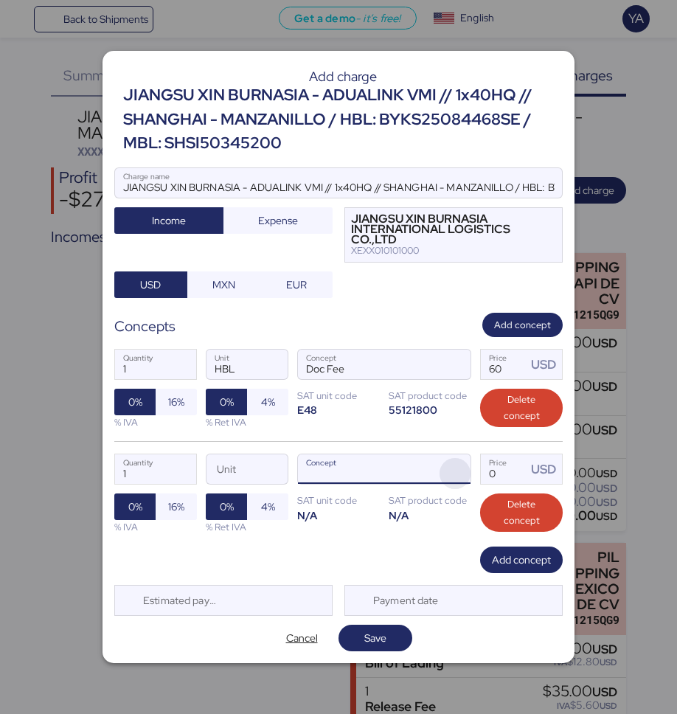
click at [465, 467] on span "button" at bounding box center [455, 473] width 31 height 31
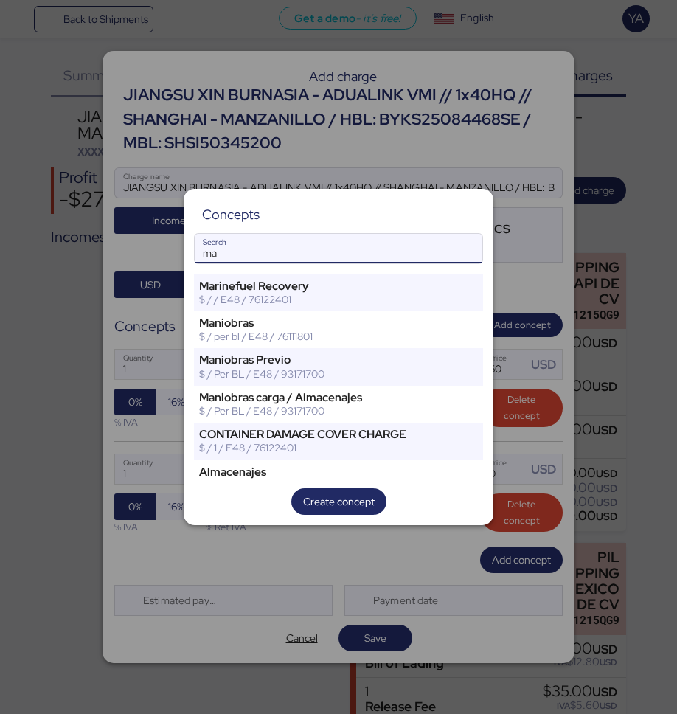
type input "m"
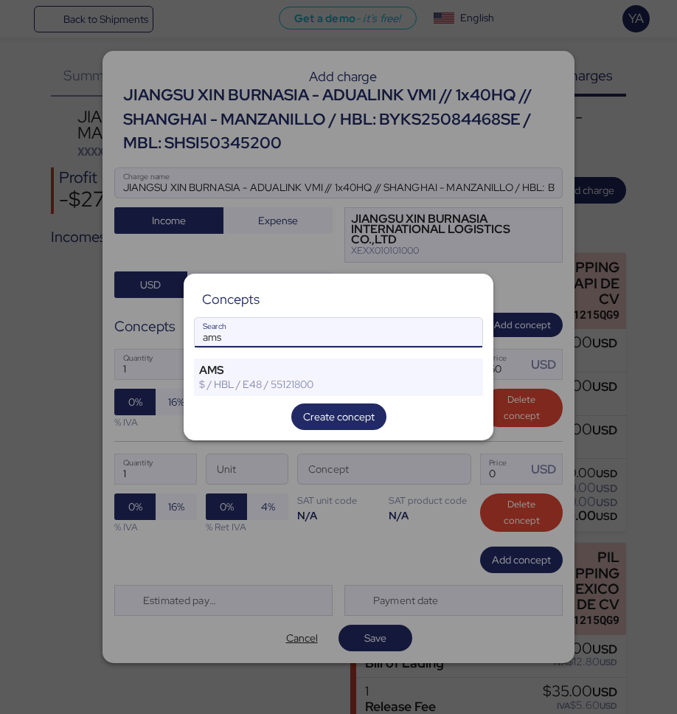
type input "ams"
click at [410, 397] on div "Concepts ams Search AMS $ / HBL / E48 / 55121800 Create concept" at bounding box center [339, 357] width 310 height 167
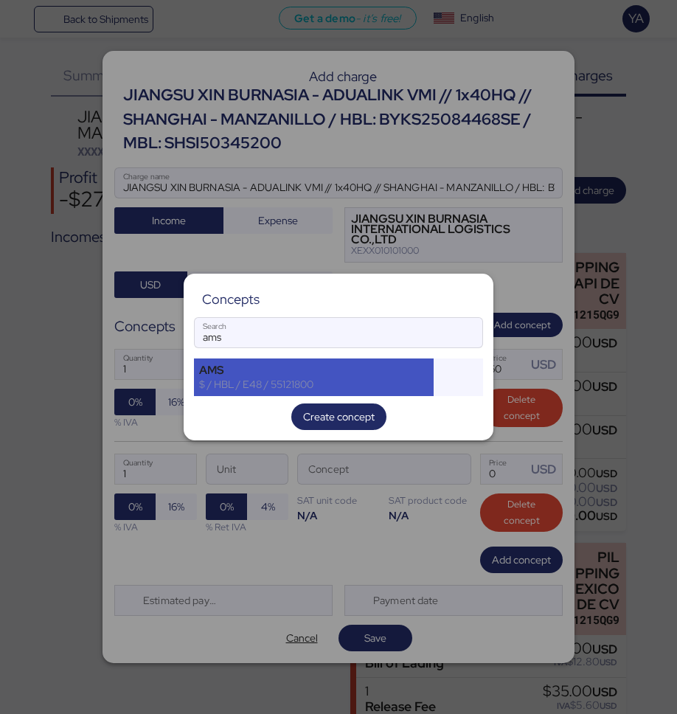
click at [410, 394] on div "AMS $ / HBL / E48 / 55121800" at bounding box center [314, 376] width 240 height 37
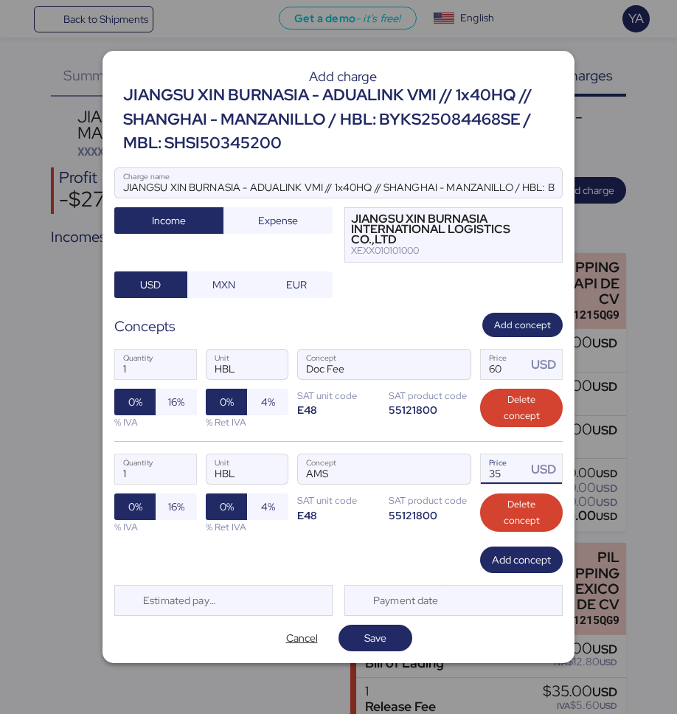
drag, startPoint x: 501, startPoint y: 471, endPoint x: 477, endPoint y: 472, distance: 24.3
click at [477, 472] on div "1 Quantity HBL Unit AMS Concept 35 Price USD 0% 16% % IVA 0% 4% % Ret IVA SAT u…" at bounding box center [338, 493] width 448 height 105
type input "40"
click at [493, 554] on span "Add concept" at bounding box center [521, 560] width 59 height 18
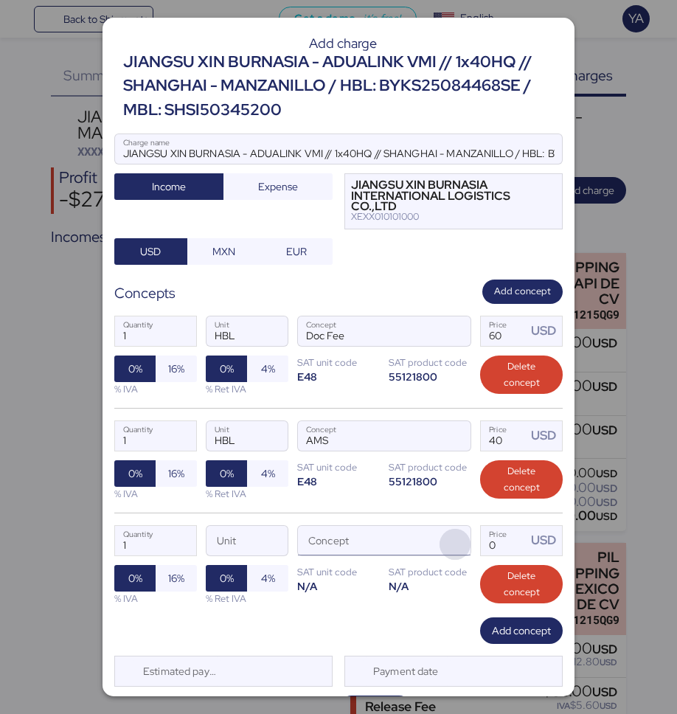
click at [461, 544] on span "button" at bounding box center [455, 544] width 31 height 31
click at [464, 543] on span "button" at bounding box center [455, 544] width 31 height 31
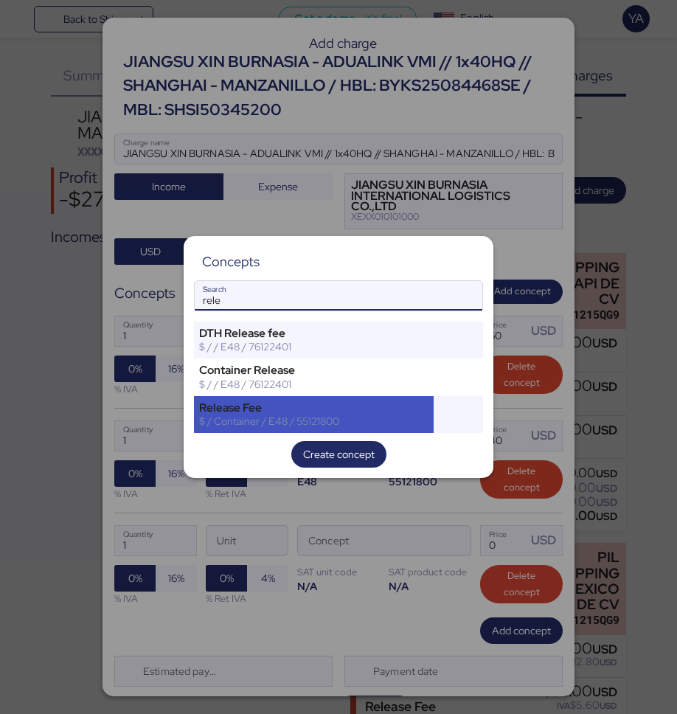
type input "rele"
click at [202, 416] on div "$ / Container / E48 / 55121800" at bounding box center [313, 420] width 229 height 13
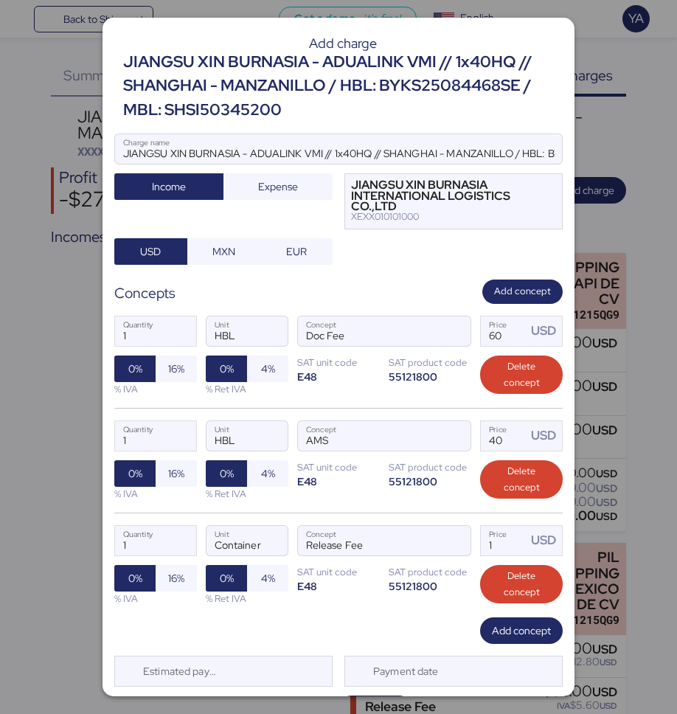
click at [264, 97] on div "JIANGSU XIN BURNASIA - ADUALINK VMI // 1x40HQ // SHANGHAI - MANZANILLO / HBL: B…" at bounding box center [343, 86] width 440 height 72
click at [262, 106] on div "JIANGSU XIN BURNASIA - ADUALINK VMI // 1x40HQ // SHANGHAI - MANZANILLO / HBL: B…" at bounding box center [343, 86] width 440 height 72
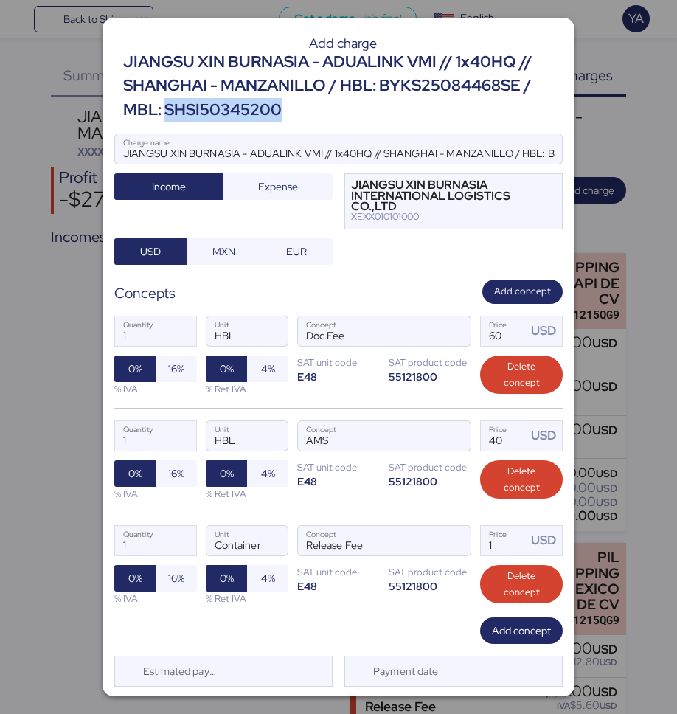
click at [262, 106] on div "JIANGSU XIN BURNASIA - ADUALINK VMI // 1x40HQ // SHANGHAI - MANZANILLO / HBL: B…" at bounding box center [343, 86] width 440 height 72
click at [352, 550] on input "Release Fee" at bounding box center [366, 540] width 137 height 29
click at [383, 519] on div "1 Quantity Container Unit Release Fee Concept 1 Price USD 0% 16% % IVA 0% 4% % …" at bounding box center [338, 565] width 448 height 105
click at [499, 541] on input "1" at bounding box center [504, 540] width 46 height 29
type input "145"
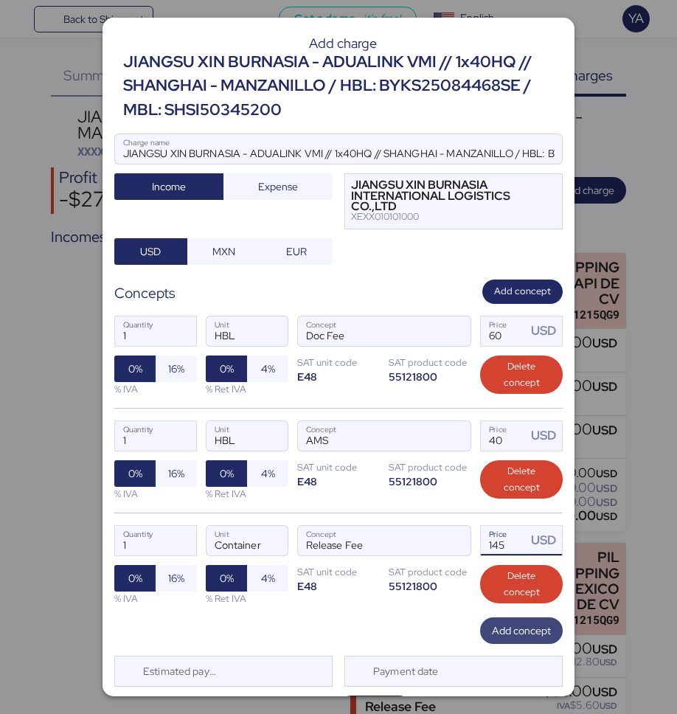
click at [496, 631] on span "Add concept" at bounding box center [521, 631] width 59 height 18
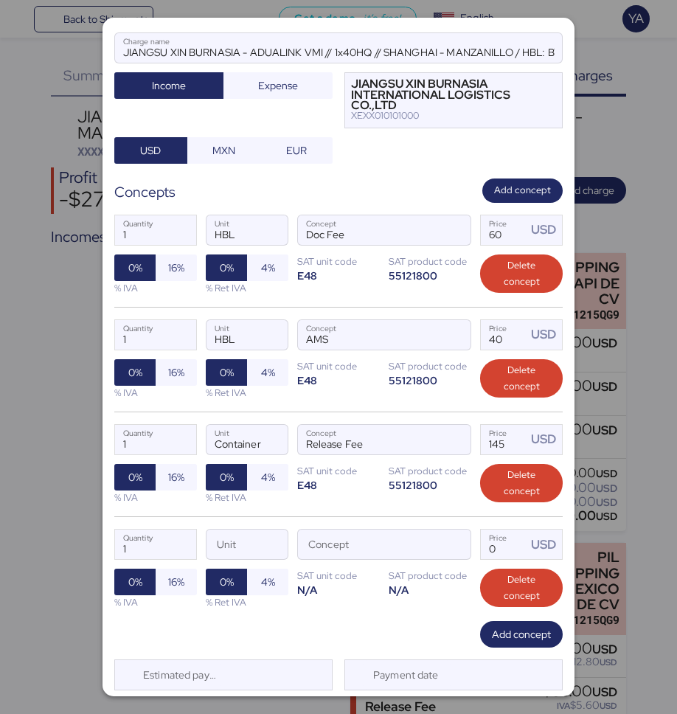
scroll to position [142, 0]
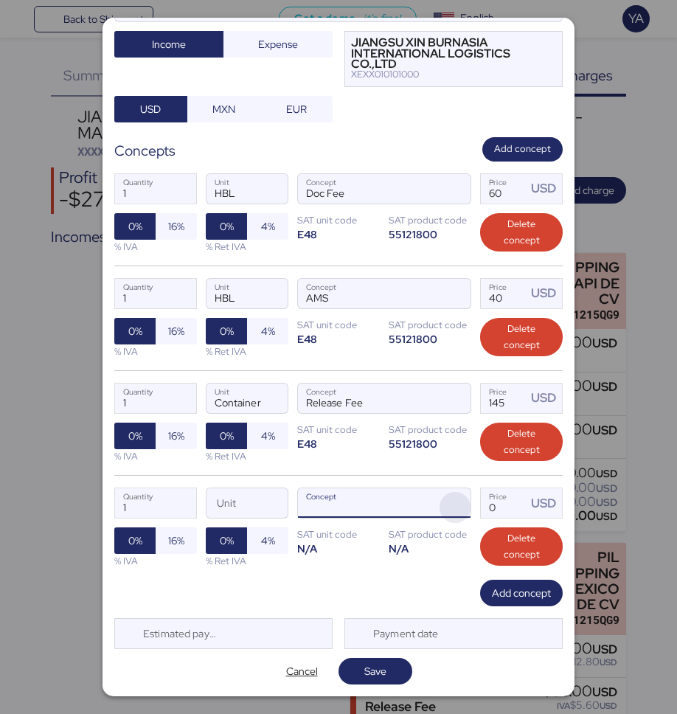
click at [454, 506] on span "button" at bounding box center [455, 507] width 31 height 31
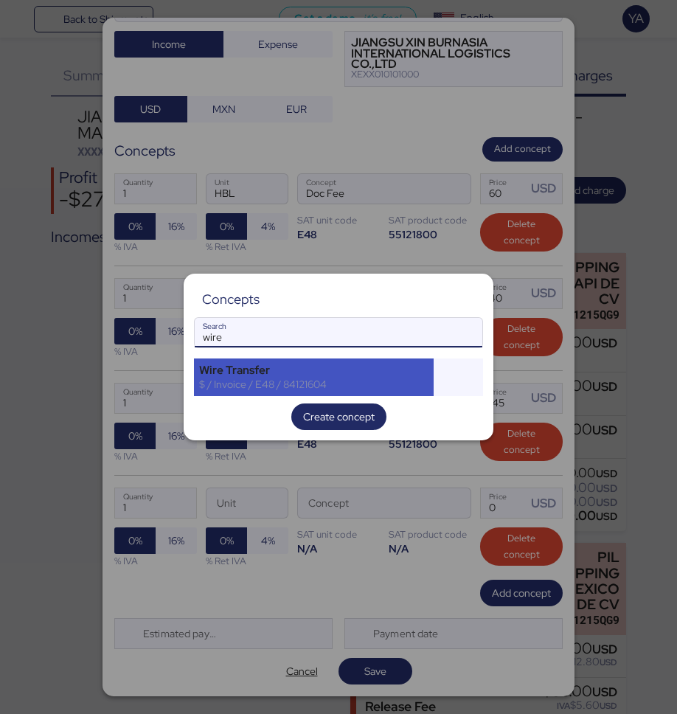
type input "wire"
click at [334, 366] on div "Wire Transfer" at bounding box center [313, 370] width 229 height 13
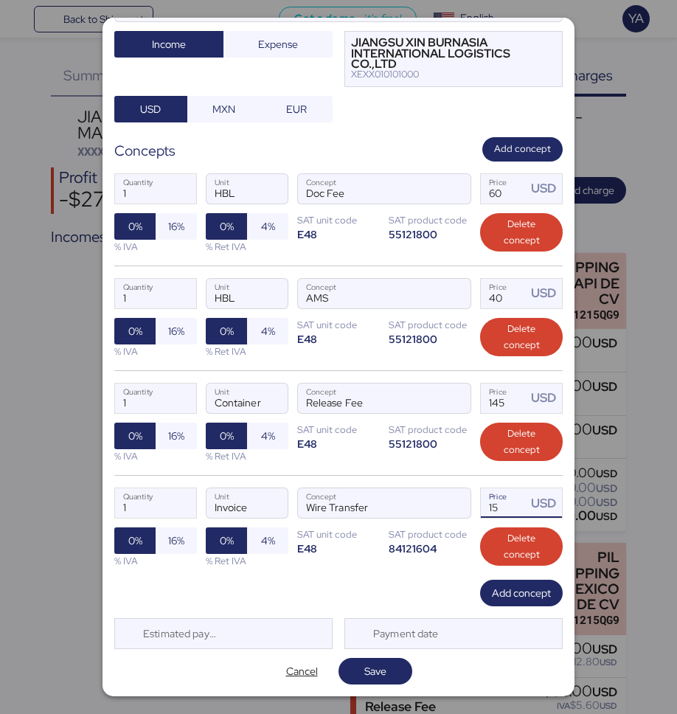
click at [507, 516] on input "15" at bounding box center [504, 502] width 46 height 29
type input "1"
type input "20"
click at [495, 599] on span "Add concept" at bounding box center [521, 593] width 59 height 18
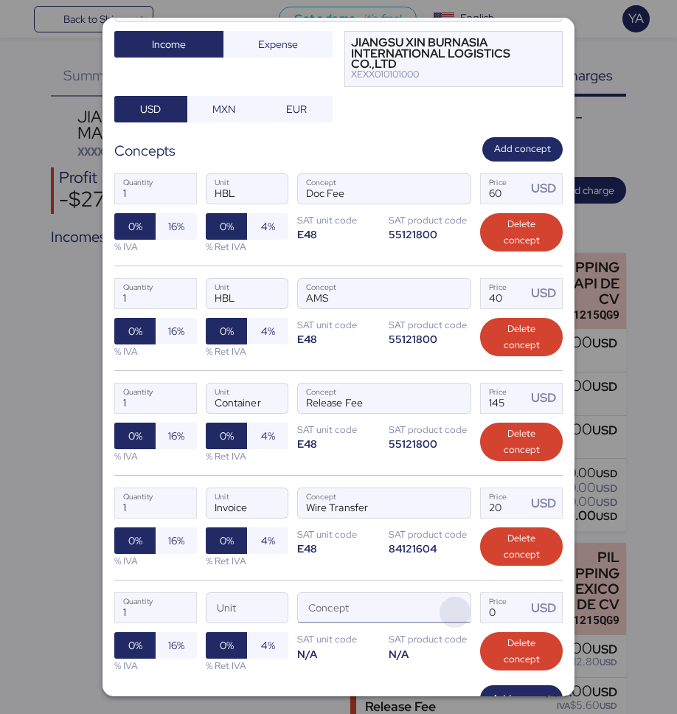
click at [457, 600] on span "button" at bounding box center [455, 612] width 31 height 31
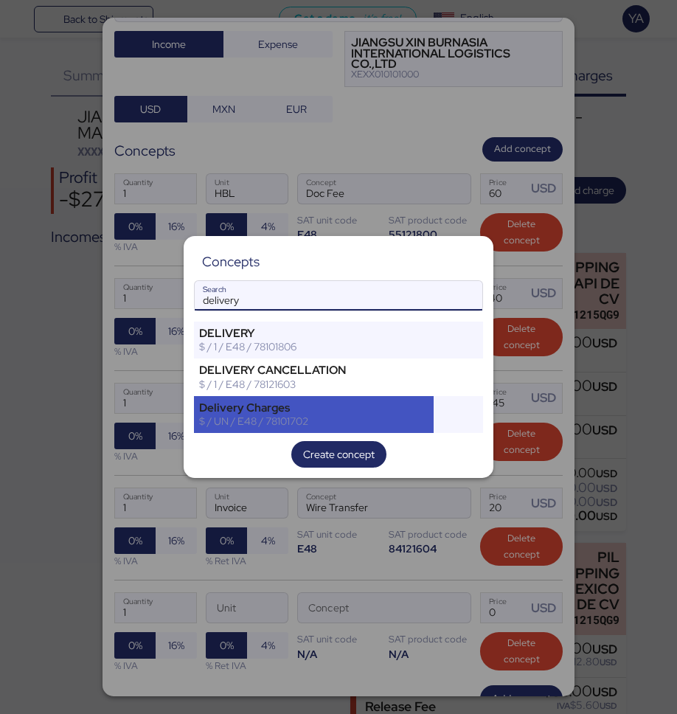
type input "delivery"
click at [340, 416] on div "$ / UN / E48 / 78101702" at bounding box center [313, 420] width 229 height 13
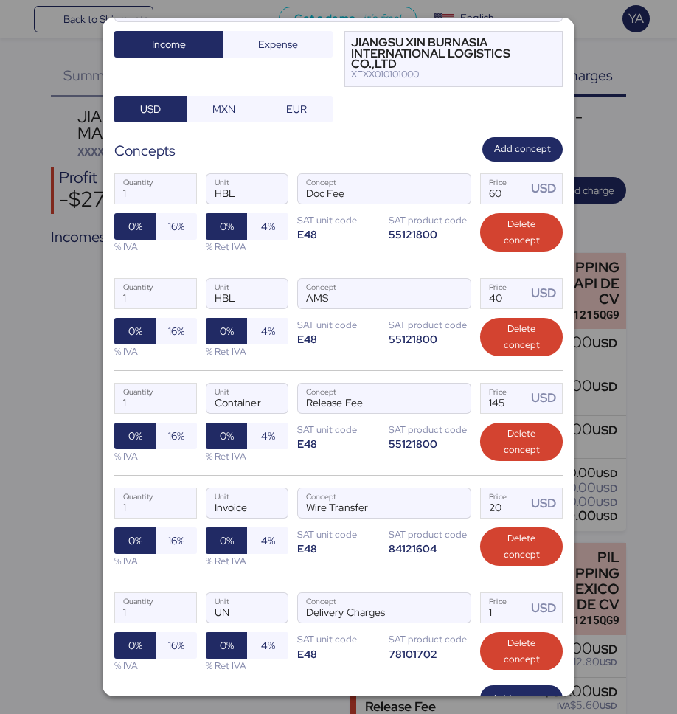
scroll to position [248, 0]
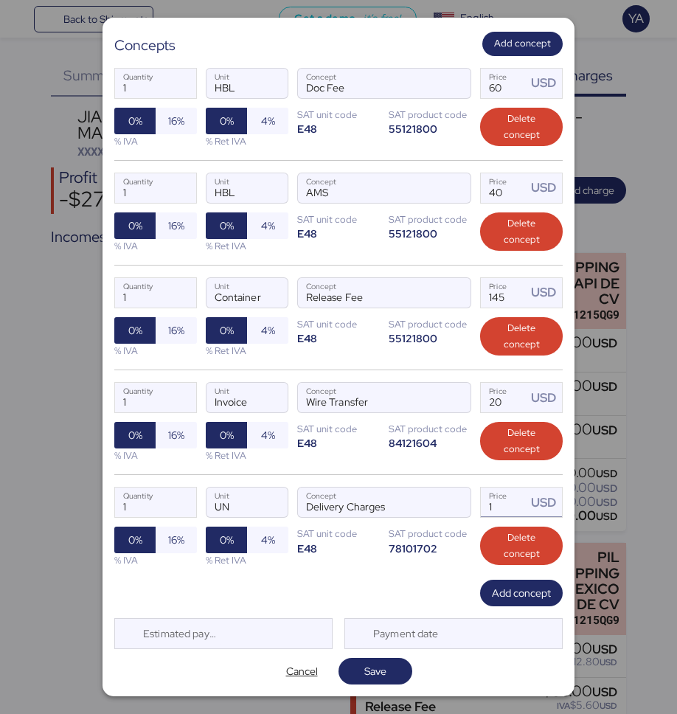
click at [515, 493] on input "1" at bounding box center [504, 501] width 46 height 29
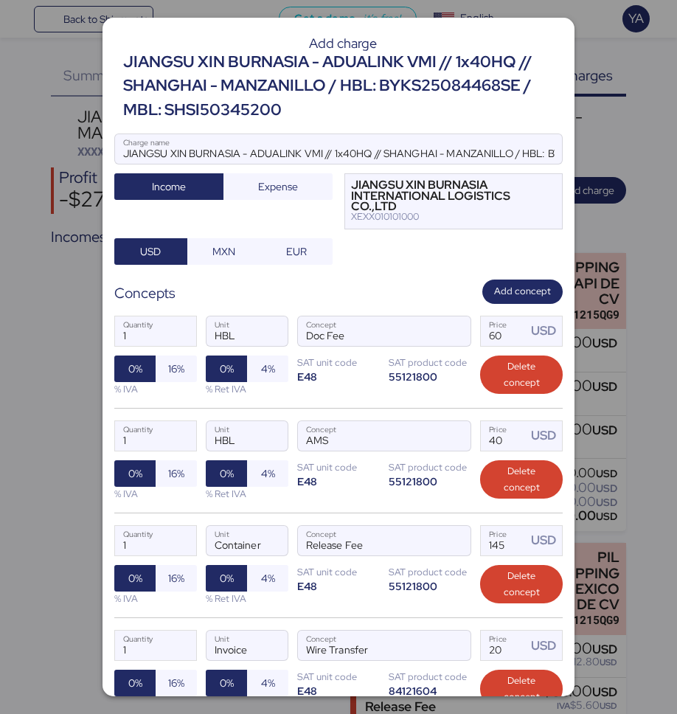
scroll to position [53, 0]
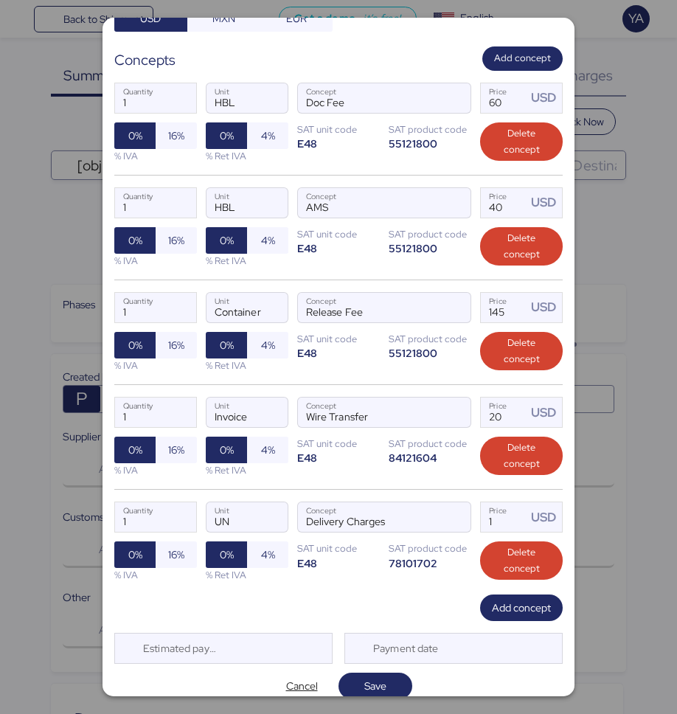
scroll to position [248, 0]
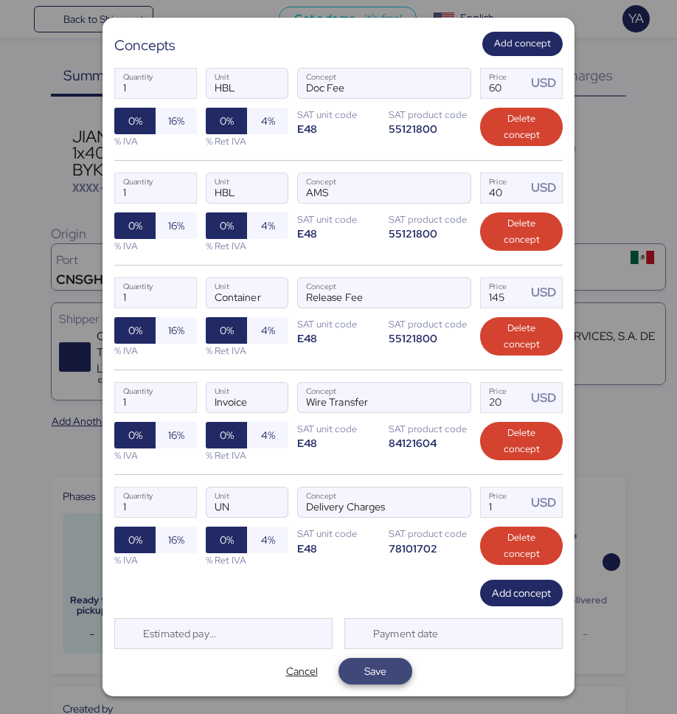
click at [377, 679] on span "Save" at bounding box center [375, 671] width 22 height 18
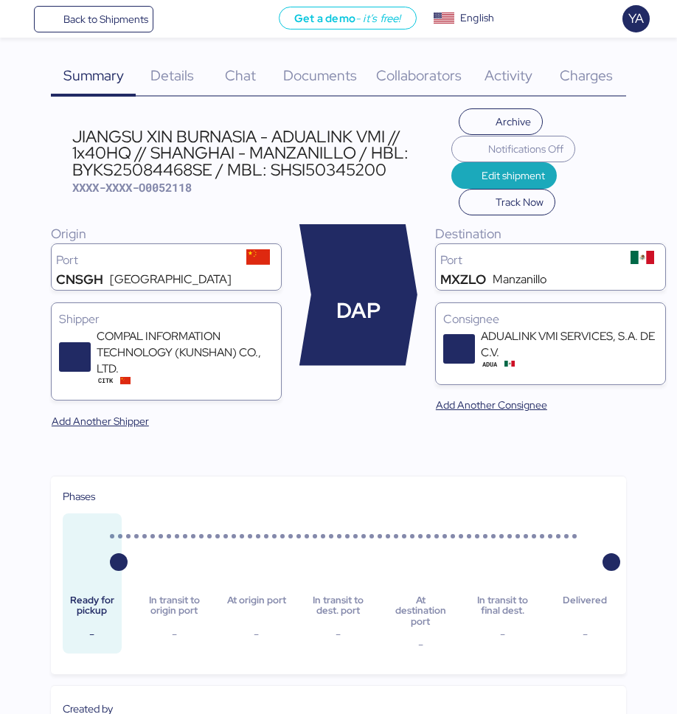
scroll to position [0, 0]
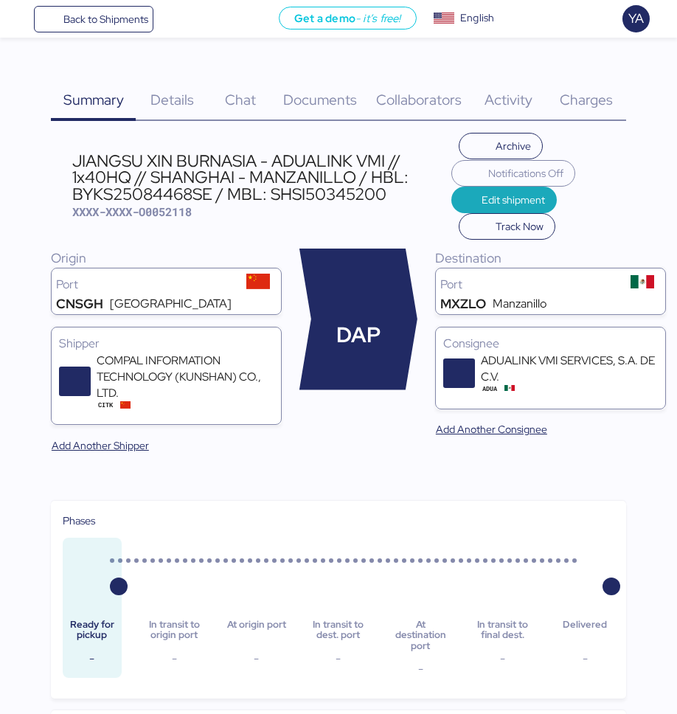
click at [562, 97] on span "Charges" at bounding box center [586, 99] width 53 height 19
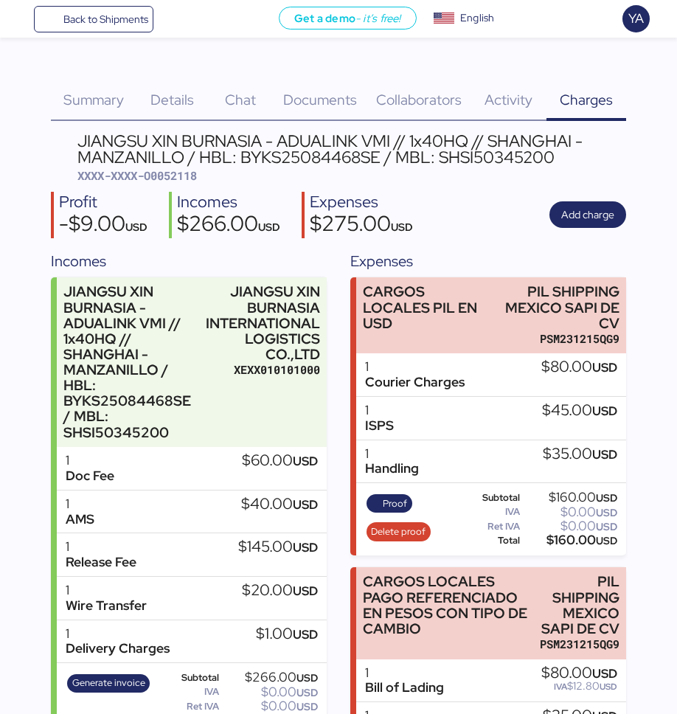
click at [162, 179] on span "XXXX-XXXX-O0052118" at bounding box center [136, 175] width 119 height 15
copy span "O0052118"
click at [160, 90] on span "Details" at bounding box center [172, 99] width 44 height 19
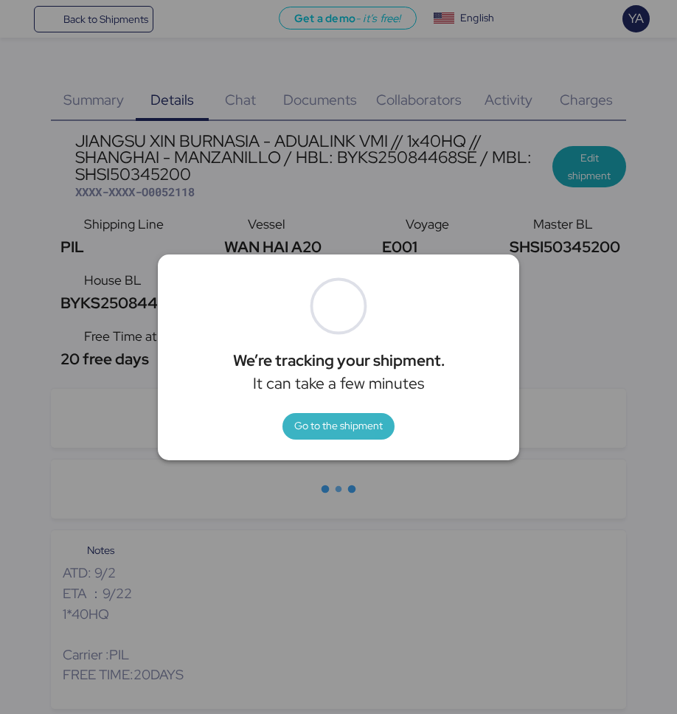
click at [339, 417] on span "Go to the shipment" at bounding box center [338, 426] width 88 height 18
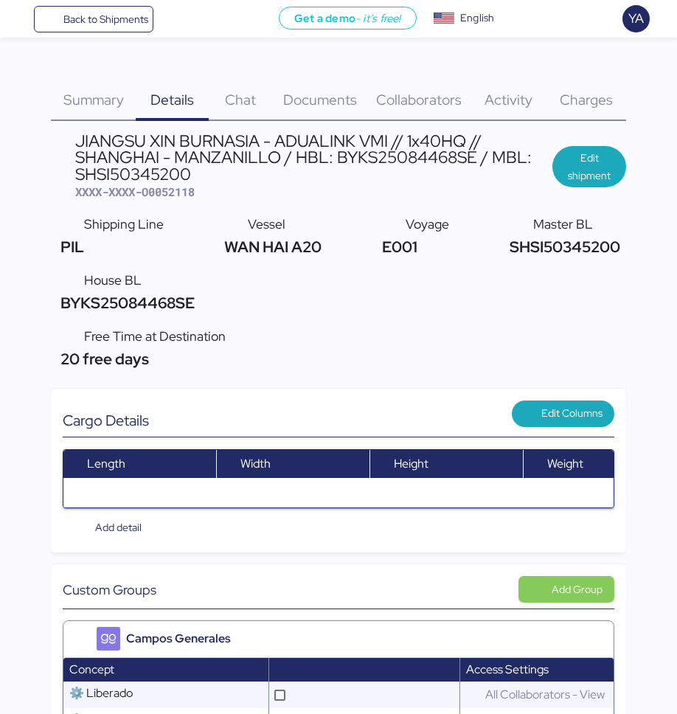
click at [314, 94] on span "Documents" at bounding box center [320, 99] width 74 height 19
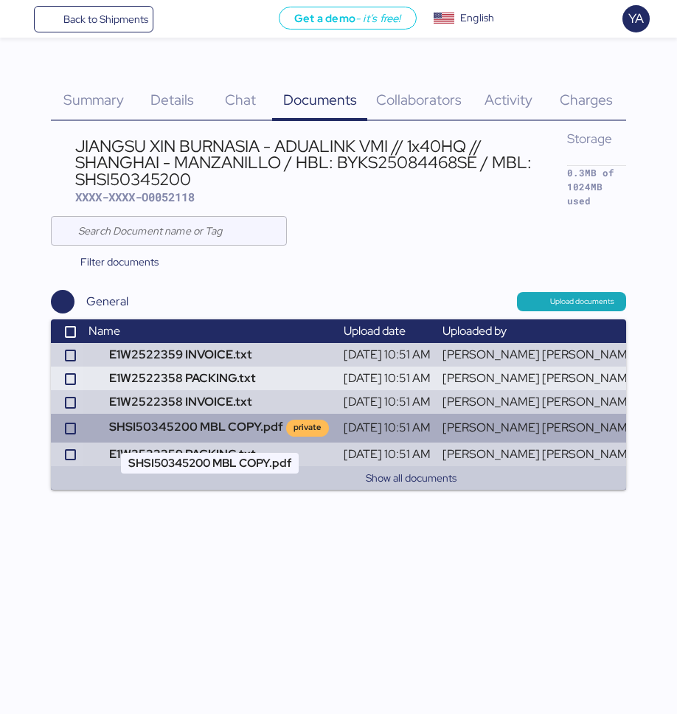
click at [210, 423] on td "SHSI50345200 MBL COPY.pdf private" at bounding box center [210, 428] width 254 height 28
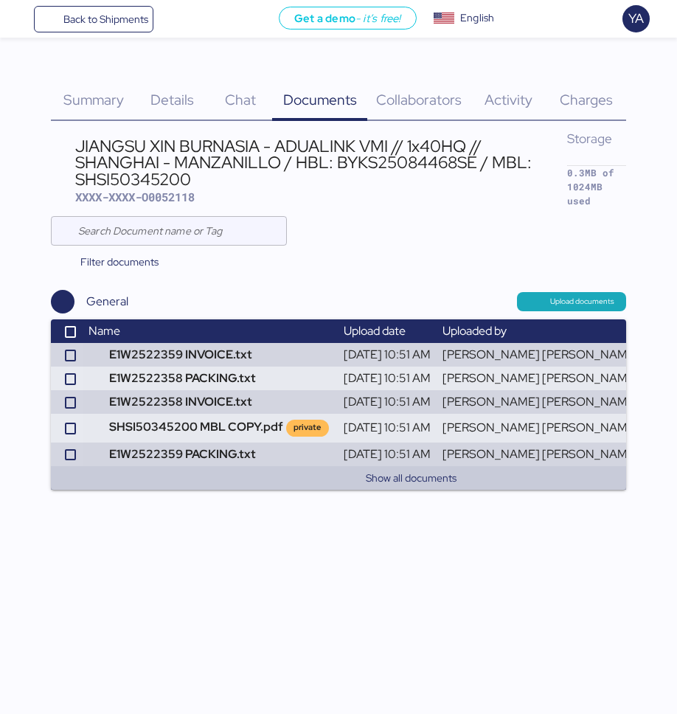
click at [550, 75] on div "Charges 0" at bounding box center [586, 91] width 80 height 60
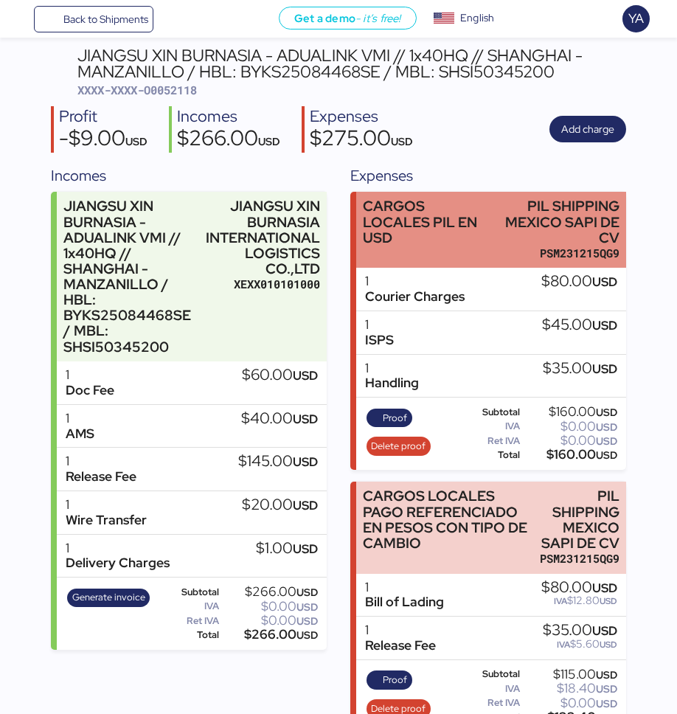
scroll to position [116, 0]
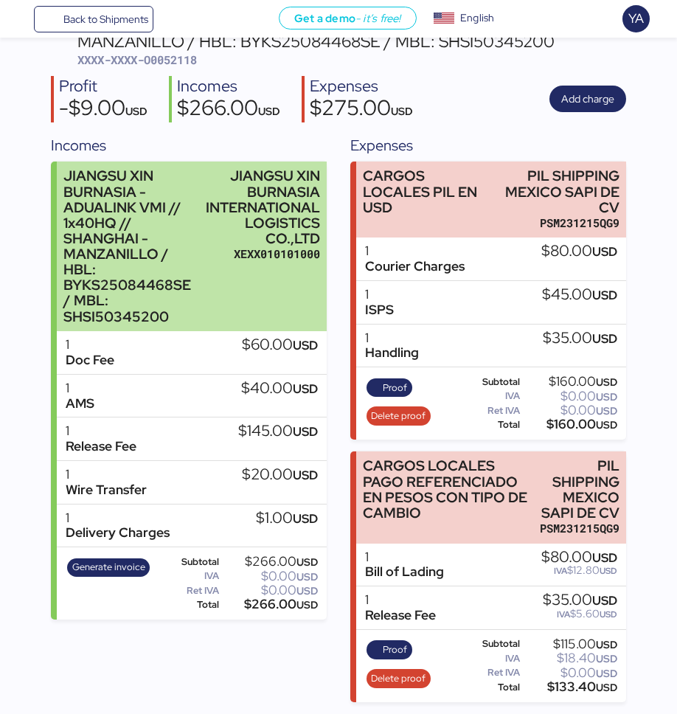
click at [170, 198] on div "JIANGSU XIN BURNASIA - ADUALINK VMI // 1x40HQ // SHANGHAI - MANZANILLO / HBL: B…" at bounding box center [130, 246] width 135 height 156
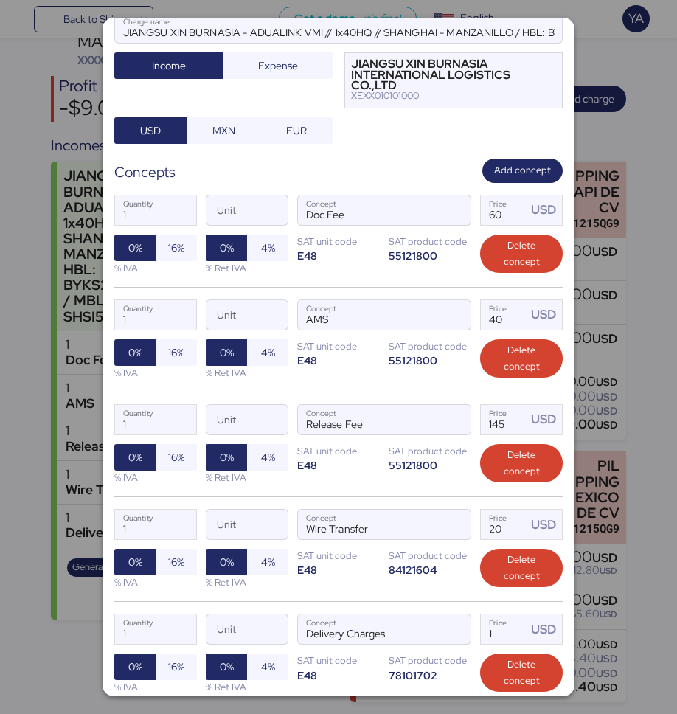
scroll to position [280, 0]
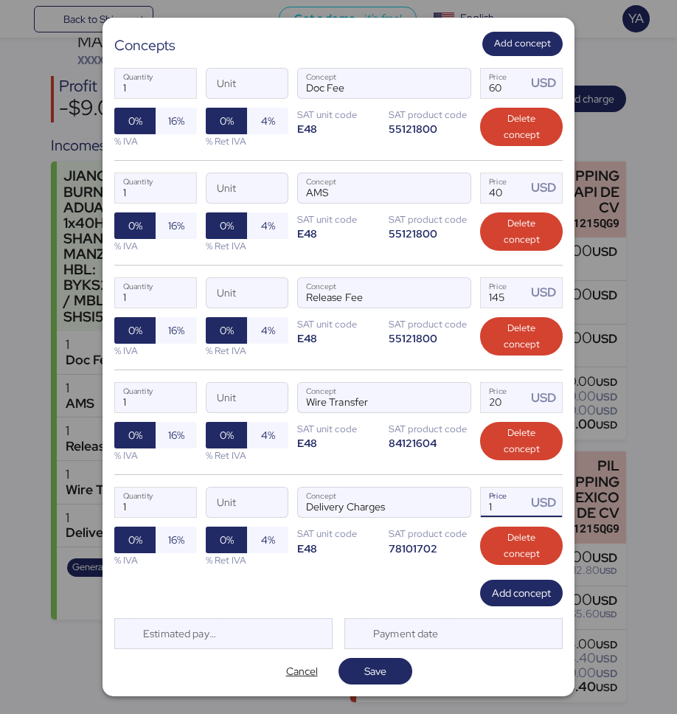
click at [512, 510] on input "1" at bounding box center [504, 501] width 46 height 29
paste input "3875"
type input "3875"
click at [382, 675] on span "Save" at bounding box center [375, 671] width 22 height 18
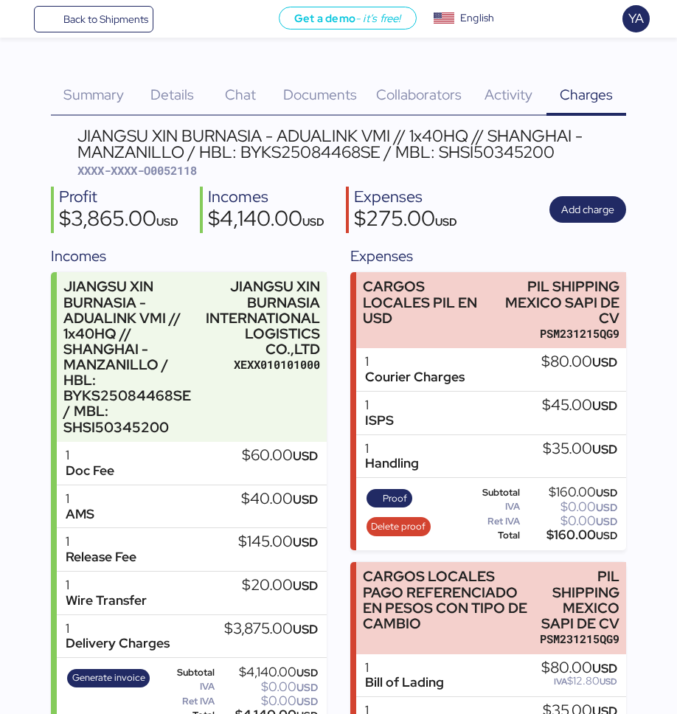
scroll to position [0, 0]
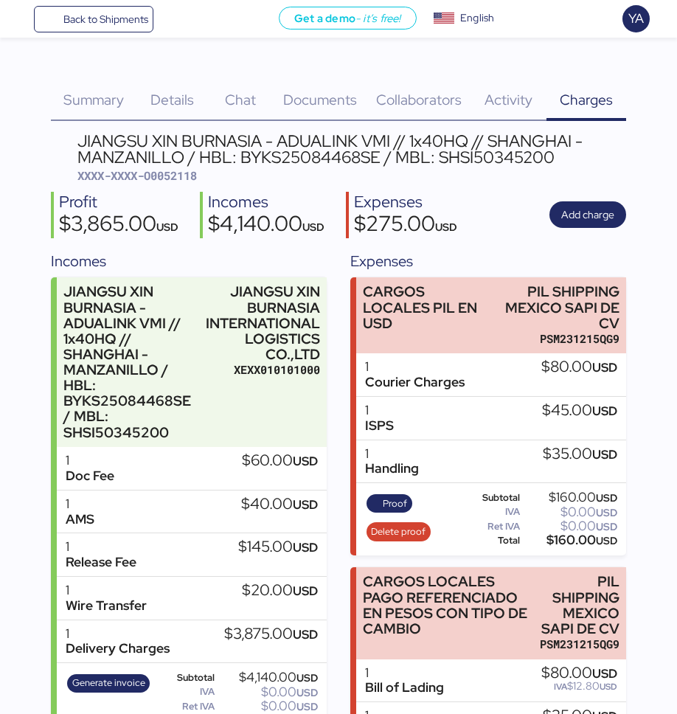
click at [268, 247] on div "JIANGSU XIN BURNASIA - ADUALINK VMI // 1x40HQ // SHANGHAI - MANZANILLO / HBL: B…" at bounding box center [338, 475] width 575 height 685
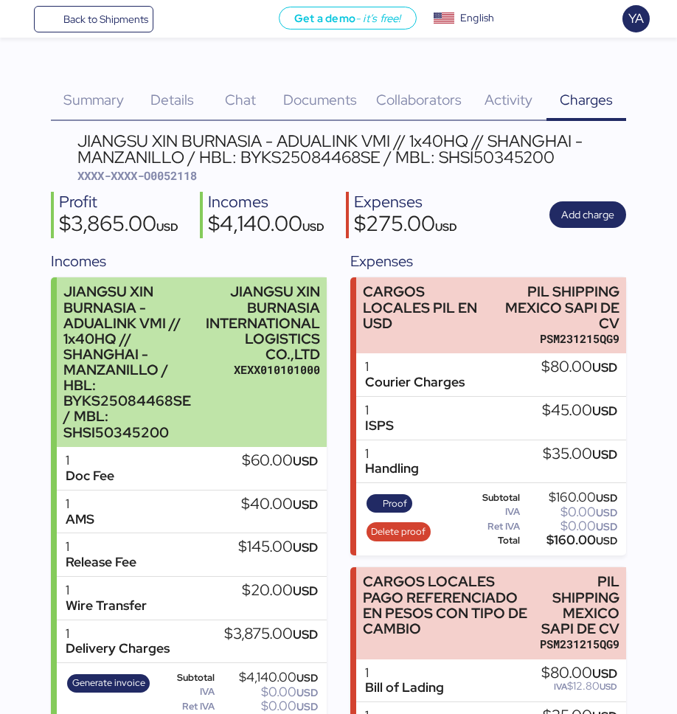
click at [202, 364] on div "JIANGSU XIN BURNASIA - ADUALINK VMI // 1x40HQ // SHANGHAI - MANZANILLO / HBL: B…" at bounding box center [192, 362] width 271 height 170
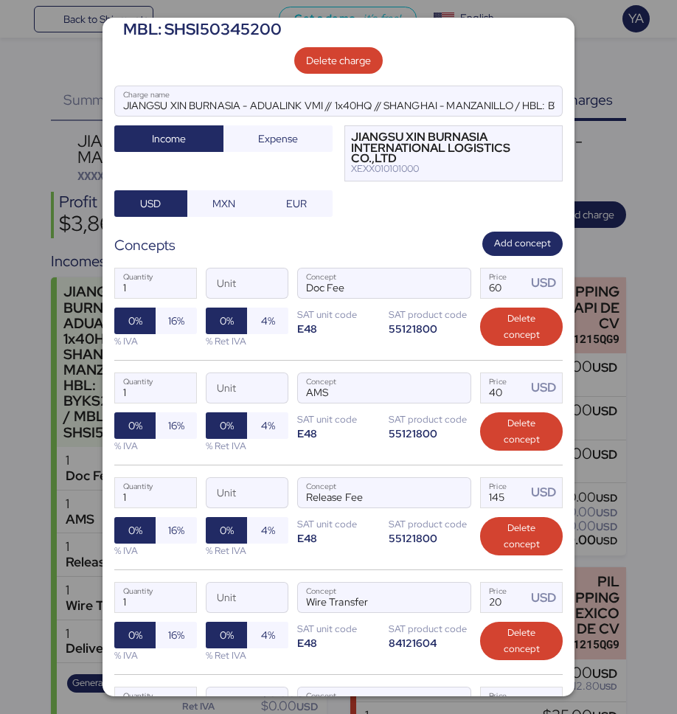
scroll to position [125, 0]
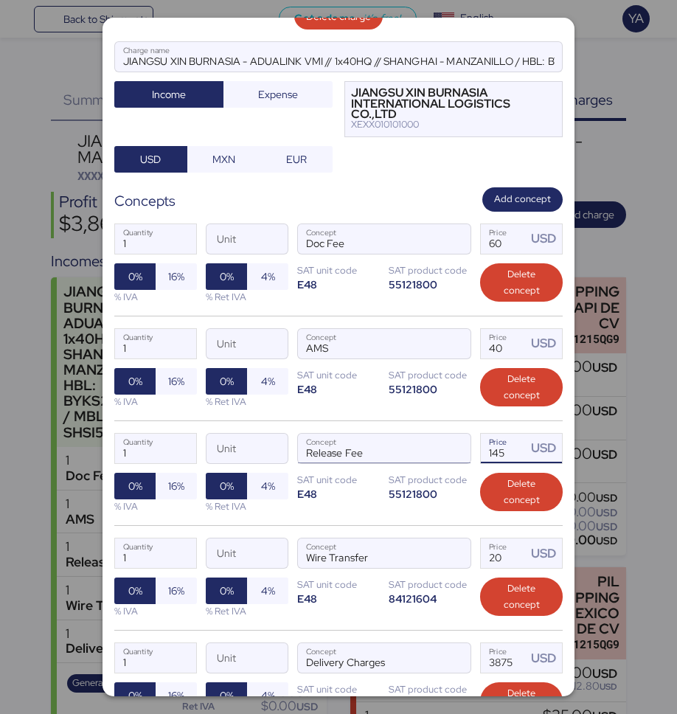
drag, startPoint x: 515, startPoint y: 450, endPoint x: 394, endPoint y: 451, distance: 120.9
click at [394, 451] on div "1 Quantity Unit Release Fee Concept 145 Price USD 0% 16% % IVA 0% 4% % Ret IVA …" at bounding box center [338, 472] width 448 height 105
type input "210"
click at [344, 418] on div "1 Quantity Unit AMS Concept 40 Price USD 0% 16% % IVA 0% 4% % Ret IVA SAT unit …" at bounding box center [338, 368] width 448 height 105
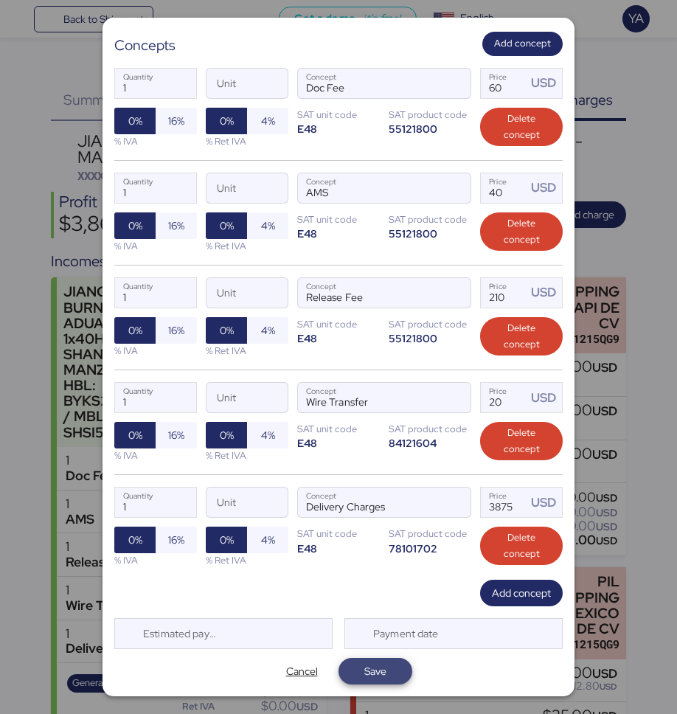
click at [372, 676] on span "Save" at bounding box center [375, 671] width 22 height 18
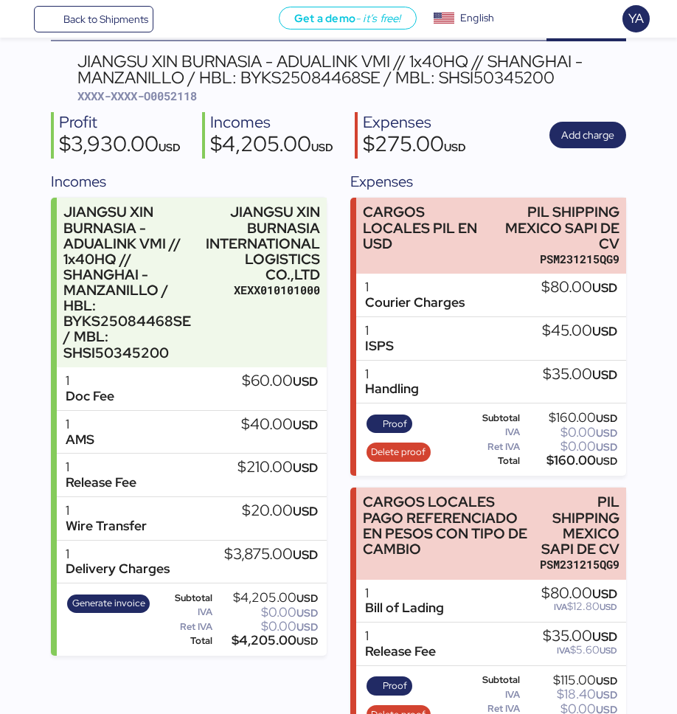
scroll to position [0, 0]
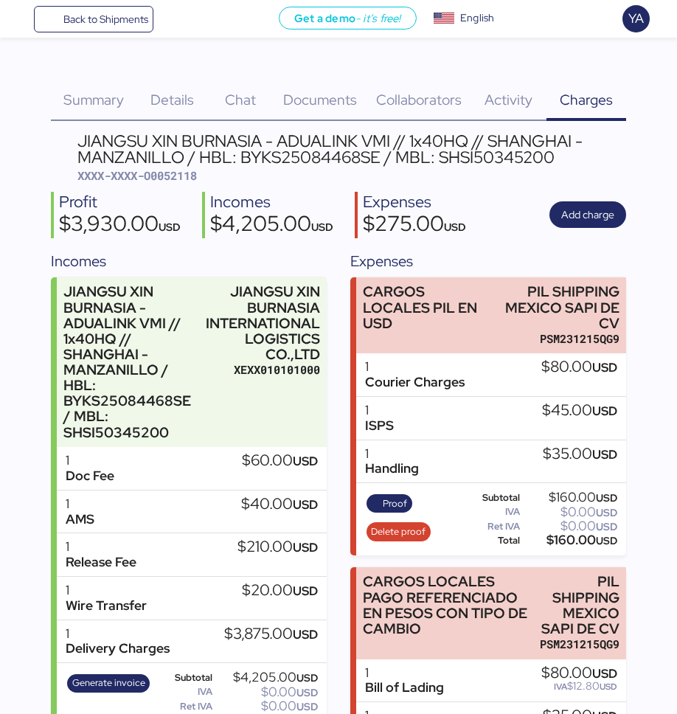
click at [178, 170] on span "XXXX-XXXX-O0052118" at bounding box center [136, 175] width 119 height 15
copy span "O0052118"
click at [176, 182] on span "XXXX-XXXX-O0052118" at bounding box center [136, 175] width 119 height 15
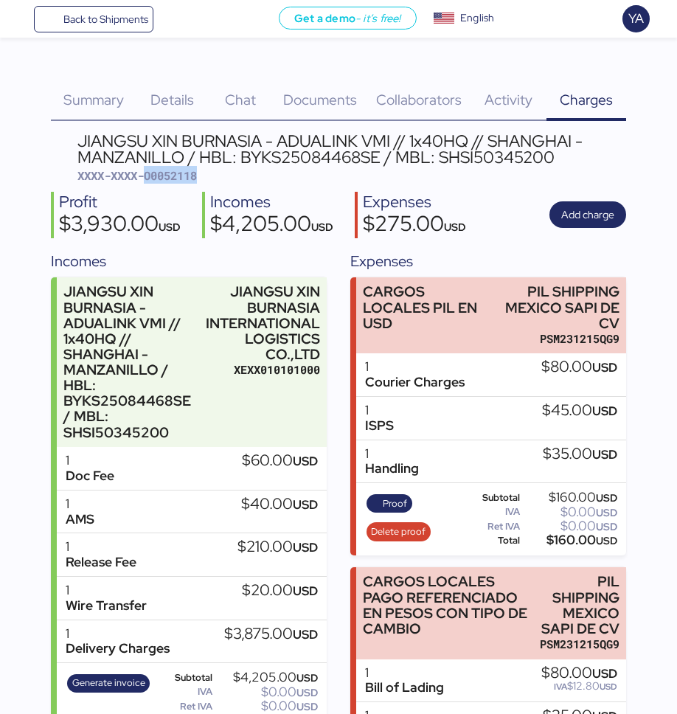
copy span "O0052118"
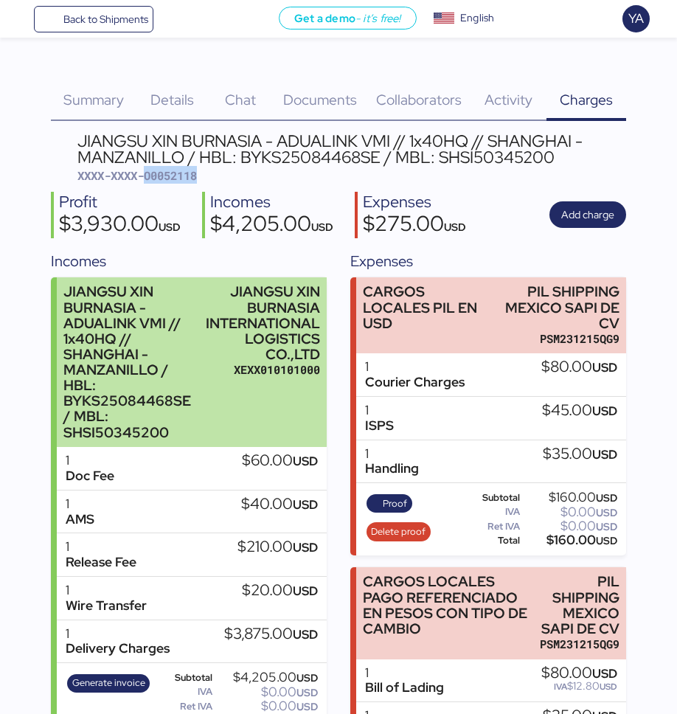
click at [255, 433] on div "JIANGSU XIN BURNASIA INTERNATIONAL LOGISTICS CO.,LTD XEXX010101000" at bounding box center [263, 362] width 114 height 156
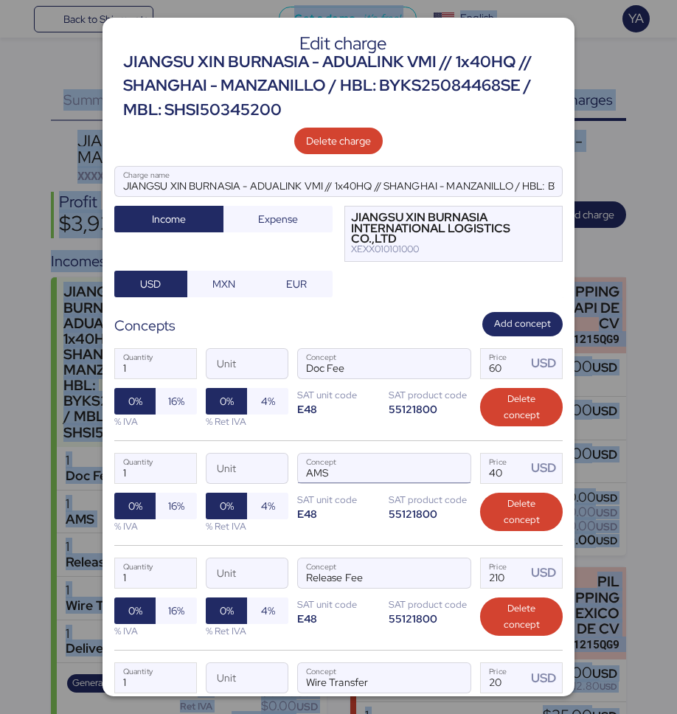
scroll to position [280, 0]
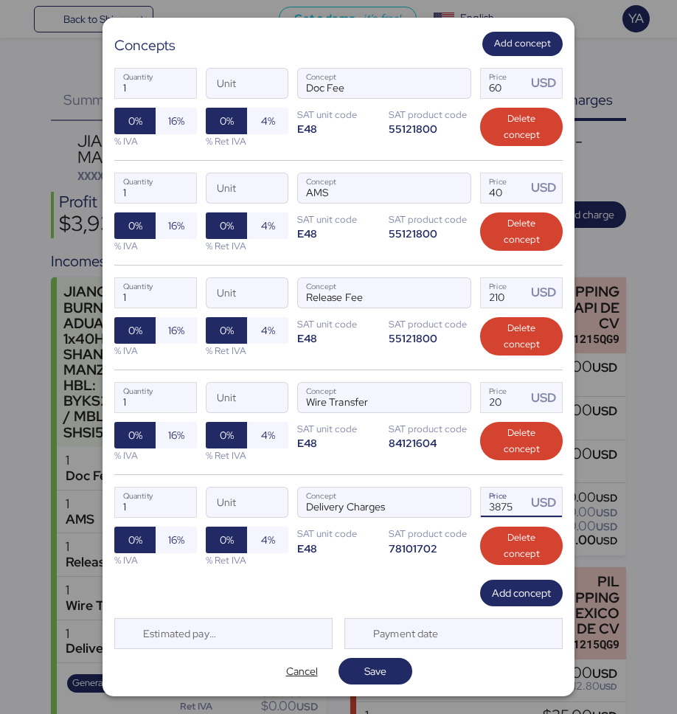
click at [509, 496] on input "3875" at bounding box center [504, 501] width 46 height 29
paste input "2697."
type input "2697.5"
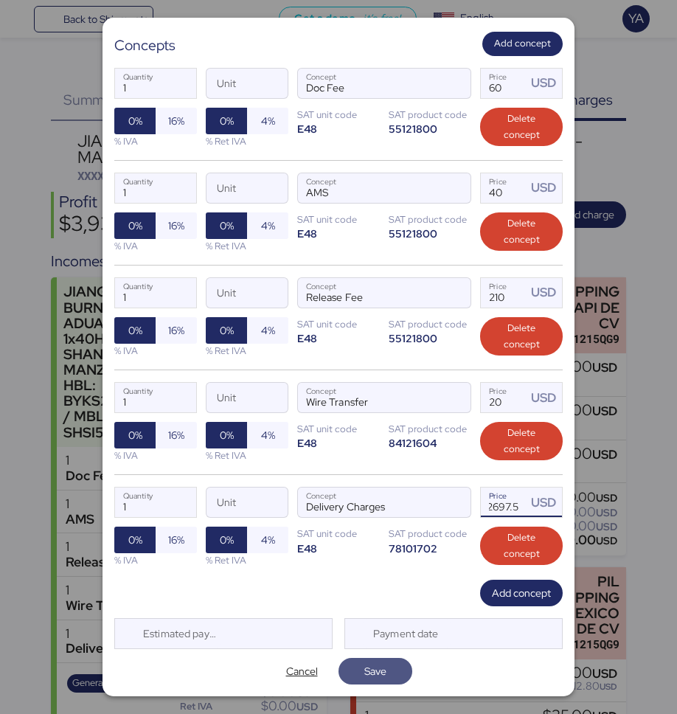
click at [389, 663] on span "Save" at bounding box center [375, 671] width 50 height 21
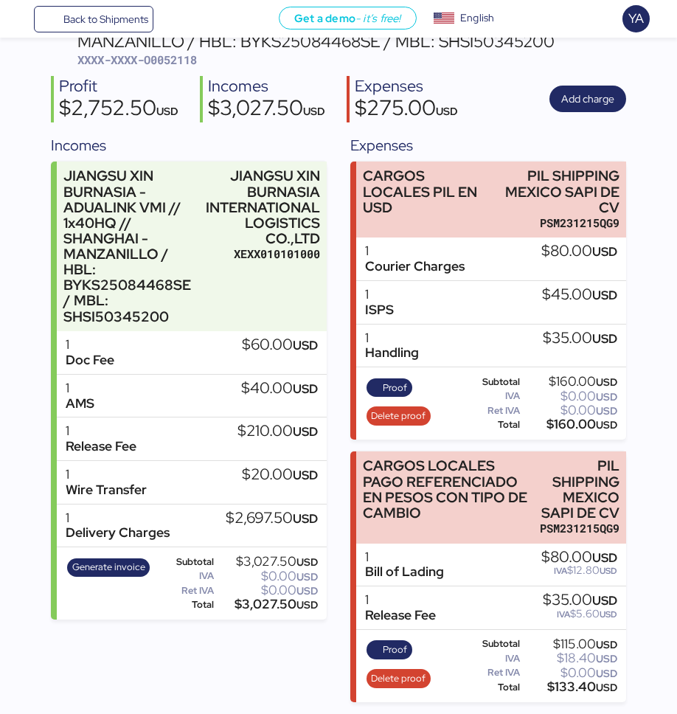
scroll to position [0, 0]
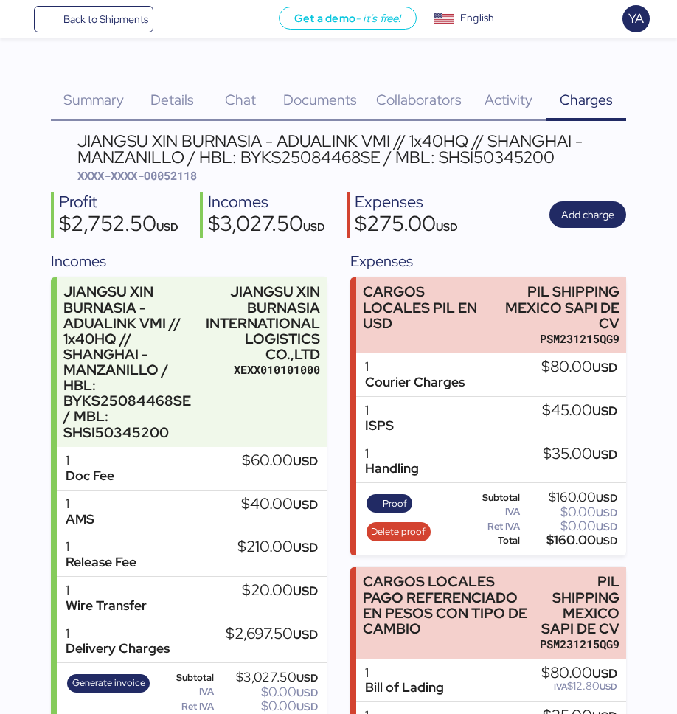
click at [170, 86] on div "Details 0" at bounding box center [172, 91] width 73 height 60
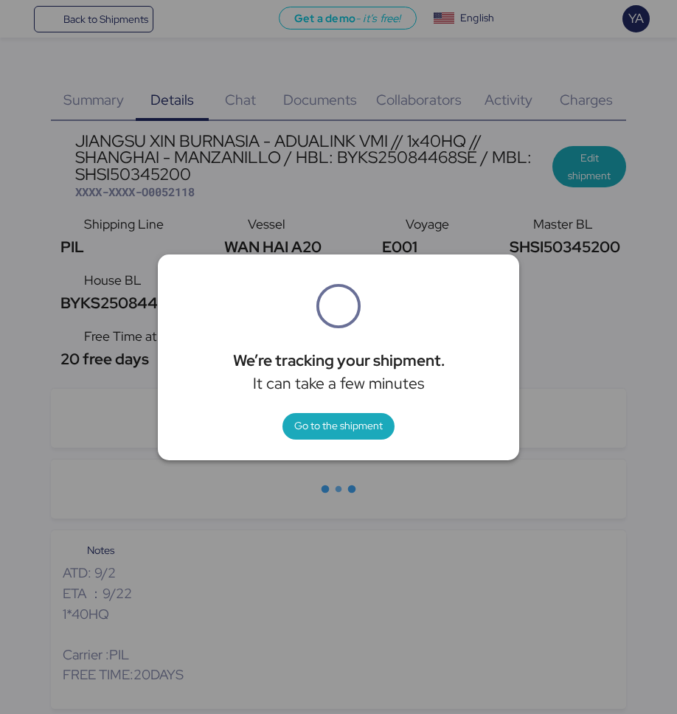
click at [342, 439] on div "We’re tracking your shipment. It can take a few minutes Go to the shipment" at bounding box center [338, 357] width 361 height 206
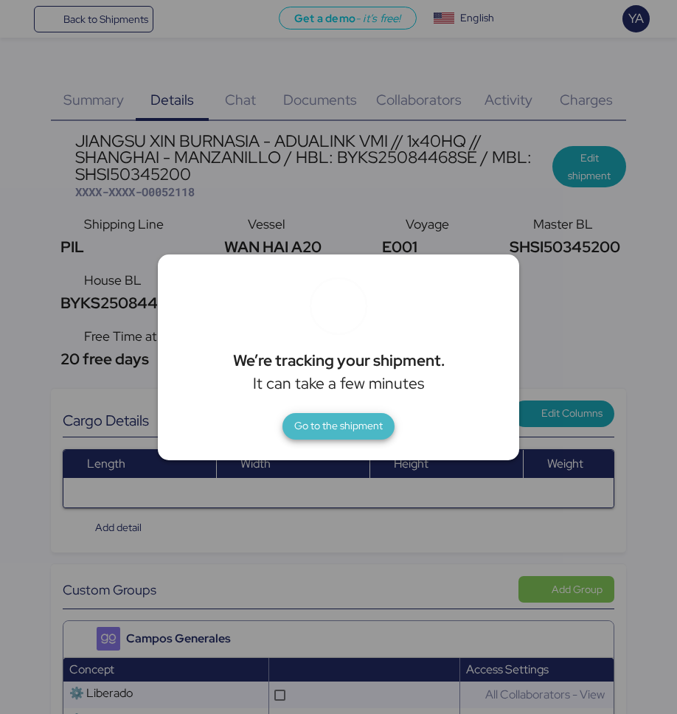
click at [347, 416] on span "Go to the shipment" at bounding box center [338, 426] width 88 height 21
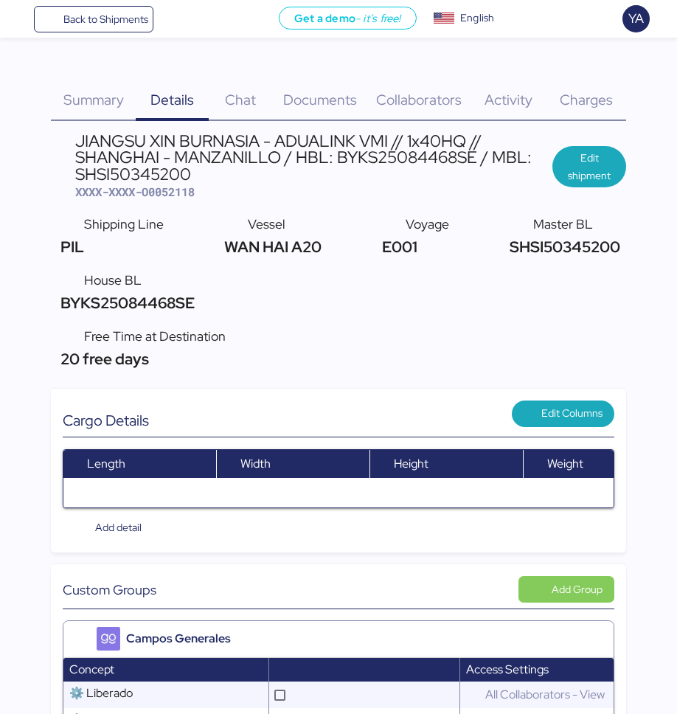
click at [547, 147] on div "JIANGSU XIN BURNASIA - ADUALINK VMI // 1x40HQ // SHANGHAI - MANZANILLO / HBL: B…" at bounding box center [313, 157] width 477 height 49
click at [562, 151] on span "Edit shipment" at bounding box center [589, 166] width 74 height 41
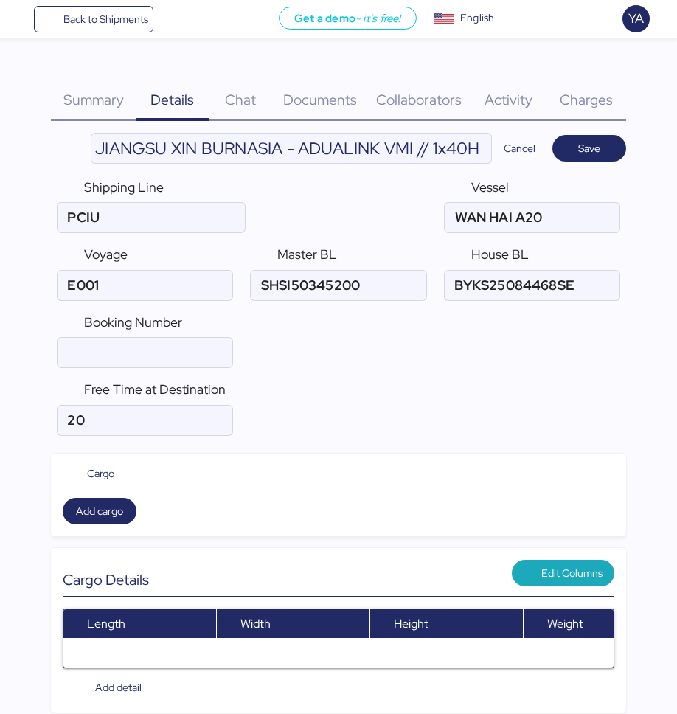
type input "PIL"
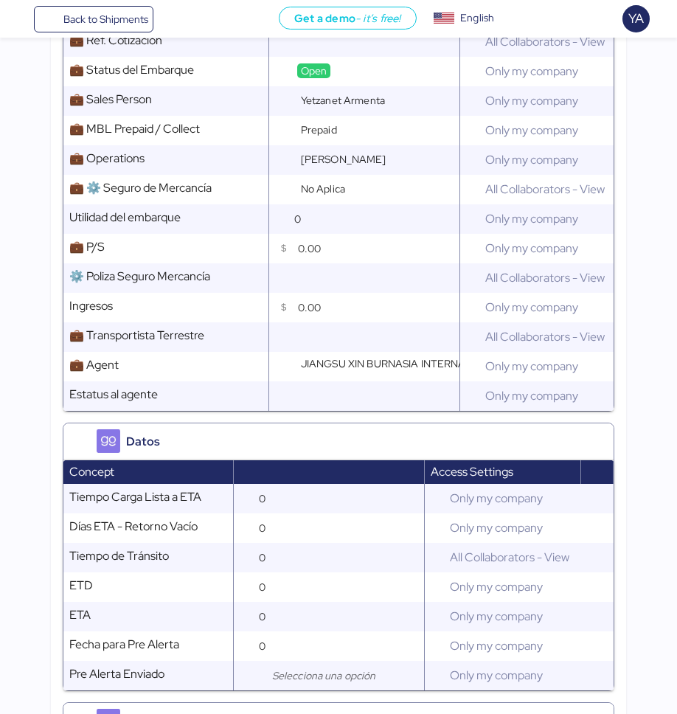
scroll to position [1511, 0]
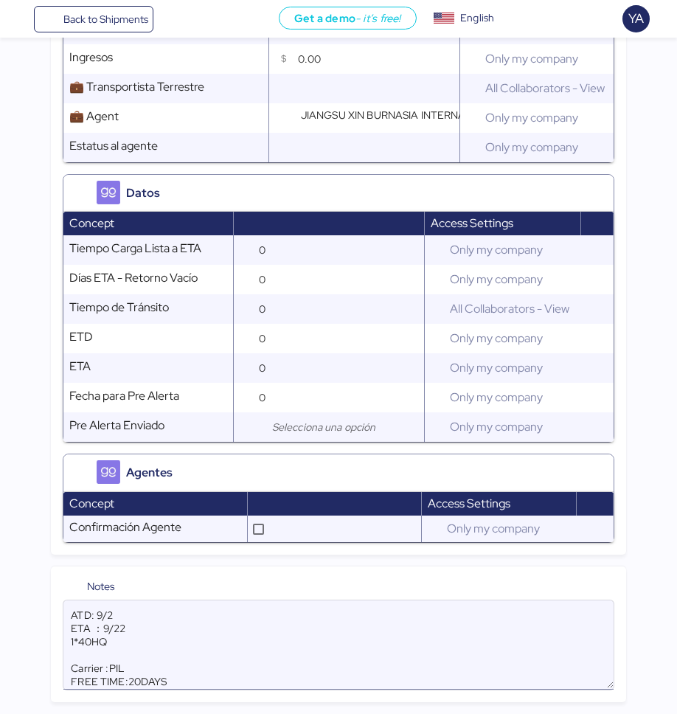
click at [274, 664] on textarea "ATD: 9/2 ETA ：9/22 1*40HQ Carrier :PIL FREE TIME:20DAYS" at bounding box center [338, 645] width 550 height 86
click at [273, 676] on textarea "ATD: 9/2 ETA ：9/22 1*40HQ Carrier :PIL FREE TIME:20DAYS" at bounding box center [338, 645] width 550 height 86
click at [128, 615] on textarea "ATD: 9/2 ETA ：9/22 1*40HQ Carrier :PIL FREE TIME:20DAYS" at bounding box center [338, 645] width 550 height 86
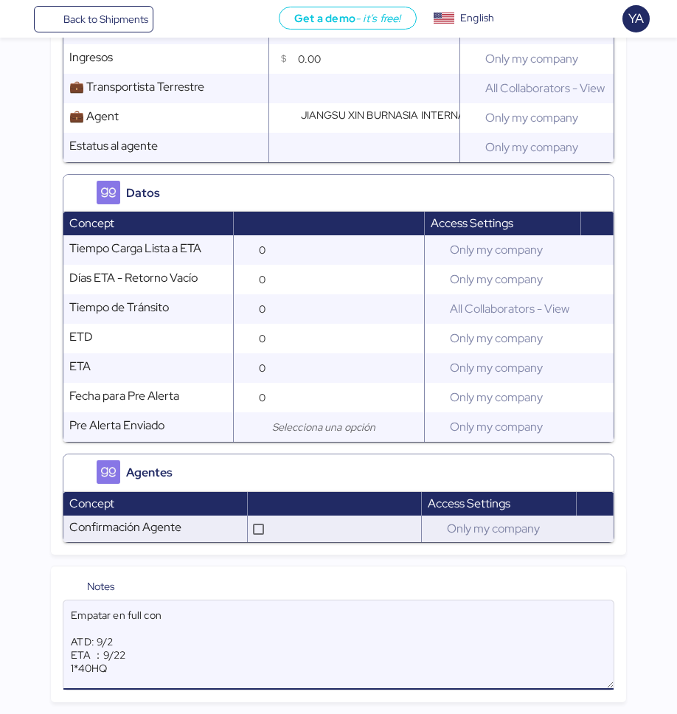
paste textarea "O0052118/172374"
click at [178, 622] on textarea "Empatar en full con O0052118/172374 ATD: 9/2 ETA ：9/22 1*40HQ Carrier :PIL FREE…" at bounding box center [338, 645] width 550 height 86
click at [178, 623] on textarea "Empatar en full con O0052118/172374 ATD: 9/2 ETA ：9/22 1*40HQ Carrier :PIL FREE…" at bounding box center [338, 645] width 550 height 86
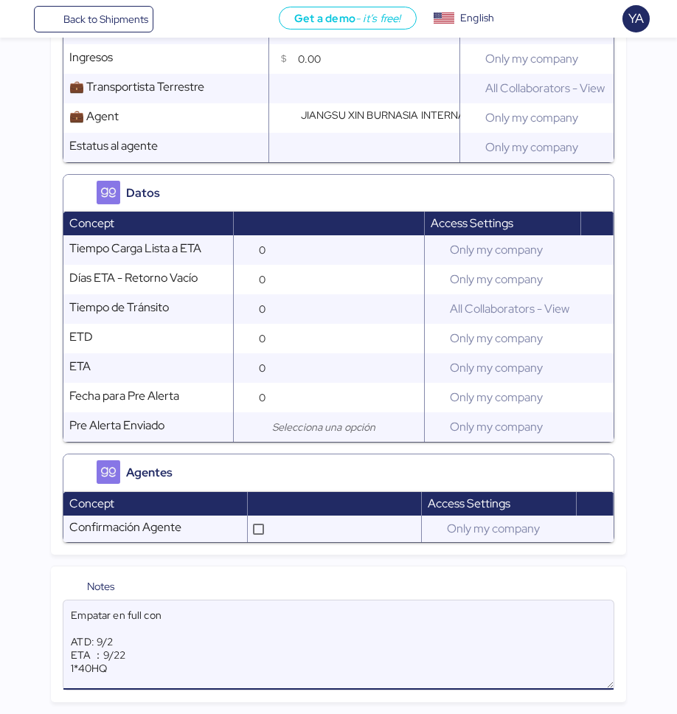
click at [114, 617] on textarea "Empatar en full con ATD: 9/2 ETA ：9/22 1*40HQ Carrier :PIL FREE TIME:20DAYS" at bounding box center [338, 645] width 550 height 86
click at [114, 629] on textarea "Empatar en full con ATD: 9/2 ETA ：9/22 1*40HQ Carrier :PIL FREE TIME:20DAYS" at bounding box center [338, 645] width 550 height 86
paste textarea "O0052096 - 171647 O0052095 - 171645 O0052094 - 171642"
click at [202, 607] on textarea "Empatar en full con O0052096 - 171647 O0052095 - 171645 O0052094 - 171642 ATD: …" at bounding box center [338, 645] width 550 height 86
click at [201, 625] on textarea "Empatar en full con O0052096 - 171647 O0052095 - 171645 O0052094 - 171642 ATD: …" at bounding box center [338, 645] width 550 height 86
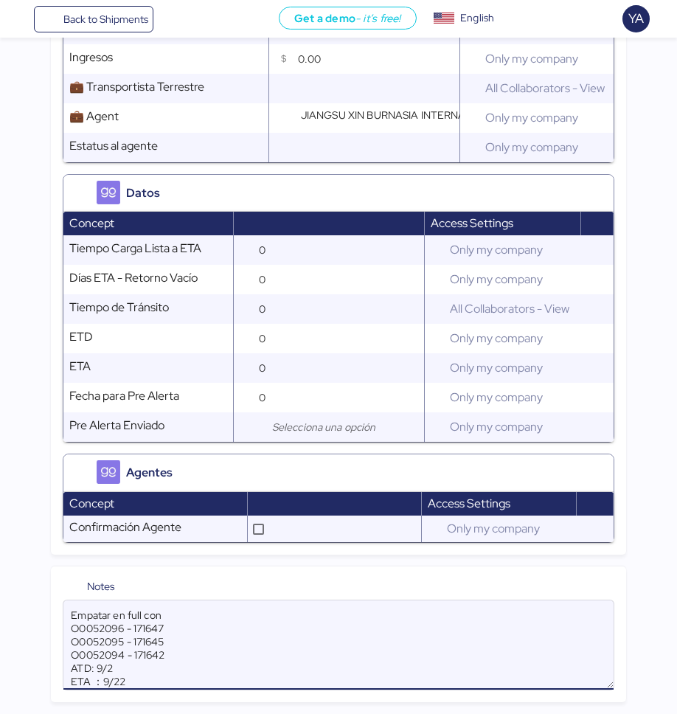
click at [199, 619] on textarea "Empatar en full con O0052096 - 171647 O0052095 - 171645 O0052094 - 171642 ATD: …" at bounding box center [338, 645] width 550 height 86
paste textarea ""O0052114/172288 ""
click at [74, 633] on textarea "Empatar en full con "O0052114/172288 O0052096 - 171647 O0052095 - 171645 O00520…" at bounding box center [338, 645] width 550 height 86
click at [122, 632] on textarea "Empatar en full con O0052114/172288 O0052096 - 171647 O0052095 - 171645 O005209…" at bounding box center [338, 645] width 550 height 86
click at [257, 658] on textarea "Empatar en full con O0052114 - 172288 O0052096 - 171647 O0052095 - 171645 O0052…" at bounding box center [338, 645] width 550 height 86
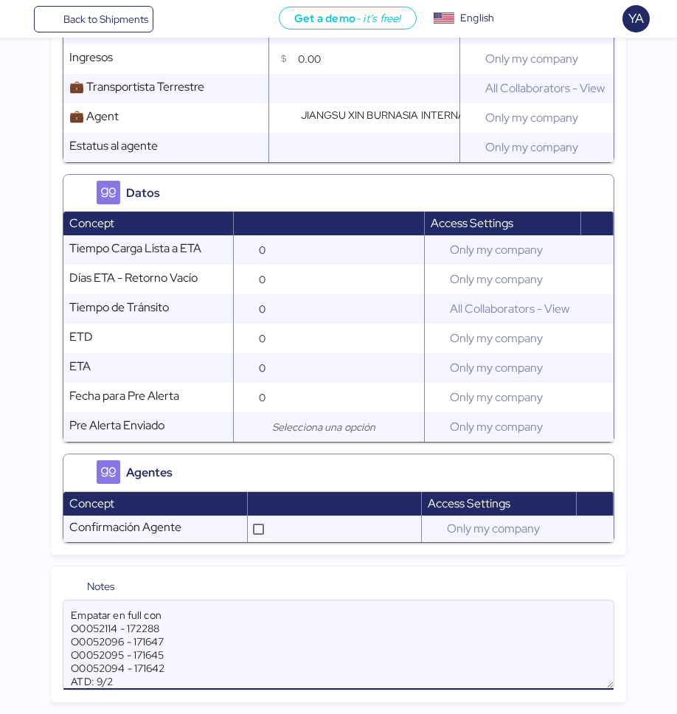
click at [138, 633] on textarea "Empatar en full con O0052114 - 172288 O0052096 - 171647 O0052095 - 171645 O0052…" at bounding box center [338, 645] width 550 height 86
paste textarea "8/172374"
click at [201, 633] on textarea "Empatar en full con O0052118/172374 O0052096 - 171647 O0052095 - 171645 O005209…" at bounding box center [338, 645] width 550 height 86
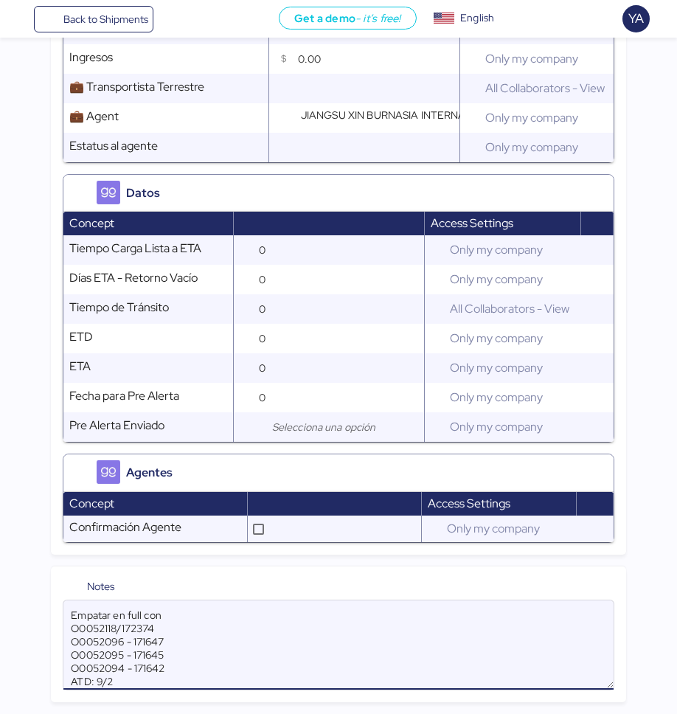
click at [121, 626] on textarea "Empatar en full con O0052118/172374 O0052096 - 171647 O0052095 - 171645 O005209…" at bounding box center [338, 645] width 550 height 86
drag, startPoint x: 70, startPoint y: 616, endPoint x: 225, endPoint y: 696, distance: 174.5
click at [223, 695] on div "Notes Empatar en full con O0052118 - 172374 O0052096 - 171647 O0052095 - 171645…" at bounding box center [338, 634] width 575 height 136
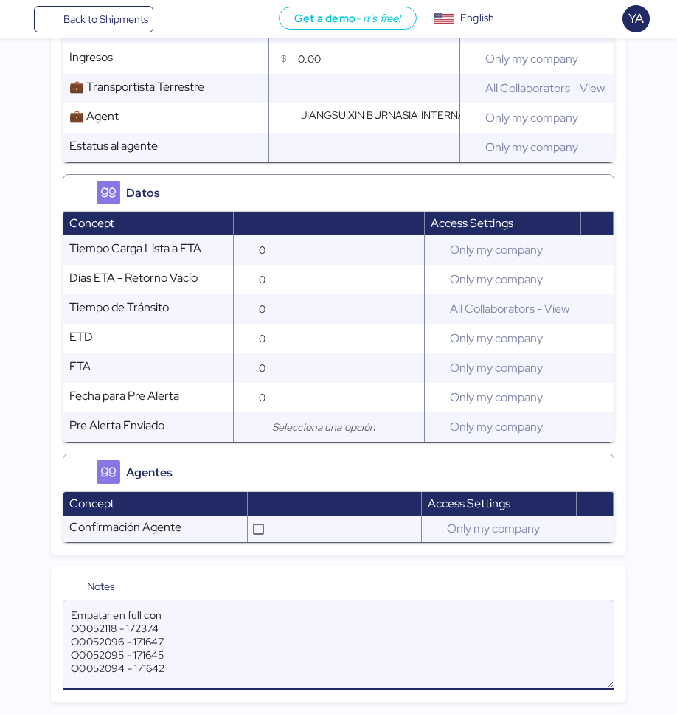
click at [151, 617] on textarea "Empatar en full con O0052118 - 172374 O0052096 - 171647 O0052095 - 171645 O0052…" at bounding box center [338, 645] width 550 height 86
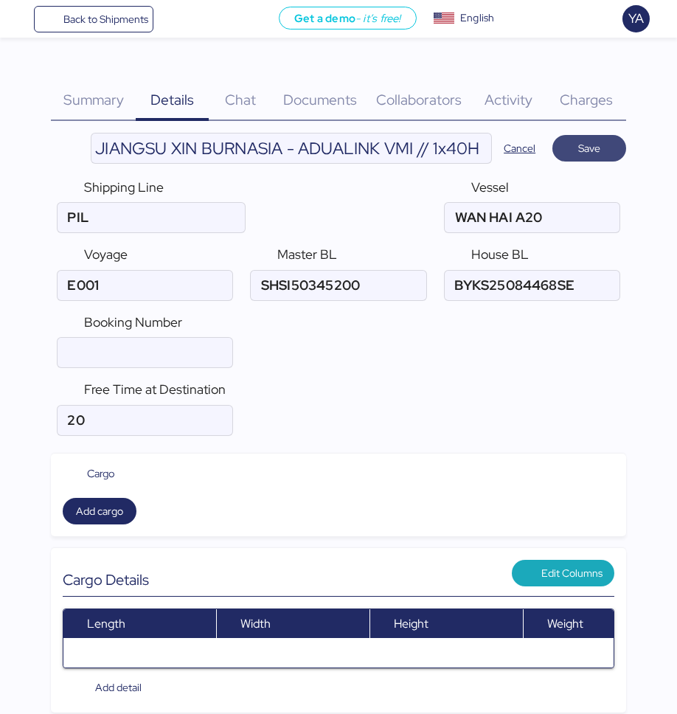
type textarea "Empatar en fulles: O0052118 - 172374 O0052096 - 171647 O0052095 - 171645 O00520…"
click at [562, 145] on span "Save" at bounding box center [589, 148] width 22 height 18
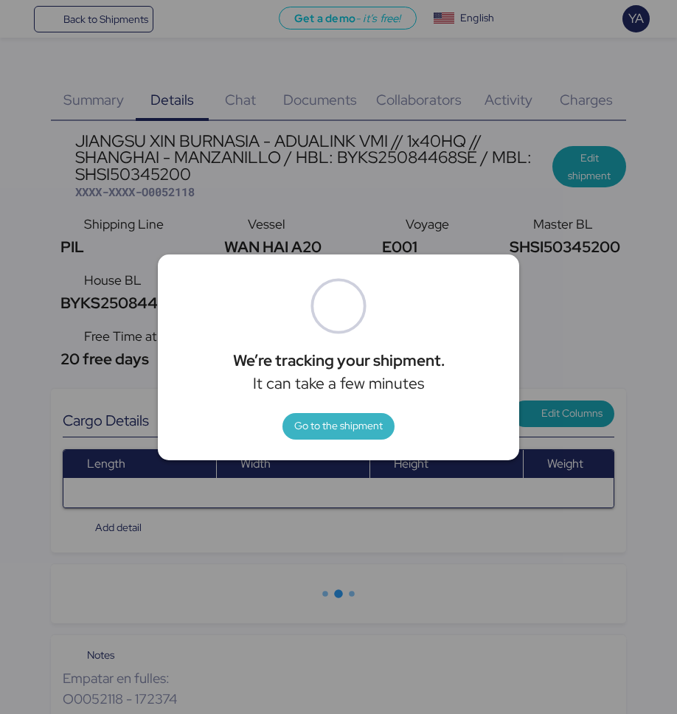
click at [339, 437] on span "Go to the shipment" at bounding box center [338, 426] width 112 height 27
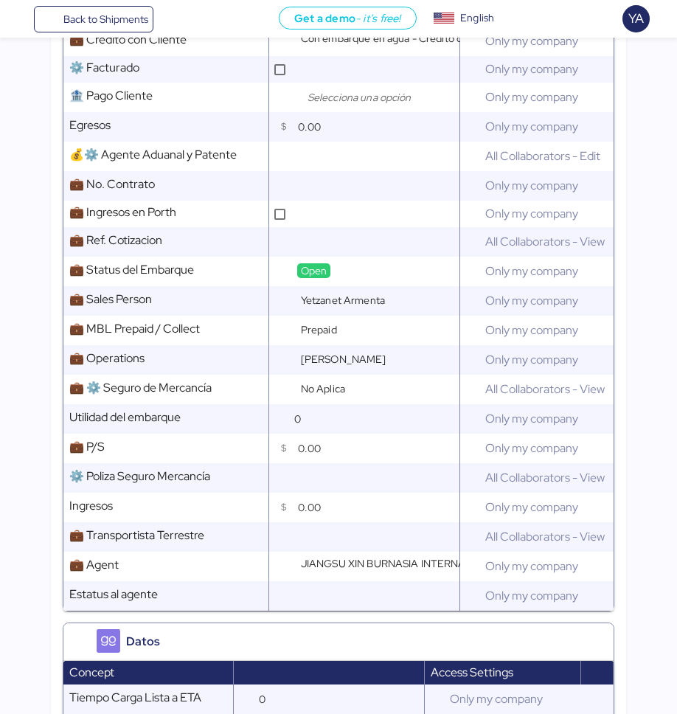
scroll to position [1374, 0]
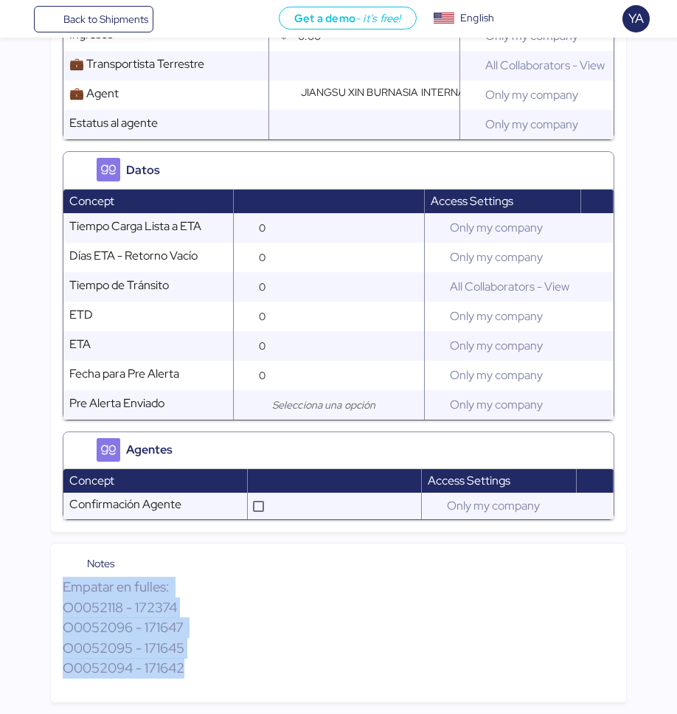
drag, startPoint x: 184, startPoint y: 672, endPoint x: 52, endPoint y: 594, distance: 153.0
click at [52, 594] on div "Notes Empatar en fulles: O0052118 - 172374 O0052096 - 171647 O0052095 - 171645 …" at bounding box center [338, 623] width 575 height 159
copy p "Empatar en fulles: O0052118 - 172374 O0052096 - 171647 O0052095 - 171645 O00520…"
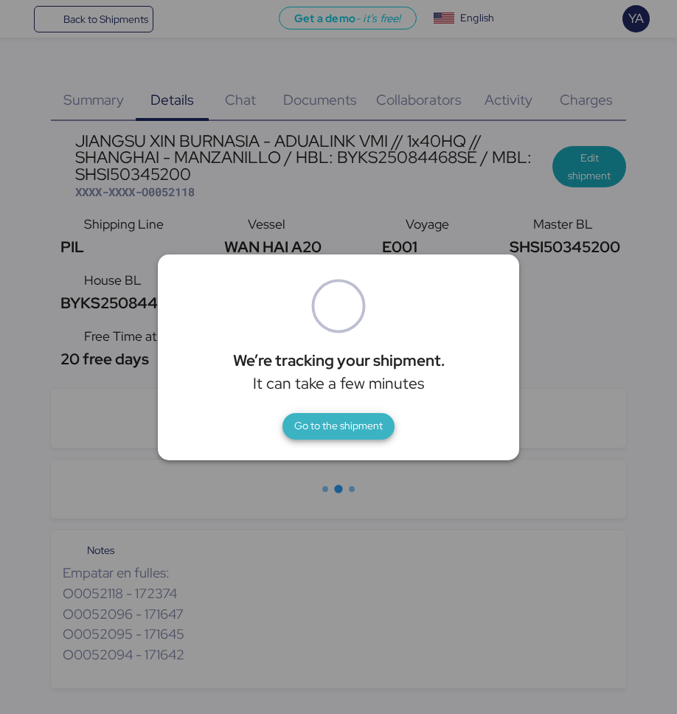
click at [302, 420] on span "Go to the shipment" at bounding box center [338, 426] width 88 height 18
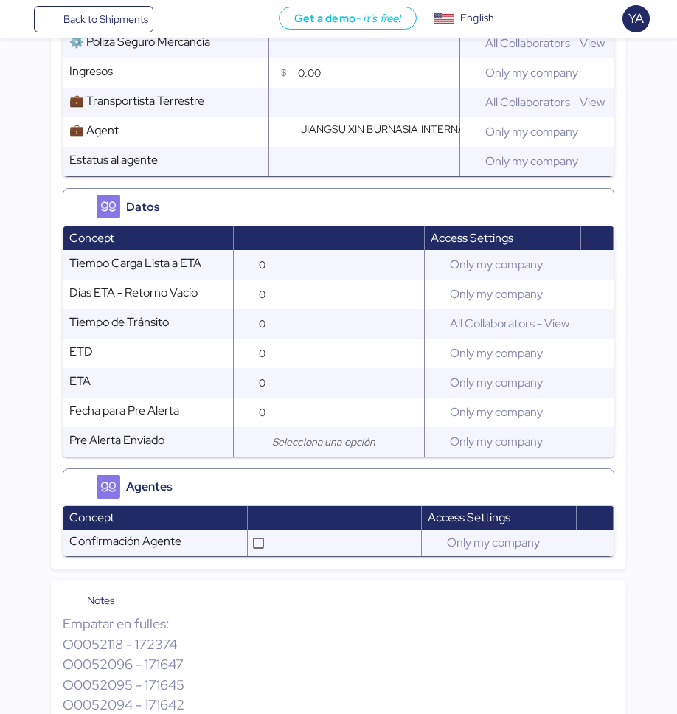
scroll to position [1374, 0]
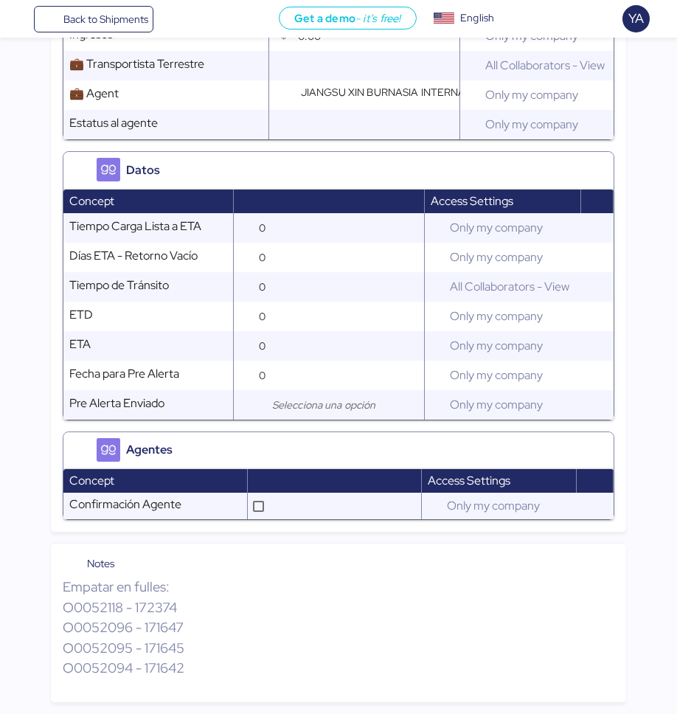
drag, startPoint x: 64, startPoint y: 580, endPoint x: 223, endPoint y: 668, distance: 181.9
click at [224, 670] on p "Empatar en fulles: O0052118 - 172374 O0052096 - 171647 O0052095 - 171645 O00520…" at bounding box center [339, 628] width 552 height 102
copy p "Empatar en fulles: O0052118 - 172374 O0052096 - 171647 O0052095 - 171645 O00520…"
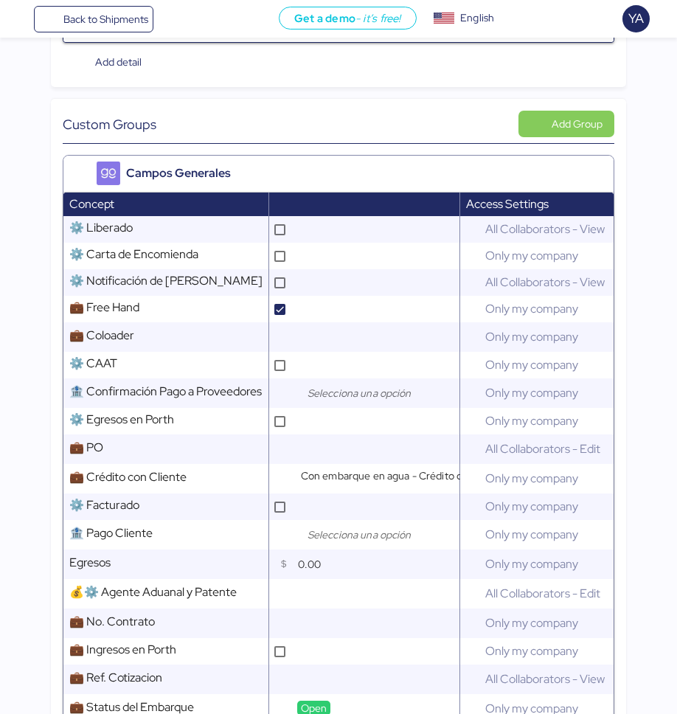
scroll to position [11, 0]
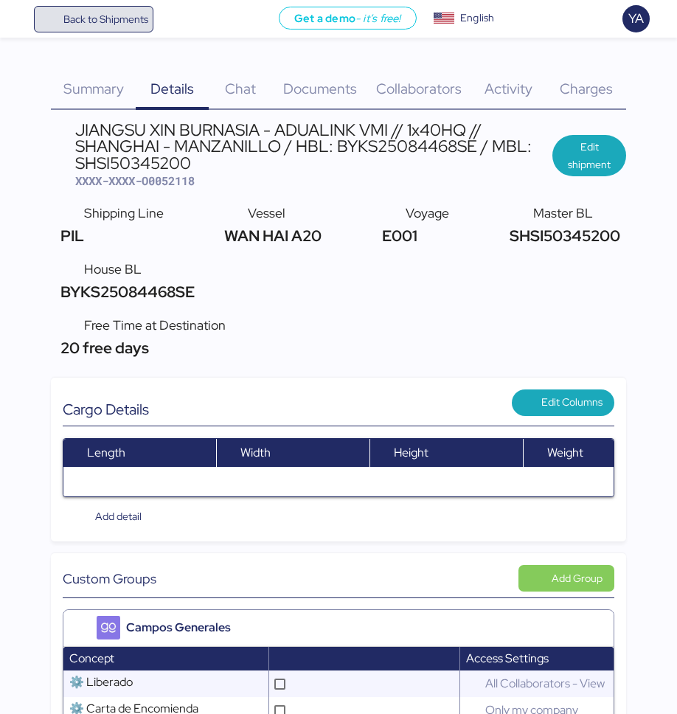
click at [99, 13] on span "Back to Shipments" at bounding box center [105, 19] width 85 height 18
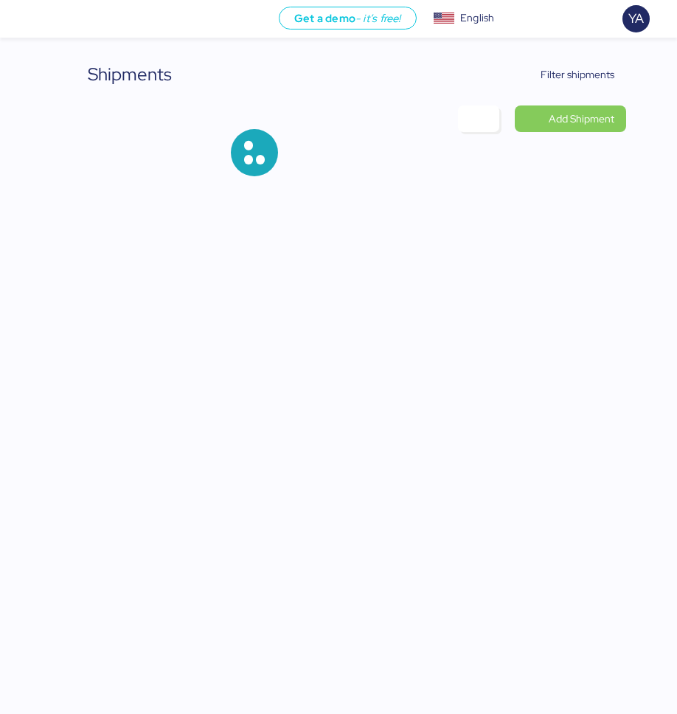
click at [555, 89] on div "Shipments Filter shipments Add Shipment" at bounding box center [338, 130] width 575 height 139
click at [561, 79] on span "Filter shipments" at bounding box center [578, 75] width 74 height 18
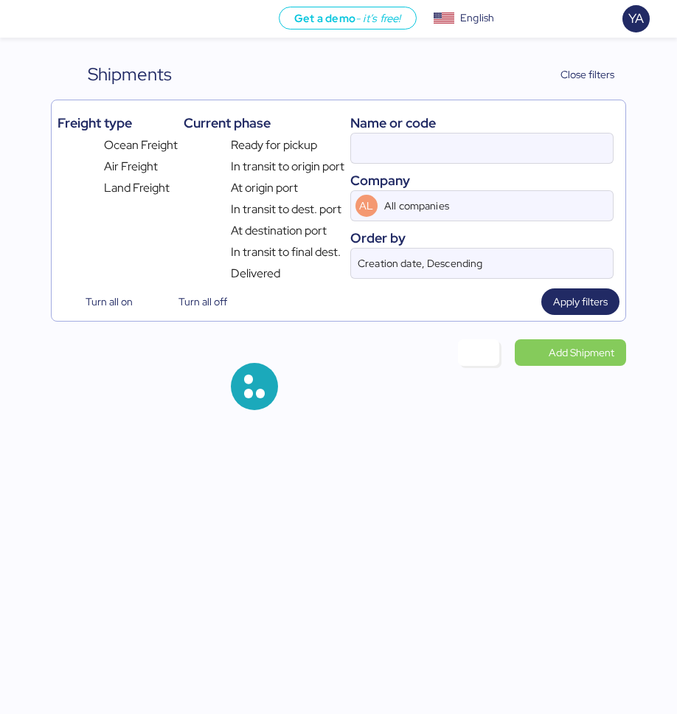
type input "O0052118"
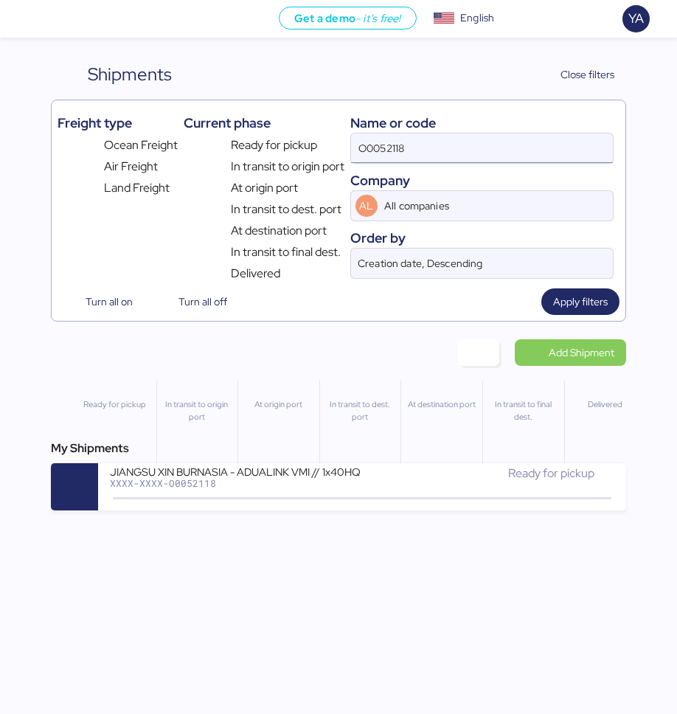
click at [409, 148] on input "O0052118" at bounding box center [482, 147] width 263 height 29
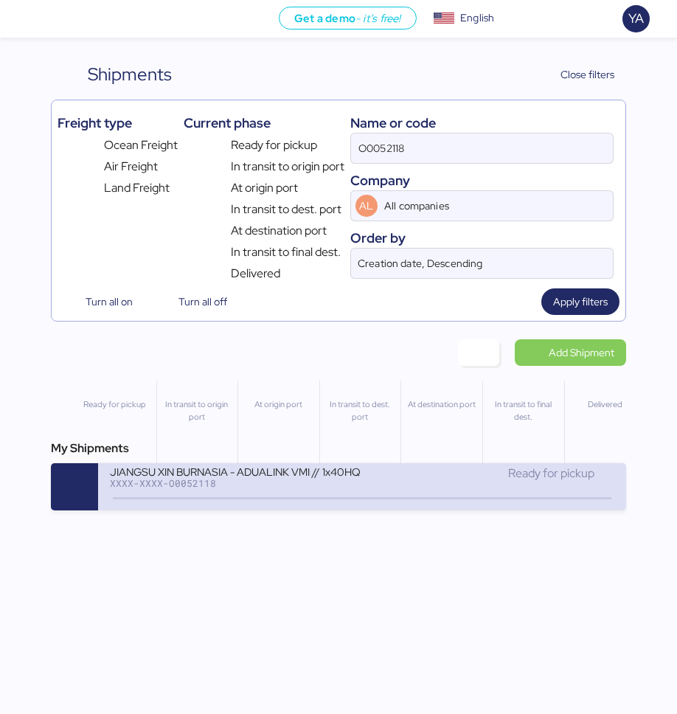
click at [243, 480] on div "XXXX-XXXX-O0052118" at bounding box center [236, 483] width 252 height 10
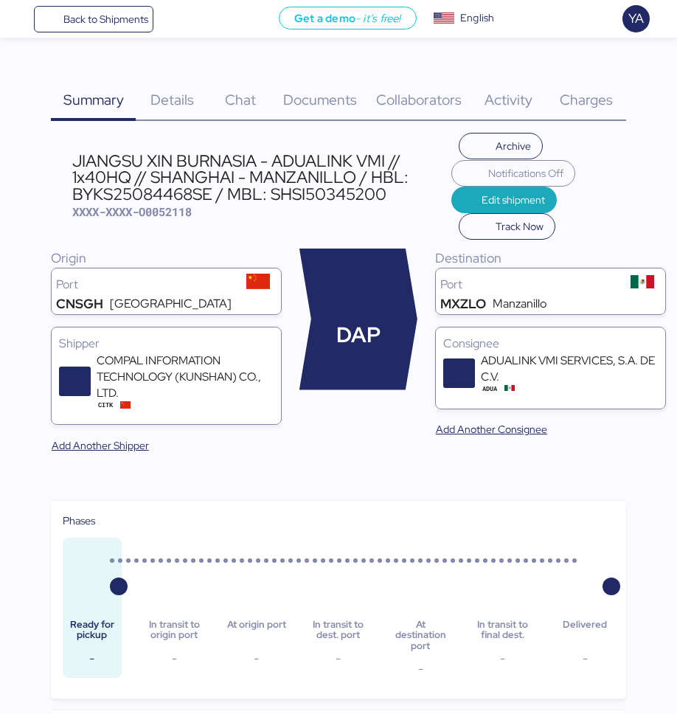
click at [173, 90] on span "Details" at bounding box center [172, 99] width 44 height 19
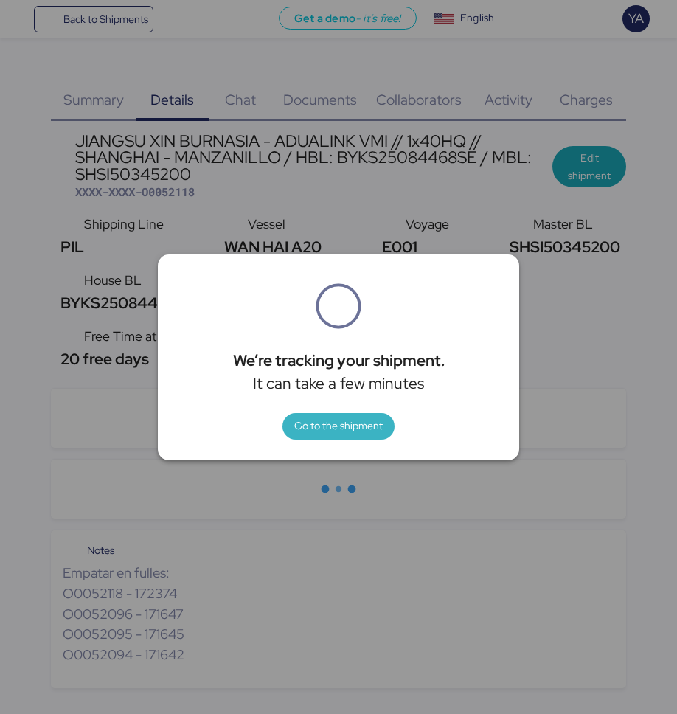
click at [316, 429] on span "Go to the shipment" at bounding box center [338, 426] width 88 height 18
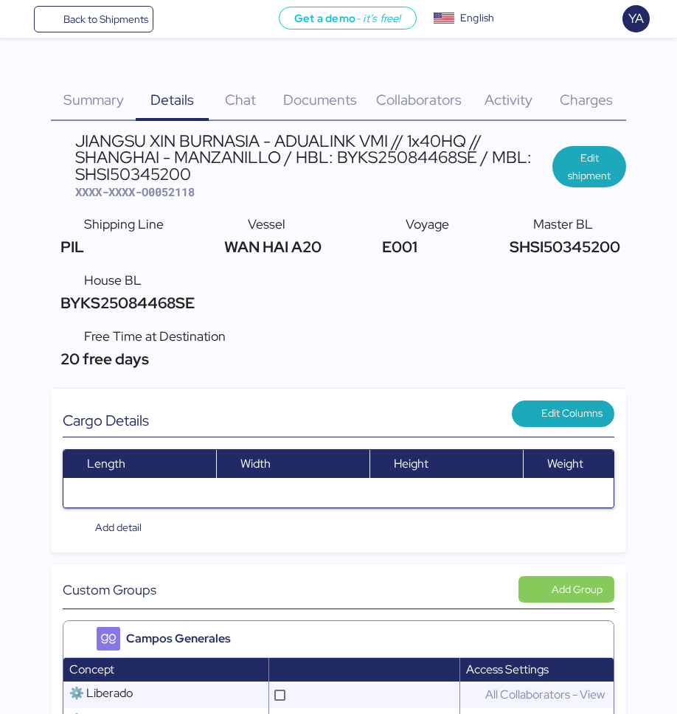
click at [562, 92] on span "Charges" at bounding box center [586, 99] width 53 height 19
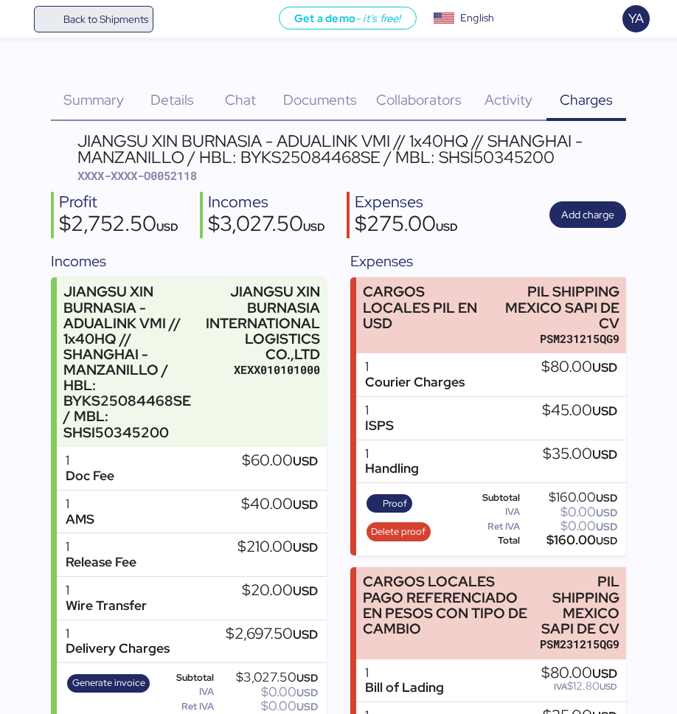
click at [104, 21] on span "Back to Shipments" at bounding box center [105, 19] width 85 height 18
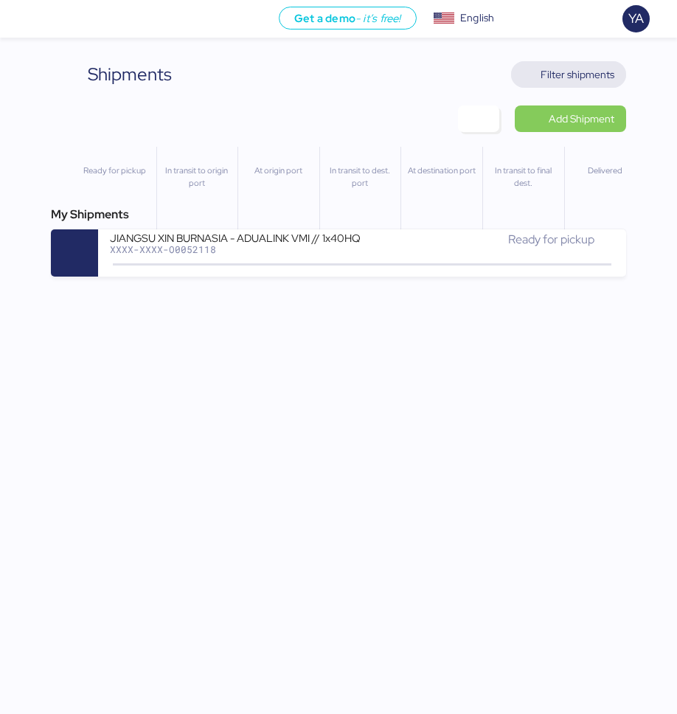
click at [562, 72] on span "Filter shipments" at bounding box center [578, 75] width 74 height 18
click at [553, 81] on span "Filter shipments" at bounding box center [578, 75] width 74 height 18
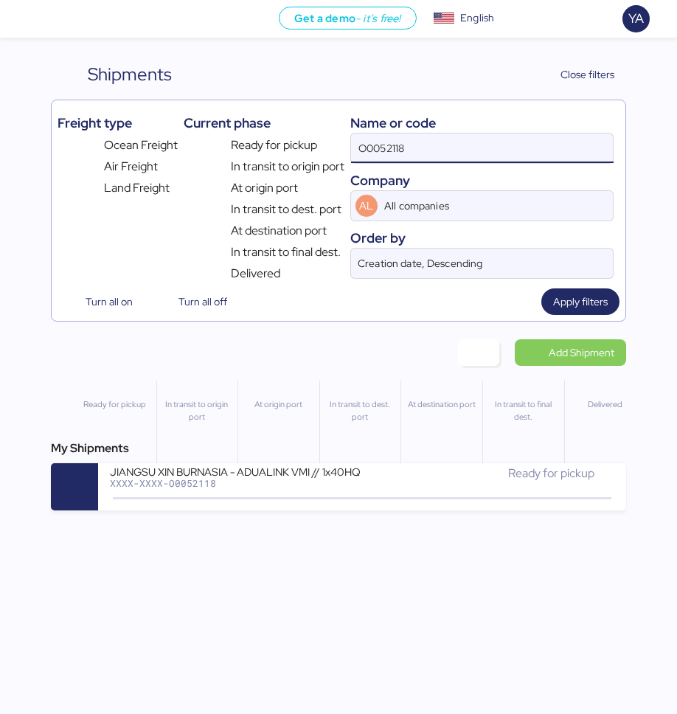
click at [426, 148] on input "O0052118" at bounding box center [482, 147] width 263 height 29
paste input "096"
type input "O0052096"
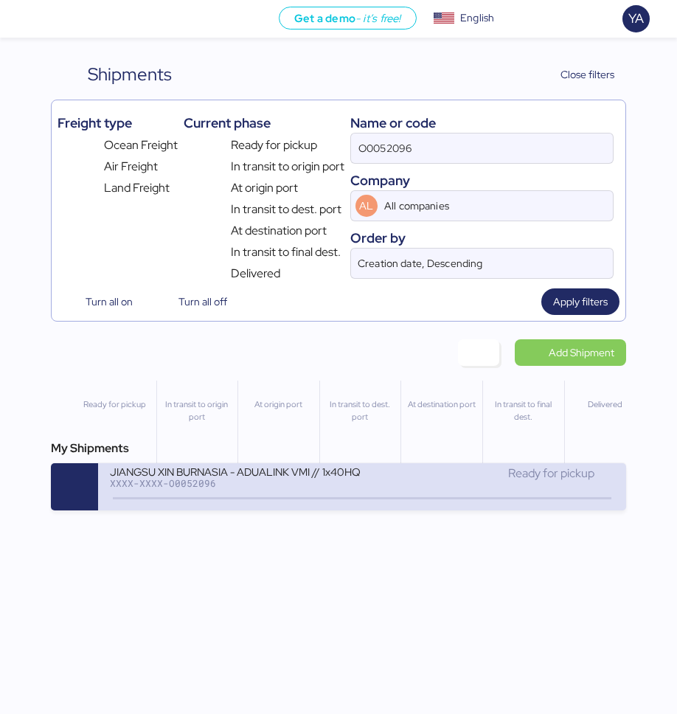
click at [310, 473] on div "JIANGSU XIN BURNASIA - ADUALINK VMI // 1x40HQ // SHANGHAI - MANZANILLO / HBL: B…" at bounding box center [236, 471] width 252 height 13
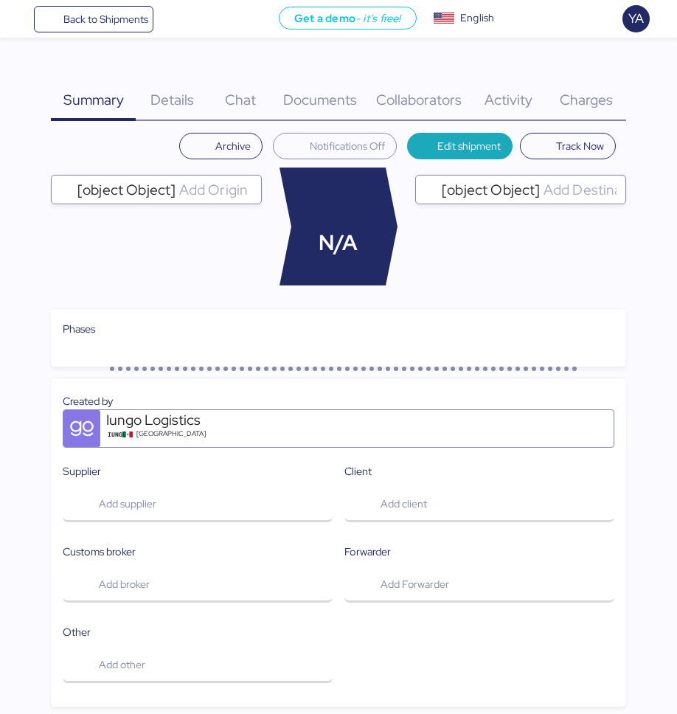
click at [562, 91] on span "Charges" at bounding box center [586, 99] width 53 height 19
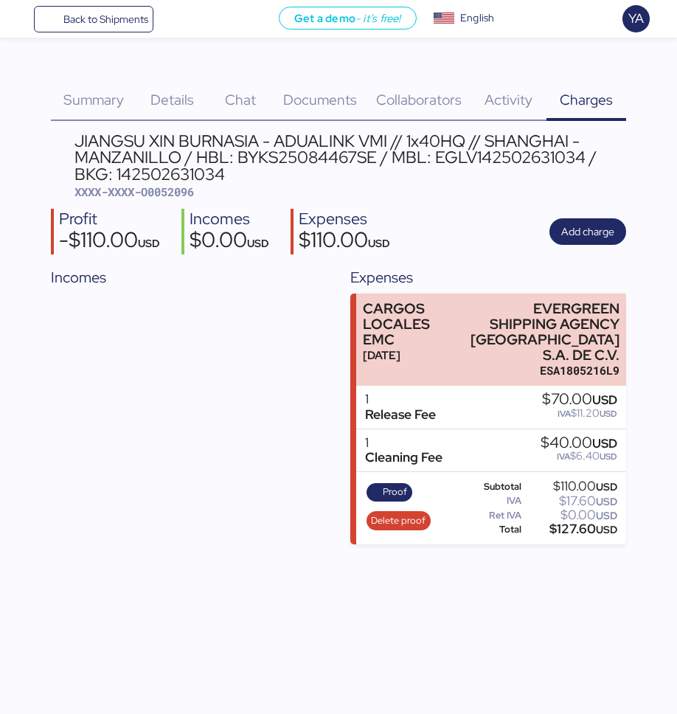
click at [146, 80] on div "Details 0" at bounding box center [172, 91] width 73 height 60
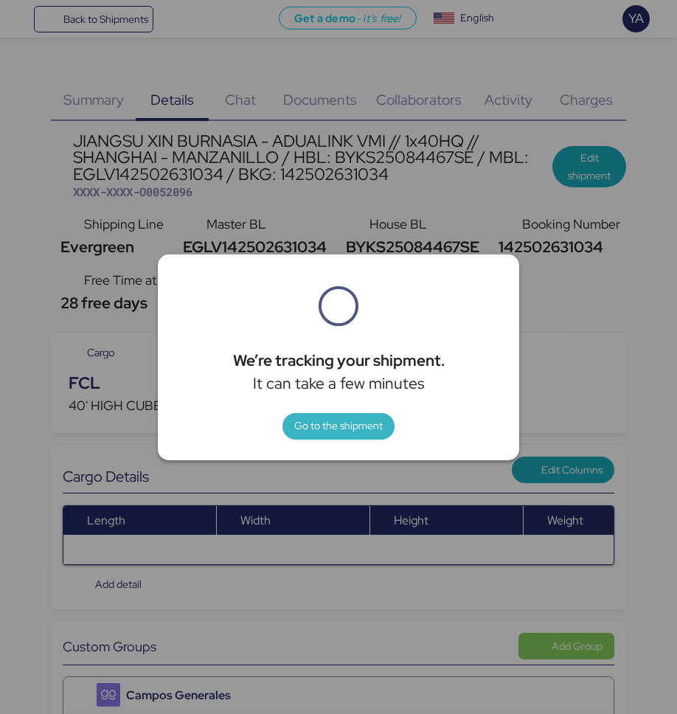
click at [327, 430] on span "Go to the shipment" at bounding box center [338, 426] width 88 height 18
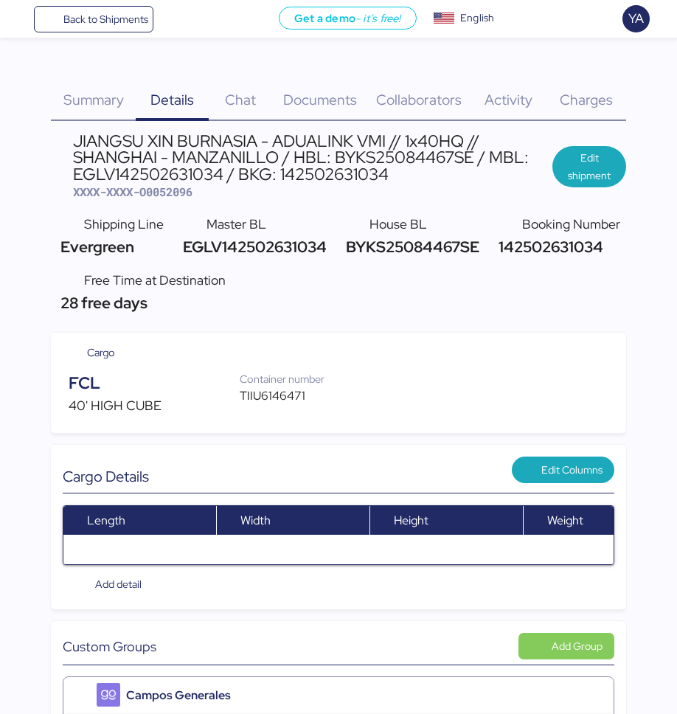
click at [327, 430] on div "We’re tracking your shipment. It can take a few minutes Go to the shipment" at bounding box center [338, 357] width 677 height 714
click at [562, 167] on span "Edit shipment" at bounding box center [589, 166] width 50 height 35
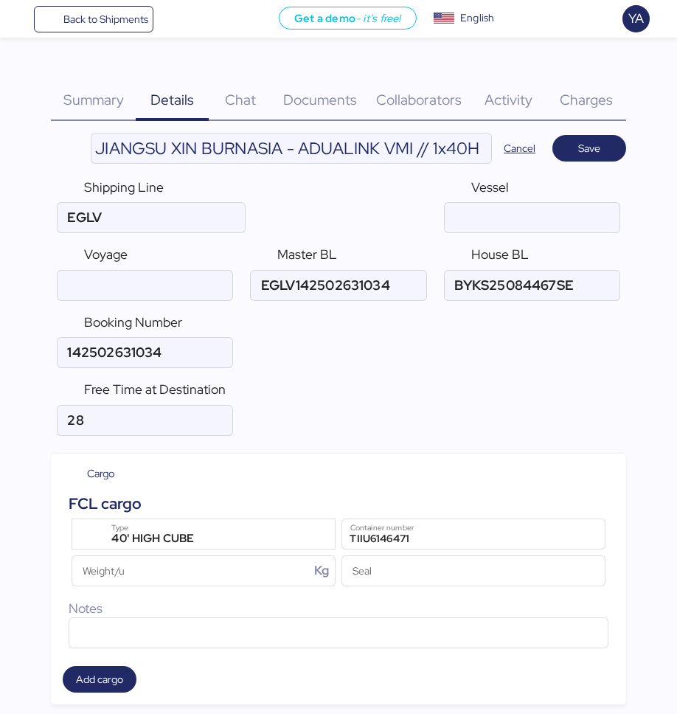
type input "Evergreen"
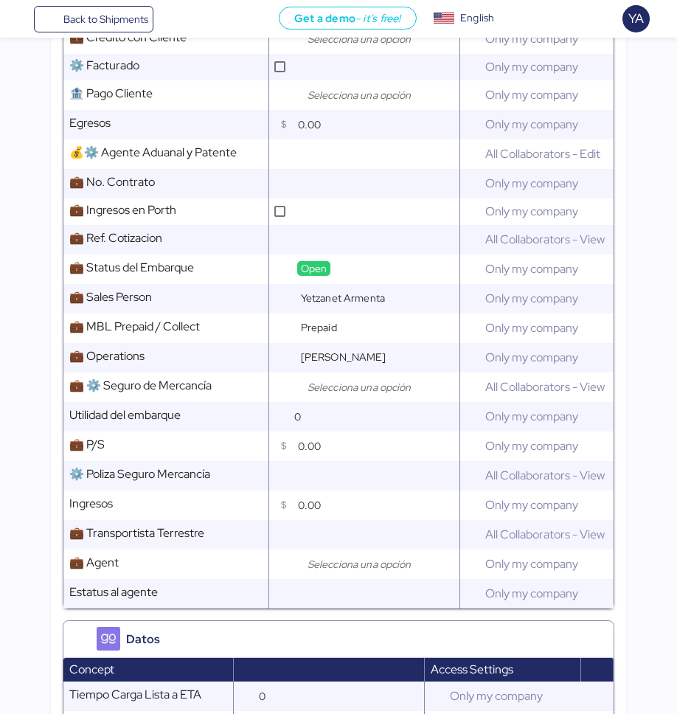
scroll to position [1679, 0]
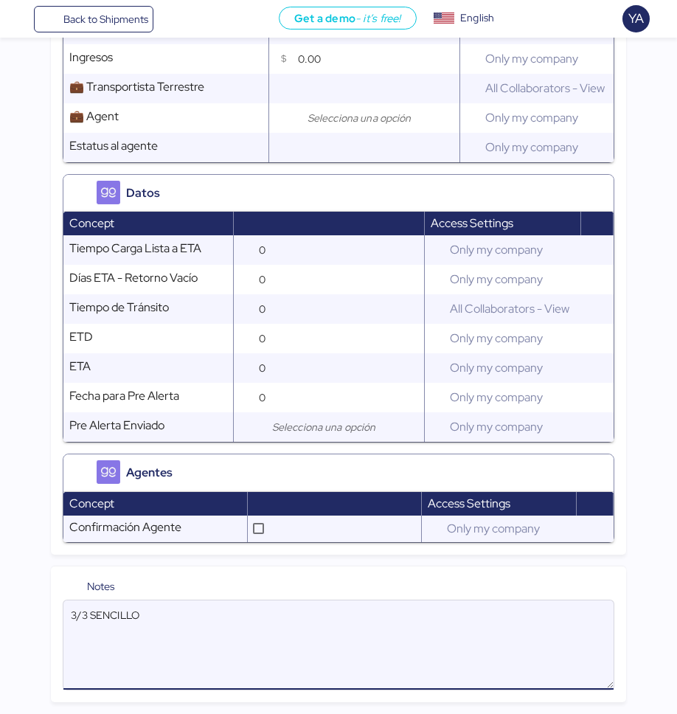
drag, startPoint x: 184, startPoint y: 624, endPoint x: -30, endPoint y: 606, distance: 215.3
paste textarea "Empatar en fulles: O0052118 - 172374 O0052096 - 171647 O0052095 - 171645 O00520…"
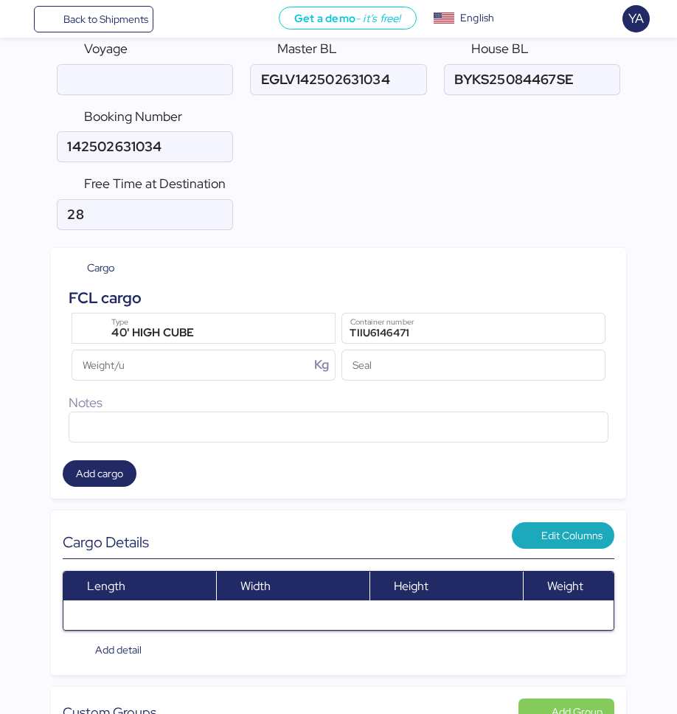
scroll to position [0, 0]
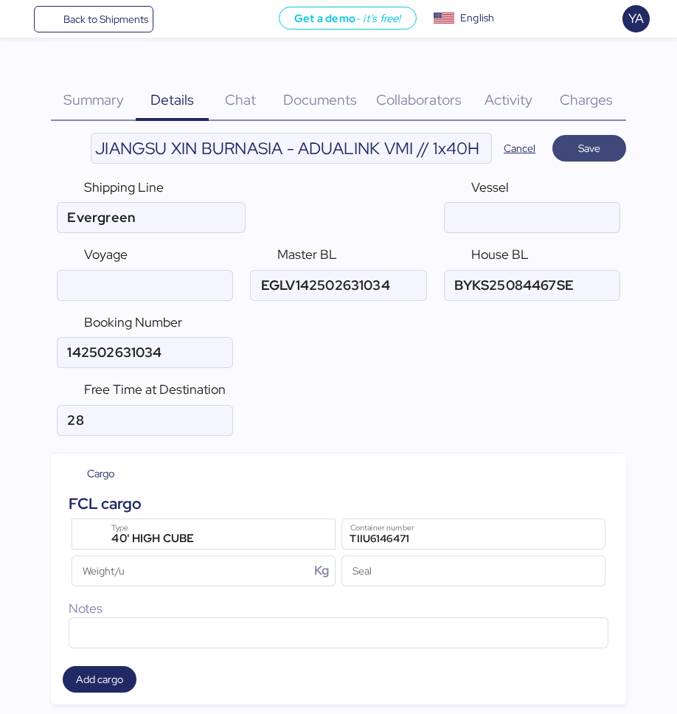
type textarea "Empatar en fulles: O0052118 - 172374 O0052096 - 171647 O0052095 - 171645 O00520…"
click at [562, 150] on span "Save" at bounding box center [589, 148] width 50 height 21
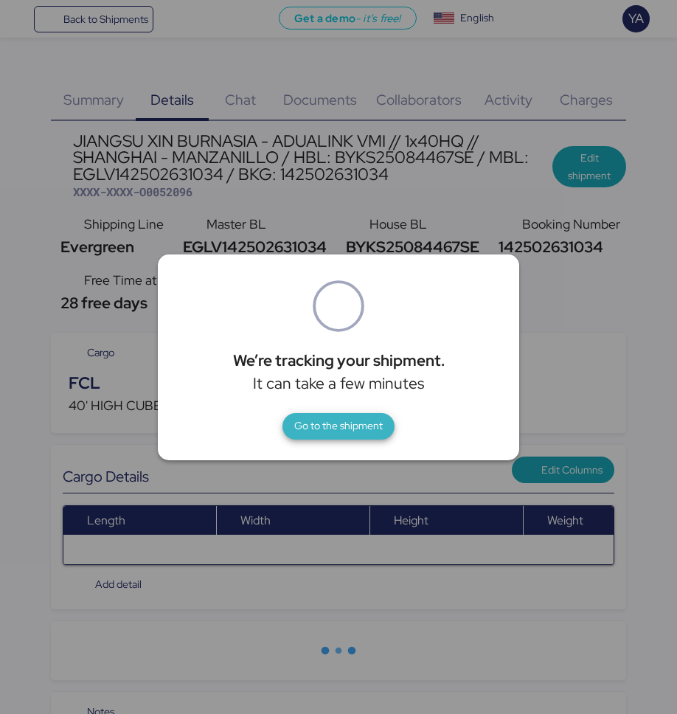
click at [334, 434] on span "Go to the shipment" at bounding box center [338, 426] width 88 height 18
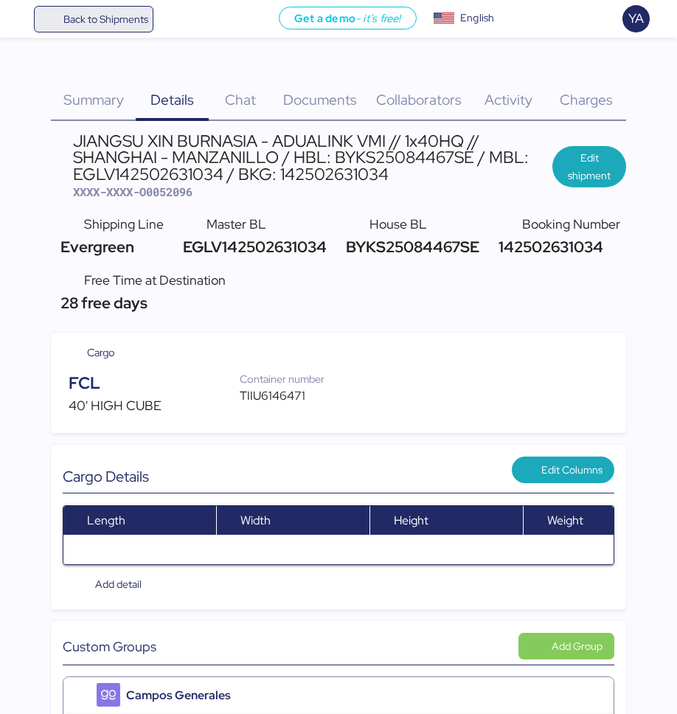
click at [131, 27] on span "Back to Shipments" at bounding box center [94, 19] width 110 height 27
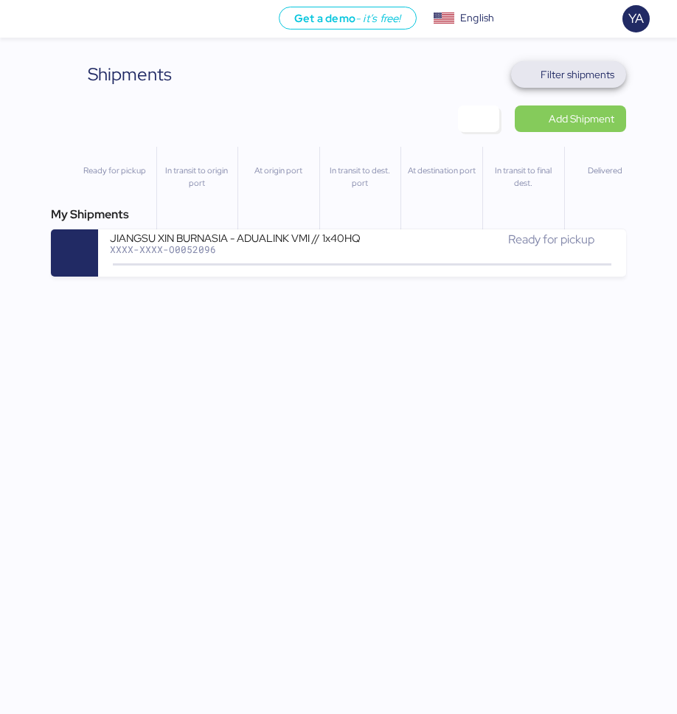
click at [562, 77] on span "Filter shipments" at bounding box center [578, 75] width 74 height 18
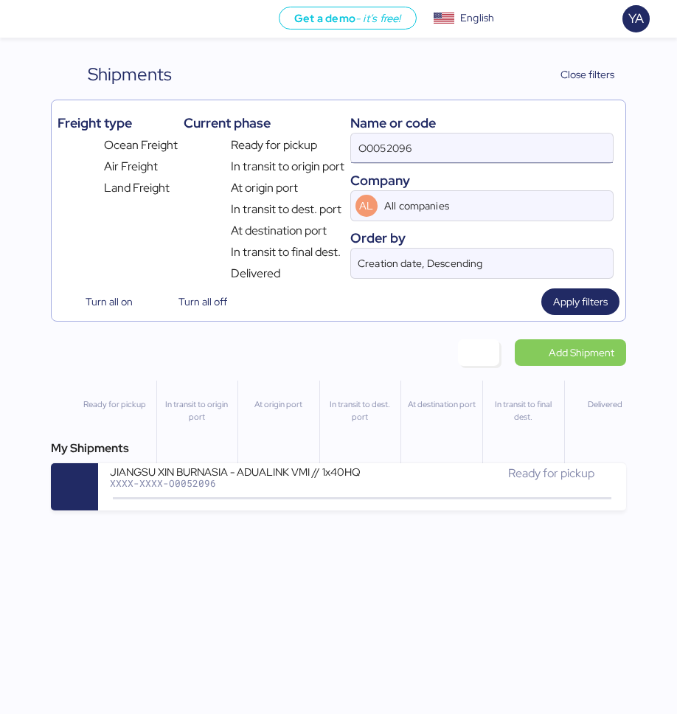
click at [492, 142] on input "O0052096" at bounding box center [482, 147] width 263 height 29
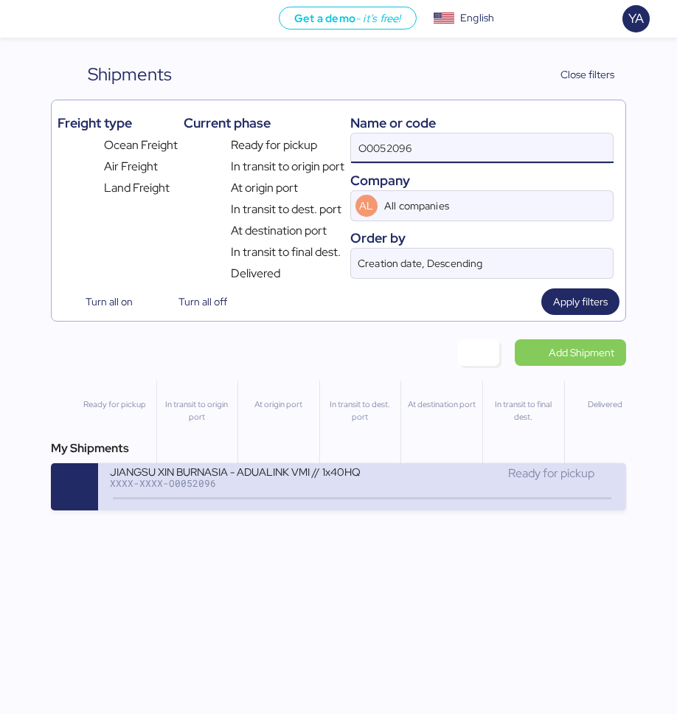
click at [267, 473] on div "JIANGSU XIN BURNASIA - ADUALINK VMI // 1x40HQ // SHANGHAI - MANZANILLO / HBL: B…" at bounding box center [236, 471] width 252 height 13
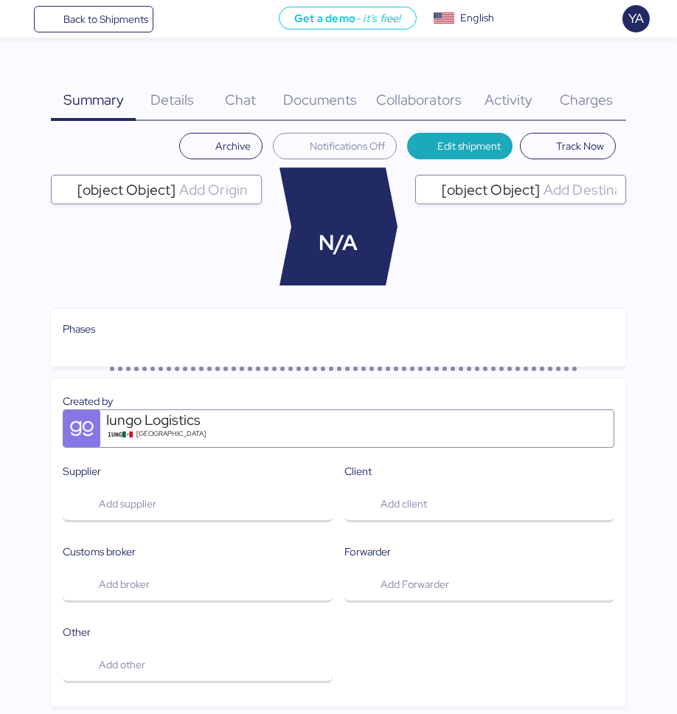
click at [177, 100] on span "Details" at bounding box center [172, 99] width 44 height 19
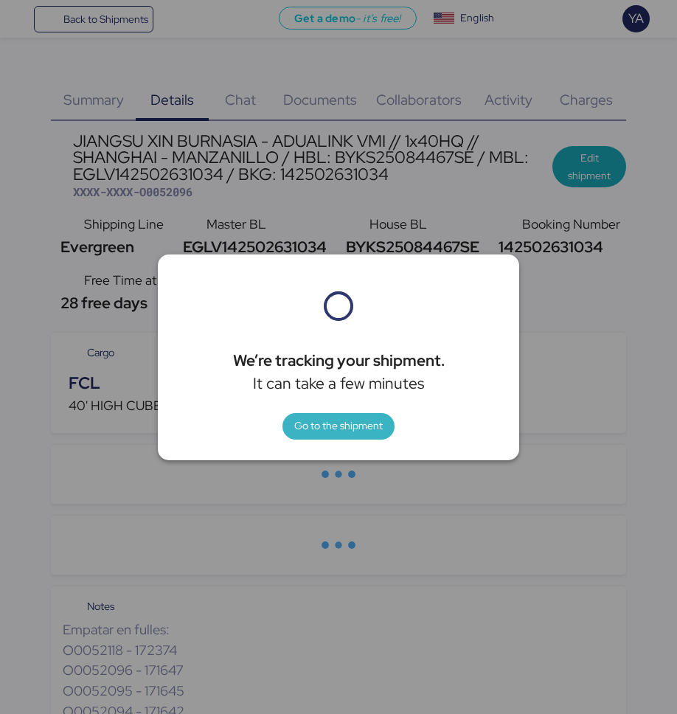
click at [333, 417] on span "Go to the shipment" at bounding box center [338, 426] width 88 height 18
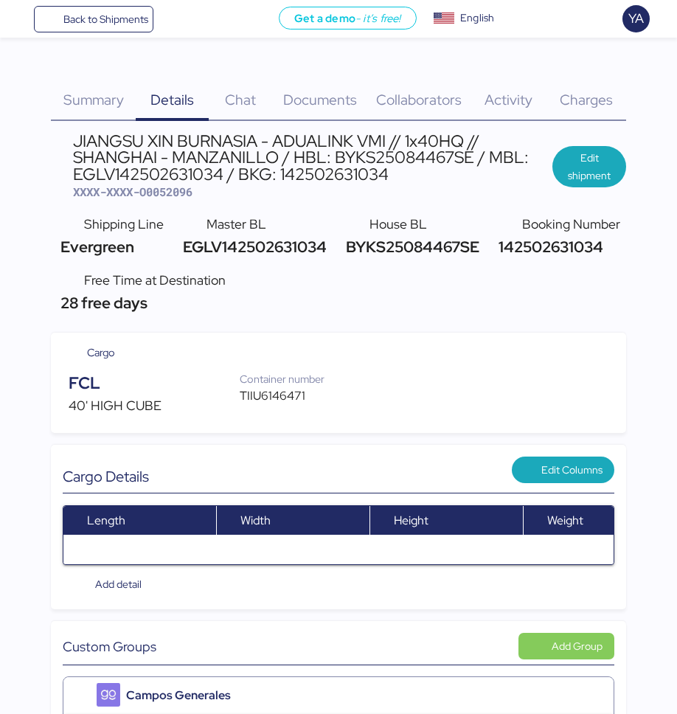
click at [562, 77] on div "Charges 0" at bounding box center [586, 91] width 80 height 60
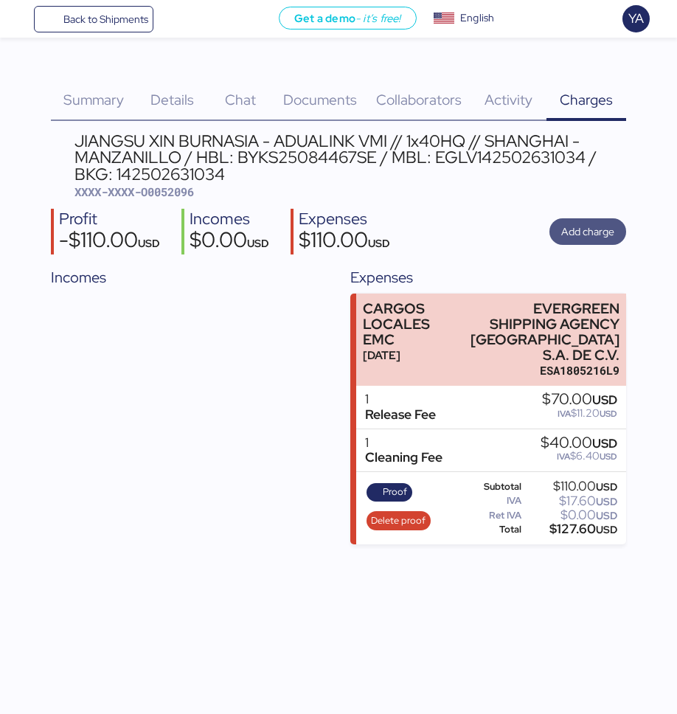
click at [562, 223] on span "Add charge" at bounding box center [587, 232] width 53 height 18
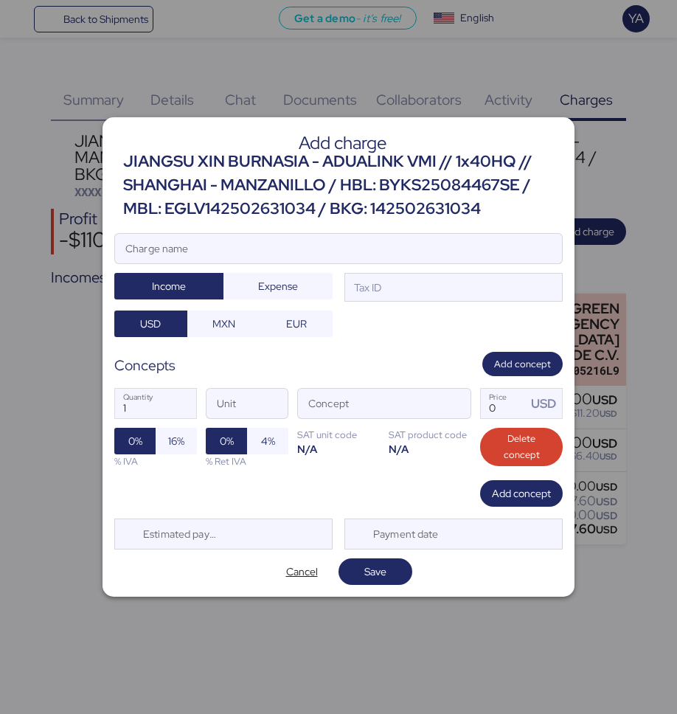
click at [322, 203] on div "JIANGSU XIN BURNASIA - ADUALINK VMI // 1x40HQ // SHANGHAI - MANZANILLO / HBL: B…" at bounding box center [343, 186] width 440 height 72
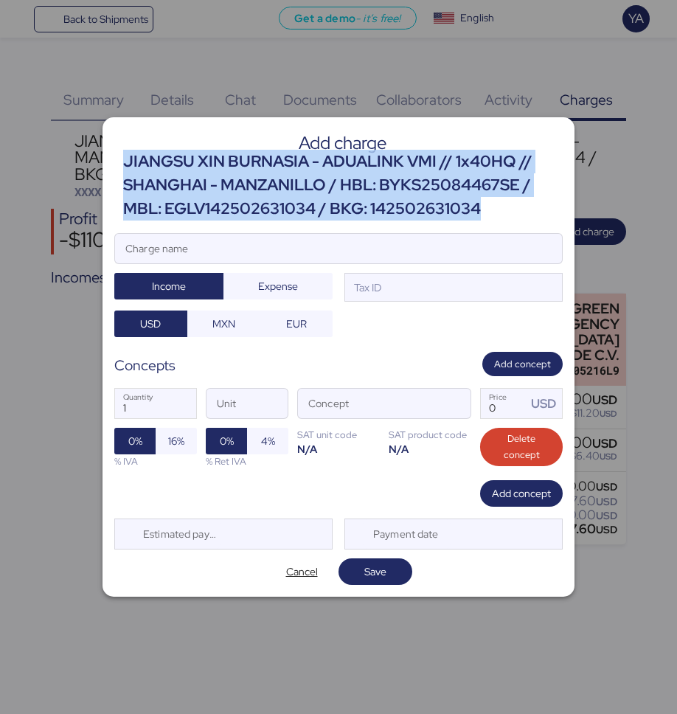
click at [322, 203] on div "JIANGSU XIN BURNASIA - ADUALINK VMI // 1x40HQ // SHANGHAI - MANZANILLO / HBL: B…" at bounding box center [343, 186] width 440 height 72
copy div "JIANGSU XIN BURNASIA - ADUALINK VMI // 1x40HQ // SHANGHAI - MANZANILLO / HBL: B…"
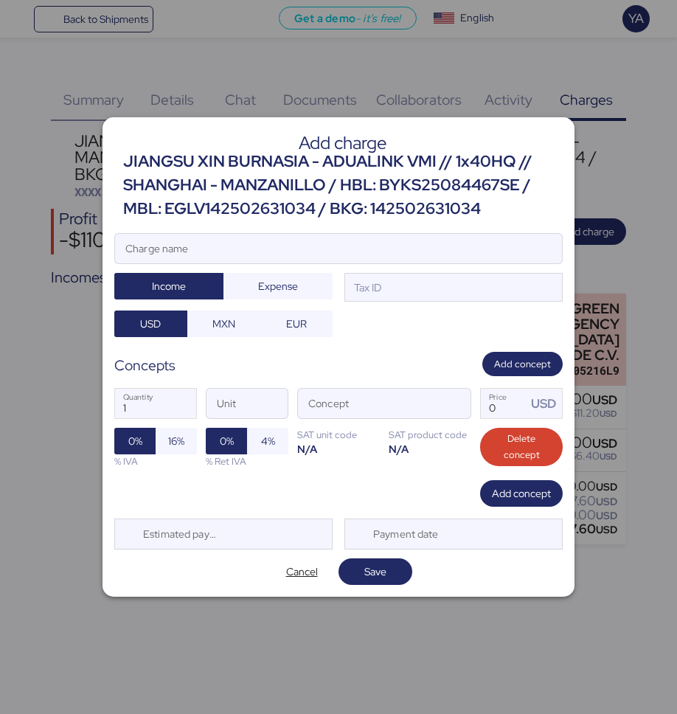
click at [303, 263] on div at bounding box center [338, 270] width 447 height 15
click at [303, 263] on input "Charge name" at bounding box center [338, 248] width 447 height 29
click at [303, 246] on input "Charge name" at bounding box center [338, 248] width 447 height 29
paste input "JIANGSU XIN BURNASIA - ADUALINK VMI // 1x40HQ // SHANGHAI - MANZANILLO / HBL: B…"
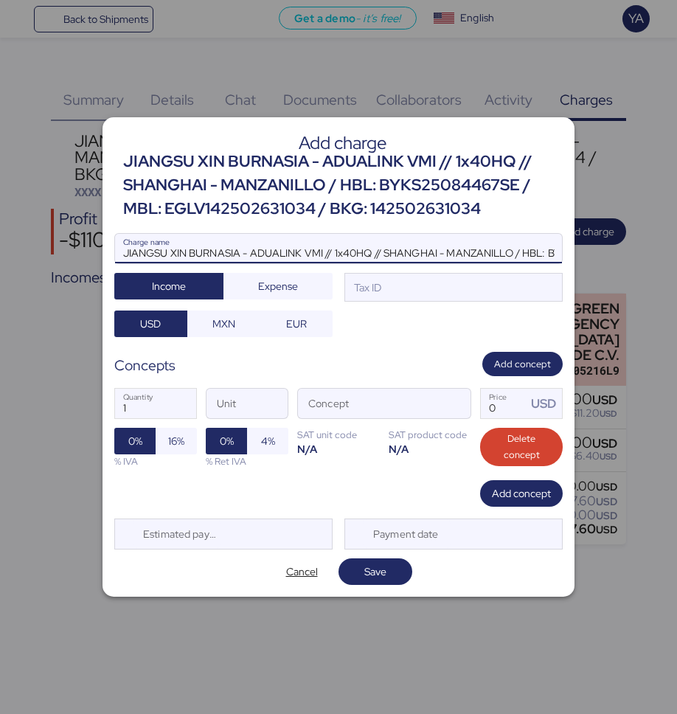
scroll to position [0, 324]
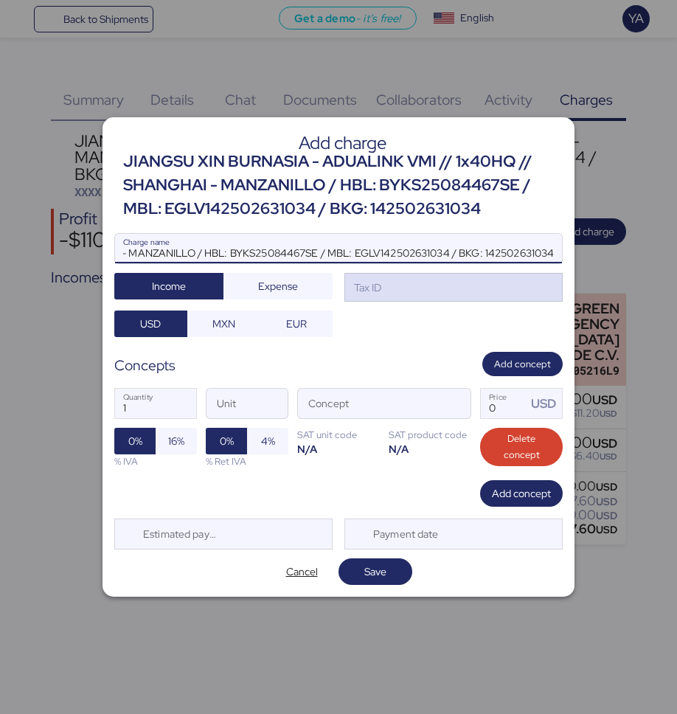
type input "JIANGSU XIN BURNASIA - ADUALINK VMI // 1x40HQ // SHANGHAI - MANZANILLO / HBL: B…"
click at [393, 279] on div "Tax ID" at bounding box center [453, 287] width 218 height 29
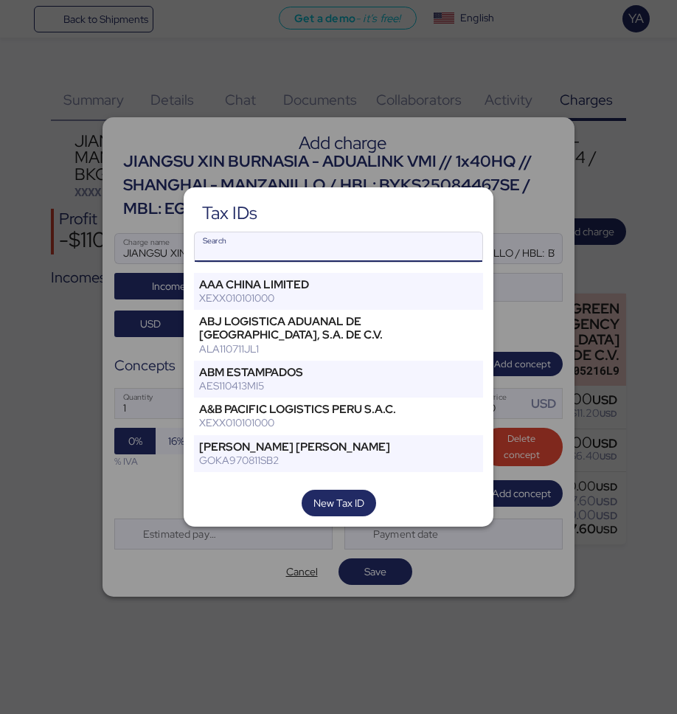
type input "A"
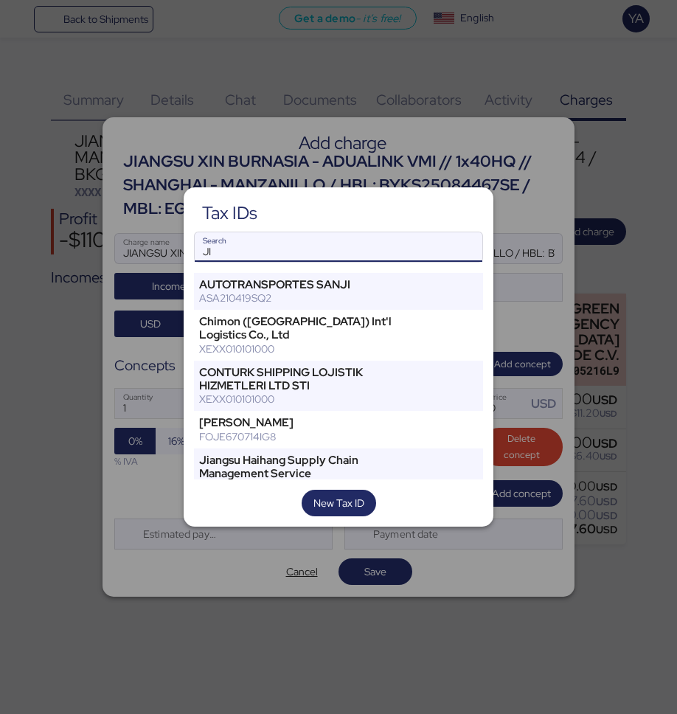
type input "J"
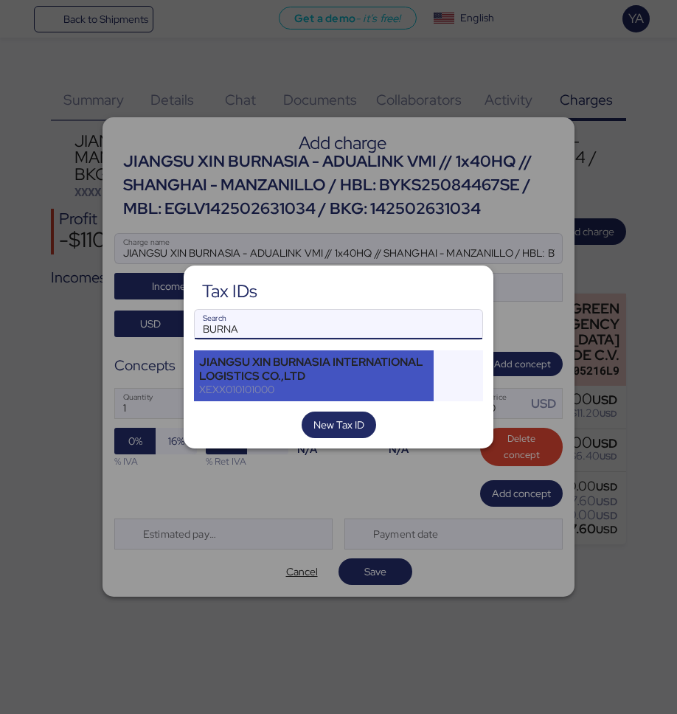
type input "BURNA"
drag, startPoint x: 319, startPoint y: 358, endPoint x: 500, endPoint y: 395, distance: 185.1
click at [319, 358] on div "JIANGSU XIN BURNASIA INTERNATIONAL LOGISTICS CO.,LTD" at bounding box center [313, 368] width 229 height 27
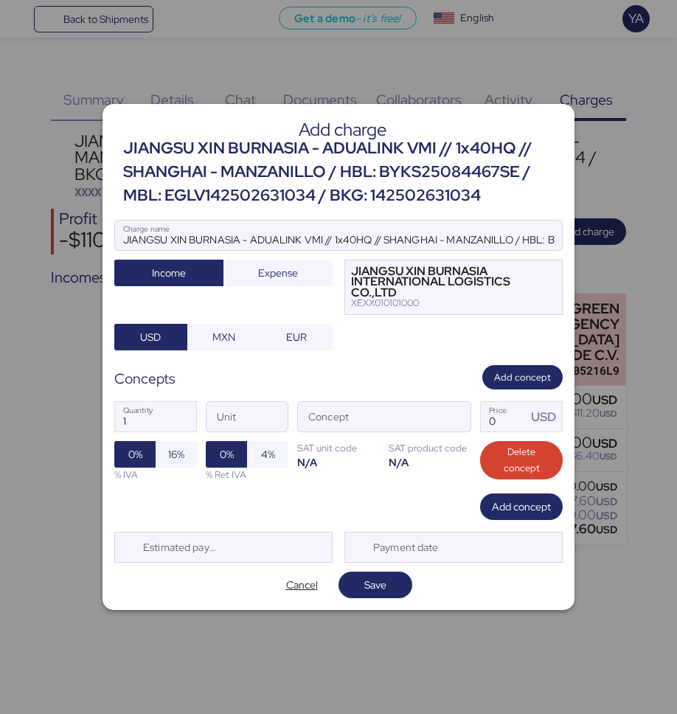
click at [473, 419] on div "1 Quantity Unit Concept 0 Price USD 0% 16% % IVA 0% 4% % Ret IVA SAT unit code …" at bounding box center [338, 441] width 448 height 104
click at [467, 419] on span "button" at bounding box center [455, 421] width 31 height 31
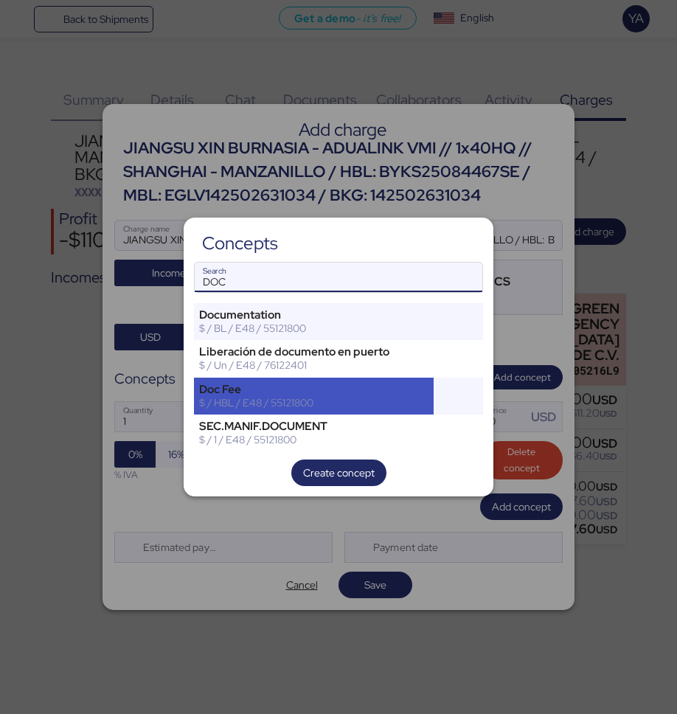
type input "DOC"
click at [374, 397] on div "$ / HBL / E48 / 55121800" at bounding box center [313, 402] width 229 height 13
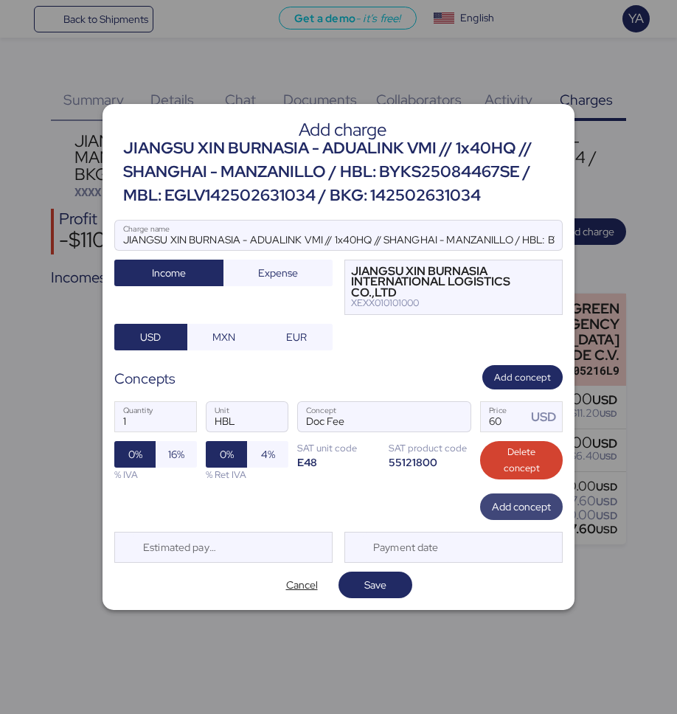
click at [543, 504] on span "Add concept" at bounding box center [521, 507] width 59 height 18
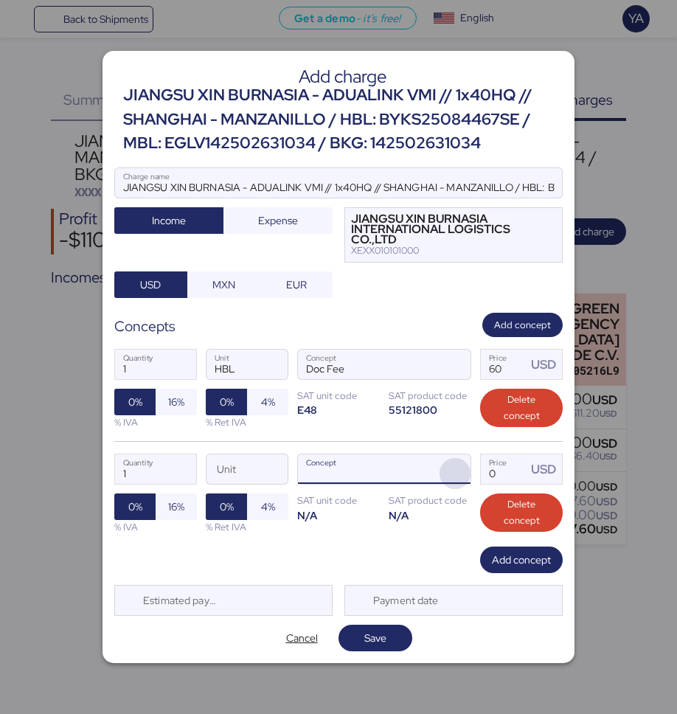
click at [452, 474] on span "button" at bounding box center [455, 473] width 31 height 31
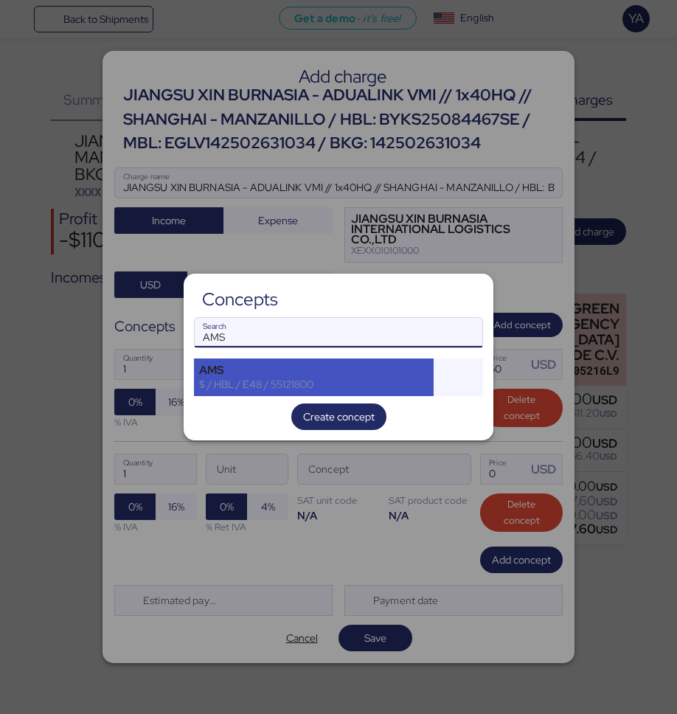
type input "AMS"
drag, startPoint x: 377, startPoint y: 366, endPoint x: 423, endPoint y: 385, distance: 49.6
click at [377, 366] on div "AMS" at bounding box center [313, 370] width 229 height 13
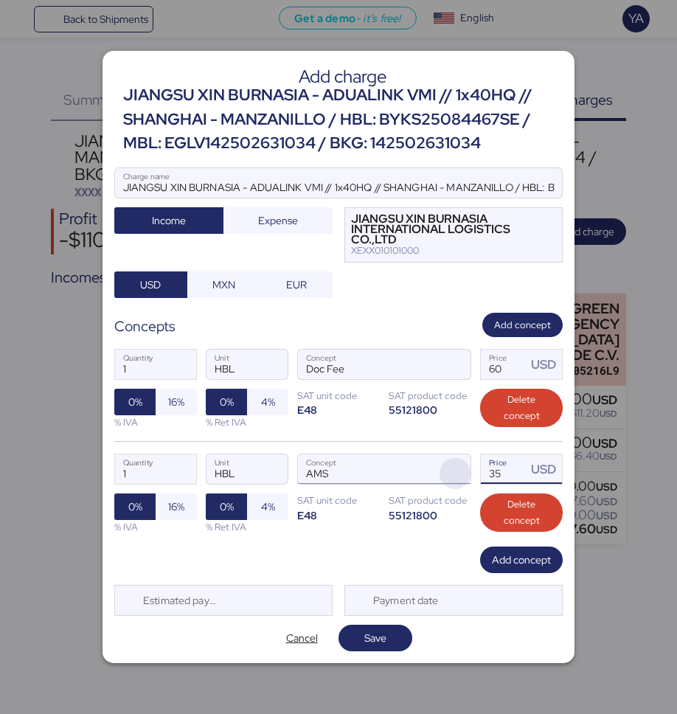
drag, startPoint x: 512, startPoint y: 473, endPoint x: 470, endPoint y: 474, distance: 42.0
click at [470, 474] on div "1 Quantity HBL Unit AMS Concept 35 Price USD 0% 16% % IVA 0% 4% % Ret IVA SAT u…" at bounding box center [338, 493] width 448 height 105
type input "40"
click at [499, 558] on span "Add concept" at bounding box center [521, 560] width 59 height 18
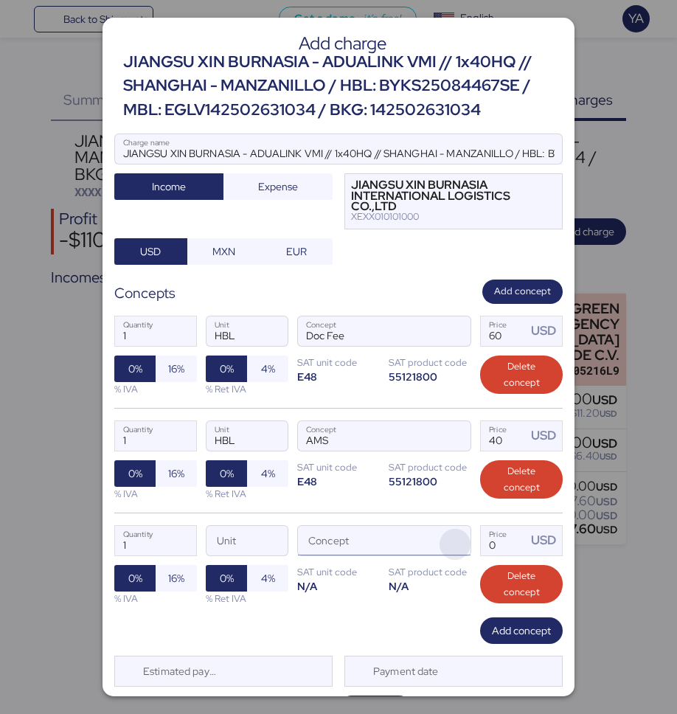
click at [462, 546] on span "button" at bounding box center [455, 544] width 31 height 31
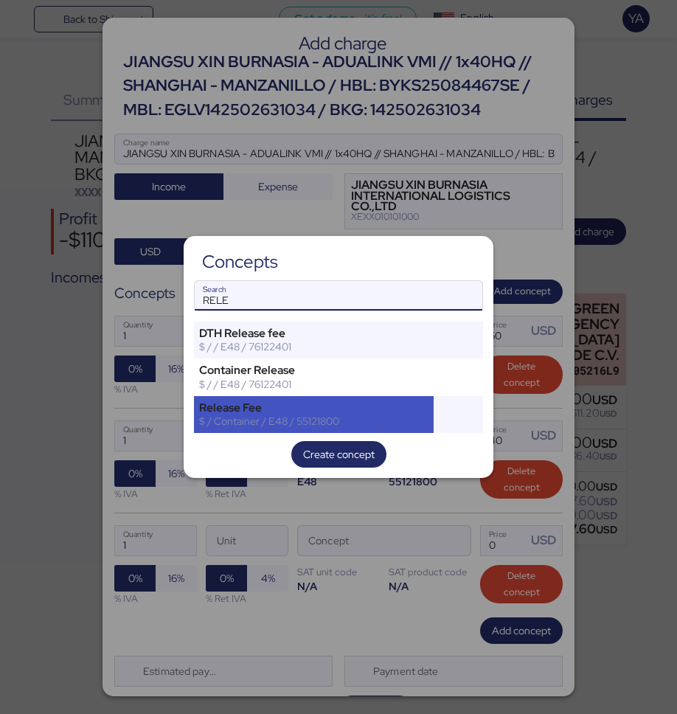
type input "RELE"
click at [415, 414] on div "$ / Container / E48 / 55121800" at bounding box center [313, 420] width 229 height 13
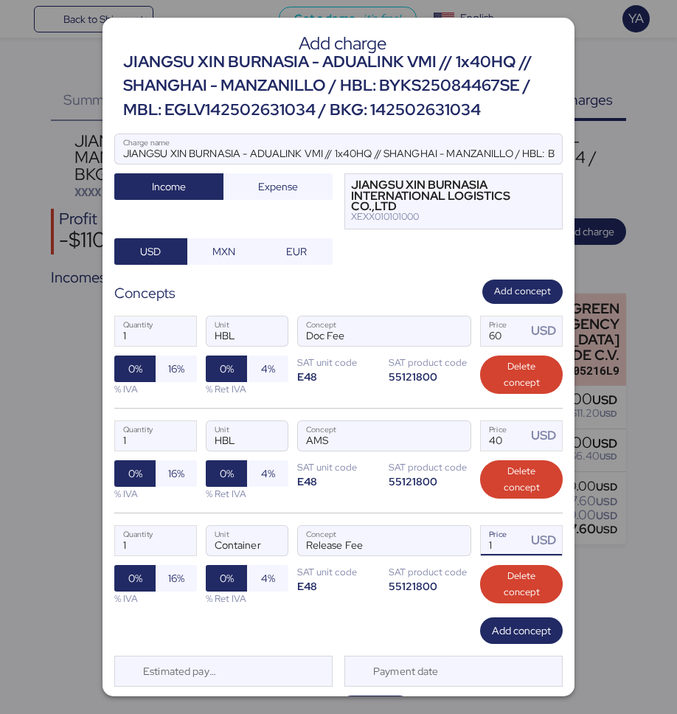
click at [505, 539] on input "1" at bounding box center [504, 540] width 46 height 29
type input "145"
click at [508, 628] on span "Add concept" at bounding box center [521, 631] width 59 height 18
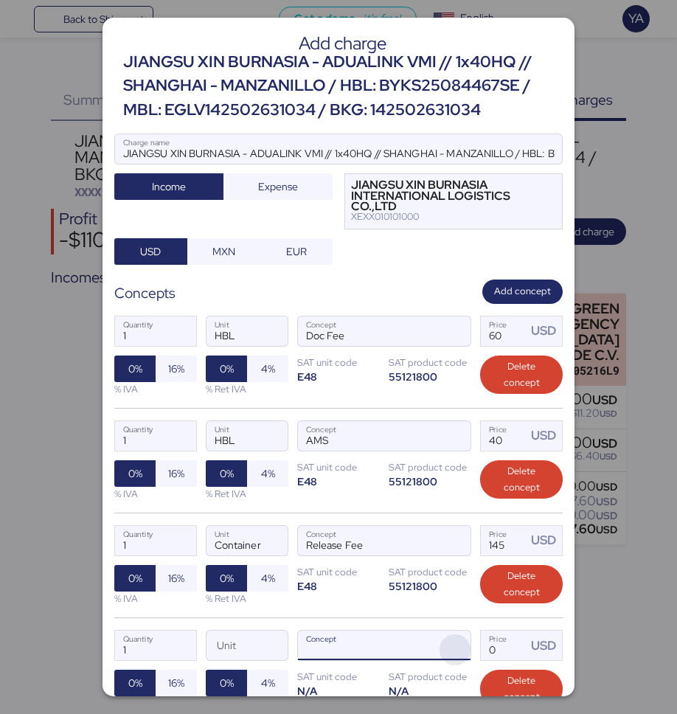
click at [454, 648] on span "button" at bounding box center [455, 649] width 31 height 31
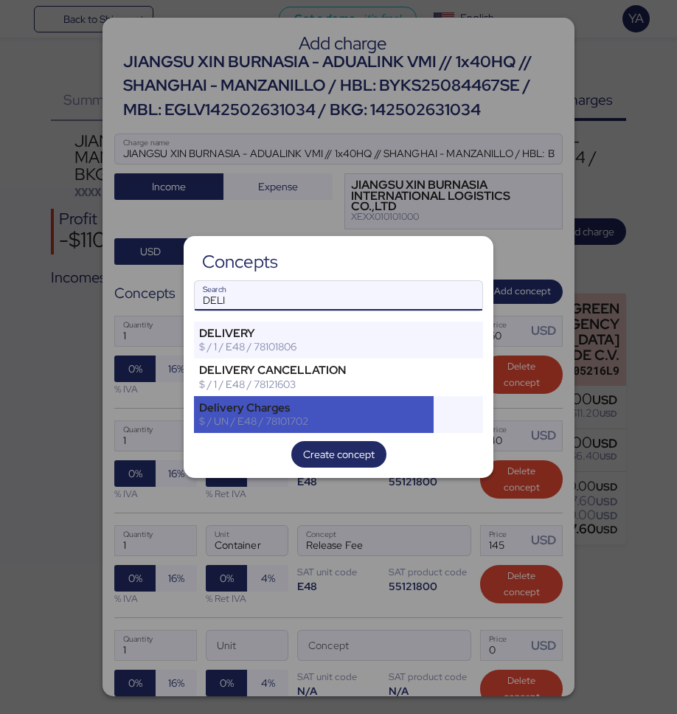
type input "DELI"
click at [327, 428] on div "Delivery Charges $ / UN / E48 / 78101702" at bounding box center [314, 414] width 240 height 37
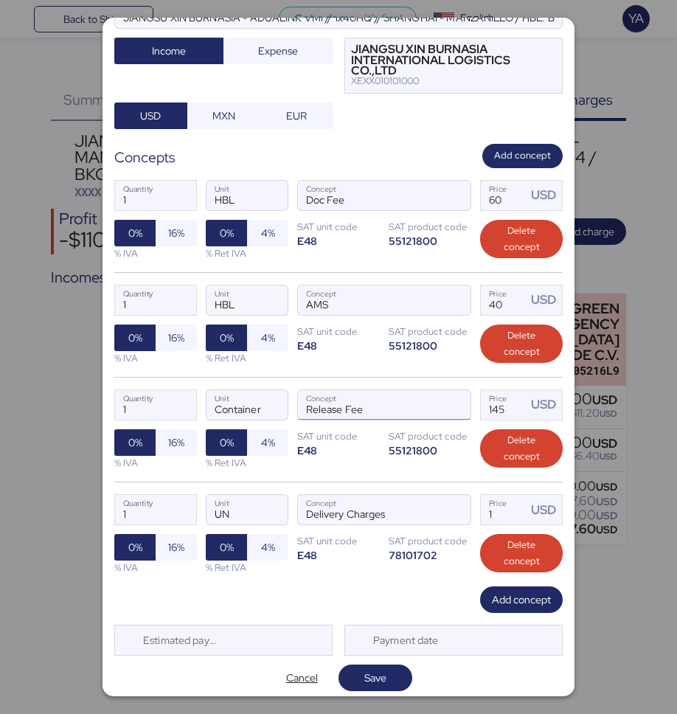
scroll to position [142, 0]
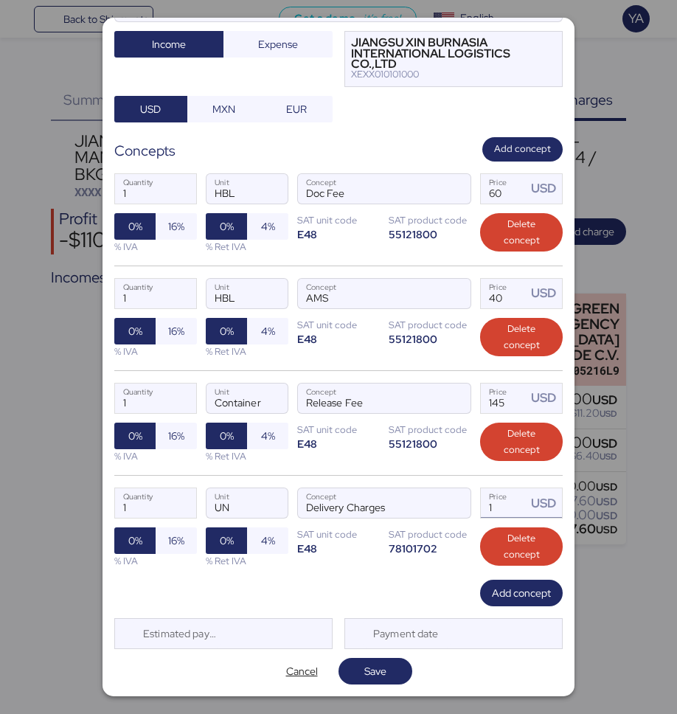
click at [517, 504] on input "1" at bounding box center [504, 502] width 46 height 29
paste input "2697.5"
type input "2697.5"
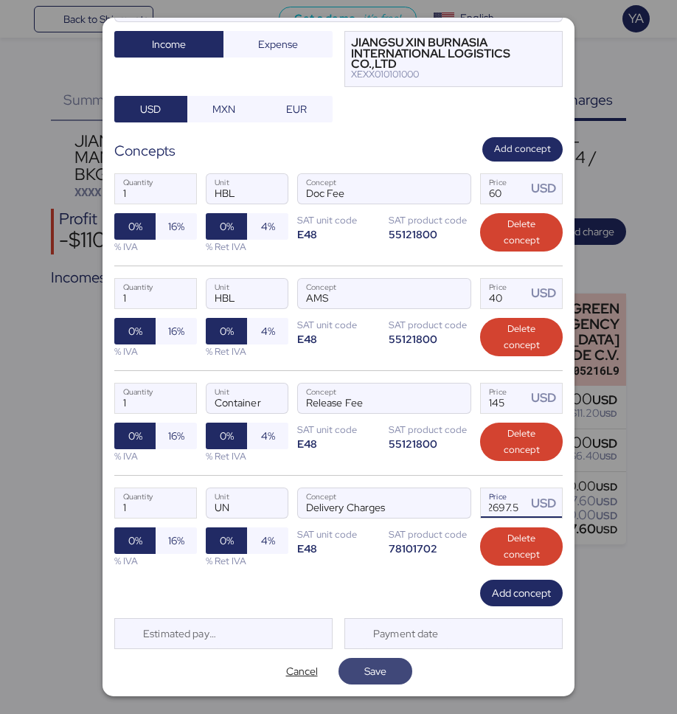
click at [376, 661] on span "Save" at bounding box center [375, 671] width 50 height 21
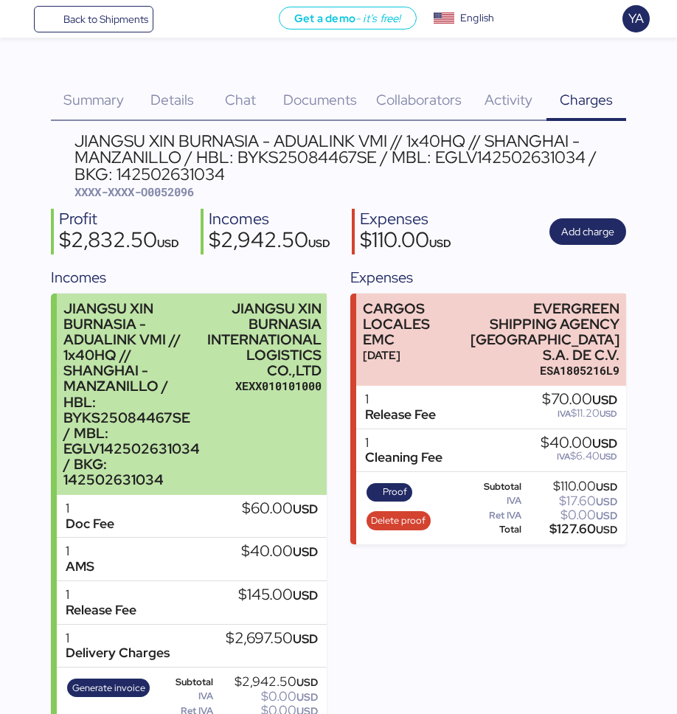
scroll to position [38, 0]
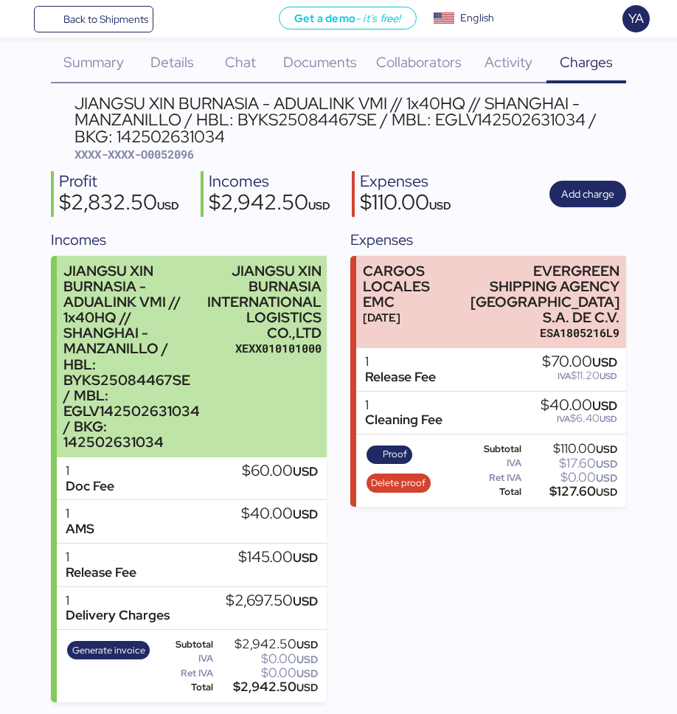
click at [147, 369] on div "JIANGSU XIN BURNASIA - ADUALINK VMI // 1x40HQ // SHANGHAI - MANZANILLO / HBL: B…" at bounding box center [131, 356] width 136 height 187
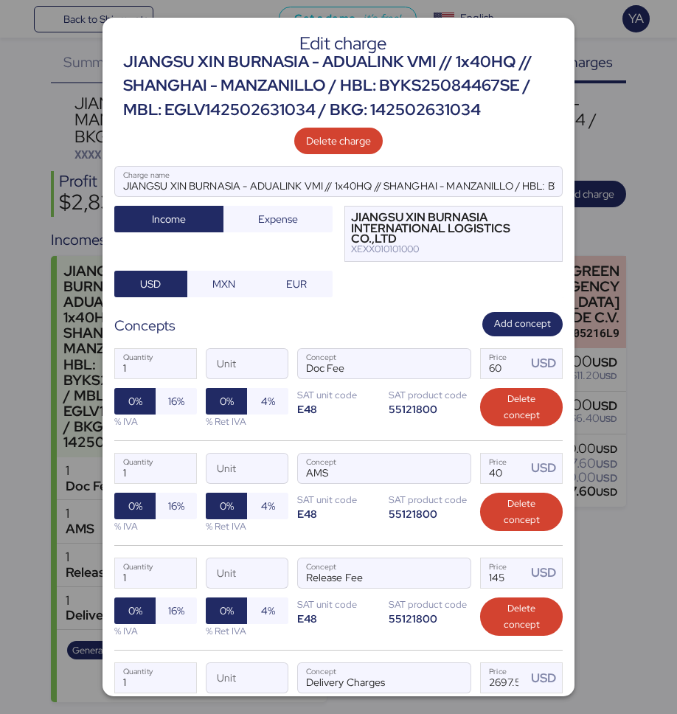
scroll to position [175, 0]
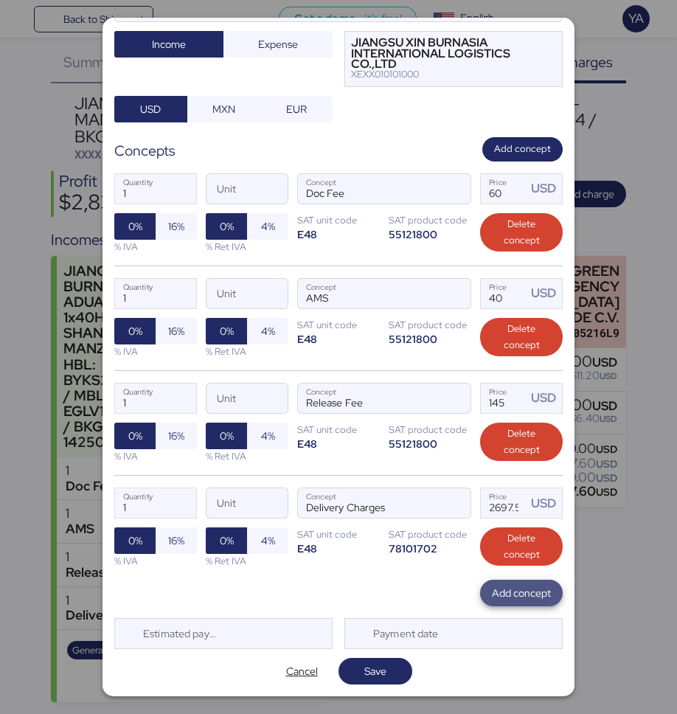
click at [517, 590] on span "Add concept" at bounding box center [521, 593] width 59 height 18
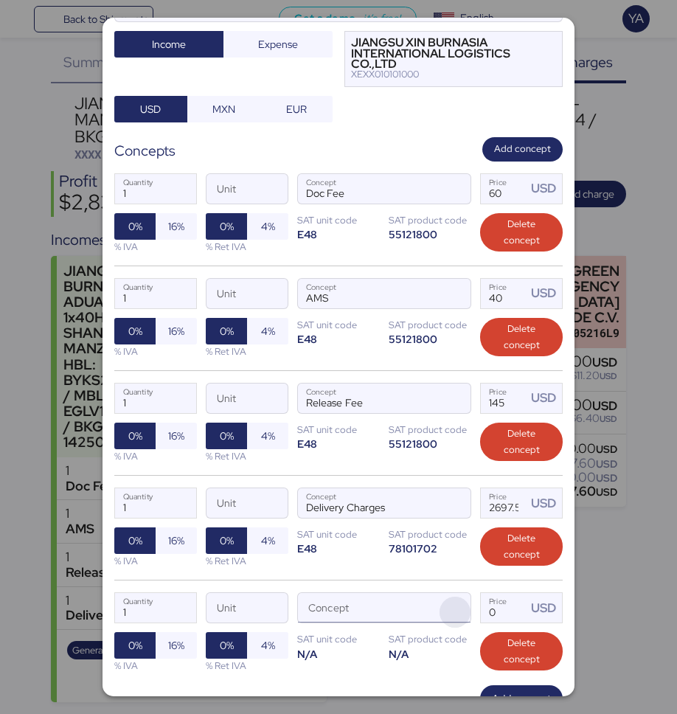
click at [447, 625] on span "button" at bounding box center [455, 612] width 31 height 31
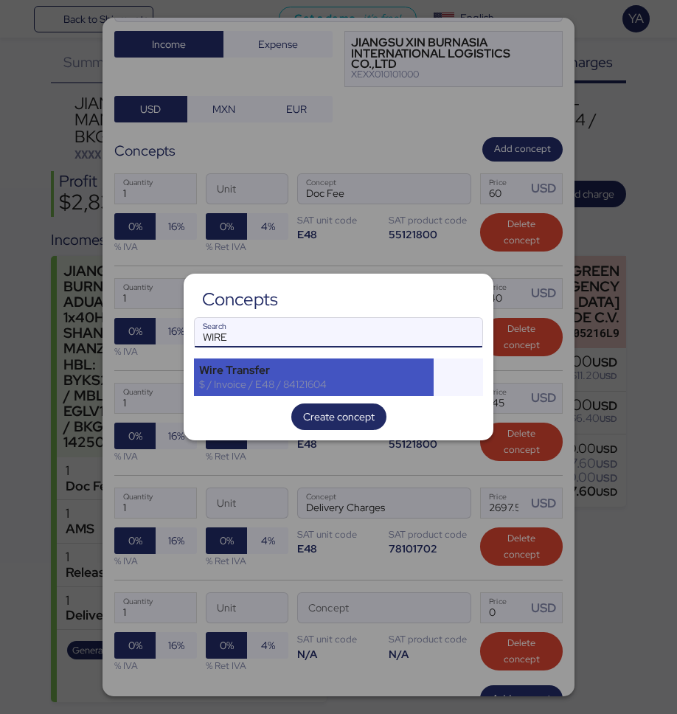
type input "WIRE"
click at [396, 369] on div "Wire Transfer" at bounding box center [313, 370] width 229 height 13
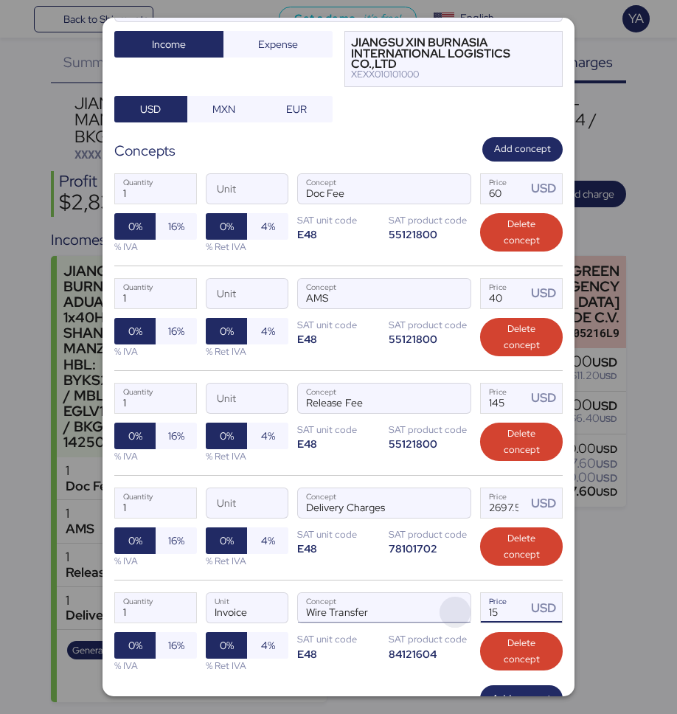
drag, startPoint x: 511, startPoint y: 606, endPoint x: 458, endPoint y: 603, distance: 53.2
click at [458, 604] on div "1 Quantity Invoice Unit Wire Transfer Concept 15 Price USD 0% 16% % IVA 0% 4% %…" at bounding box center [338, 632] width 448 height 105
type input "20"
click at [444, 665] on div "1 Quantity Invoice Unit Wire Transfer Concept 20 Price USD 0% 16% % IVA 0% 4% %…" at bounding box center [338, 632] width 448 height 105
click at [499, 688] on span "Add concept" at bounding box center [521, 698] width 59 height 21
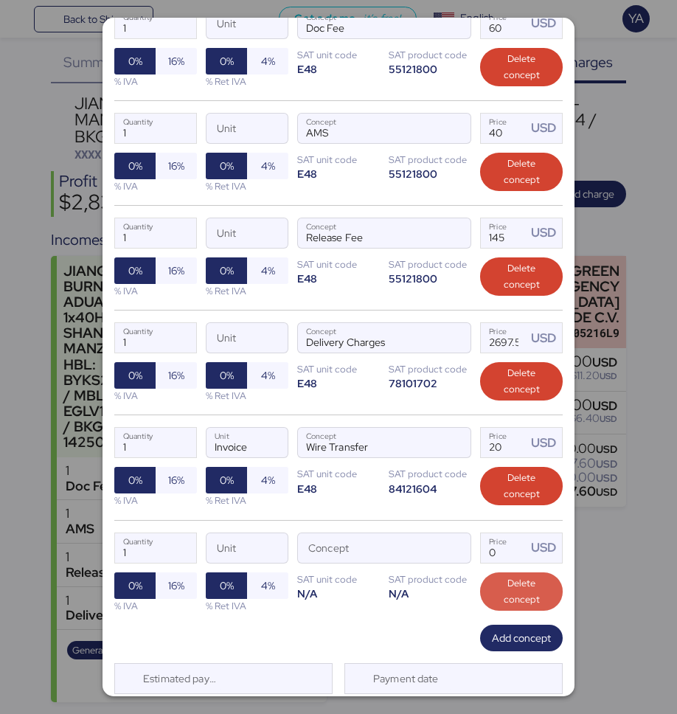
click at [542, 594] on span "Delete concept" at bounding box center [521, 591] width 59 height 32
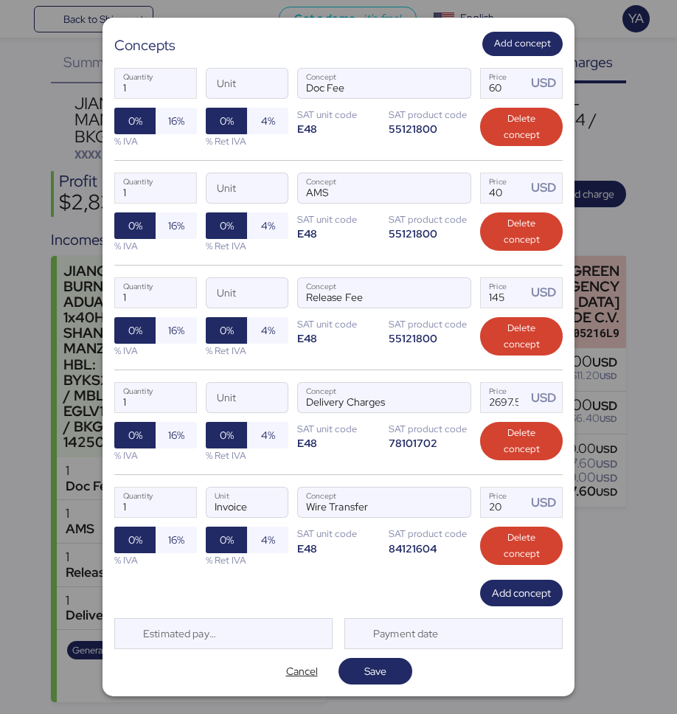
scroll to position [280, 0]
click at [389, 658] on span "Save" at bounding box center [375, 671] width 74 height 27
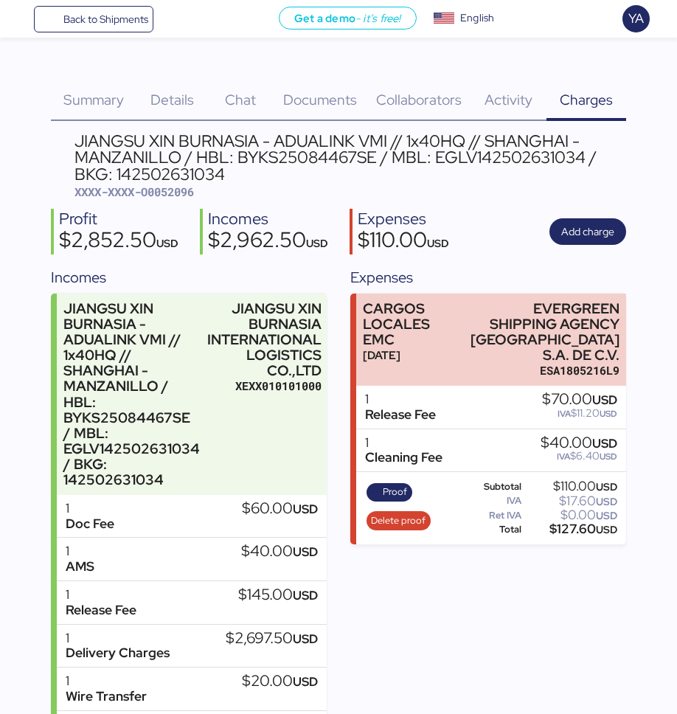
scroll to position [80, 0]
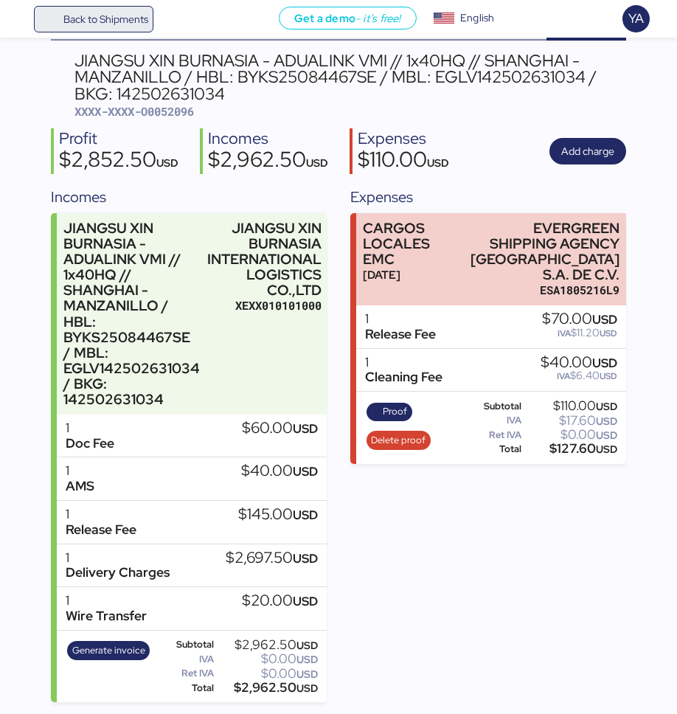
click at [128, 24] on span "Back to Shipments" at bounding box center [105, 19] width 85 height 18
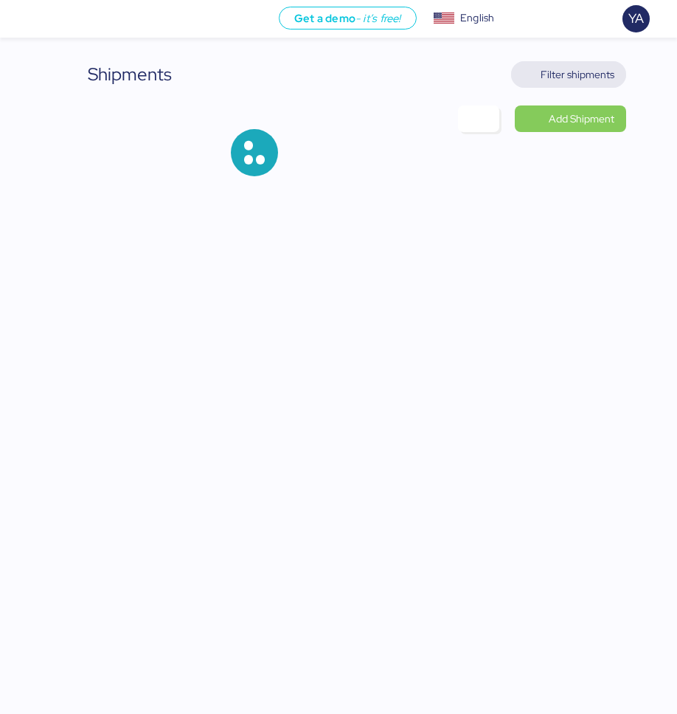
click at [562, 80] on span "Filter shipments" at bounding box center [578, 75] width 74 height 18
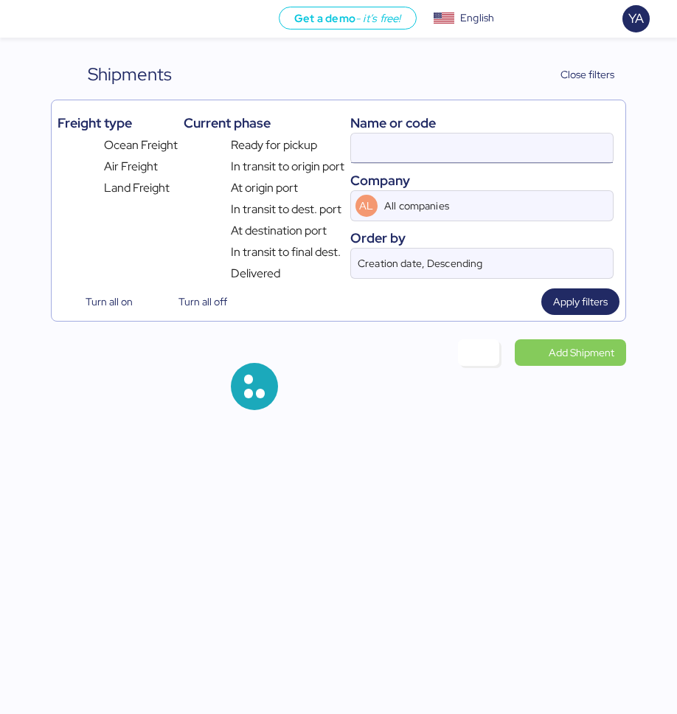
click at [471, 148] on input at bounding box center [482, 147] width 263 height 29
paste input "O0052095"
type input "O0052095"
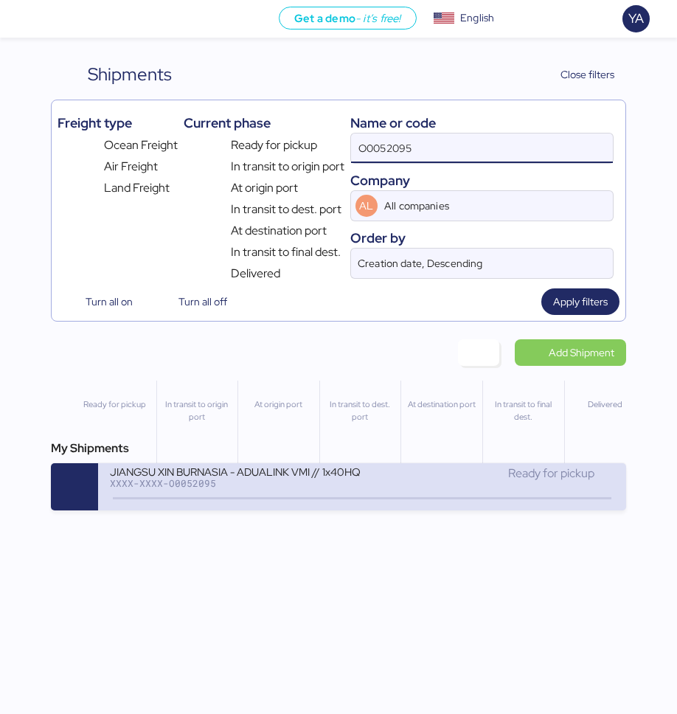
click at [282, 485] on div "XXXX-XXXX-O0052095" at bounding box center [236, 483] width 252 height 10
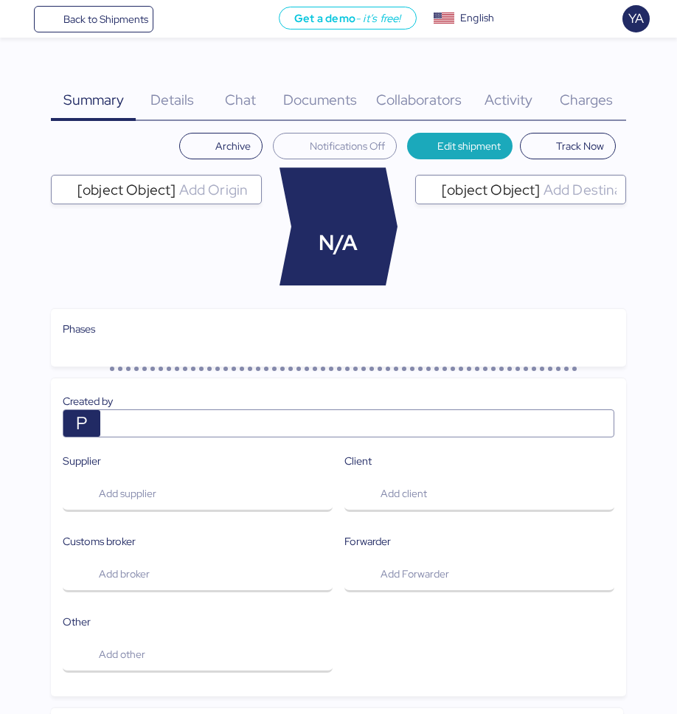
click at [562, 108] on span "Charges" at bounding box center [586, 99] width 53 height 19
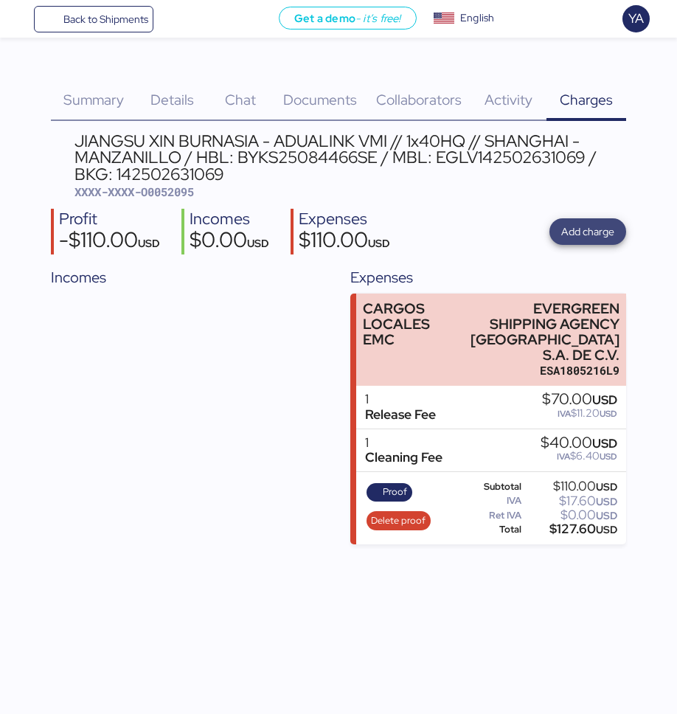
click at [562, 229] on span "Add charge" at bounding box center [587, 232] width 53 height 18
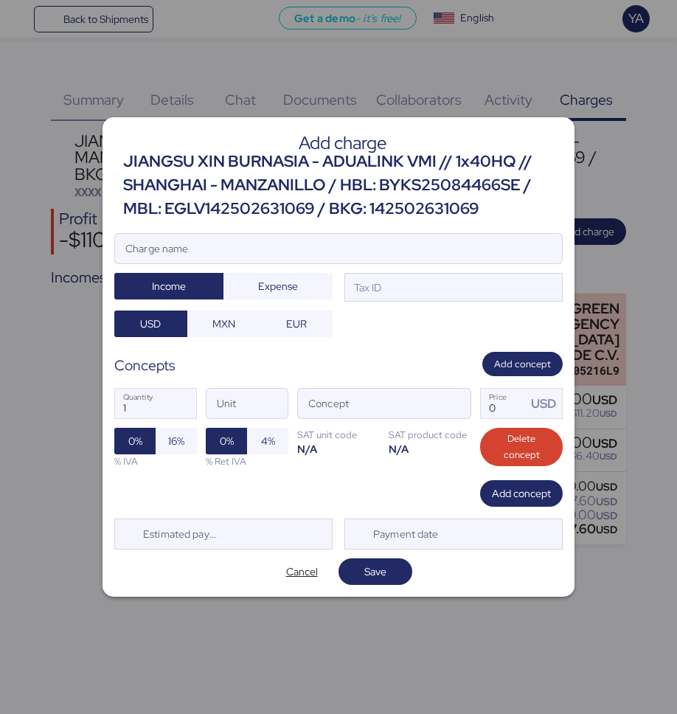
click at [243, 167] on div "JIANGSU XIN BURNASIA - ADUALINK VMI // 1x40HQ // SHANGHAI - MANZANILLO / HBL: B…" at bounding box center [343, 186] width 440 height 72
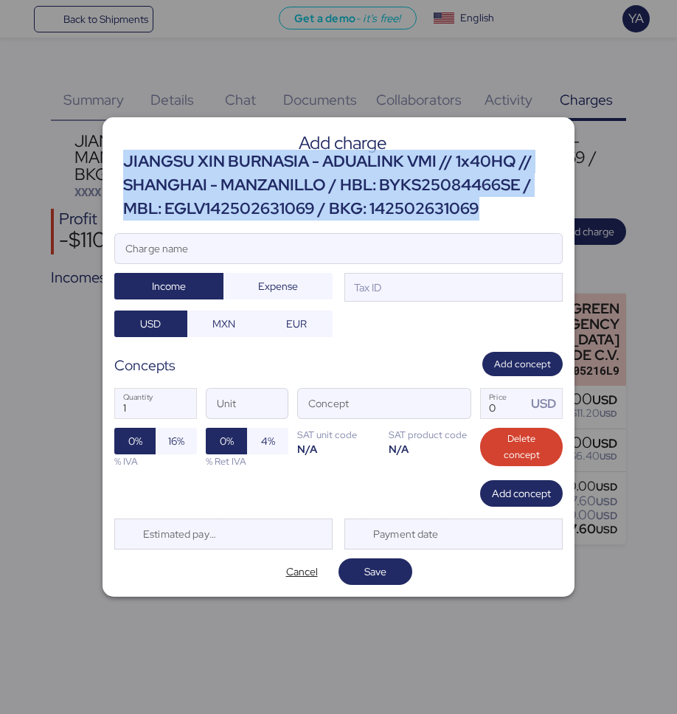
click at [243, 167] on div "JIANGSU XIN BURNASIA - ADUALINK VMI // 1x40HQ // SHANGHAI - MANZANILLO / HBL: B…" at bounding box center [343, 186] width 440 height 72
copy div "JIANGSU XIN BURNASIA - ADUALINK VMI // 1x40HQ // SHANGHAI - MANZANILLO / HBL: B…"
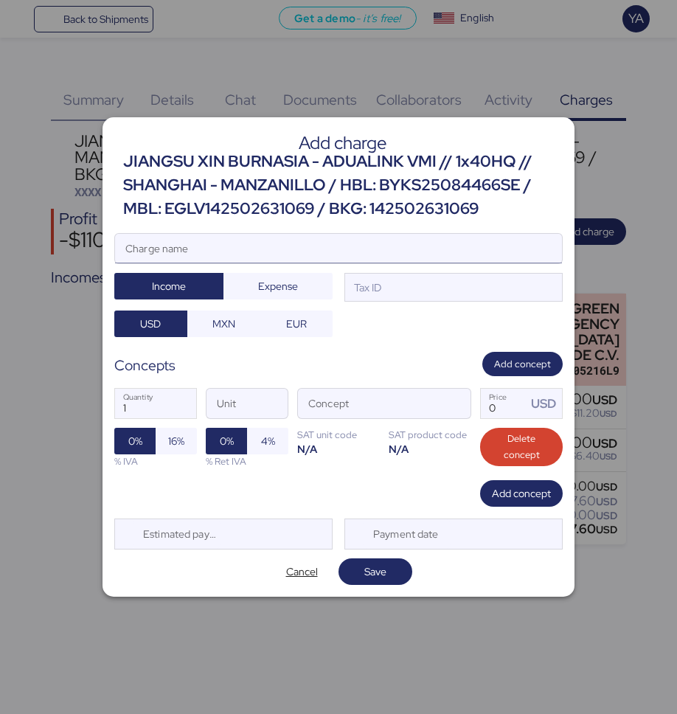
click at [244, 252] on input "Charge name" at bounding box center [338, 248] width 447 height 29
paste input "JIANGSU XIN BURNASIA - ADUALINK VMI // 1x40HQ // SHANGHAI - MANZANILLO / HBL: B…"
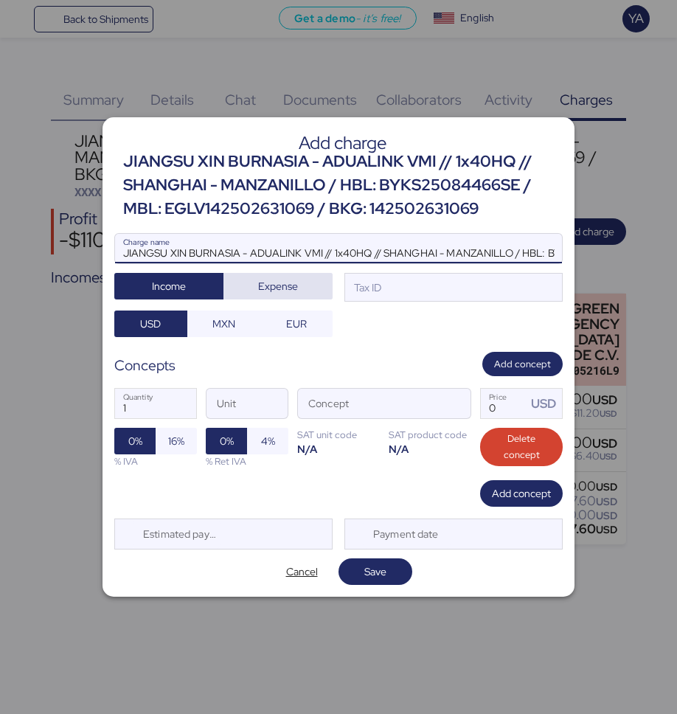
scroll to position [0, 324]
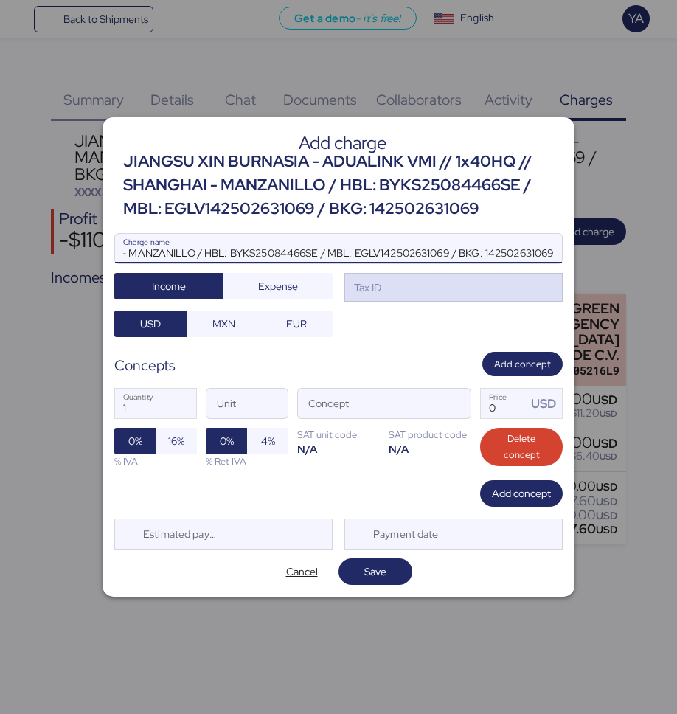
type input "JIANGSU XIN BURNASIA - ADUALINK VMI // 1x40HQ // SHANGHAI - MANZANILLO / HBL: B…"
click at [352, 284] on div "Tax ID" at bounding box center [366, 288] width 30 height 16
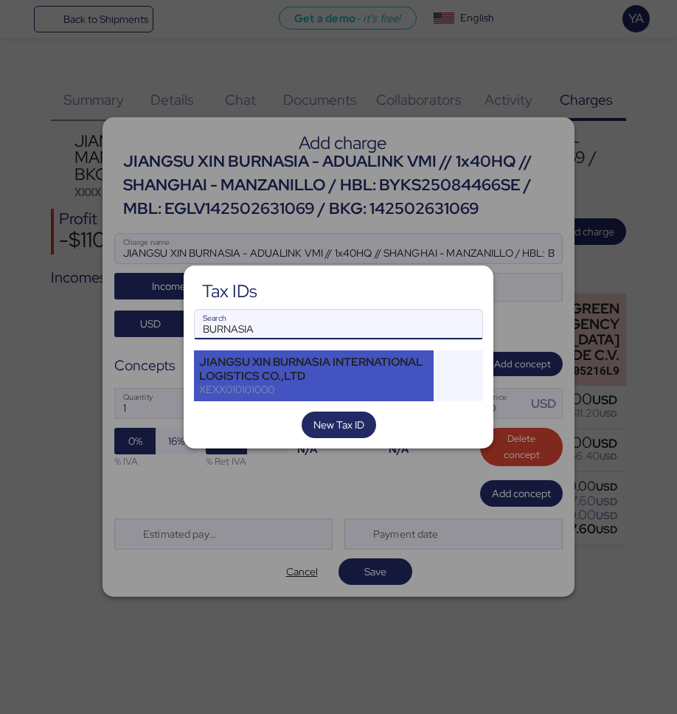
type input "BURNASIA"
click at [334, 364] on div "JIANGSU XIN BURNASIA INTERNATIONAL LOGISTICS CO.,LTD" at bounding box center [313, 368] width 229 height 27
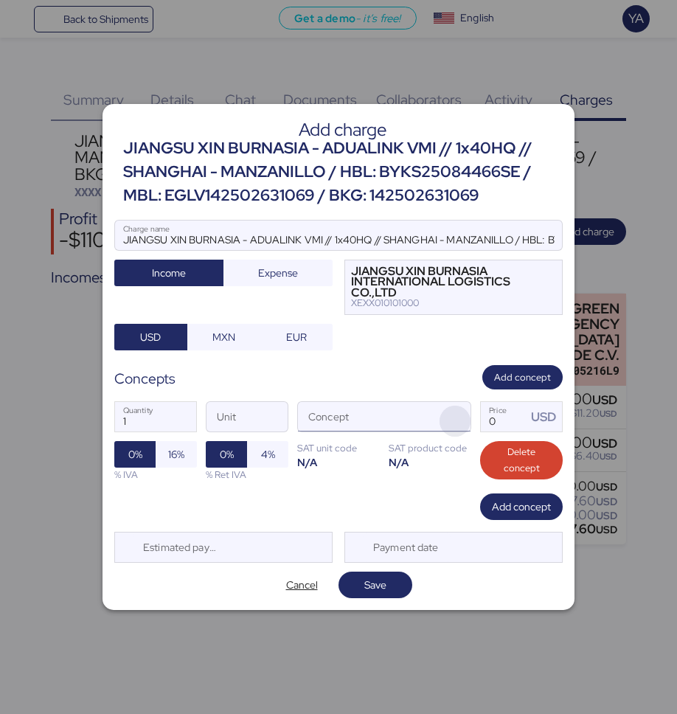
click at [454, 418] on span "button" at bounding box center [455, 421] width 31 height 31
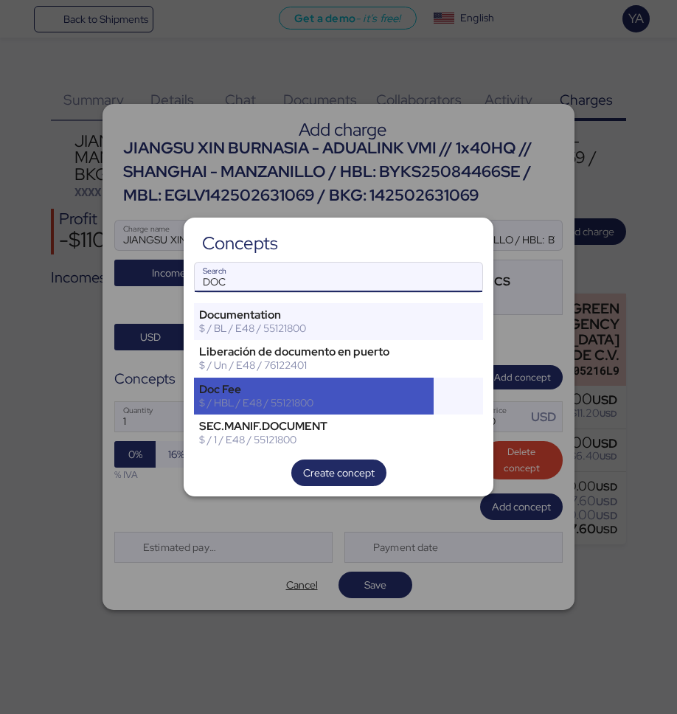
type input "DOC"
click at [323, 385] on div "Doc Fee" at bounding box center [313, 389] width 229 height 13
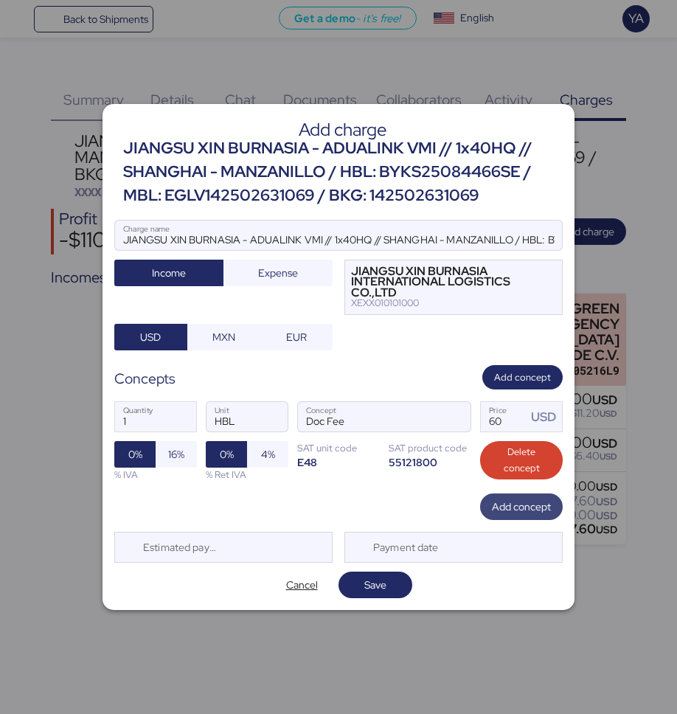
click at [496, 510] on span "Add concept" at bounding box center [521, 507] width 59 height 18
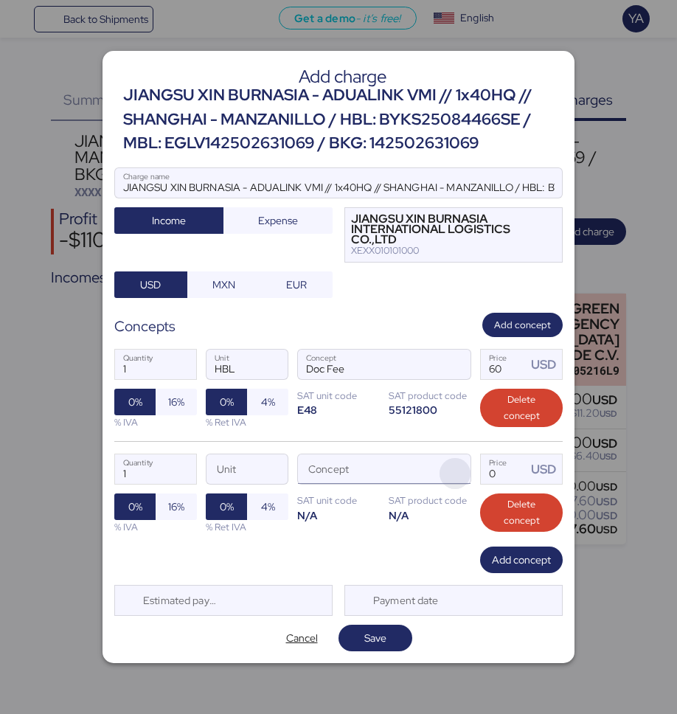
click at [459, 477] on span "button" at bounding box center [455, 473] width 31 height 31
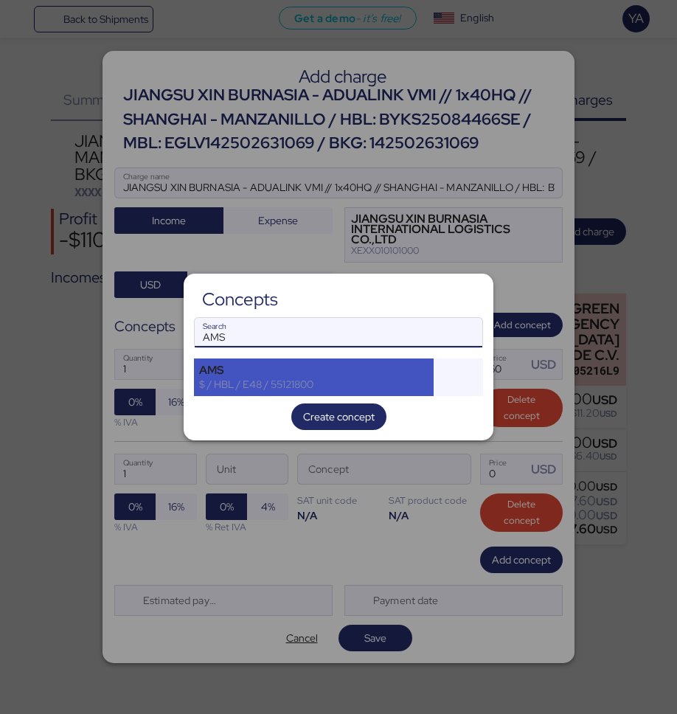
type input "AMS"
click at [296, 389] on div "$ / HBL / E48 / 55121800" at bounding box center [313, 384] width 229 height 13
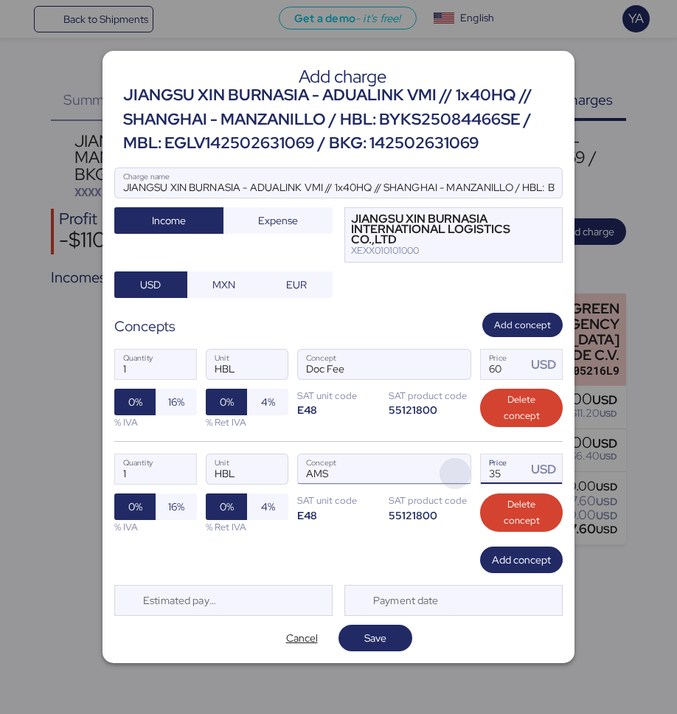
drag, startPoint x: 522, startPoint y: 473, endPoint x: 443, endPoint y: 472, distance: 78.9
click at [443, 472] on div "1 Quantity HBL Unit AMS Concept 35 Price USD 0% 16% % IVA 0% 4% % Ret IVA SAT u…" at bounding box center [338, 493] width 448 height 105
type input "40"
click at [506, 563] on span "Add concept" at bounding box center [521, 560] width 59 height 18
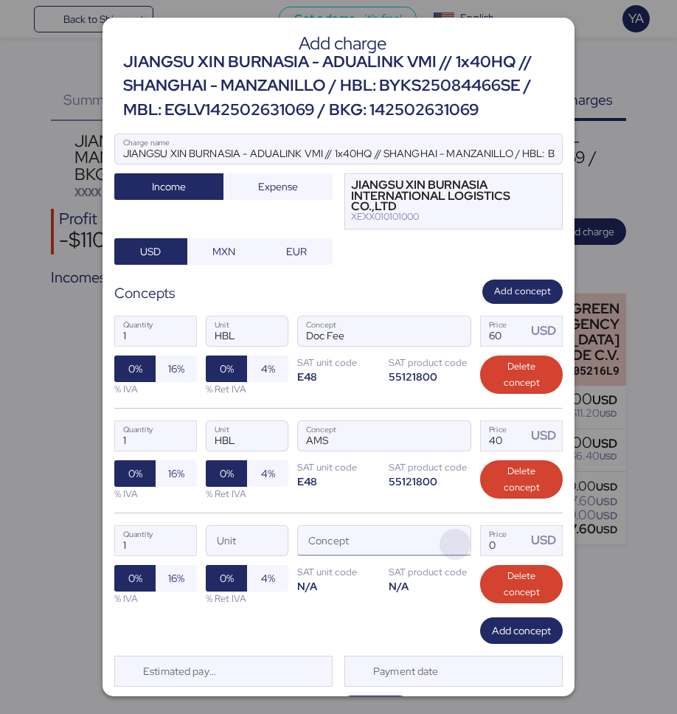
click at [448, 530] on span "button" at bounding box center [455, 544] width 31 height 31
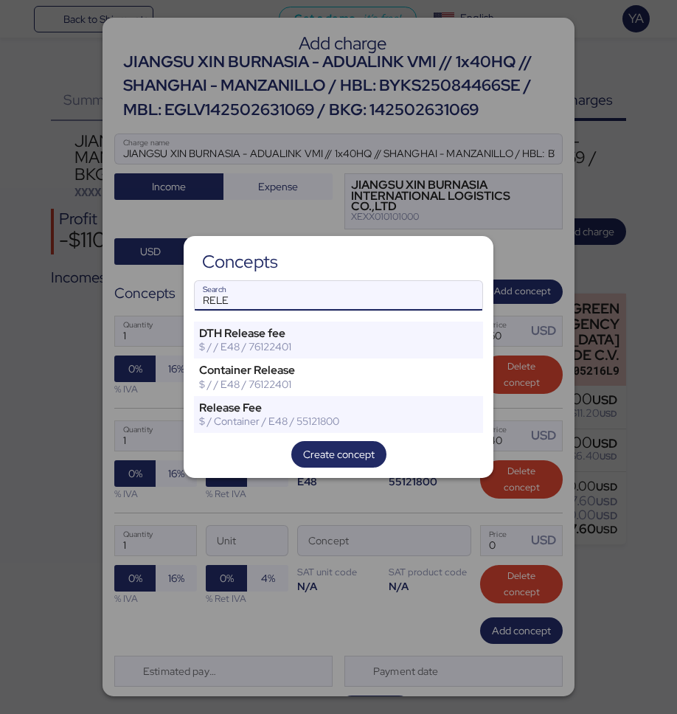
type input "RELE"
click at [271, 437] on div "Concepts RELE Search DTH Release fee $ / / E48 / 76122401 Container Release $ /…" at bounding box center [339, 356] width 310 height 241
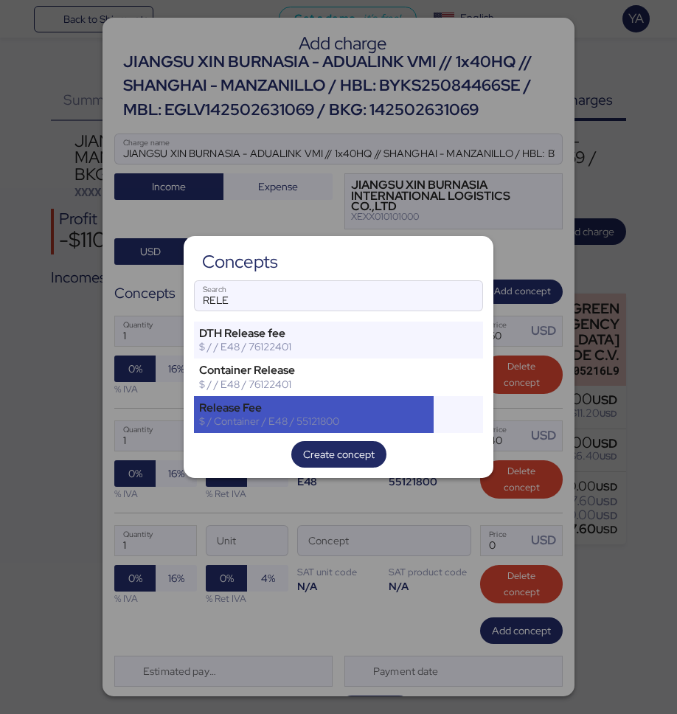
click at [273, 426] on div "$ / Container / E48 / 55121800" at bounding box center [313, 420] width 229 height 13
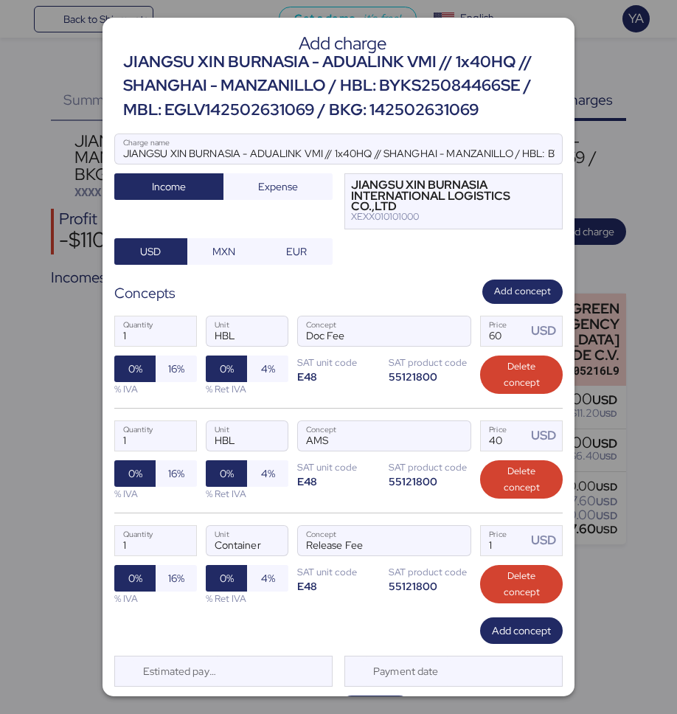
scroll to position [38, 0]
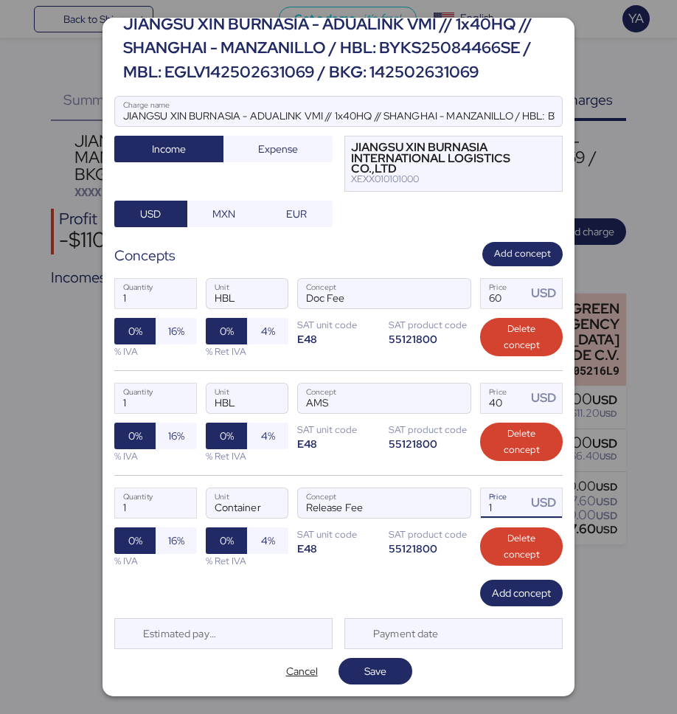
click at [497, 504] on input "1" at bounding box center [504, 502] width 46 height 29
type input "145"
click at [536, 601] on span "Add concept" at bounding box center [521, 593] width 59 height 18
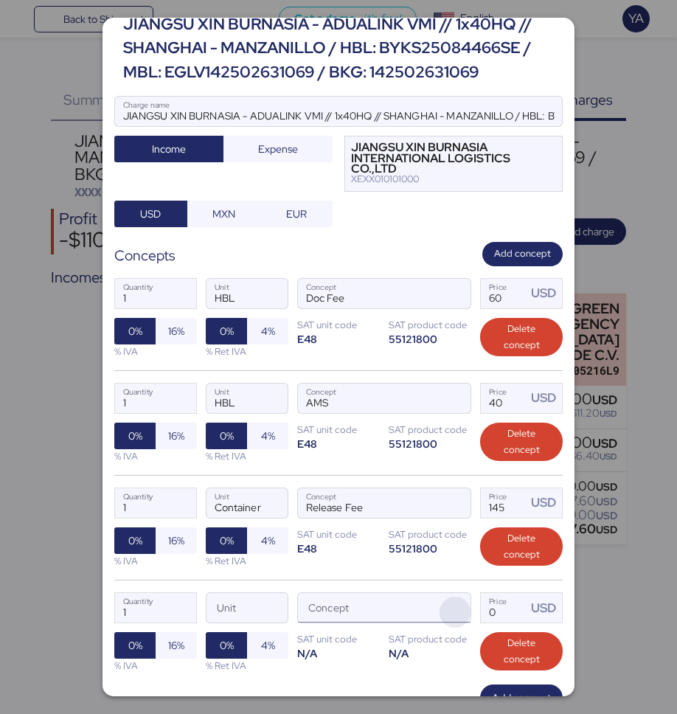
click at [461, 614] on span "button" at bounding box center [455, 612] width 31 height 31
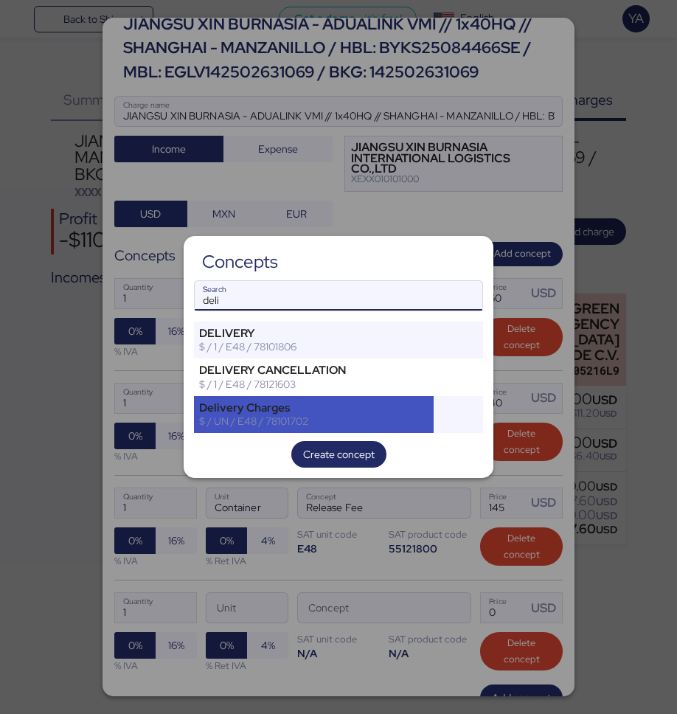
type input "deli"
click at [275, 421] on div "$ / UN / E48 / 78101702" at bounding box center [313, 420] width 229 height 13
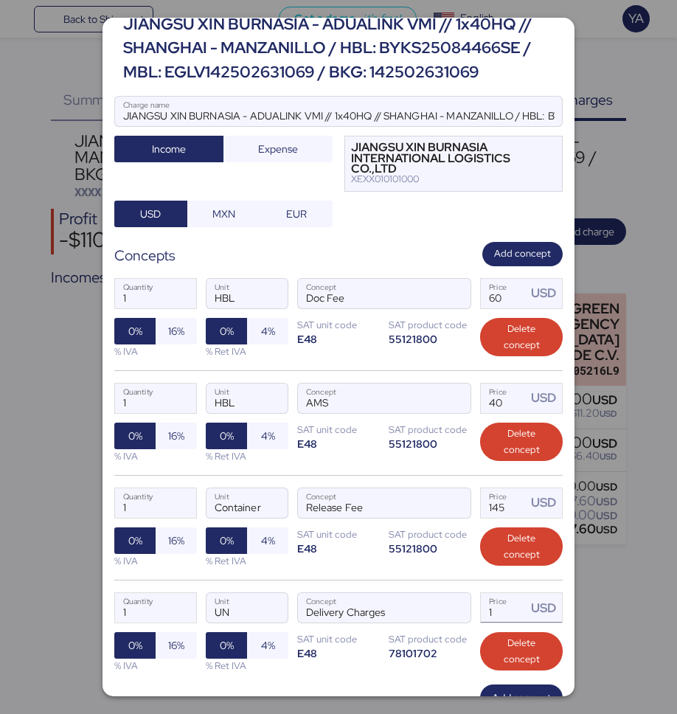
click at [518, 608] on input "1" at bounding box center [504, 607] width 46 height 29
click at [495, 612] on input "Price USD" at bounding box center [504, 607] width 46 height 29
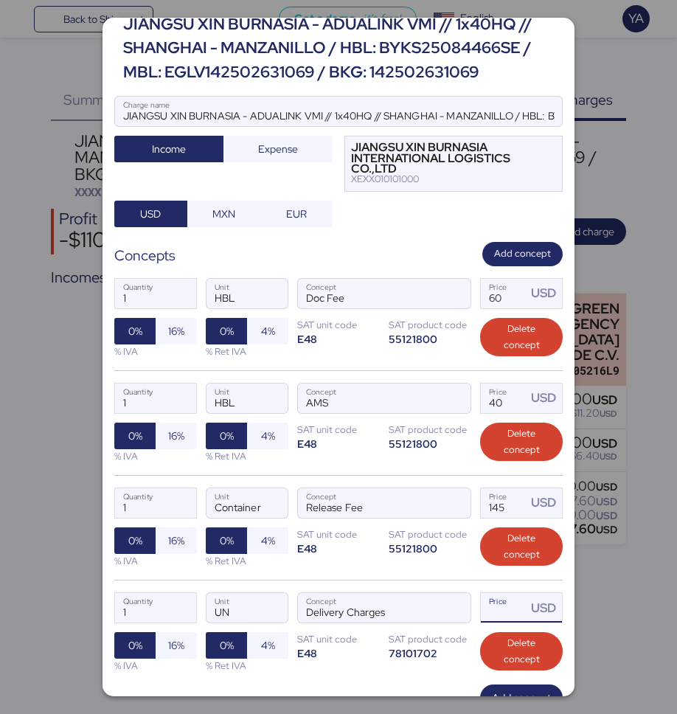
scroll to position [0, 0]
type input "0"
click at [516, 602] on input "Price USD" at bounding box center [504, 607] width 46 height 29
paste input "2697.5"
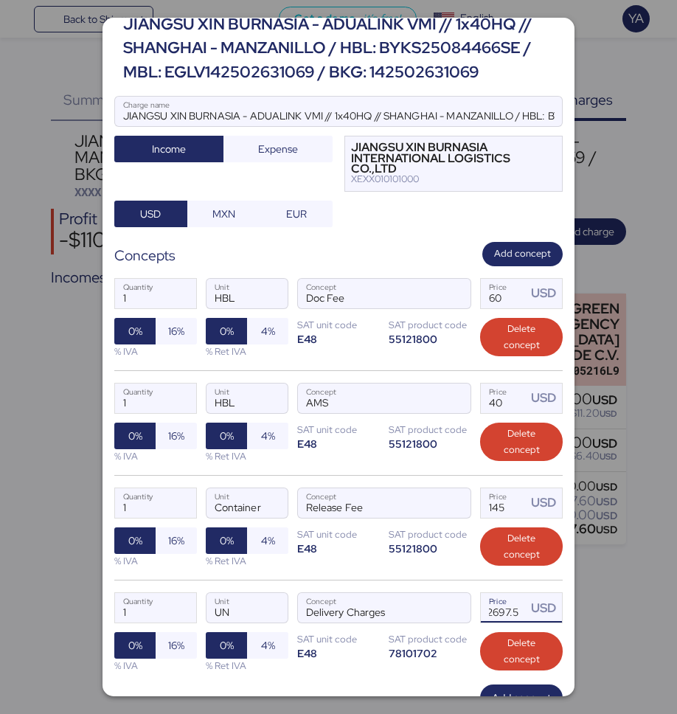
type input "2697.5"
click at [493, 590] on div "1 Quantity UN Unit Delivery Charges Concept 2697.5 Price USD 0% 16% % IVA 0% 4%…" at bounding box center [338, 632] width 448 height 105
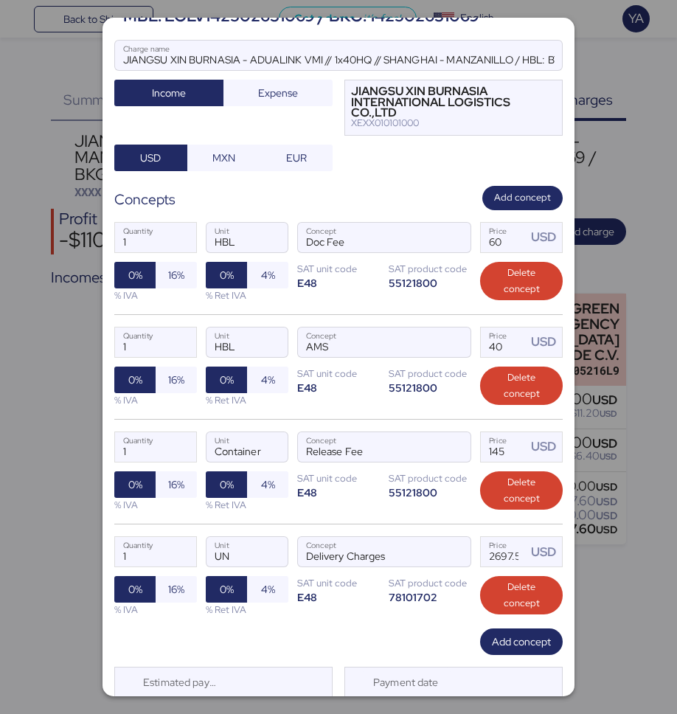
scroll to position [95, 0]
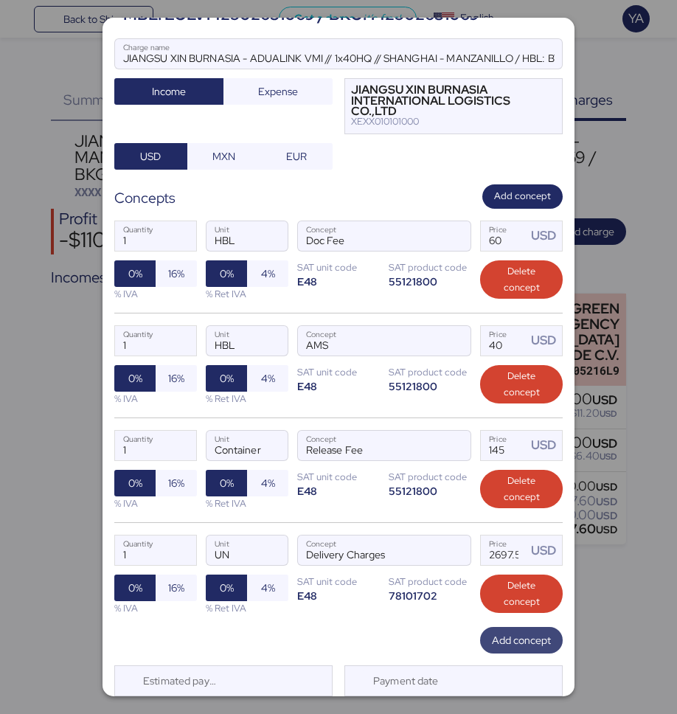
click at [496, 639] on span "Add concept" at bounding box center [521, 640] width 59 height 18
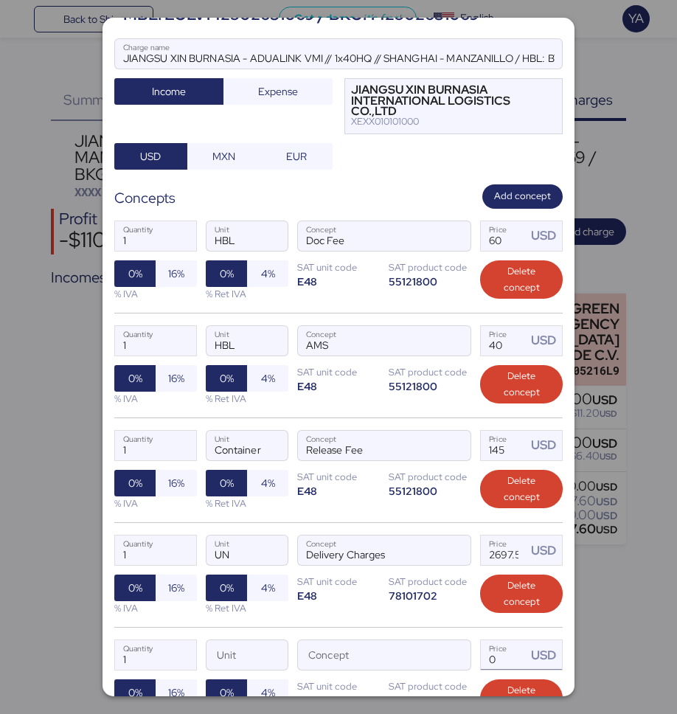
drag, startPoint x: 496, startPoint y: 639, endPoint x: 483, endPoint y: 642, distance: 13.6
click at [486, 639] on div "1 Quantity Unit Concept 0 Price USD 0% 16% % IVA 0% 4% % Ret IVA SAT unit code …" at bounding box center [338, 679] width 448 height 105
click at [456, 660] on span "button" at bounding box center [455, 659] width 31 height 31
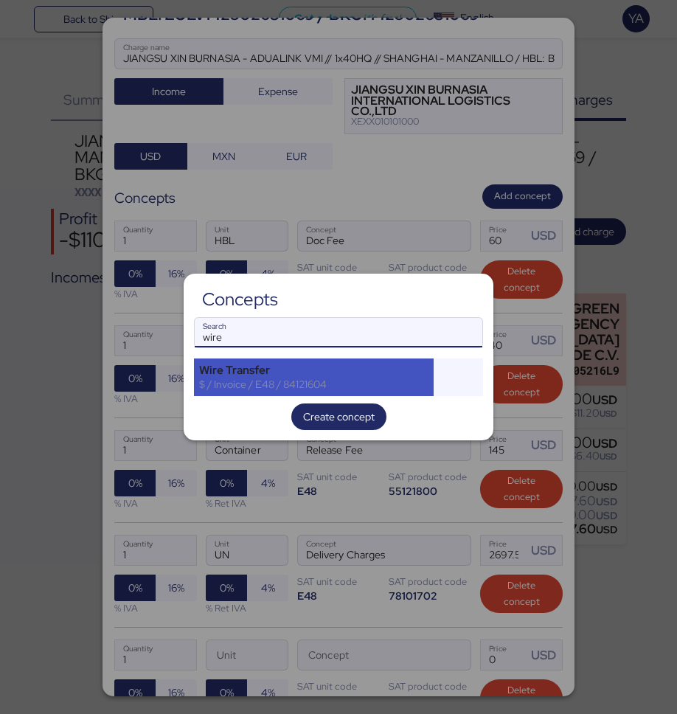
type input "wire"
click at [363, 381] on div "$ / Invoice / E48 / 84121604" at bounding box center [313, 384] width 229 height 13
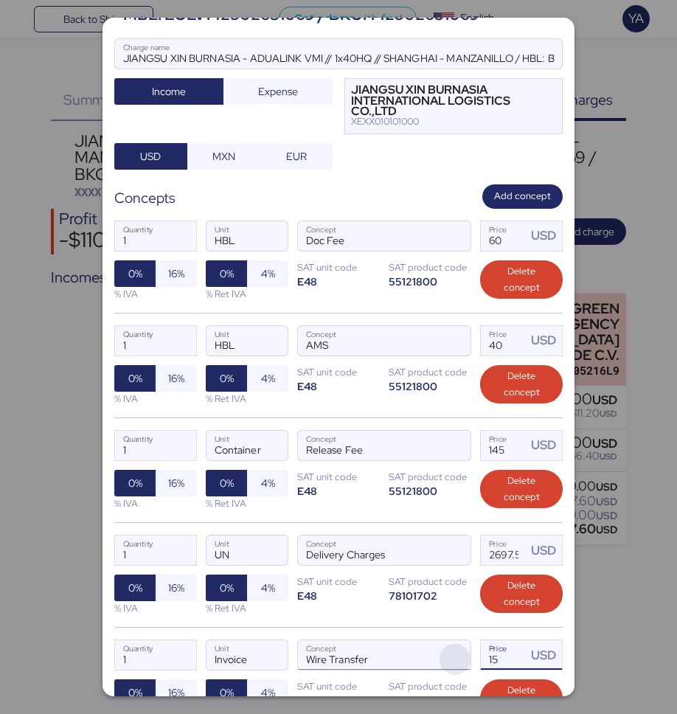
drag, startPoint x: 501, startPoint y: 656, endPoint x: 461, endPoint y: 658, distance: 40.6
click at [461, 659] on div "1 Quantity Invoice Unit Wire Transfer Concept 15 Price USD 0% 16% % IVA 0% 4% %…" at bounding box center [338, 679] width 448 height 105
type input "20"
click at [389, 608] on div "1 Quantity UN Unit Delivery Charges Concept 2697.5 Price USD 0% 16% % IVA 0% 4%…" at bounding box center [338, 574] width 448 height 105
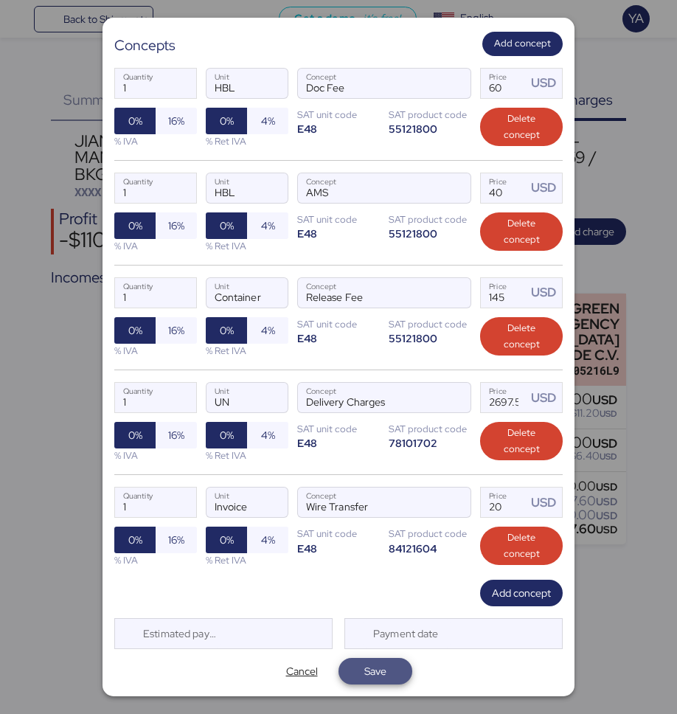
click at [390, 668] on span "Save" at bounding box center [375, 671] width 50 height 21
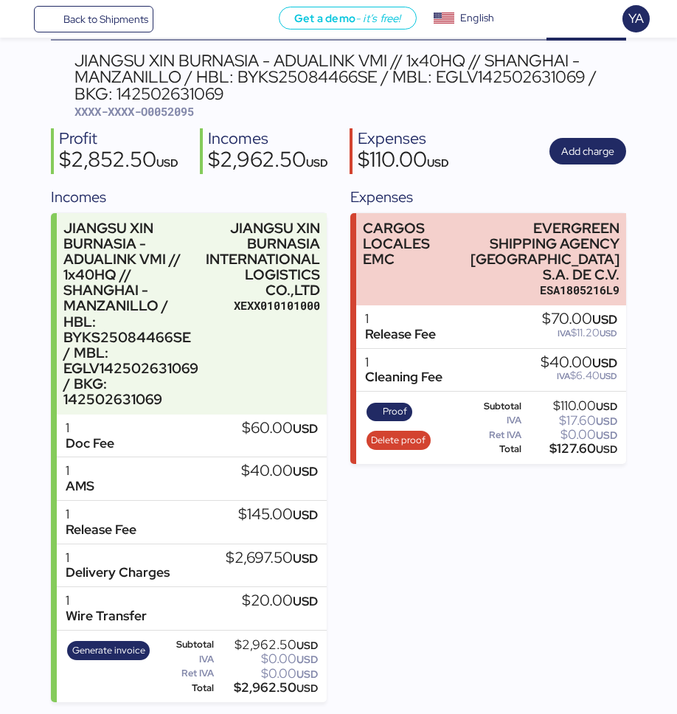
scroll to position [80, 0]
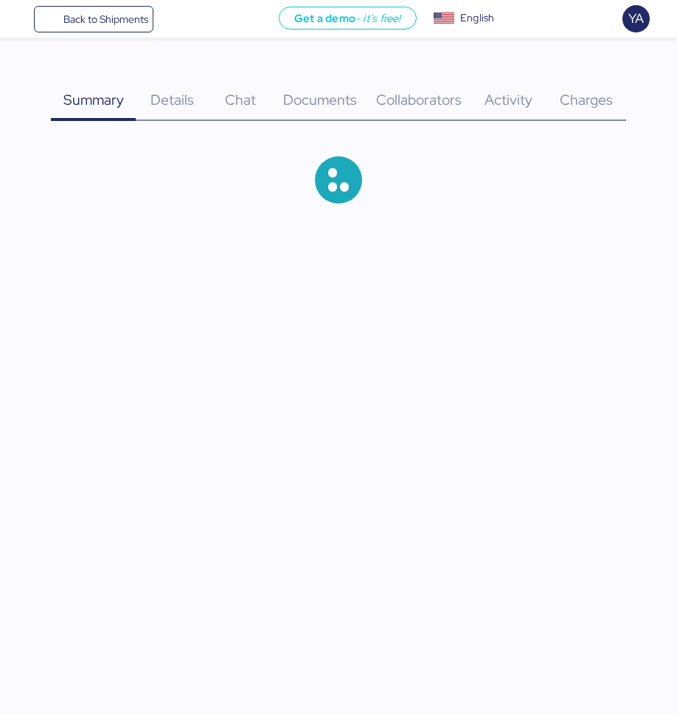
scroll to position [7, 0]
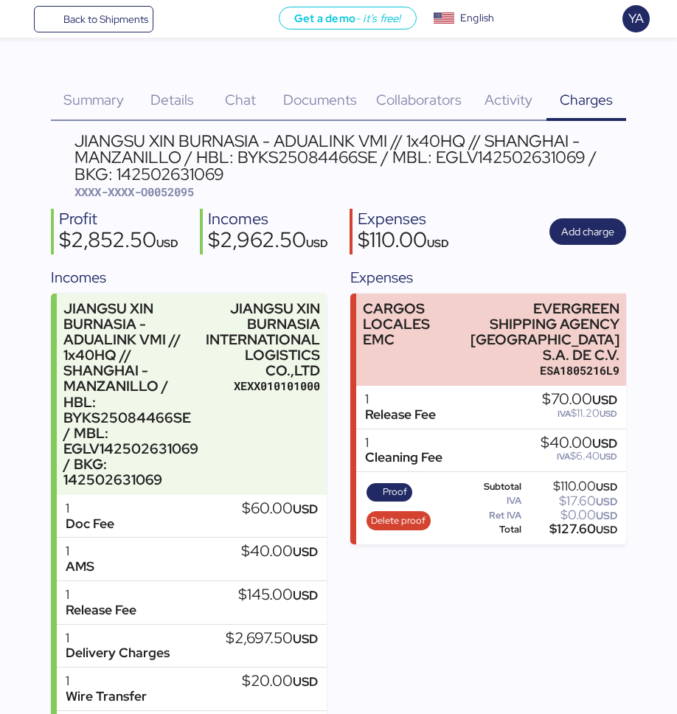
click at [377, 527] on div "Proof Delete proof Subtotal $110.00 USD IVA $17.60 USD Ret IVA $0.00 USD Total …" at bounding box center [491, 508] width 271 height 72
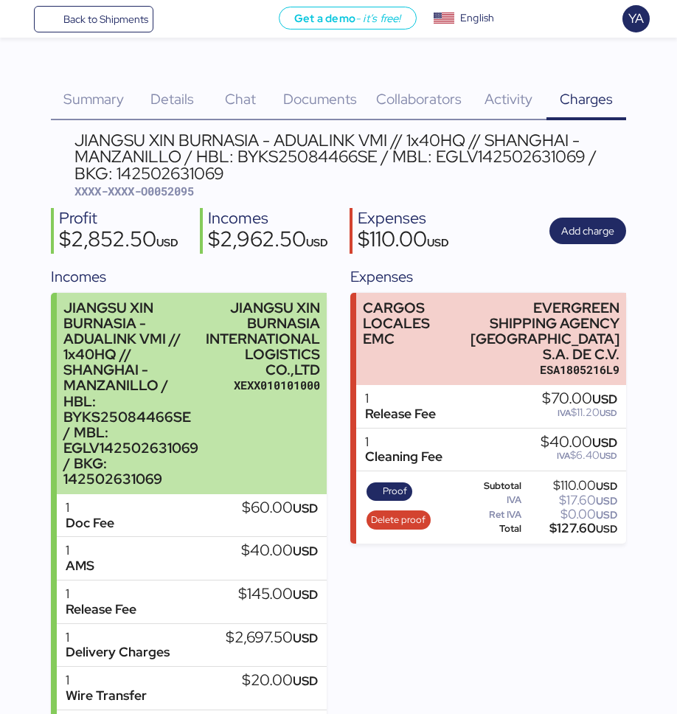
scroll to position [80, 0]
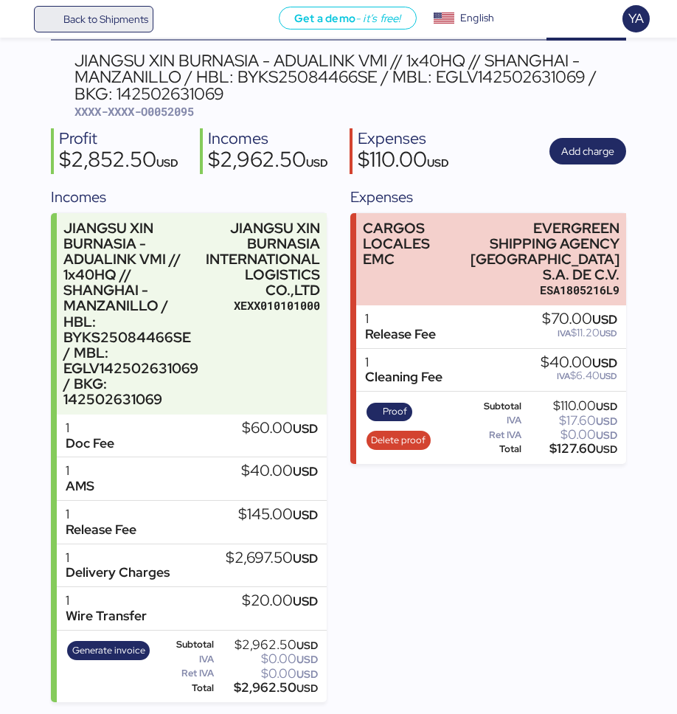
click at [78, 17] on span "Back to Shipments" at bounding box center [105, 19] width 85 height 18
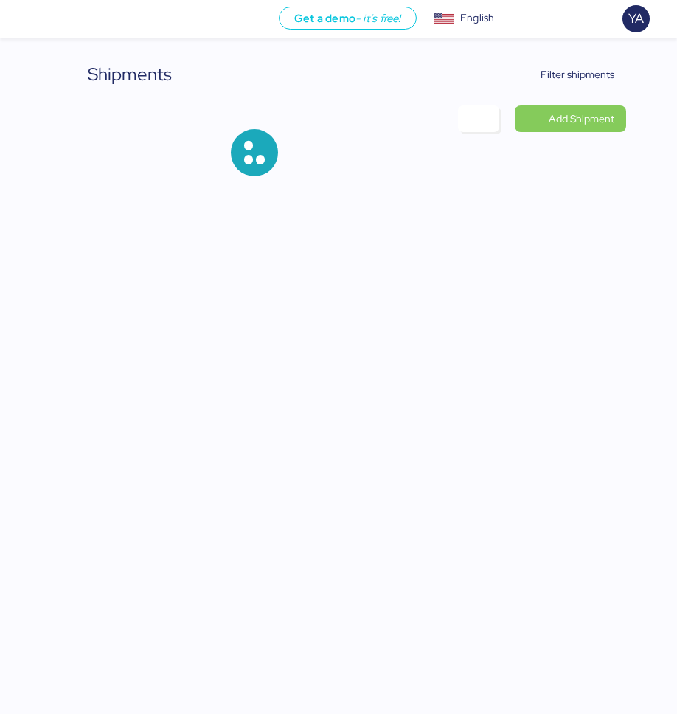
click at [562, 97] on div "Shipments Filter shipments Add Shipment" at bounding box center [338, 130] width 575 height 139
click at [562, 77] on span "Filter shipments" at bounding box center [578, 75] width 74 height 18
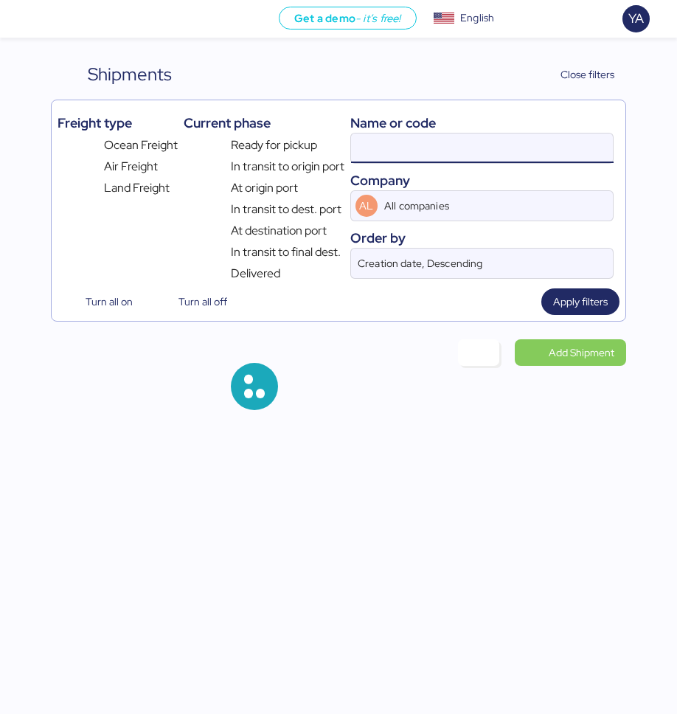
click at [495, 136] on input at bounding box center [482, 147] width 263 height 29
paste input "O0052024"
type input "O0052024"
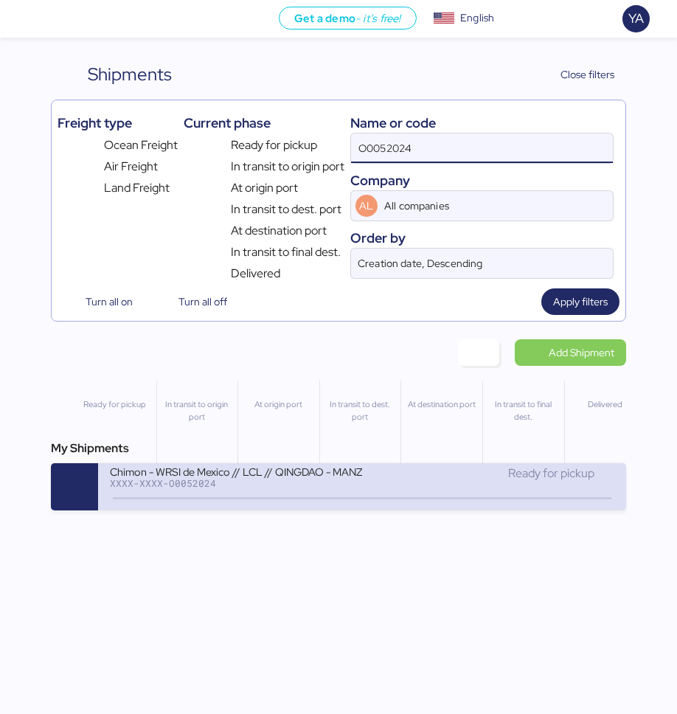
click at [327, 465] on div "Chimon - WRSI de Mexico // LCL // QINGDAO - MANZANILLO // MBL: TAOZLO11722 - HB…" at bounding box center [236, 471] width 252 height 13
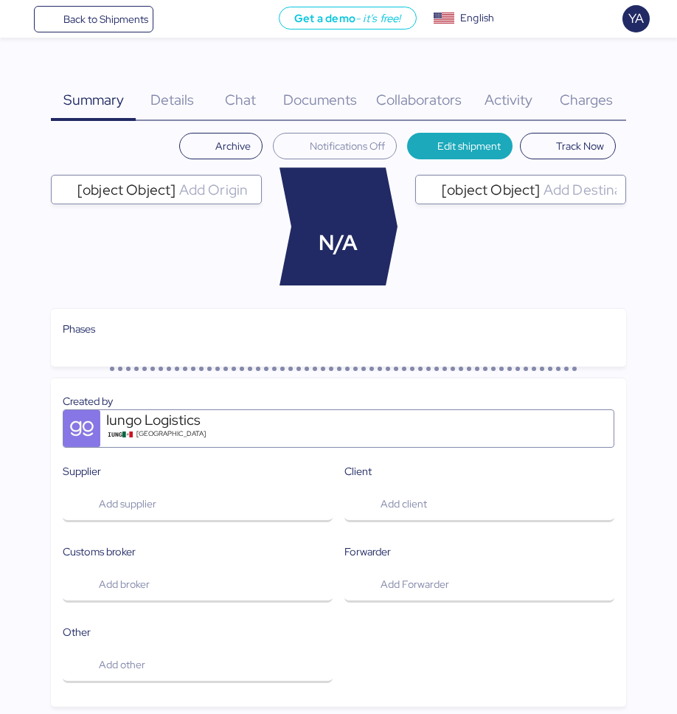
click at [361, 81] on div "Documents 0" at bounding box center [319, 91] width 95 height 60
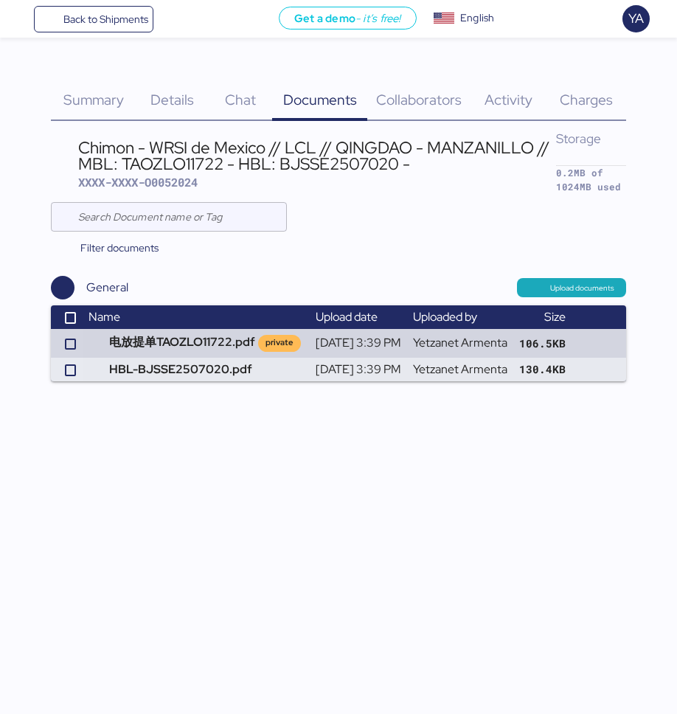
click at [173, 94] on span "Details" at bounding box center [172, 99] width 44 height 19
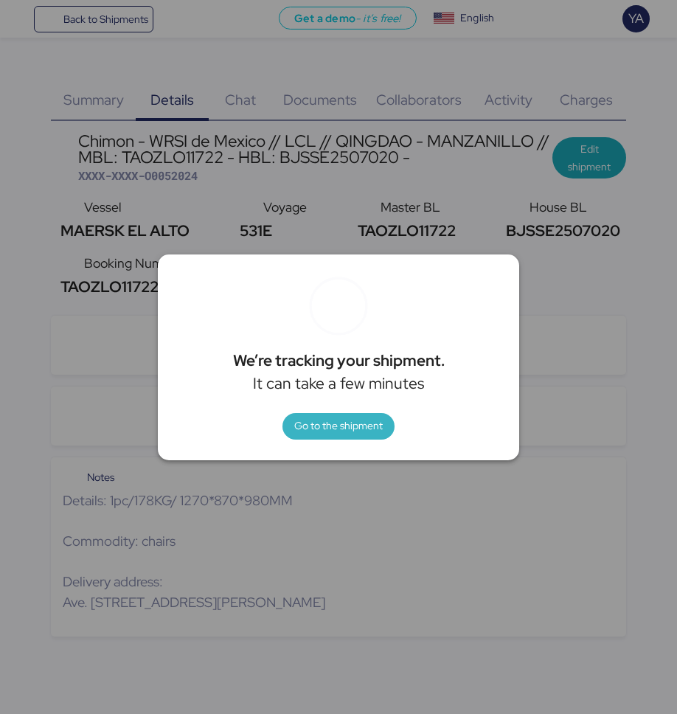
click at [312, 426] on span "Go to the shipment" at bounding box center [338, 426] width 88 height 18
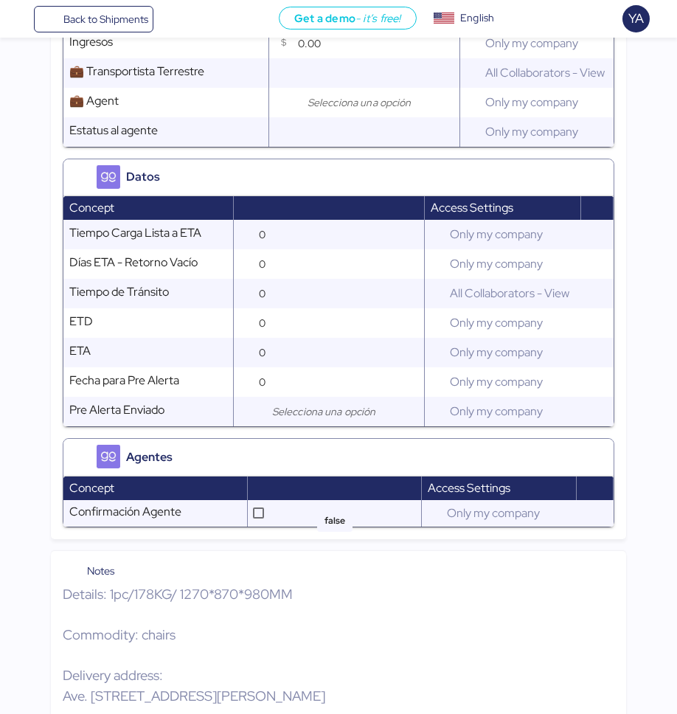
scroll to position [1322, 0]
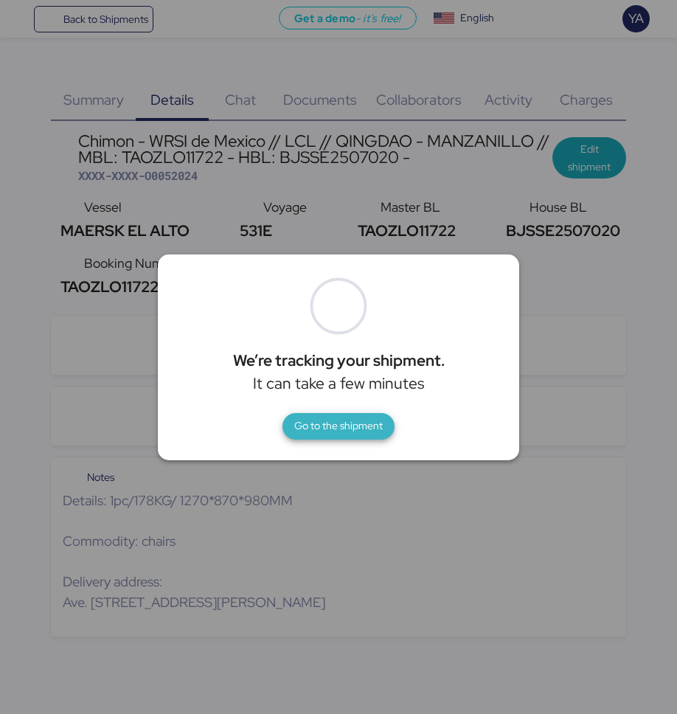
click at [318, 426] on span "Go to the shipment" at bounding box center [338, 426] width 88 height 18
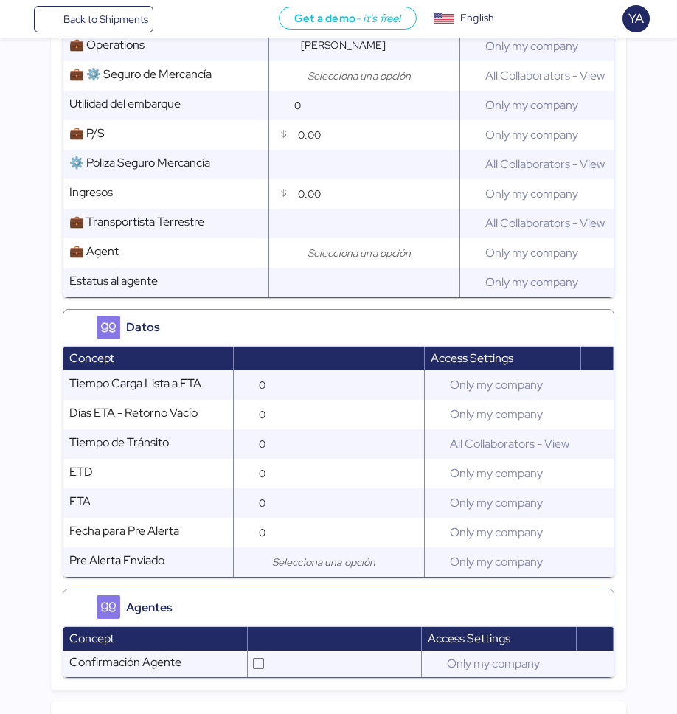
scroll to position [1322, 0]
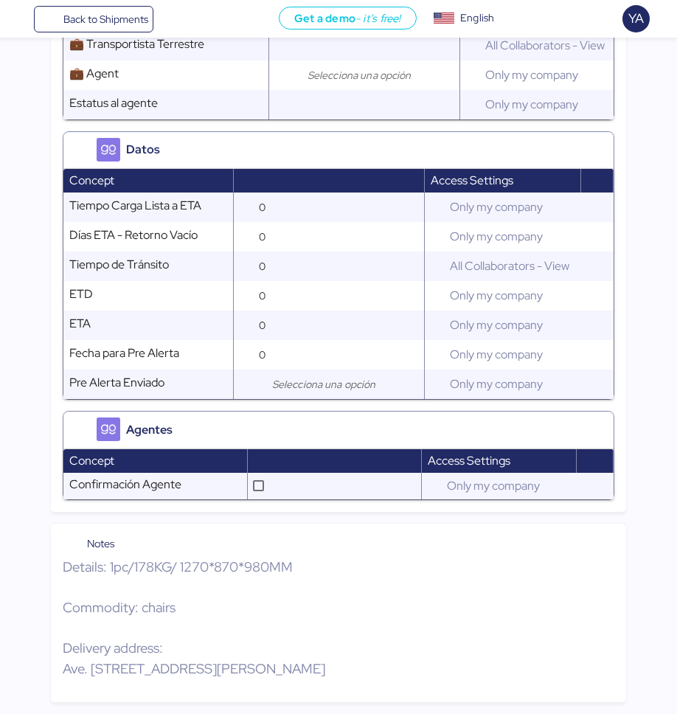
click at [135, 569] on p "Details: 1pc/178KG/ 1270*870*980MM Commodity: chairs Delivery address: Ave. Rio…" at bounding box center [339, 618] width 552 height 122
click at [195, 670] on p "Details: 1pc/178KG/ 1270*870*980MM Commodity: chairs Delivery address: Ave. Rio…" at bounding box center [339, 618] width 552 height 122
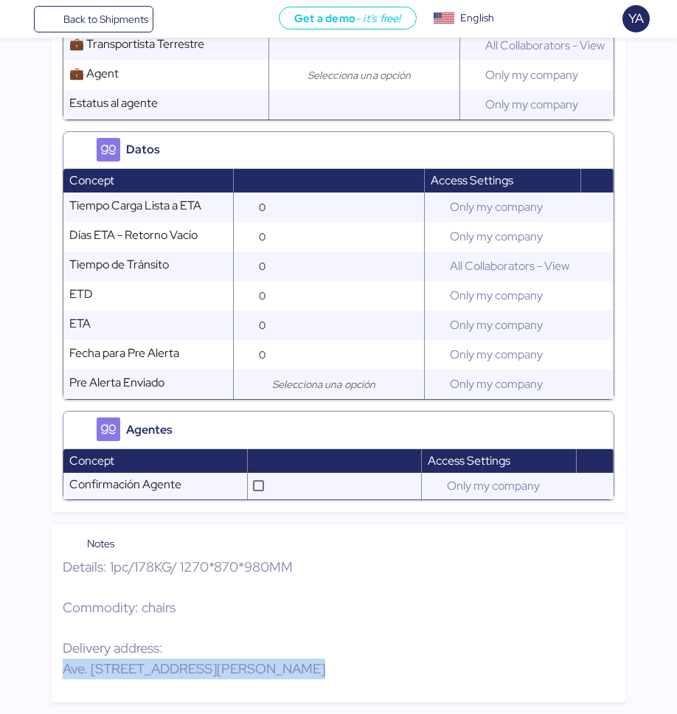
click at [195, 670] on p "Details: 1pc/178KG/ 1270*870*980MM Commodity: chairs Delivery address: Ave. Rio…" at bounding box center [339, 618] width 552 height 122
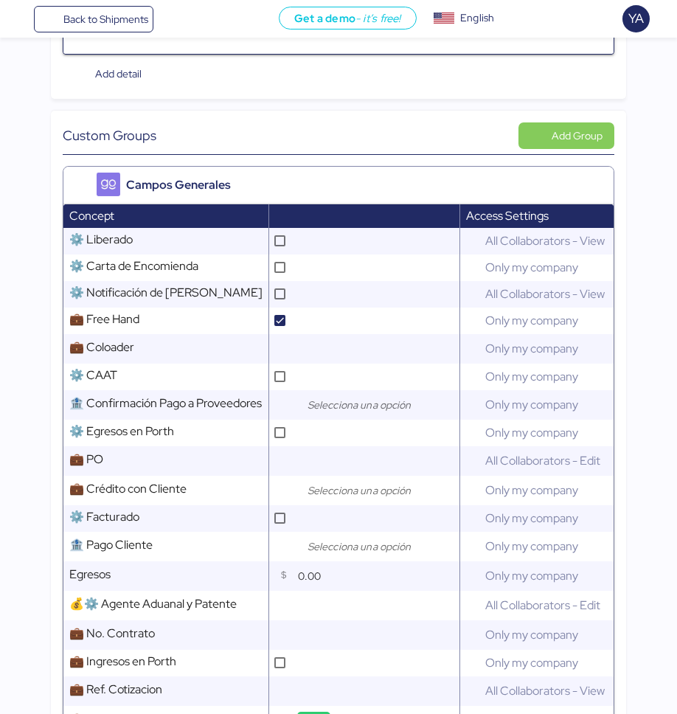
scroll to position [0, 0]
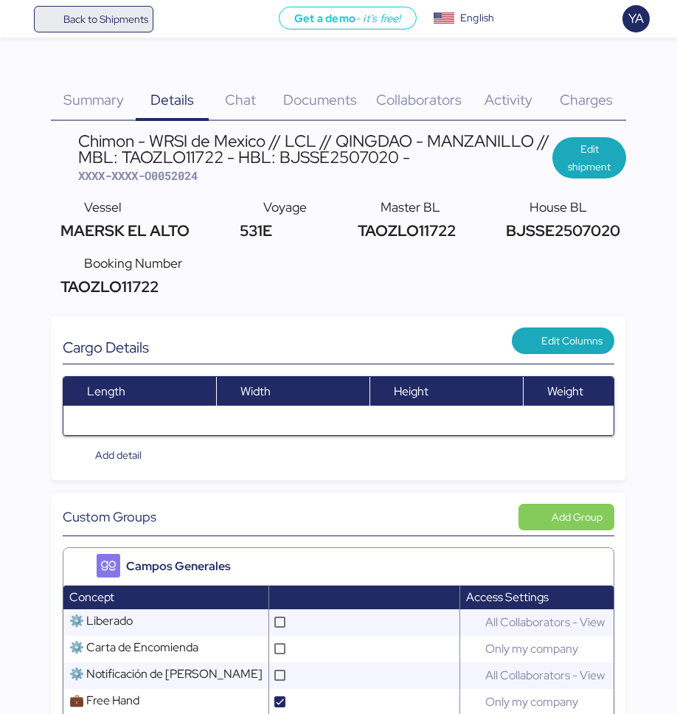
click at [69, 22] on span "Back to Shipments" at bounding box center [105, 19] width 85 height 18
click at [153, 22] on div "Get a demo - it’s free! Get a demo English Inglés English YA" at bounding box center [415, 19] width 524 height 38
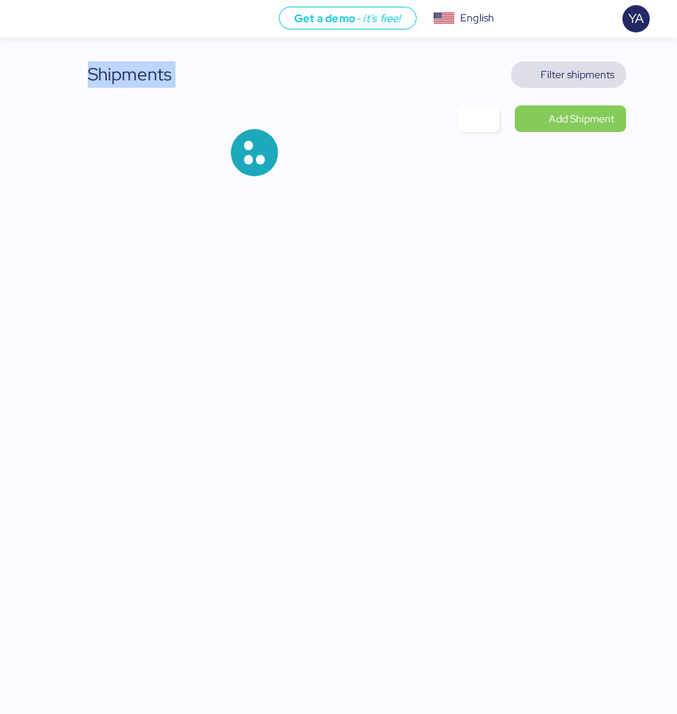
click at [544, 78] on span "Filter shipments" at bounding box center [578, 75] width 74 height 18
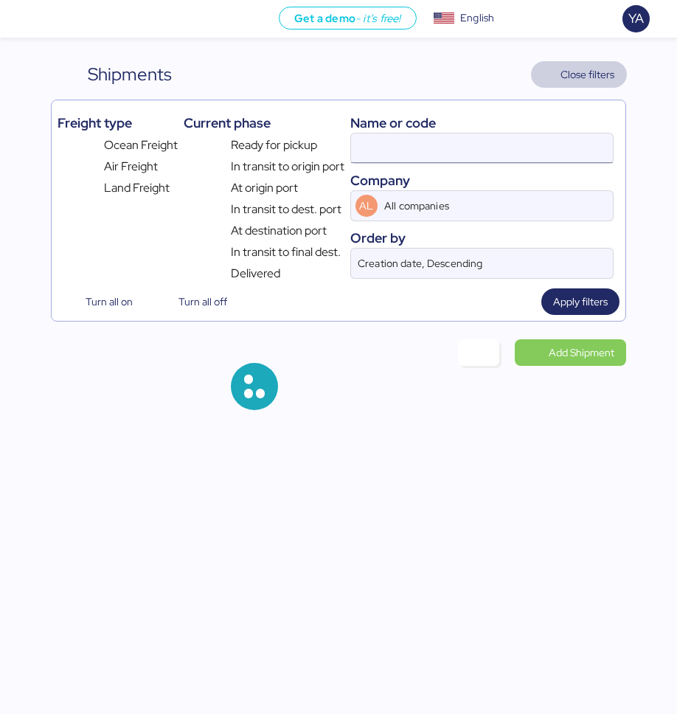
click at [471, 153] on input at bounding box center [482, 147] width 263 height 29
paste input "O0052094"
type input "O0052094"
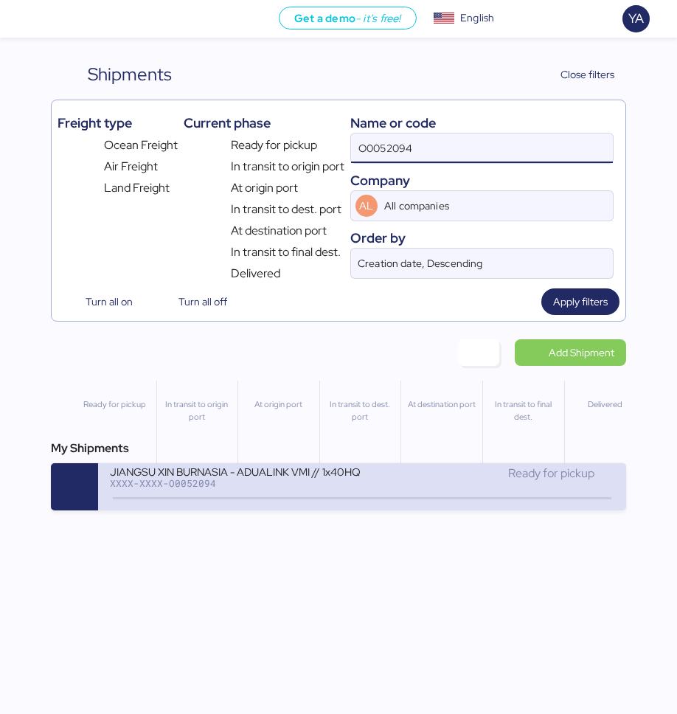
click at [190, 470] on div "JIANGSU XIN BURNASIA - ADUALINK VMI // 1x40HQ // SHANGHAI - MANZANILLO / HBL: B…" at bounding box center [236, 471] width 252 height 13
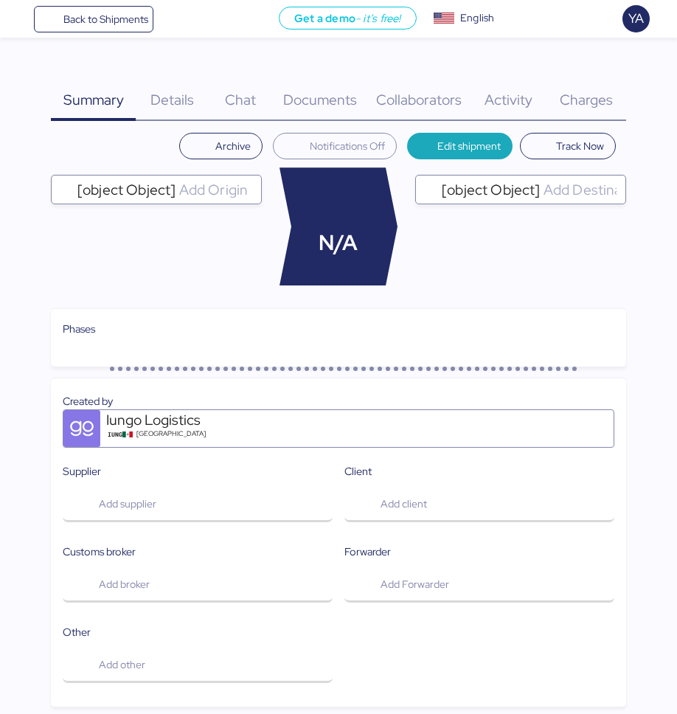
click at [562, 103] on span "Charges" at bounding box center [586, 99] width 53 height 19
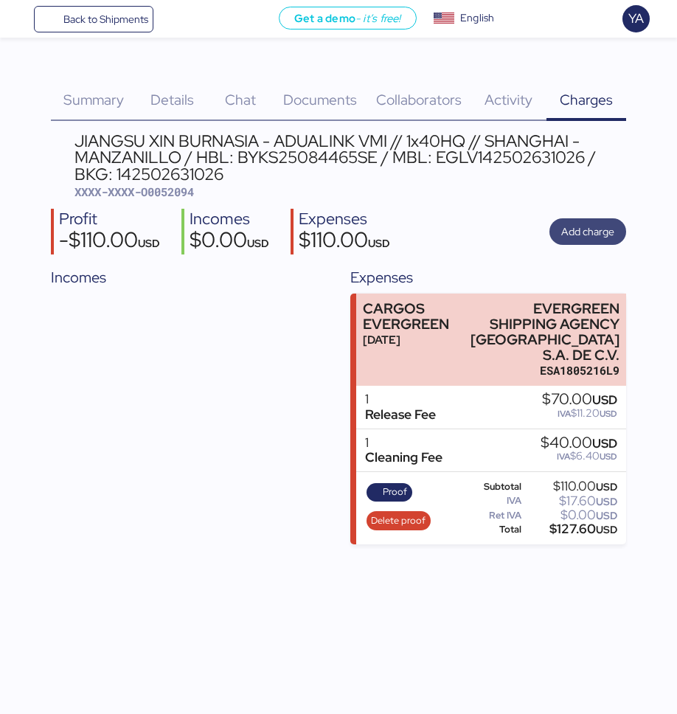
click at [562, 225] on span "Add charge" at bounding box center [587, 232] width 53 height 18
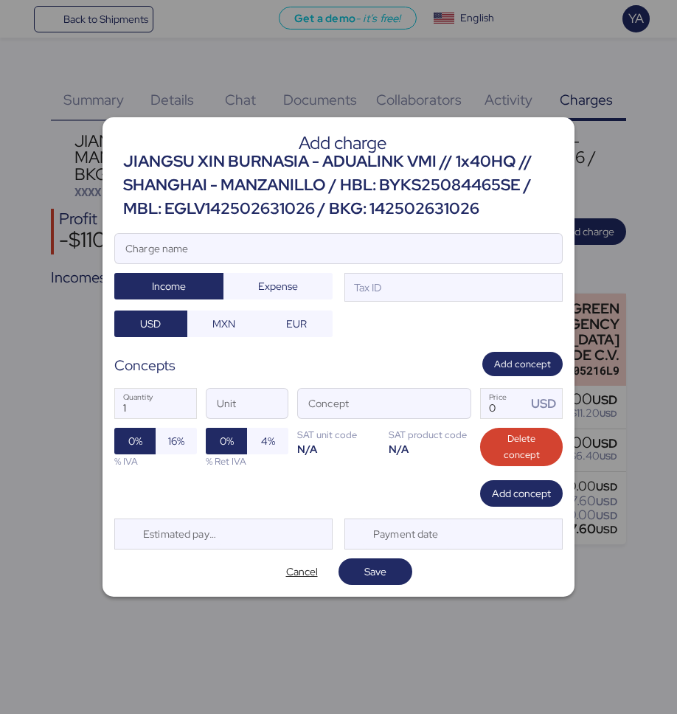
click at [264, 195] on div "JIANGSU XIN BURNASIA - ADUALINK VMI // 1x40HQ // SHANGHAI - MANZANILLO / HBL: B…" at bounding box center [343, 186] width 440 height 72
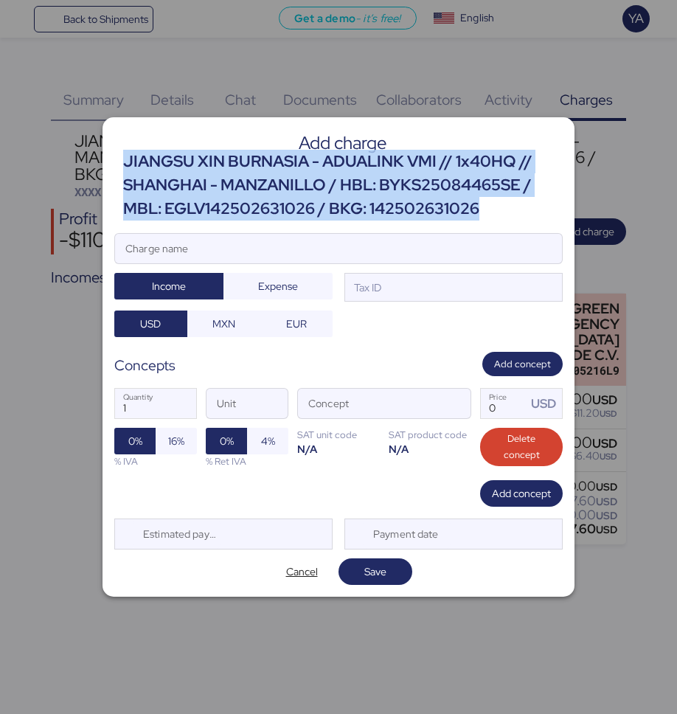
click at [264, 195] on div "JIANGSU XIN BURNASIA - ADUALINK VMI // 1x40HQ // SHANGHAI - MANZANILLO / HBL: B…" at bounding box center [343, 186] width 440 height 72
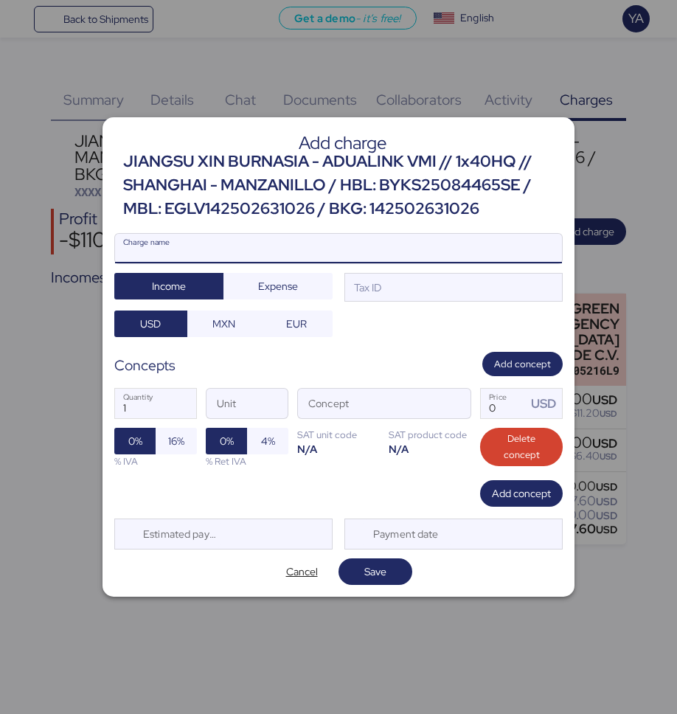
click at [235, 261] on input "Charge name" at bounding box center [338, 248] width 447 height 29
paste input "JIANGSU XIN BURNASIA - ADUALINK VMI // 1x40HQ // SHANGHAI - MANZANILLO / HBL: B…"
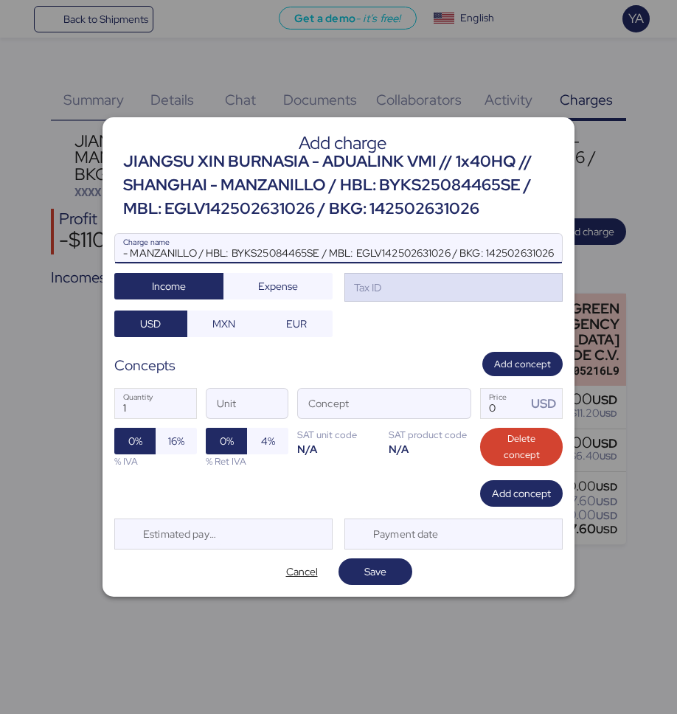
type input "JIANGSU XIN BURNASIA - ADUALINK VMI // 1x40HQ // SHANGHAI - MANZANILLO / HBL: B…"
click at [355, 291] on div "Tax ID" at bounding box center [366, 288] width 30 height 16
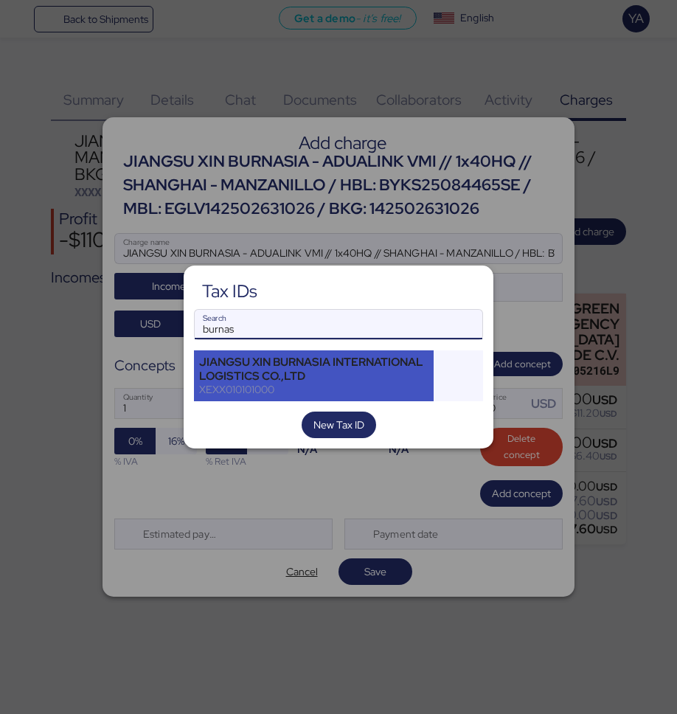
type input "burnas"
click at [361, 364] on div "JIANGSU XIN BURNASIA INTERNATIONAL LOGISTICS CO.,LTD" at bounding box center [313, 368] width 229 height 27
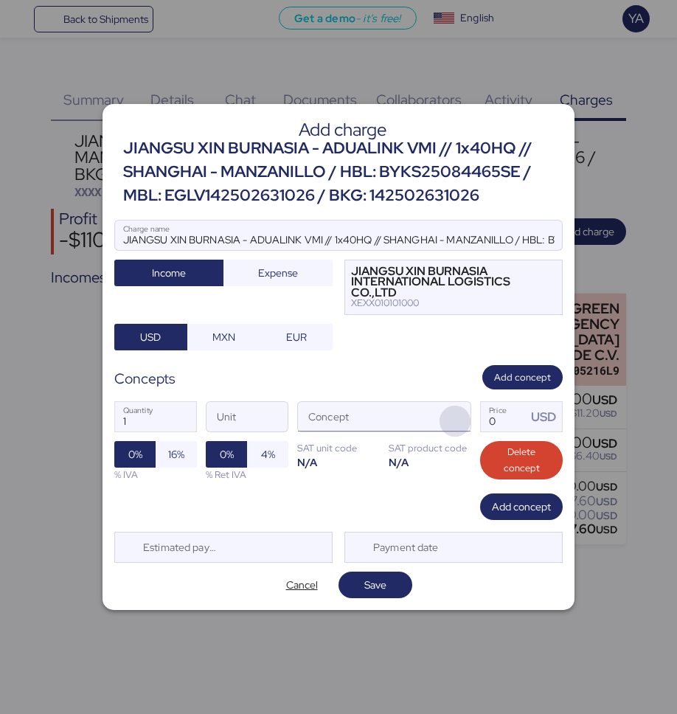
click at [459, 422] on span "button" at bounding box center [455, 421] width 31 height 31
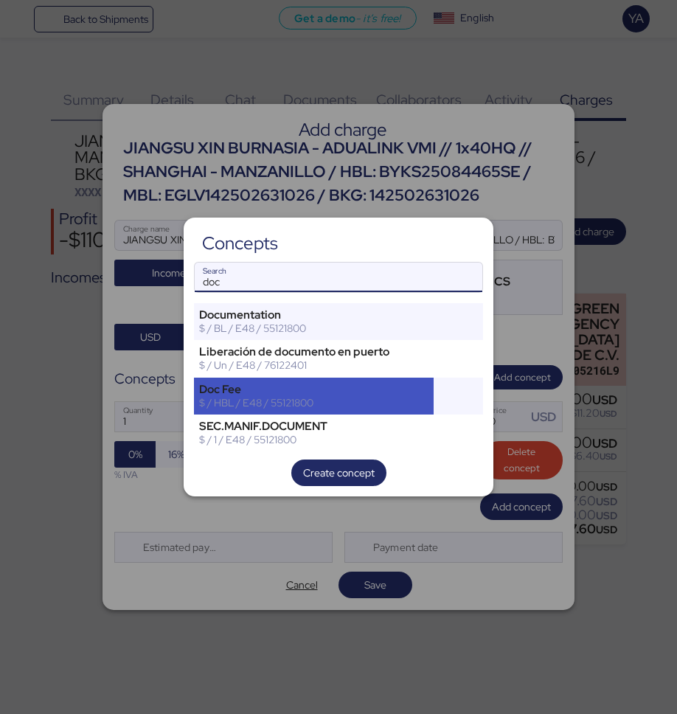
type input "doc"
click at [243, 392] on div "Doc Fee" at bounding box center [313, 389] width 229 height 13
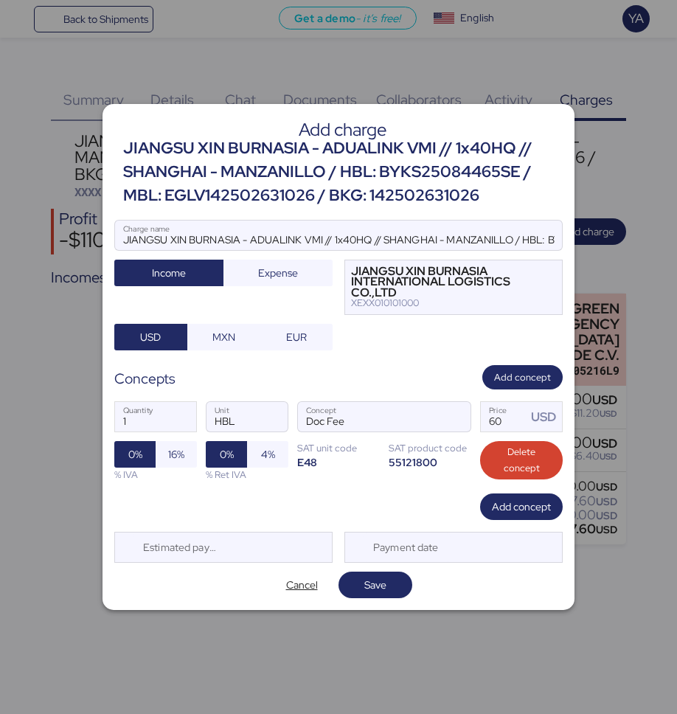
click at [514, 522] on div "Add charge JIANGSU XIN BURNASIA - ADUALINK VMI // 1x40HQ // SHANGHAI - MANZANIL…" at bounding box center [339, 357] width 472 height 507
click at [514, 515] on span "Add concept" at bounding box center [521, 507] width 59 height 18
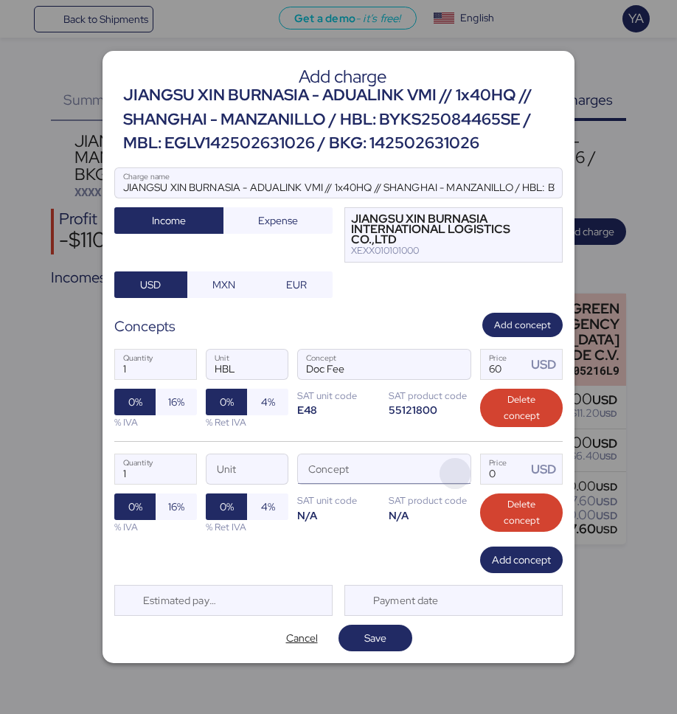
click at [452, 479] on span "button" at bounding box center [455, 473] width 31 height 31
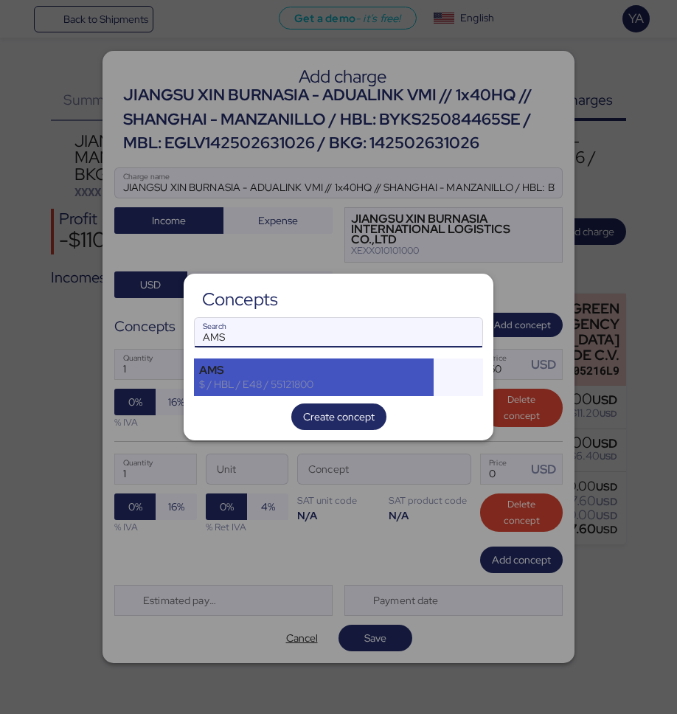
type input "AMS"
drag, startPoint x: 367, startPoint y: 378, endPoint x: 481, endPoint y: 449, distance: 134.8
click at [367, 378] on div "$ / HBL / E48 / 55121800" at bounding box center [313, 384] width 229 height 13
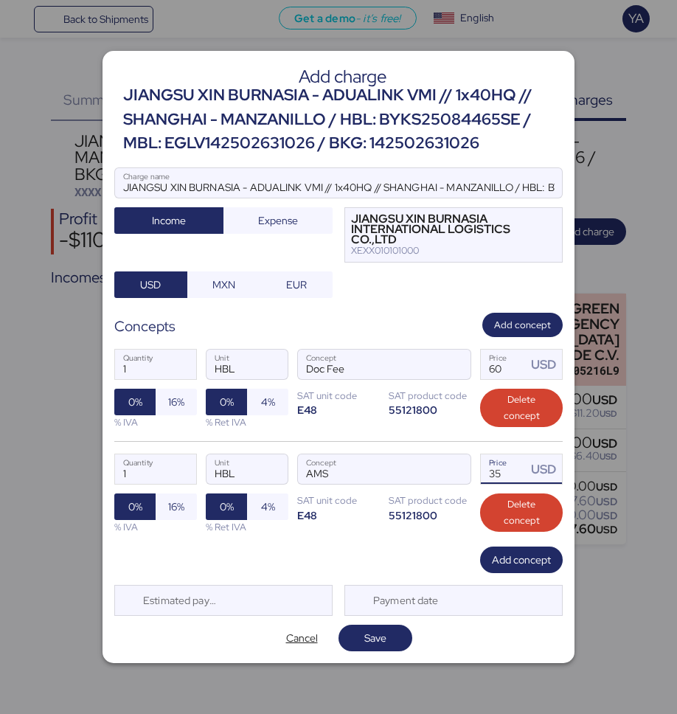
drag, startPoint x: 510, startPoint y: 476, endPoint x: 425, endPoint y: 498, distance: 88.4
click at [424, 498] on div "1 Quantity HBL Unit AMS Concept 35 Price USD 0% 16% % IVA 0% 4% % Ret IVA SAT u…" at bounding box center [338, 493] width 448 height 105
type input "3"
type input "40"
click at [480, 559] on span "Add concept" at bounding box center [521, 559] width 83 height 27
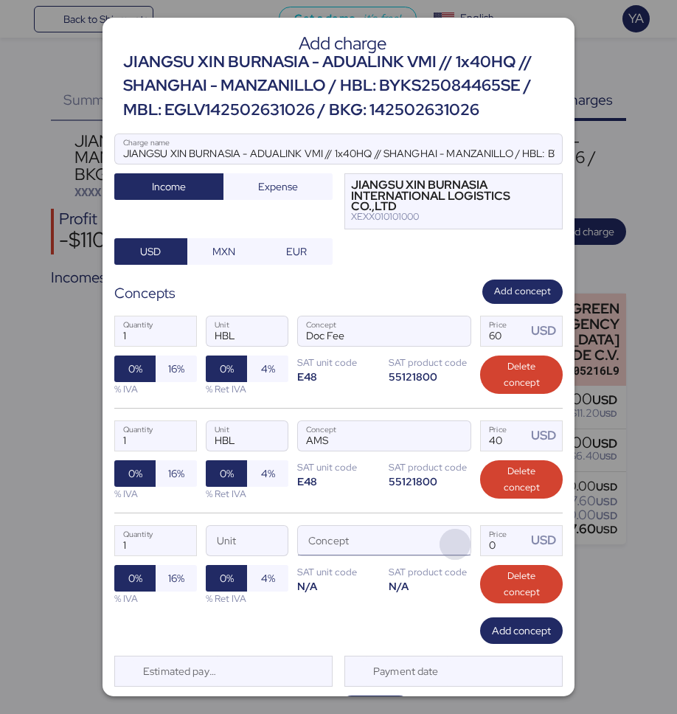
click at [454, 540] on span "button" at bounding box center [455, 544] width 31 height 31
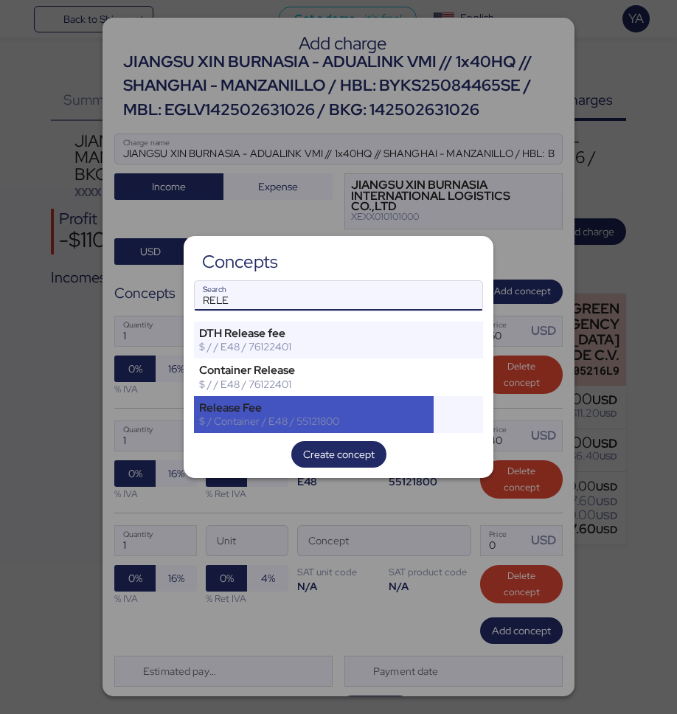
type input "RELE"
click at [362, 418] on div "$ / Container / E48 / 55121800" at bounding box center [313, 420] width 229 height 13
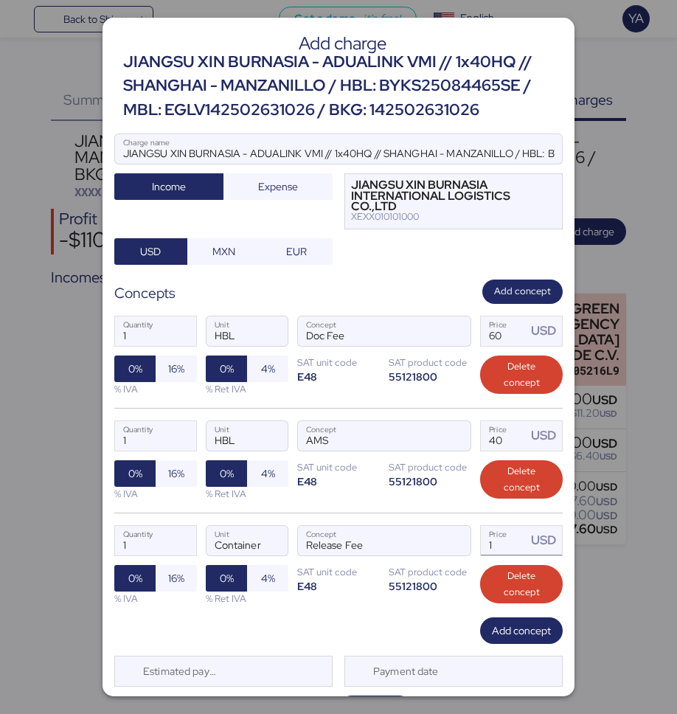
click at [499, 546] on input "1" at bounding box center [504, 540] width 46 height 29
type input "145"
click at [517, 630] on span "Add concept" at bounding box center [521, 631] width 59 height 18
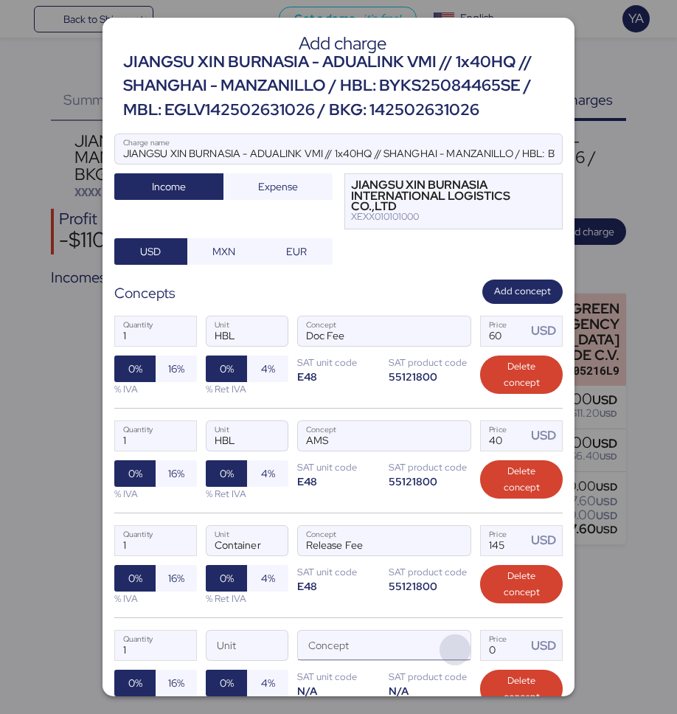
click at [456, 650] on span "button" at bounding box center [455, 649] width 31 height 31
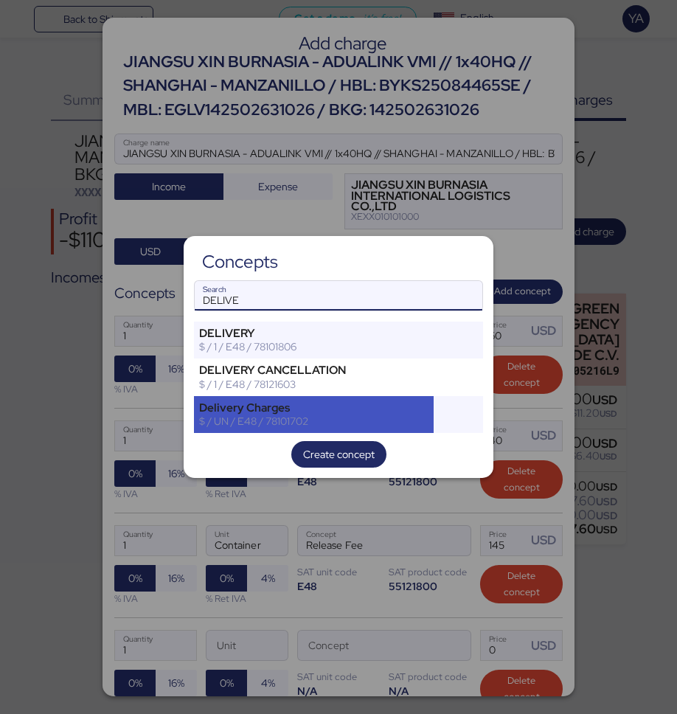
type input "DELIVE"
click at [392, 409] on div "Delivery Charges" at bounding box center [313, 407] width 229 height 13
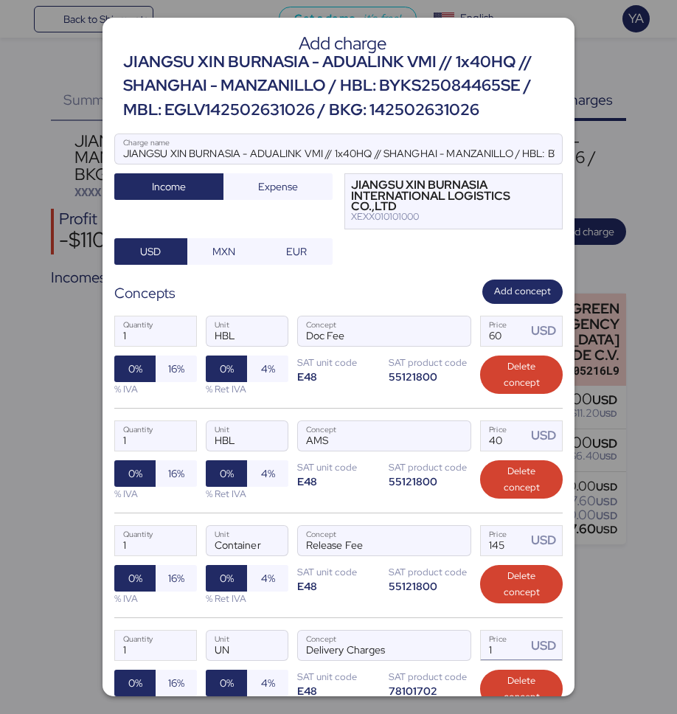
click at [499, 652] on input "1" at bounding box center [504, 645] width 46 height 29
type input "0"
paste input "2697.5"
click at [503, 645] on input "2669" at bounding box center [504, 645] width 46 height 29
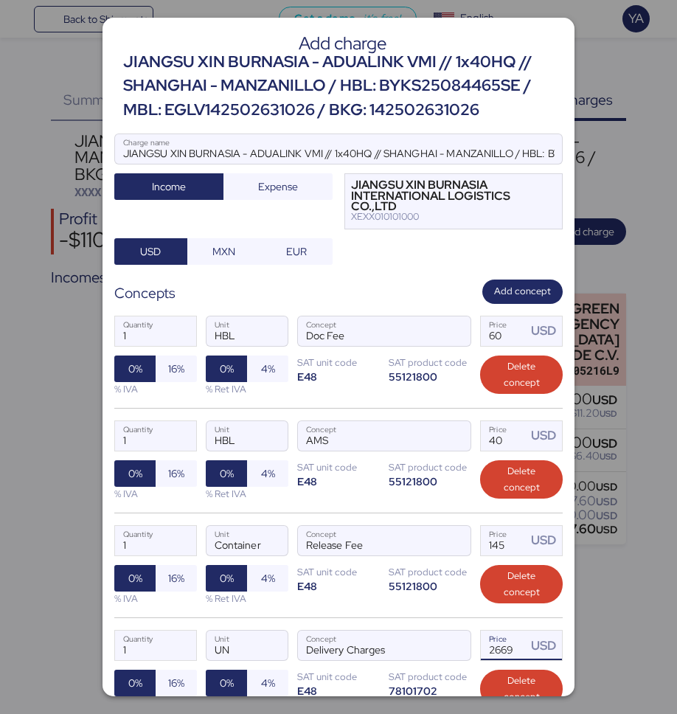
paste input "97.5"
type input "2697.5"
click at [459, 611] on div "1 Quantity Container Unit Release Fee Concept 145 Price USD 0% 16% % IVA 0% 4% …" at bounding box center [338, 565] width 448 height 105
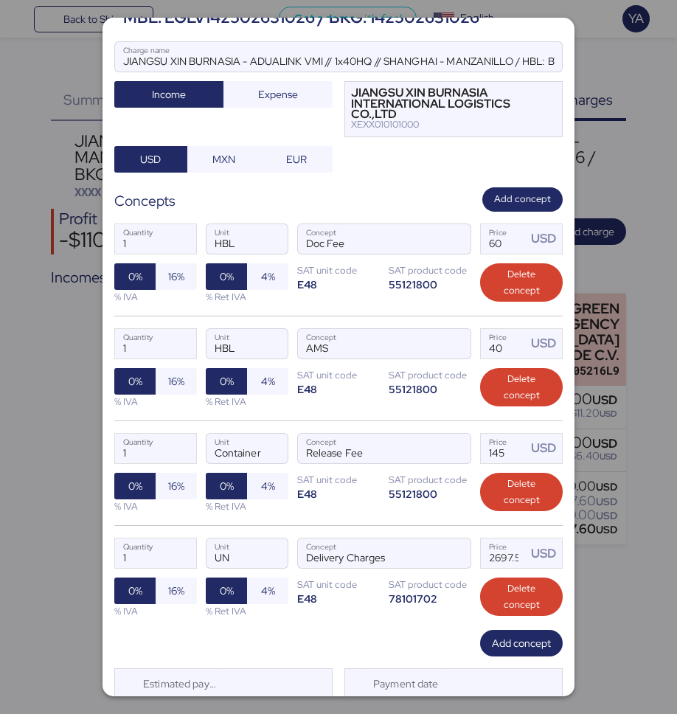
scroll to position [142, 0]
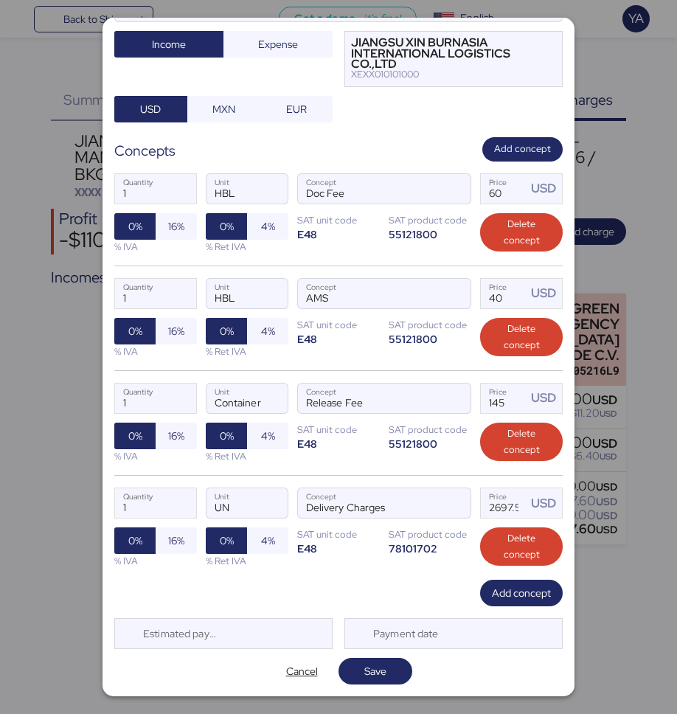
click at [541, 609] on div "Add charge JIANGSU XIN BURNASIA - ADUALINK VMI // 1x40HQ // SHANGHAI - MANZANIL…" at bounding box center [339, 357] width 472 height 678
click at [538, 601] on span "Add concept" at bounding box center [521, 593] width 59 height 18
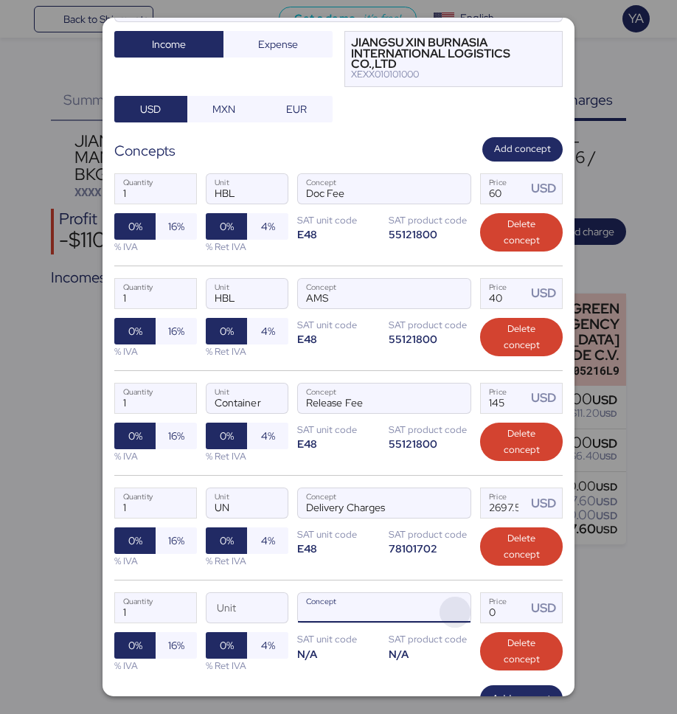
click at [446, 606] on span "button" at bounding box center [455, 612] width 31 height 31
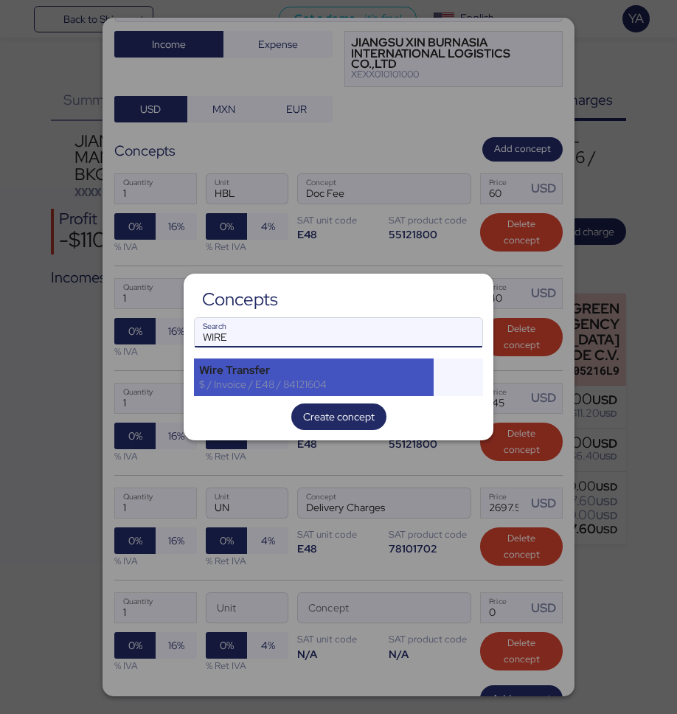
type input "WIRE"
click at [327, 367] on div "Wire Transfer" at bounding box center [313, 370] width 229 height 13
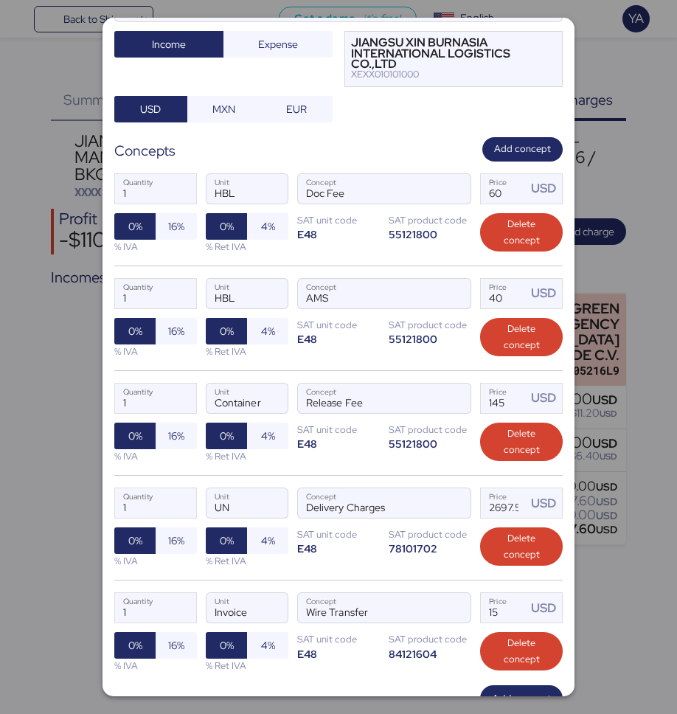
click at [327, 367] on div "1 Quantity HBL Unit AMS Concept 40 Price USD 0% 16% % IVA 0% 4% % Ret IVA SAT u…" at bounding box center [338, 317] width 448 height 105
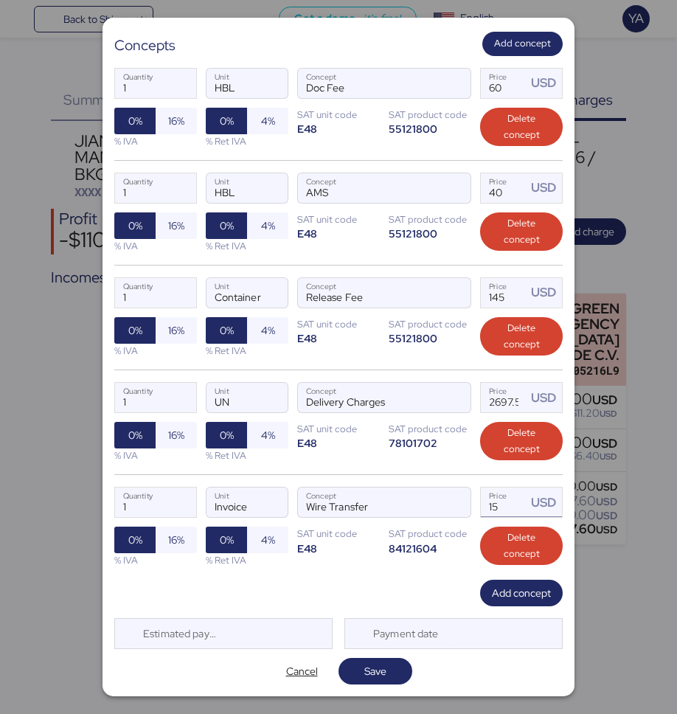
click at [496, 502] on input "15" at bounding box center [504, 501] width 46 height 29
type input "1"
type input "20"
click at [382, 668] on span "Save" at bounding box center [375, 671] width 22 height 18
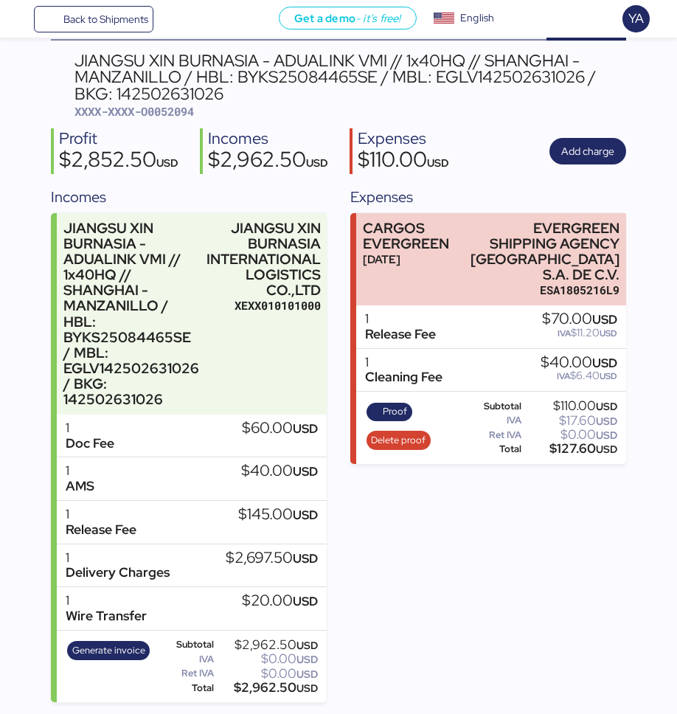
scroll to position [0, 0]
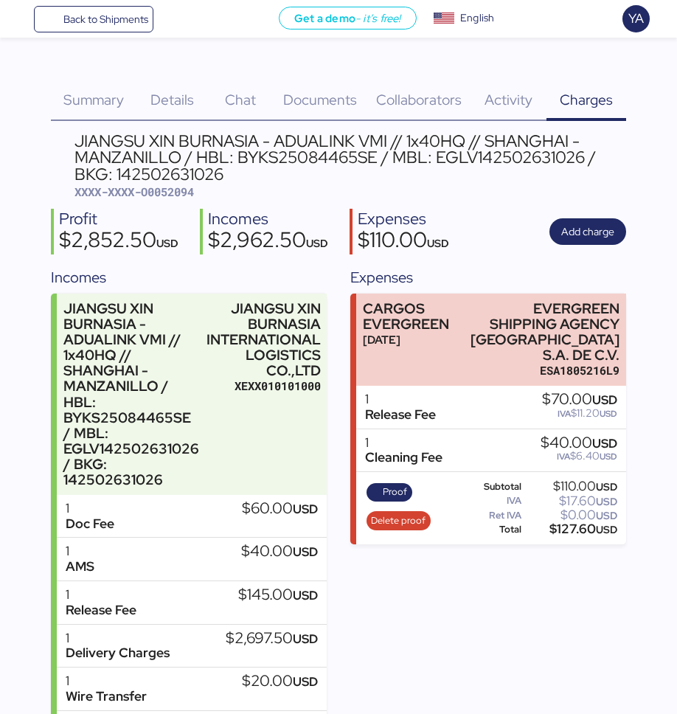
click at [164, 83] on div "Details 0" at bounding box center [172, 91] width 73 height 60
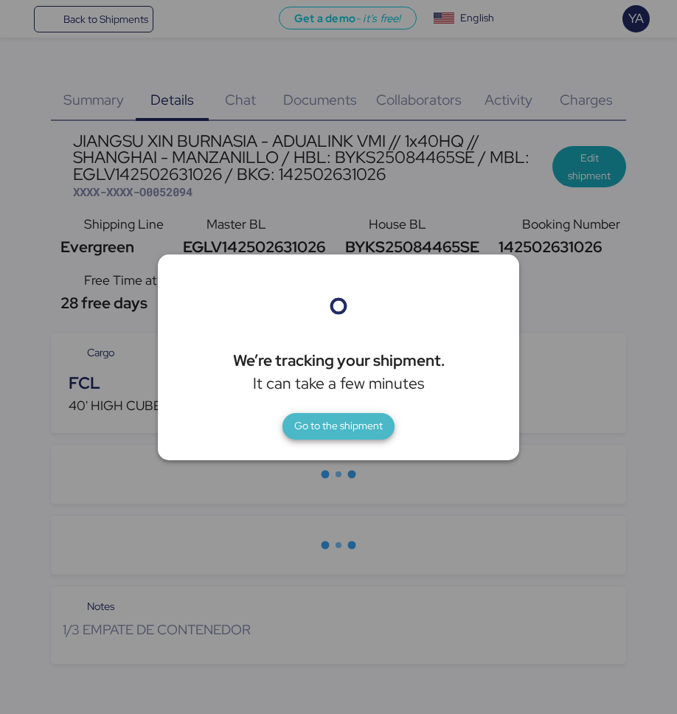
click at [324, 419] on span "Go to the shipment" at bounding box center [338, 426] width 88 height 18
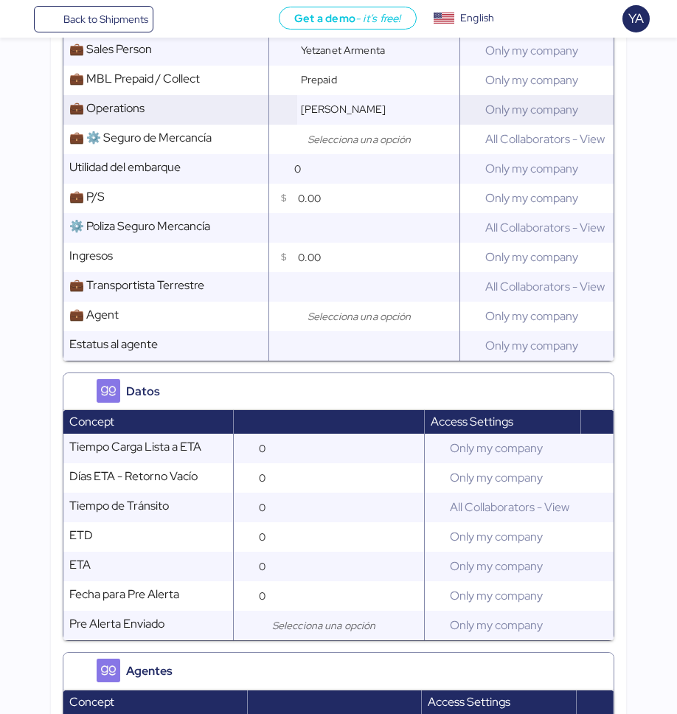
scroll to position [1349, 0]
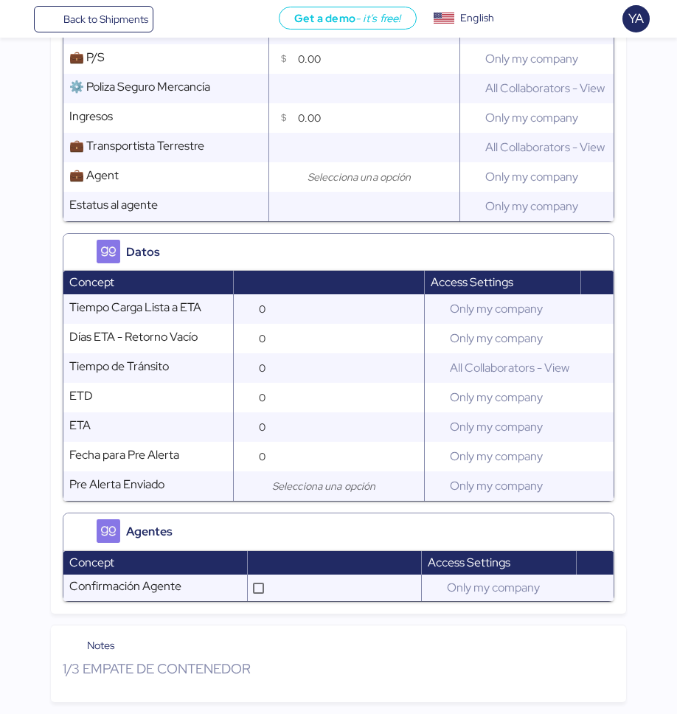
click at [245, 629] on div "Notes 1/3 EMPATE DE CONTENEDOR" at bounding box center [338, 663] width 575 height 77
click at [232, 699] on div "Notes 1/3 EMPATE DE CONTENEDOR" at bounding box center [338, 663] width 575 height 77
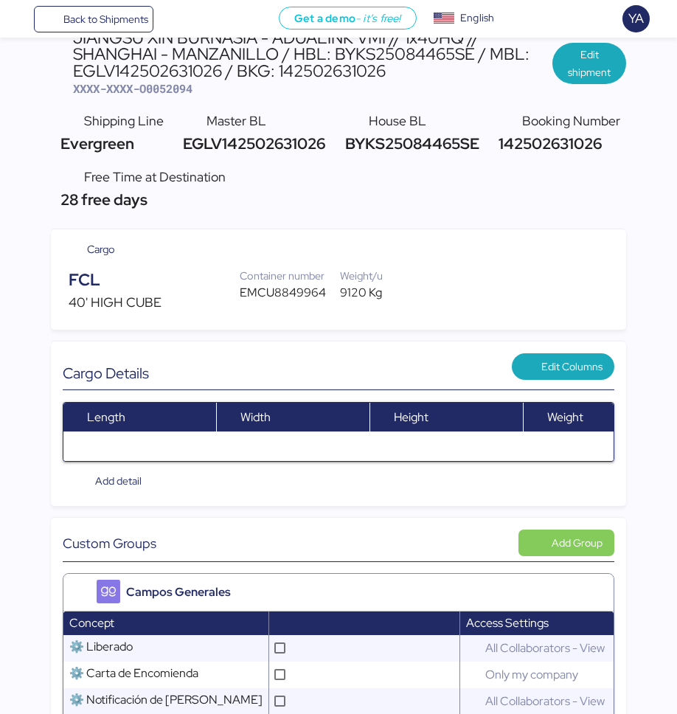
scroll to position [0, 0]
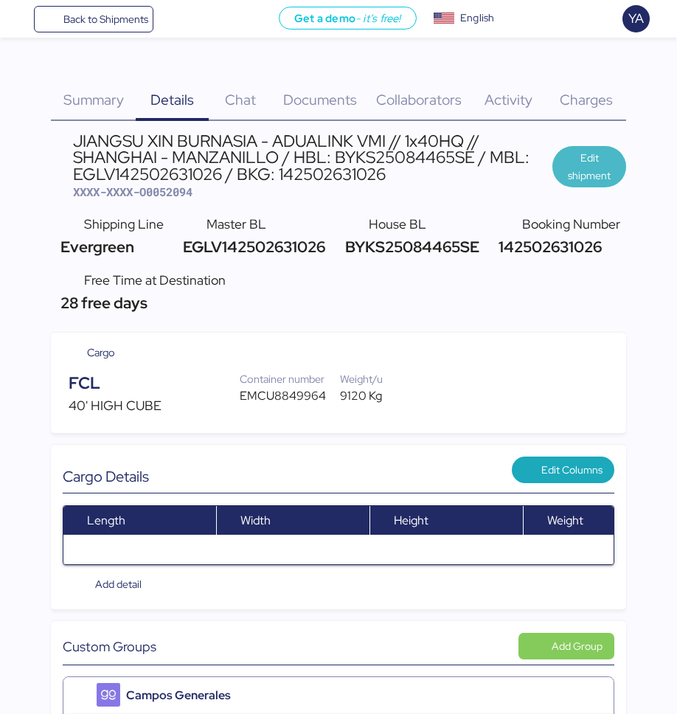
click at [562, 149] on span "Edit shipment" at bounding box center [589, 166] width 50 height 35
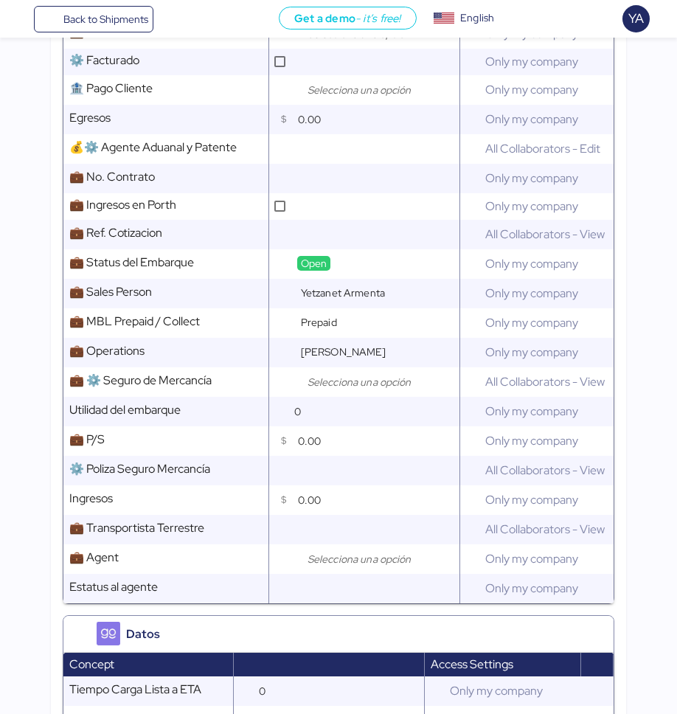
scroll to position [1679, 0]
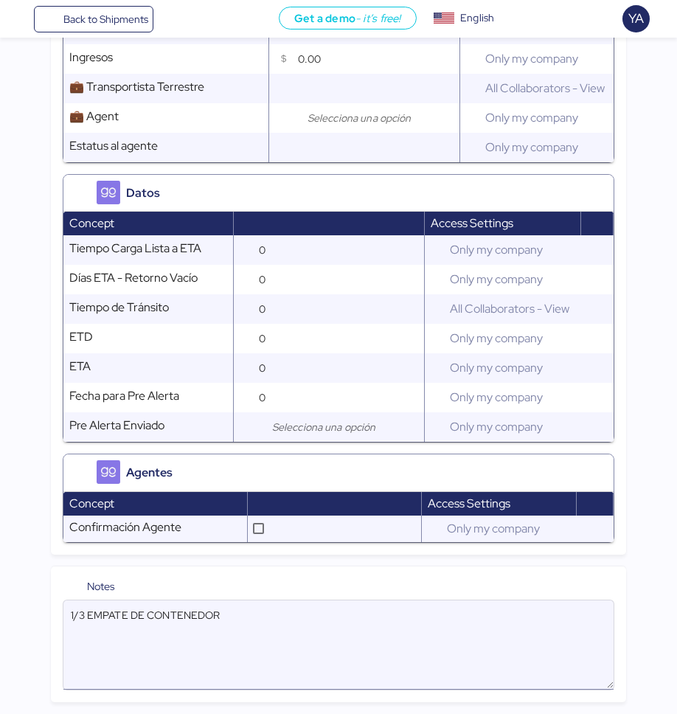
click at [277, 633] on textarea "1/3 EMPATE DE CONTENEDOR" at bounding box center [338, 645] width 550 height 86
paste textarea "Empatar en fulles: O0052118 - 172374 O0052096 - 171647 O0052095 - 171645 O00520…"
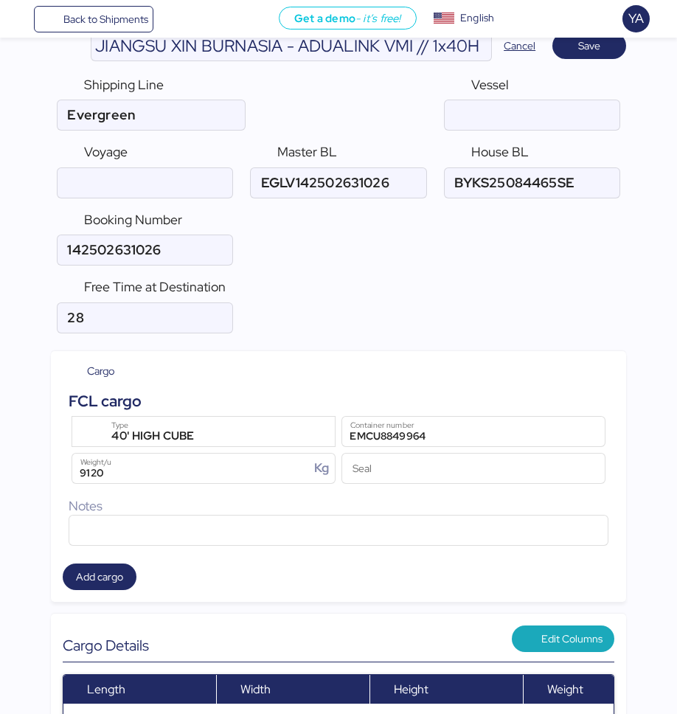
scroll to position [0, 0]
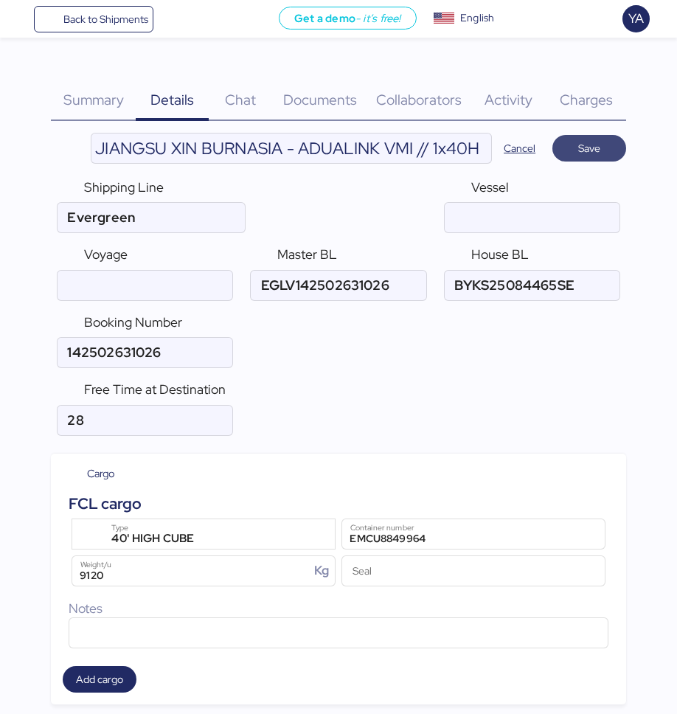
type textarea "Empatar en fulles: O0052118 - 172374 O0052096 - 171647 O0052095 - 171645 O00520…"
click at [562, 150] on span "Save" at bounding box center [589, 148] width 22 height 18
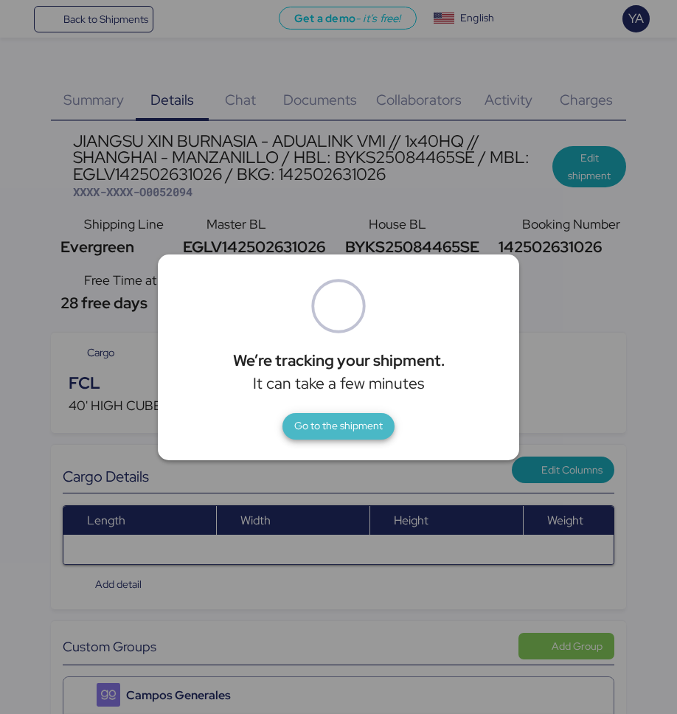
click at [310, 434] on span "Go to the shipment" at bounding box center [338, 426] width 88 height 18
